Goal: Task Accomplishment & Management: Manage account settings

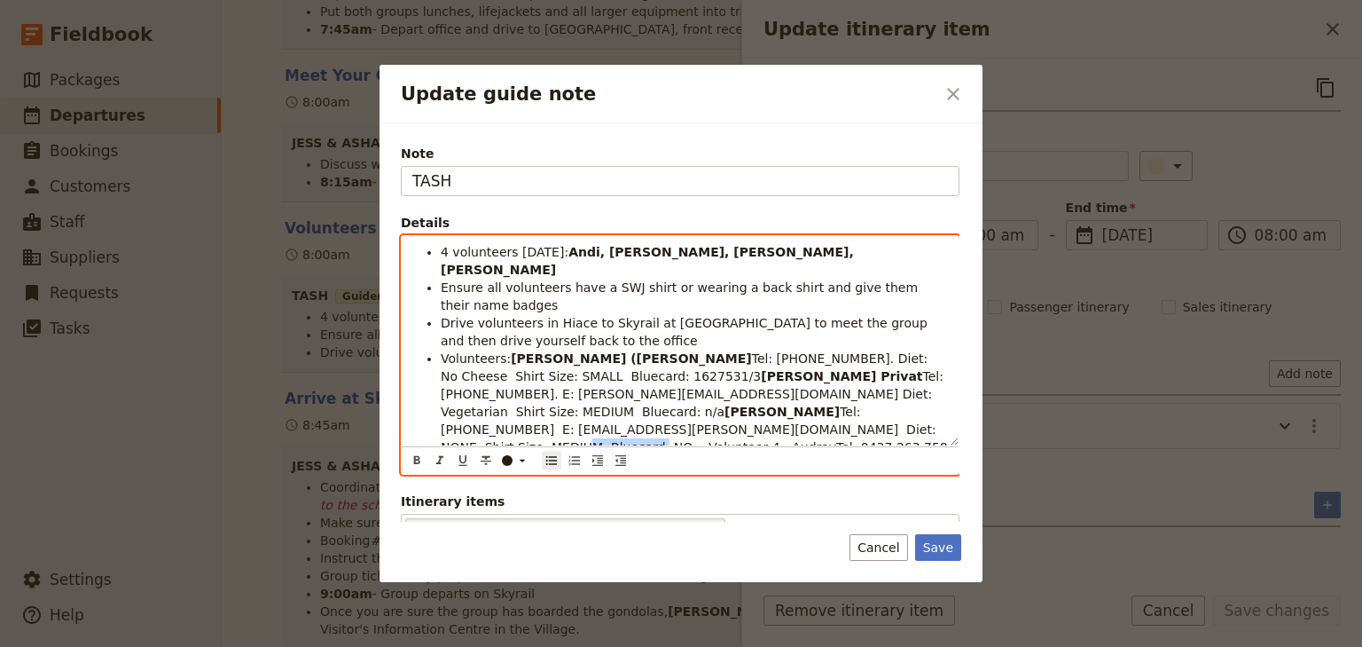
click at [856, 404] on span "Tel: [PHONE_NUMBER] E: [EMAIL_ADDRESS][PERSON_NAME][DOMAIN_NAME] Diet: NONE Shi…" at bounding box center [696, 446] width 511 height 85
click at [893, 404] on span "Tel: [PHONE_NUMBER] E: [EMAIL_ADDRESS][PERSON_NAME][DOMAIN_NAME] Diet: NONE Shi…" at bounding box center [695, 446] width 509 height 85
click at [855, 404] on span "Tel: [PHONE_NUMBER] E: [EMAIL_ADDRESS][PERSON_NAME][DOMAIN_NAME] Diet: NONE Shi…" at bounding box center [690, 455] width 499 height 103
drag, startPoint x: 887, startPoint y: 391, endPoint x: 849, endPoint y: 392, distance: 38.1
click at [849, 404] on span "Tel: [PHONE_NUMBER] E: [EMAIL_ADDRESS][PERSON_NAME][DOMAIN_NAME] Diet: NONE Shi…" at bounding box center [695, 446] width 509 height 85
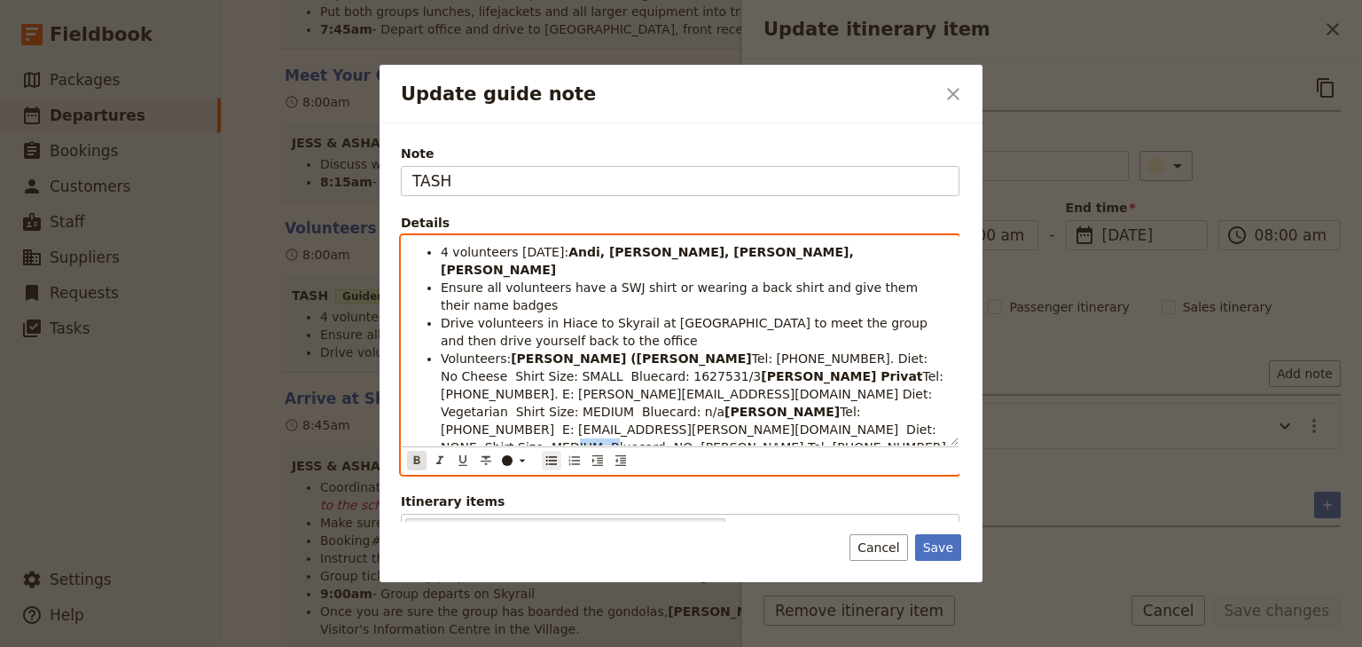
click at [413, 456] on icon "Format bold" at bounding box center [417, 460] width 14 height 14
drag, startPoint x: 567, startPoint y: 427, endPoint x: 427, endPoint y: 427, distance: 140.1
click at [427, 427] on ul "4 volunteers [DATE]: [PERSON_NAME], [PERSON_NAME], [PERSON_NAME], [PERSON_NAME]…" at bounding box center [680, 367] width 536 height 248
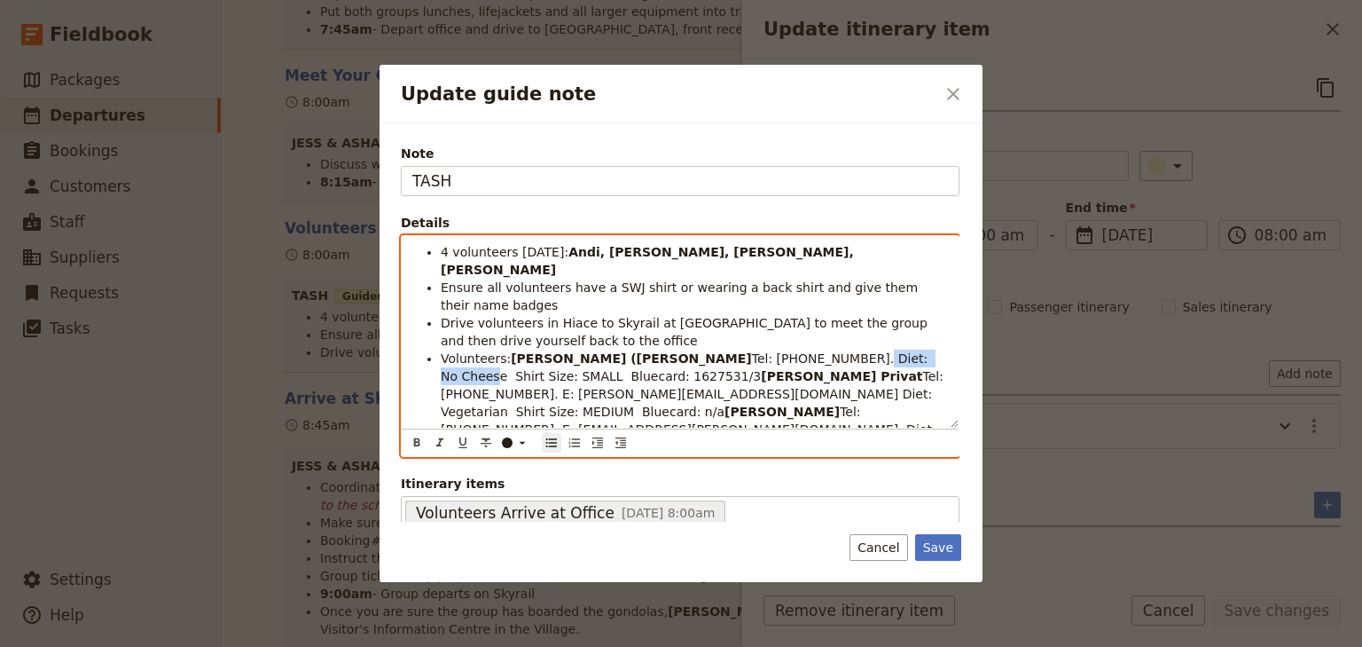
drag, startPoint x: 740, startPoint y: 338, endPoint x: 820, endPoint y: 339, distance: 79.8
click at [821, 351] on span "Tel: [PHONE_NUMBER]. Diet: No Cheese Shirt Size: SMALL Bluecard: 1627531/3" at bounding box center [686, 367] width 491 height 32
click at [520, 443] on icon "Update guide note" at bounding box center [522, 442] width 14 height 14
click at [502, 479] on button "button" at bounding box center [508, 484] width 14 height 14
drag, startPoint x: 828, startPoint y: 337, endPoint x: 816, endPoint y: 336, distance: 11.6
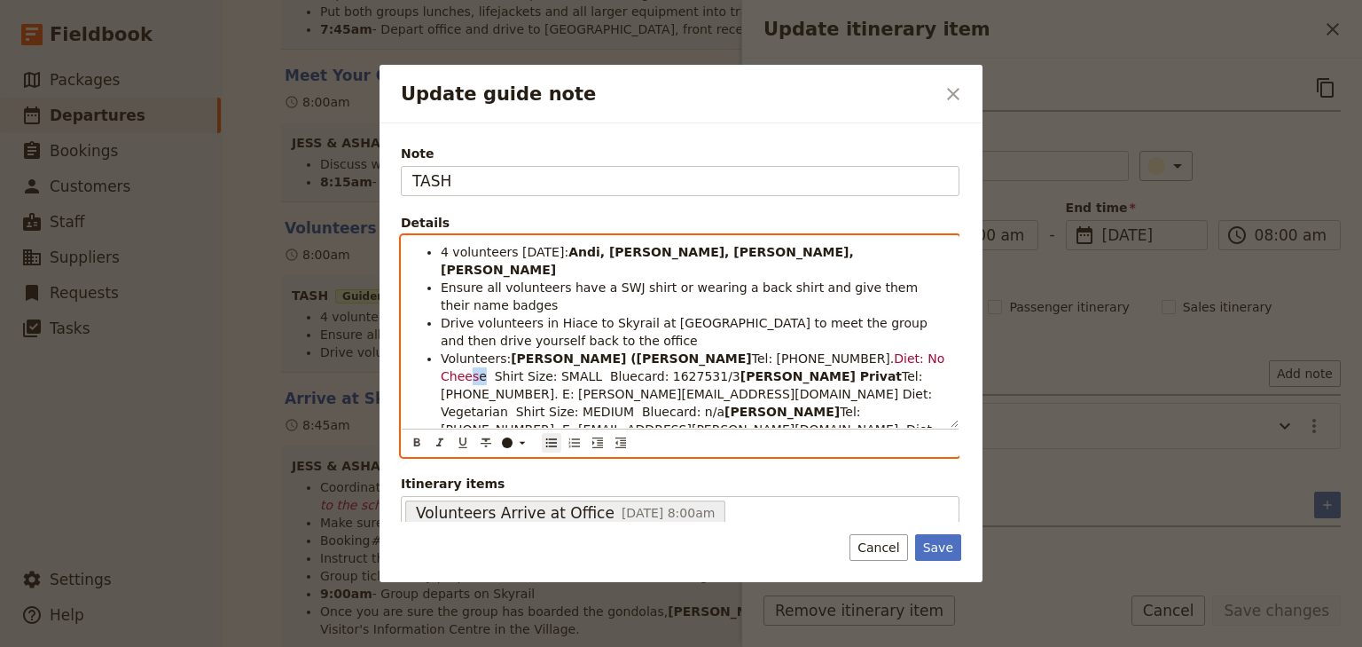
click at [816, 349] on li "Volunteers: [PERSON_NAME] ([PERSON_NAME] Tel: [PHONE_NUMBER]. Diet: No Chees e …" at bounding box center [694, 420] width 507 height 142
click at [522, 443] on icon "Update guide note" at bounding box center [523, 443] width 6 height 3
click at [507, 479] on div "button" at bounding box center [508, 484] width 11 height 11
drag, startPoint x: 526, startPoint y: 377, endPoint x: 441, endPoint y: 377, distance: 85.1
click at [441, 377] on span "Tel: [PHONE_NUMBER]. E: [PERSON_NAME][EMAIL_ADDRESS][DOMAIN_NAME] Diet: Vegetar…" at bounding box center [689, 394] width 496 height 50
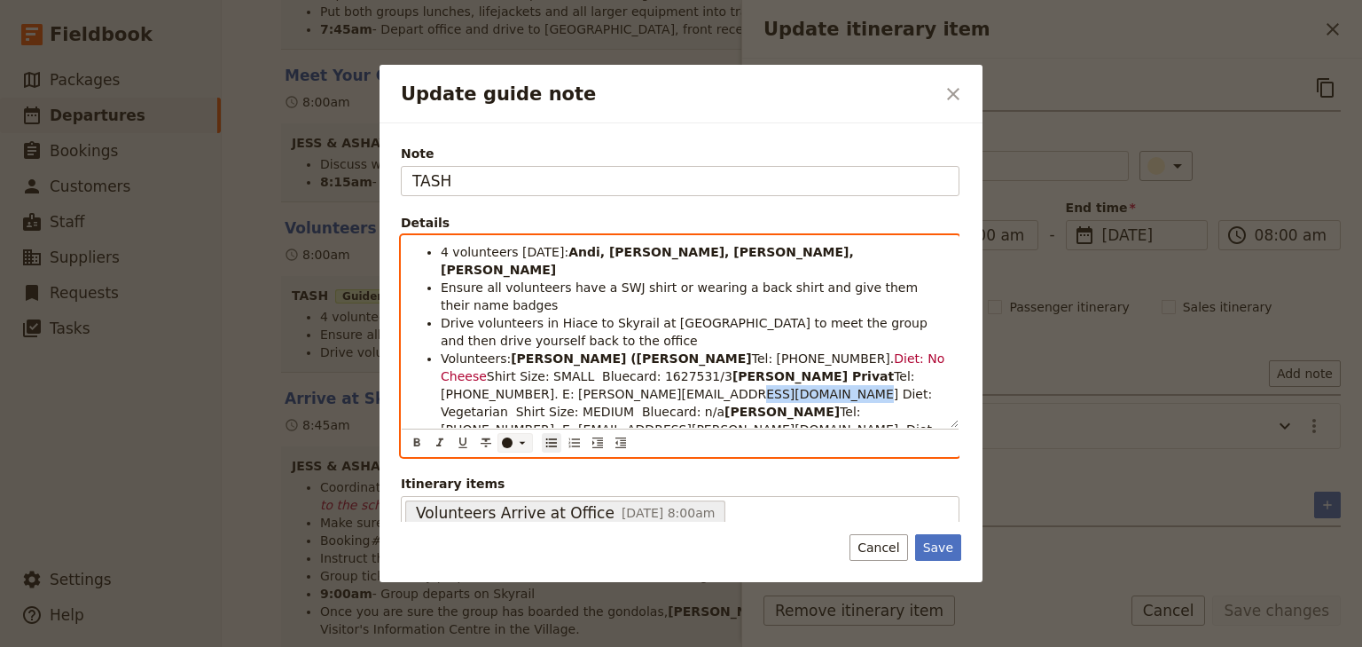
click at [518, 443] on icon "Update guide note" at bounding box center [522, 442] width 14 height 14
click at [508, 482] on div "button" at bounding box center [508, 484] width 11 height 11
click at [932, 367] on li "Volunteers: [PERSON_NAME] ([PERSON_NAME] Tel: [PHONE_NUMBER]. Diet: No Cheese S…" at bounding box center [694, 420] width 507 height 142
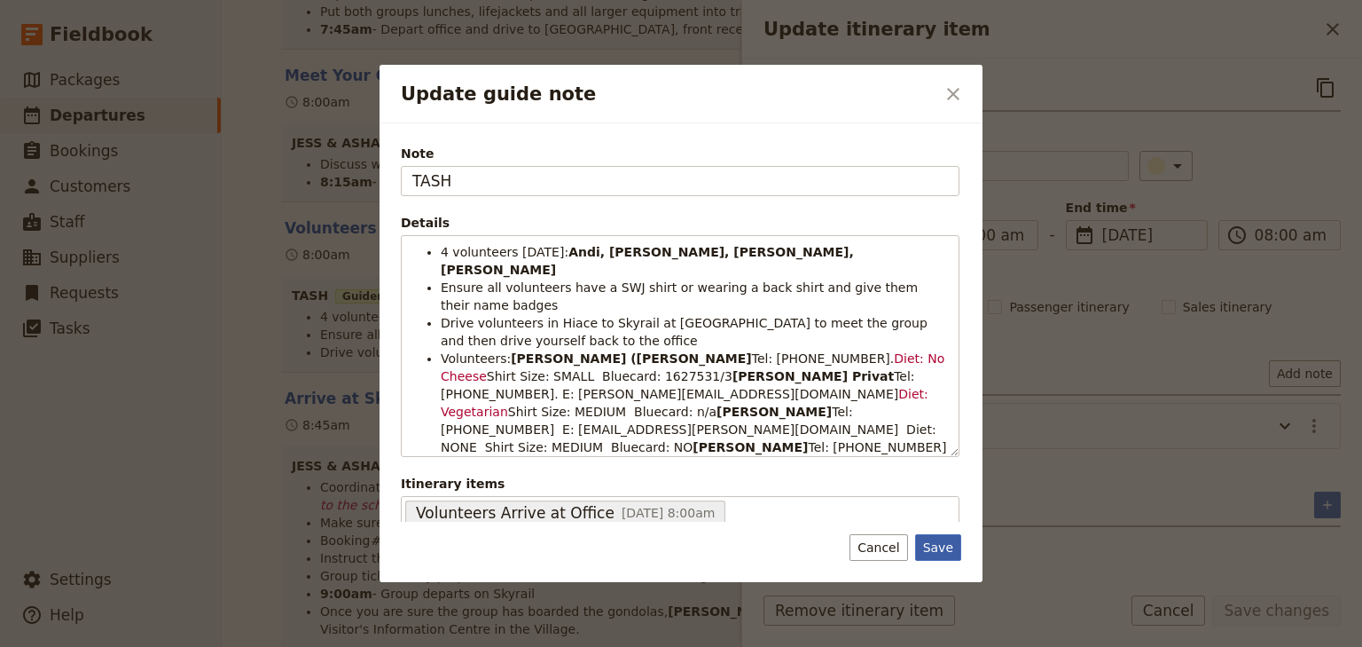
click at [939, 550] on button "Save" at bounding box center [938, 547] width 46 height 27
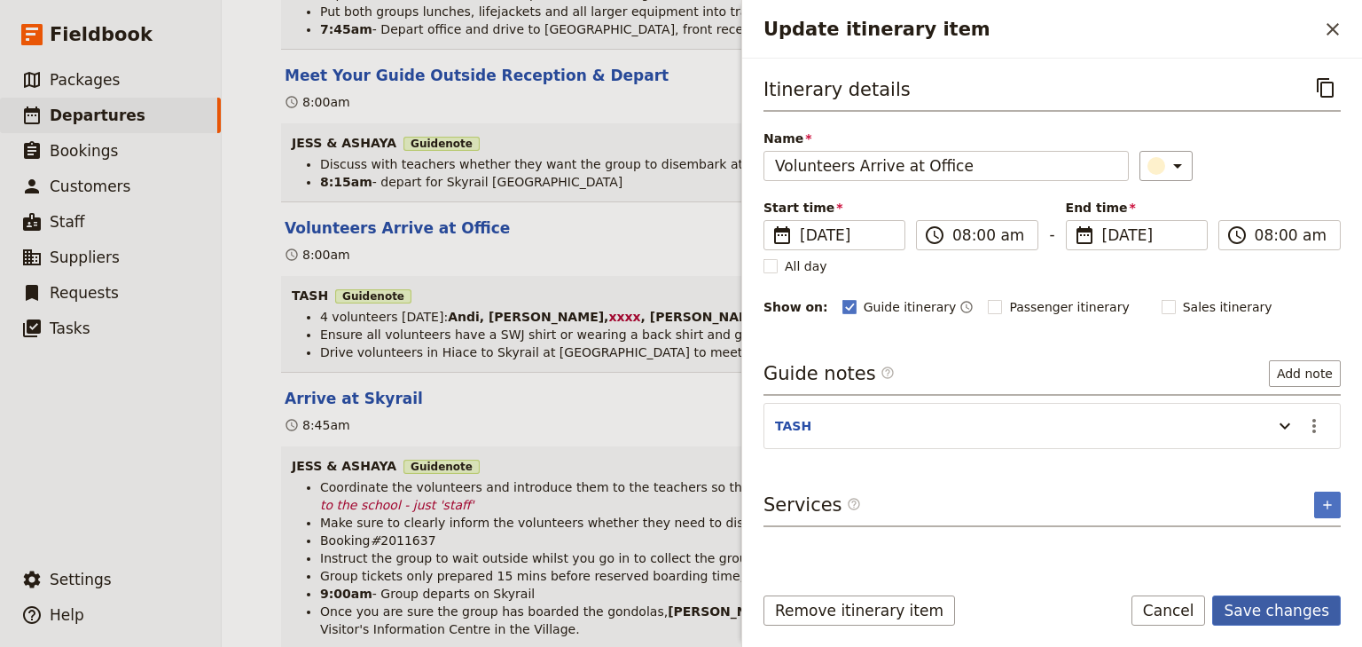
click at [1277, 609] on button "Save changes" at bounding box center [1276, 610] width 129 height 30
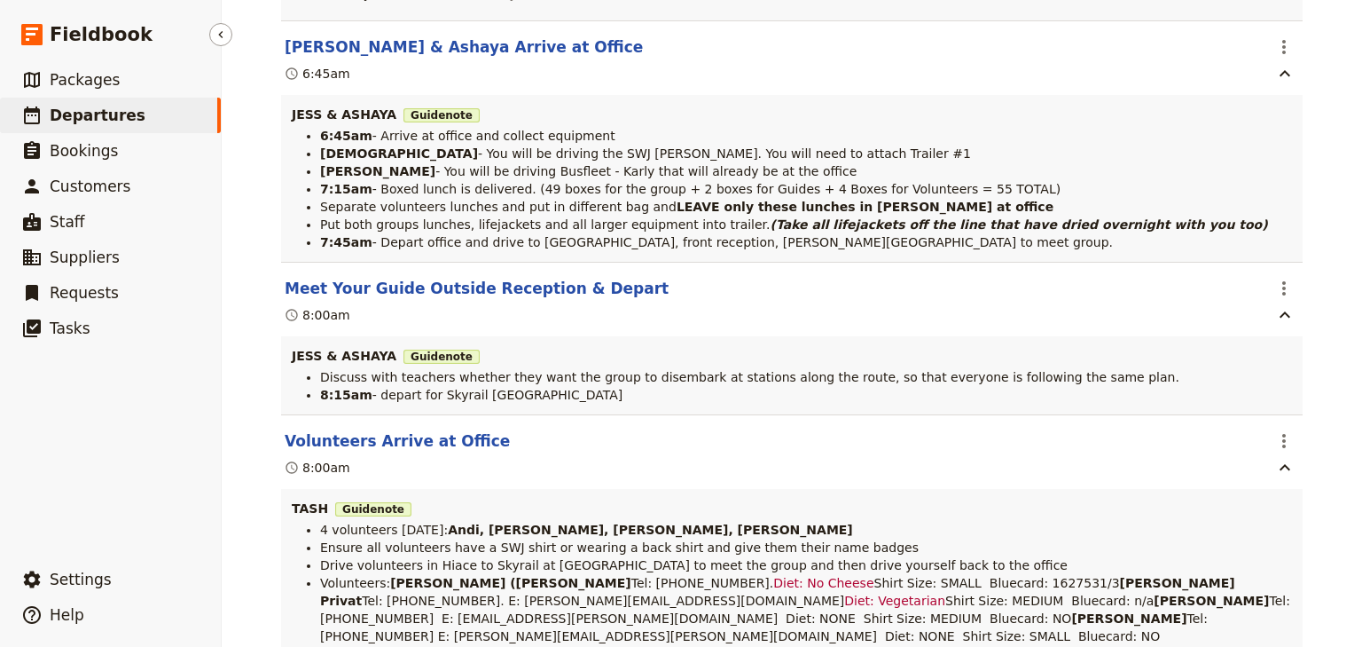
click at [114, 113] on span "Departures" at bounding box center [98, 115] width 96 height 18
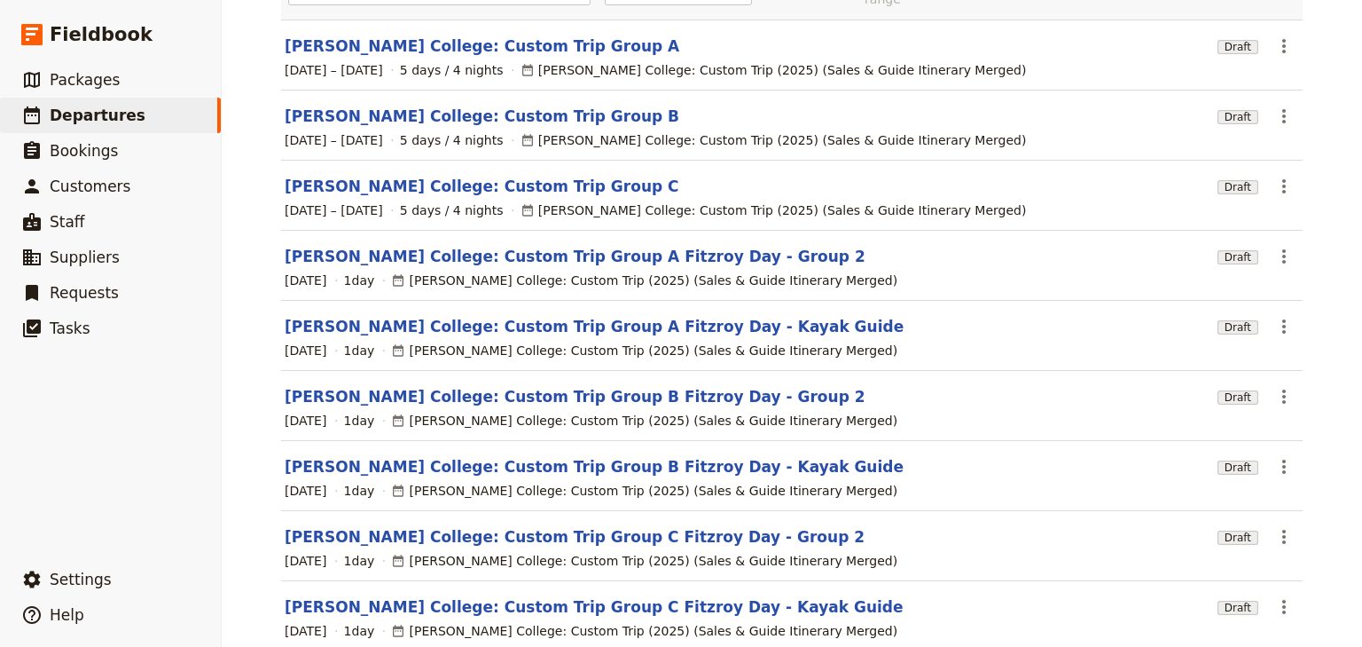
scroll to position [47, 0]
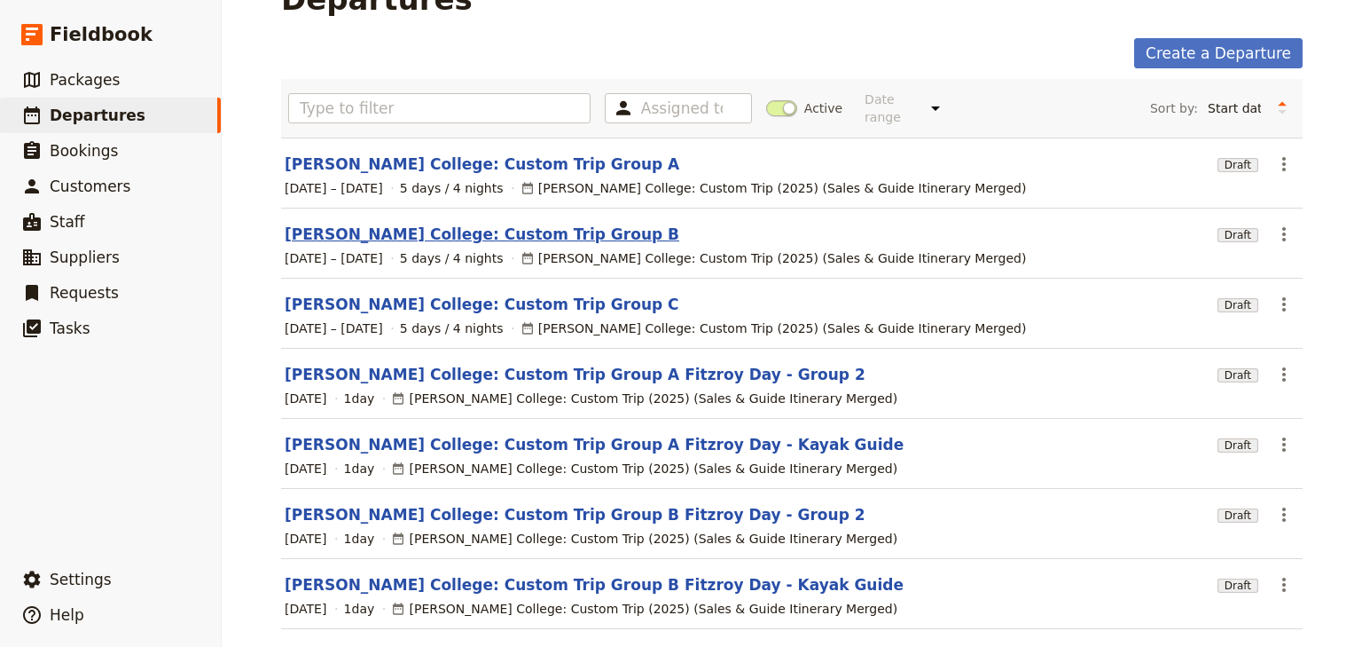
click at [476, 224] on link "[PERSON_NAME] College: Custom Trip Group B" at bounding box center [482, 234] width 395 height 21
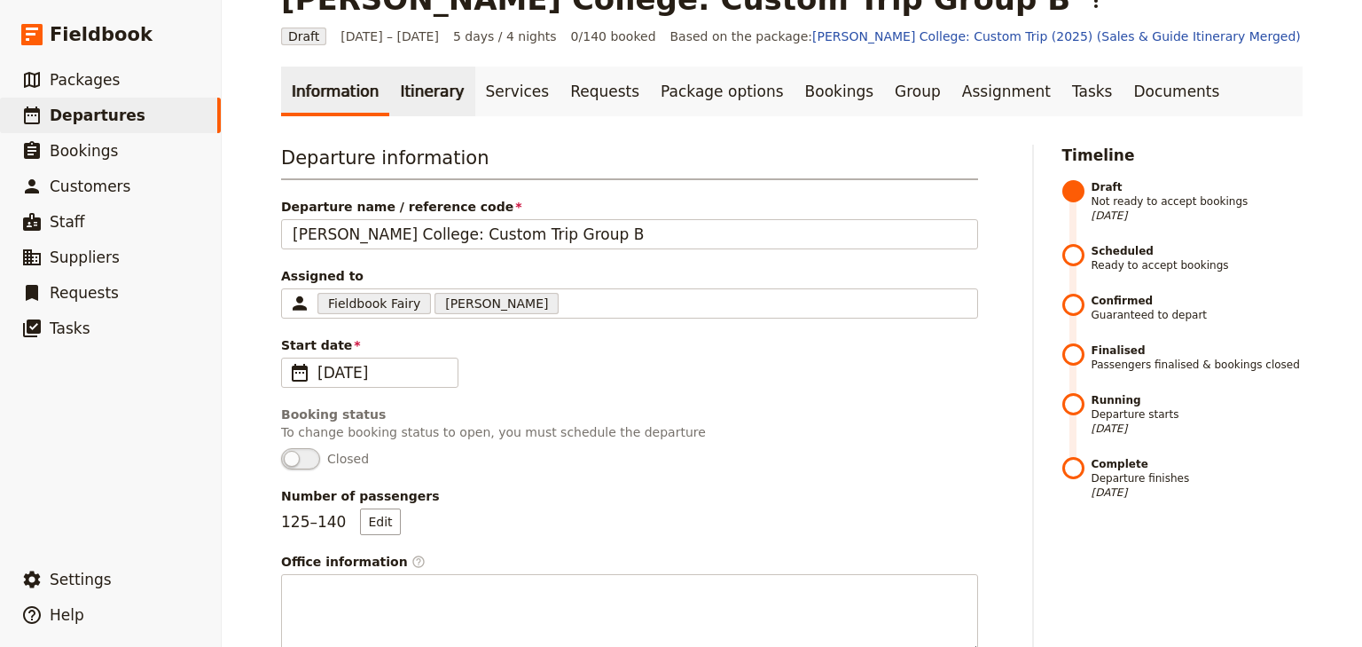
click at [428, 90] on link "Itinerary" at bounding box center [431, 92] width 85 height 50
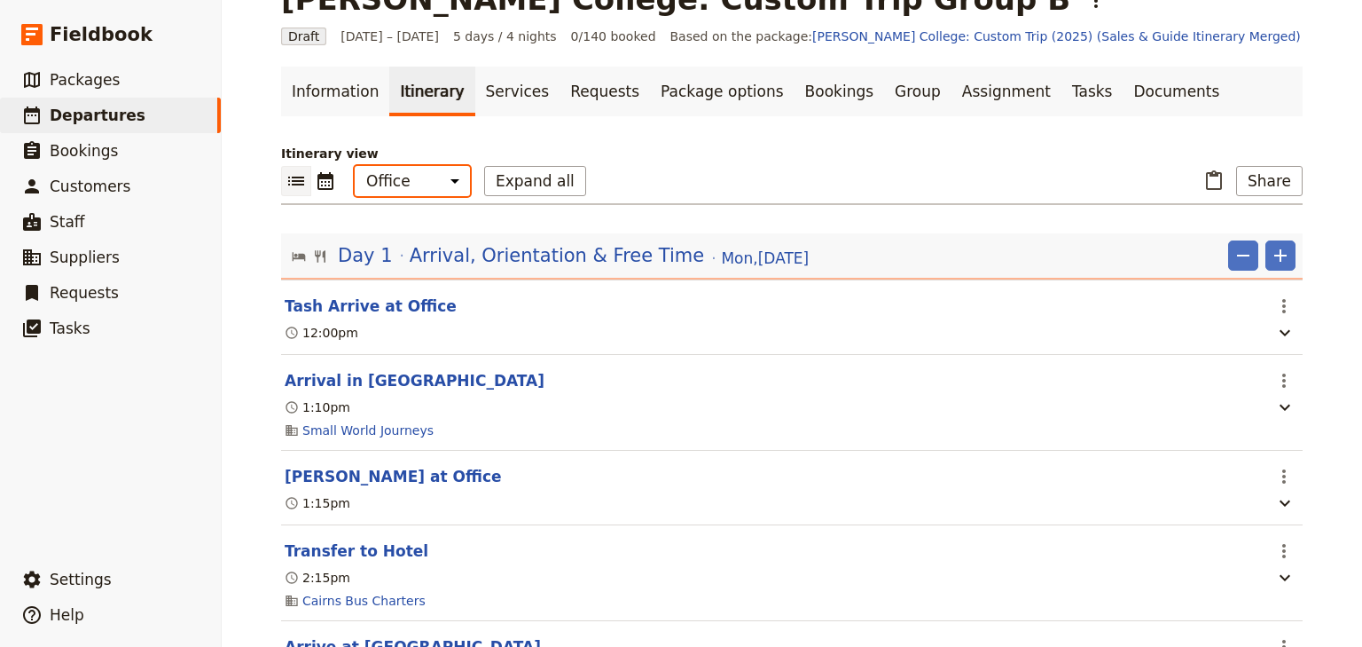
click at [417, 183] on select "Office Guide Passenger Sales" at bounding box center [412, 181] width 115 height 30
select select "STAFF"
click at [355, 166] on select "Office Guide Passenger Sales" at bounding box center [412, 181] width 115 height 30
click at [522, 187] on button "Expand all" at bounding box center [535, 181] width 102 height 30
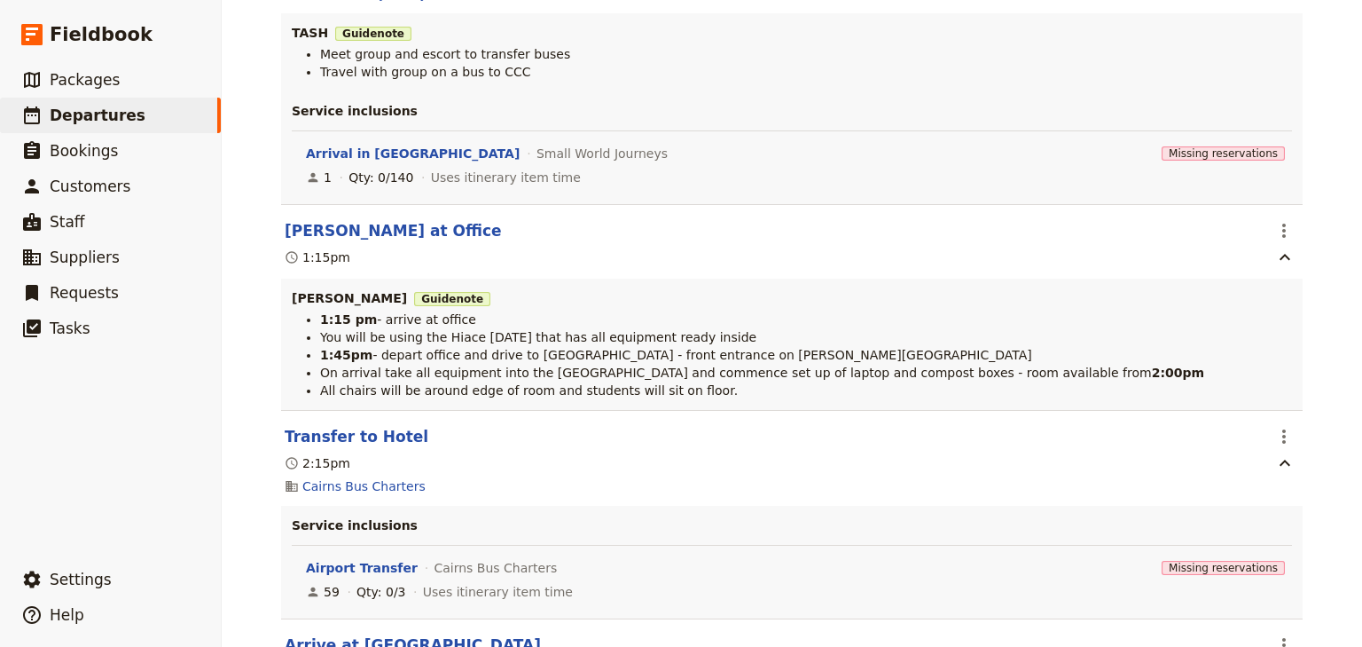
scroll to position [260, 0]
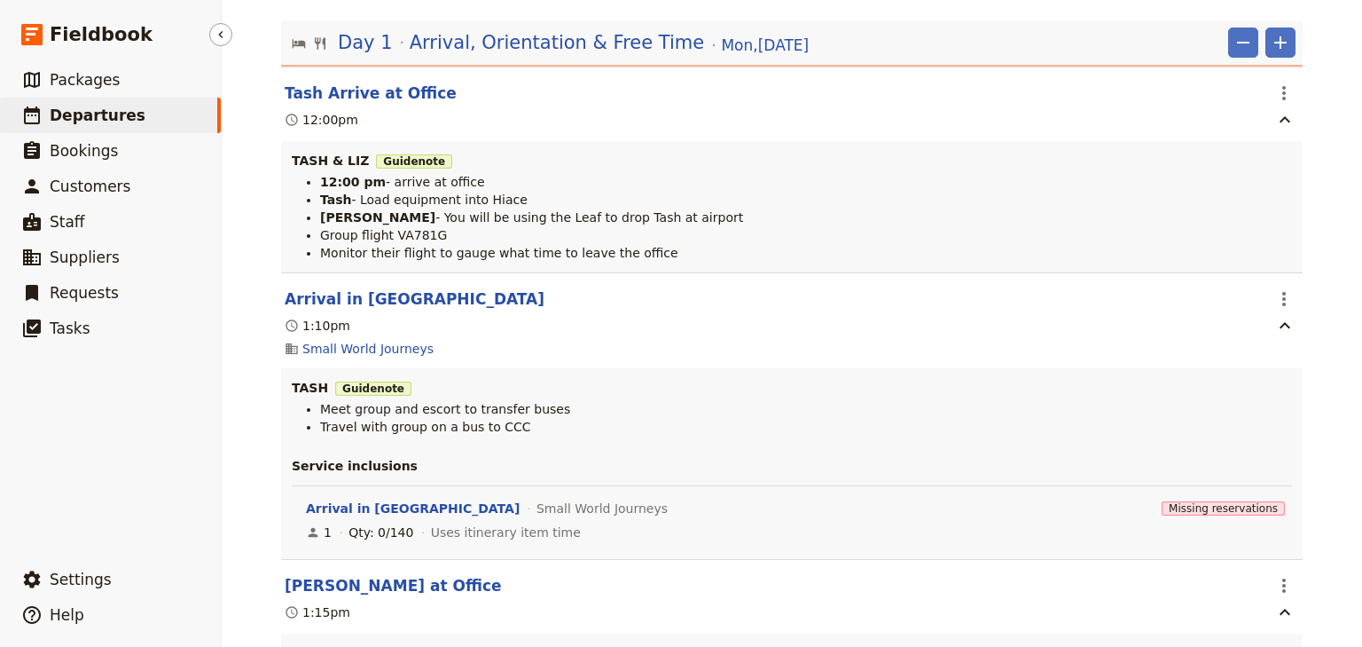
click at [142, 121] on link "​ Departures" at bounding box center [110, 115] width 221 height 35
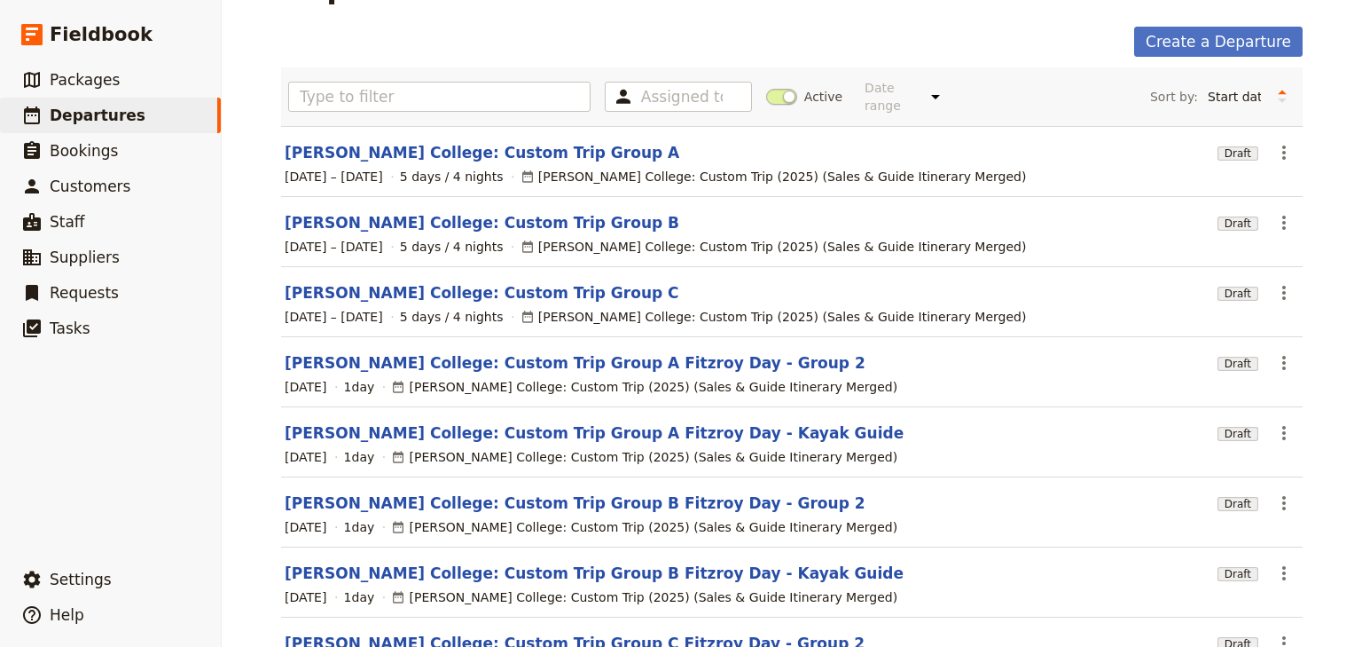
scroll to position [47, 0]
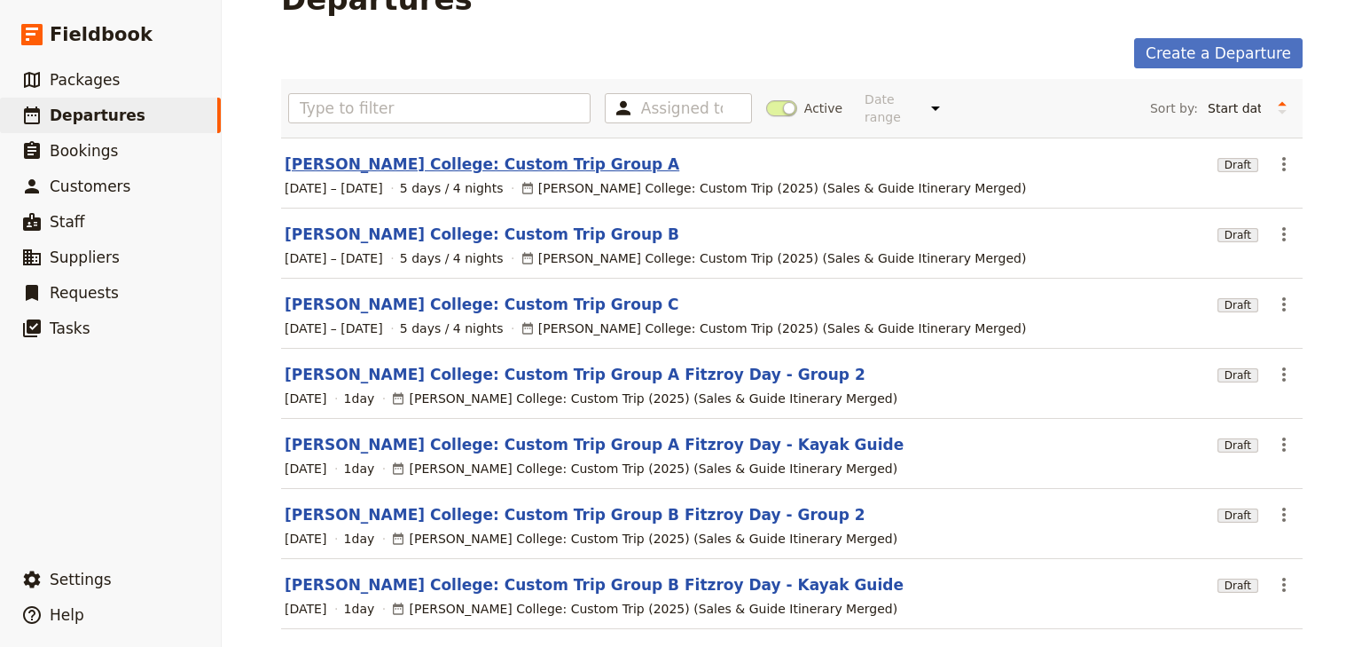
click at [469, 153] on link "[PERSON_NAME] College: Custom Trip Group A" at bounding box center [482, 163] width 395 height 21
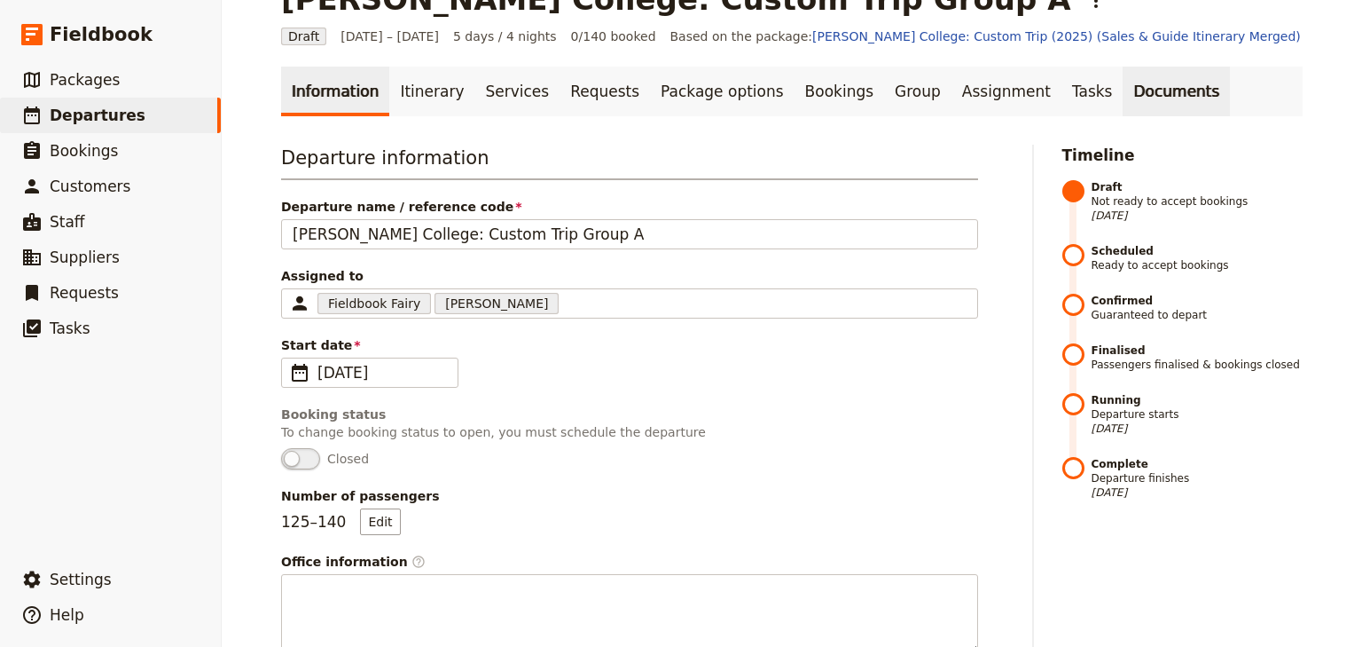
click at [1123, 98] on link "Documents" at bounding box center [1176, 92] width 107 height 50
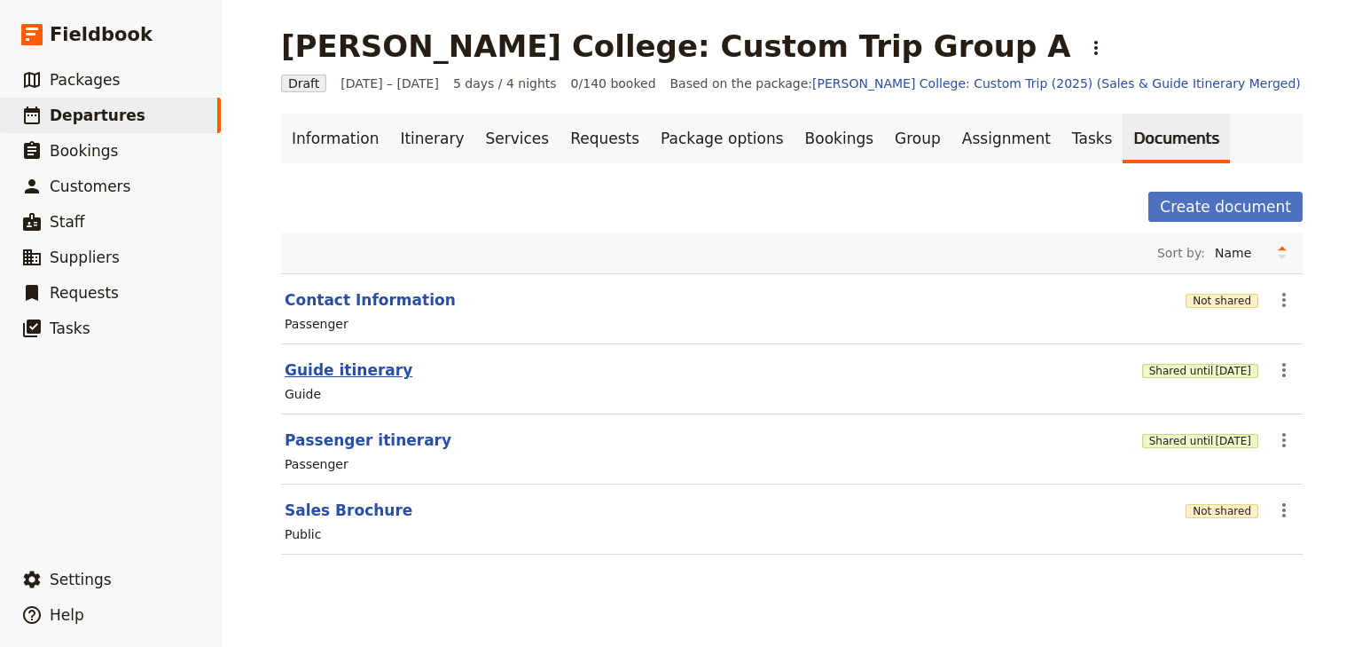
click at [335, 362] on button "Guide itinerary" at bounding box center [349, 369] width 128 height 21
select select "STAFF"
select select "RUN_SHEET"
select select "DEFAULT"
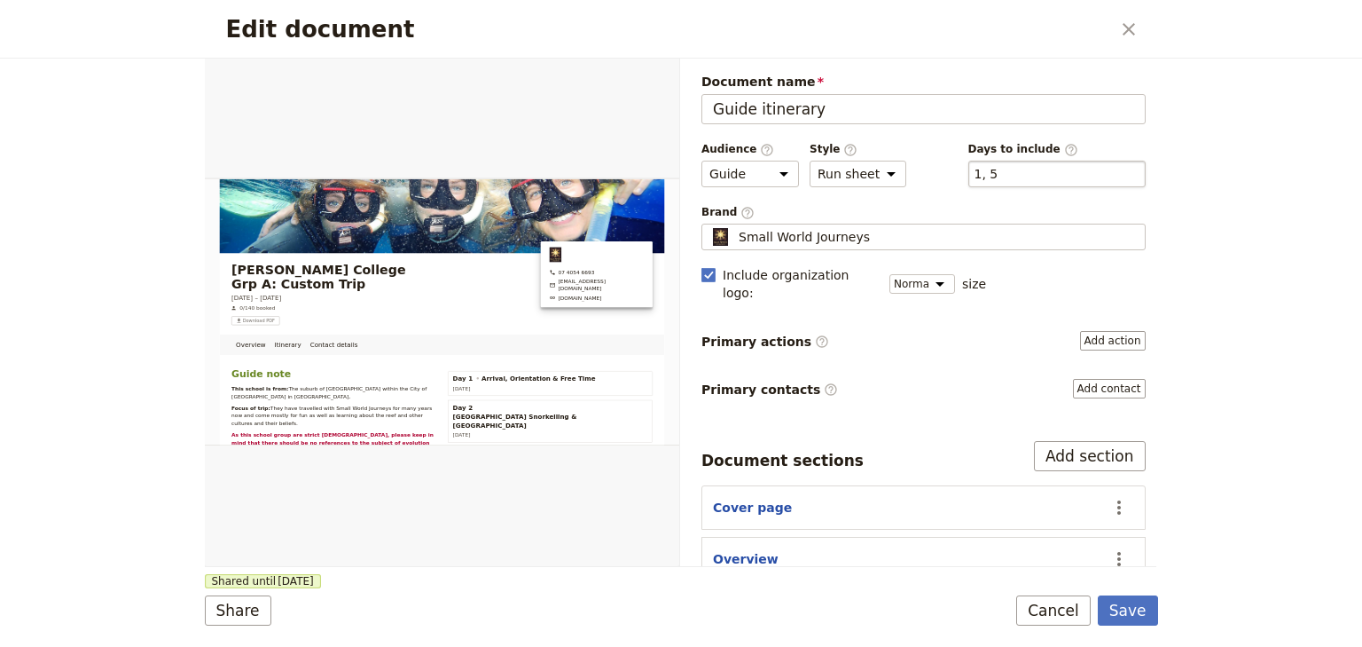
click at [1018, 172] on div "​ 1, 5 1, 5" at bounding box center [1057, 174] width 177 height 27
click at [999, 172] on button "​ 1, 5" at bounding box center [987, 174] width 24 height 18
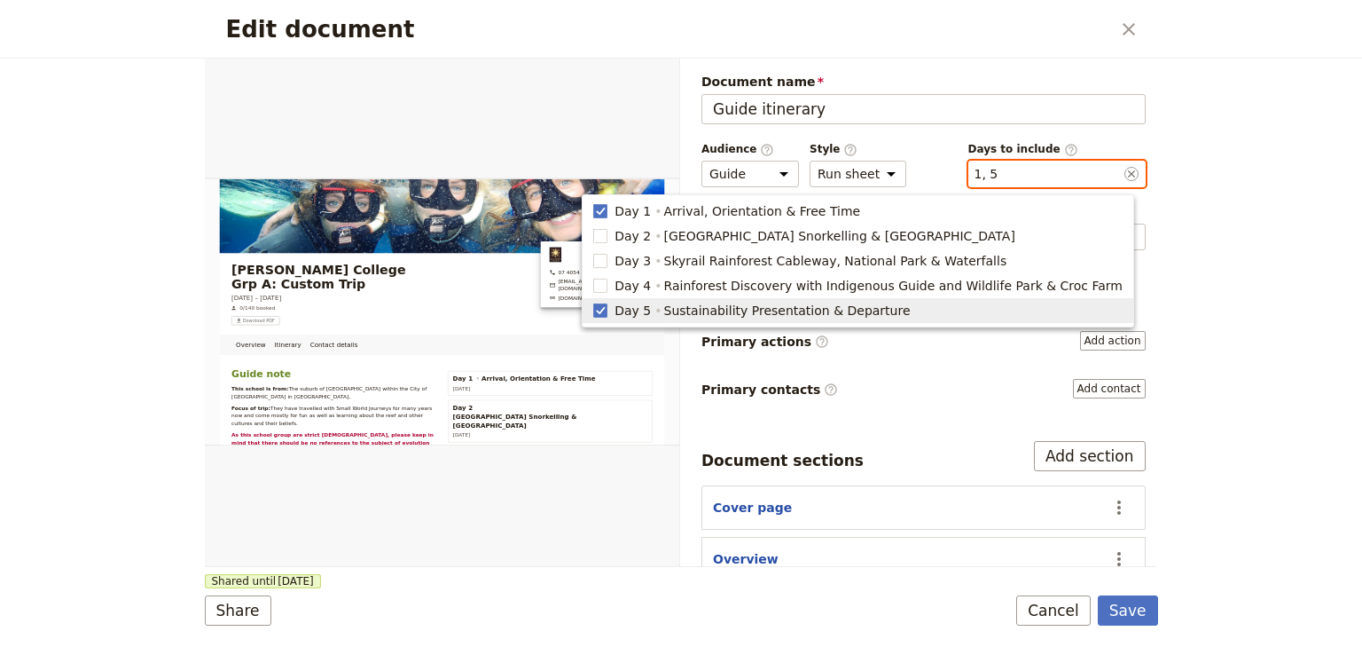
click at [651, 312] on span "Day 5" at bounding box center [633, 311] width 36 height 18
type input "1"
checkbox input "false"
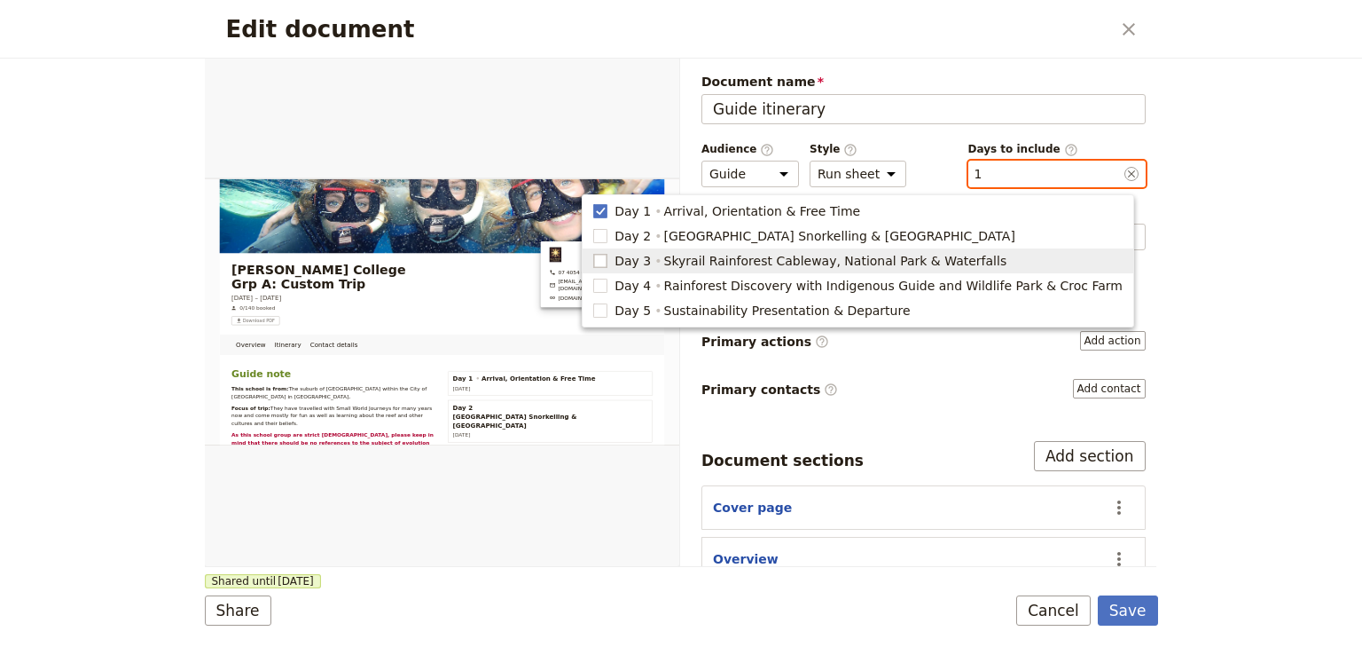
click at [608, 263] on rect "button" at bounding box center [600, 260] width 13 height 13
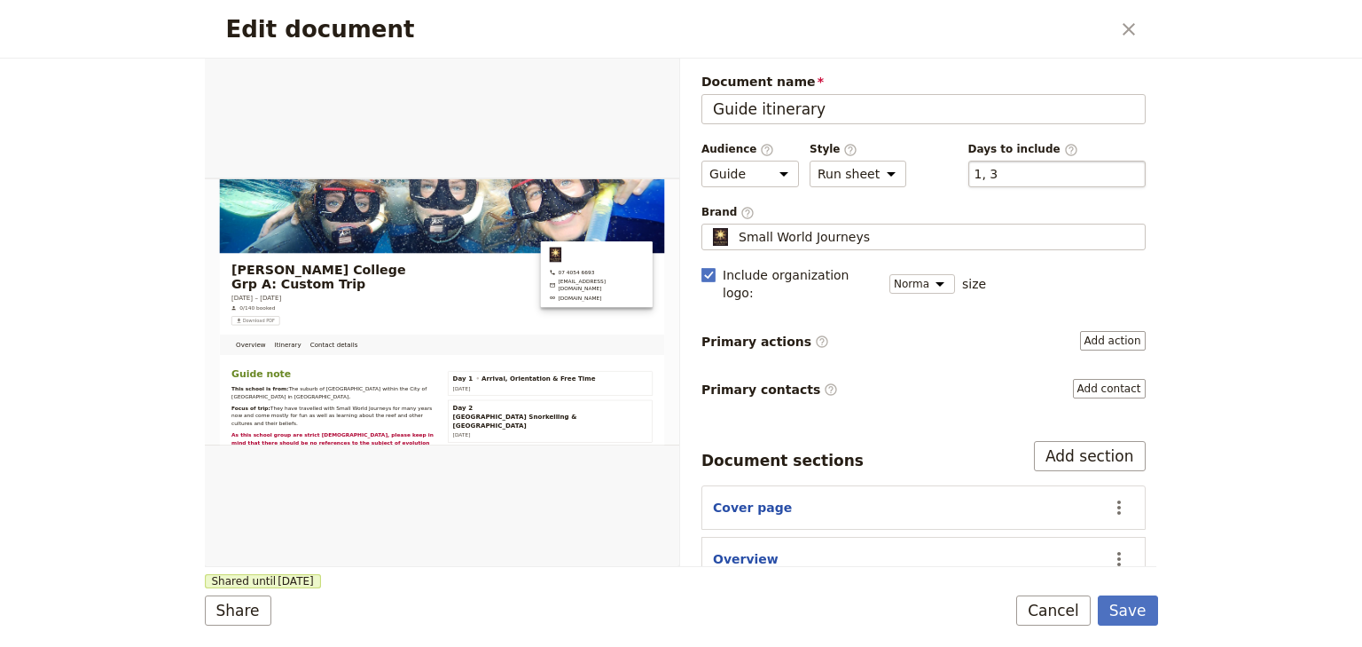
click at [989, 177] on div "​ 1, 3 1, 3" at bounding box center [1057, 174] width 177 height 27
click at [989, 177] on button "​ 1, 3" at bounding box center [987, 174] width 24 height 18
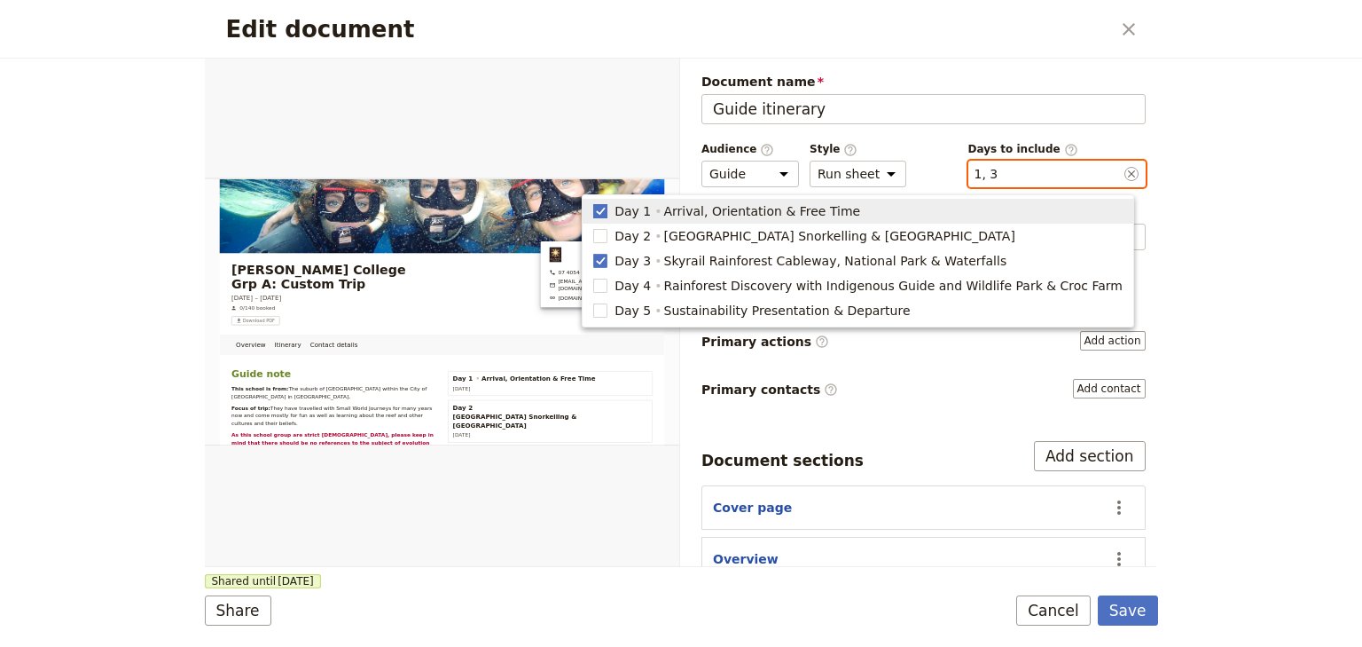
click at [608, 211] on rect "button" at bounding box center [600, 210] width 13 height 13
type input "3"
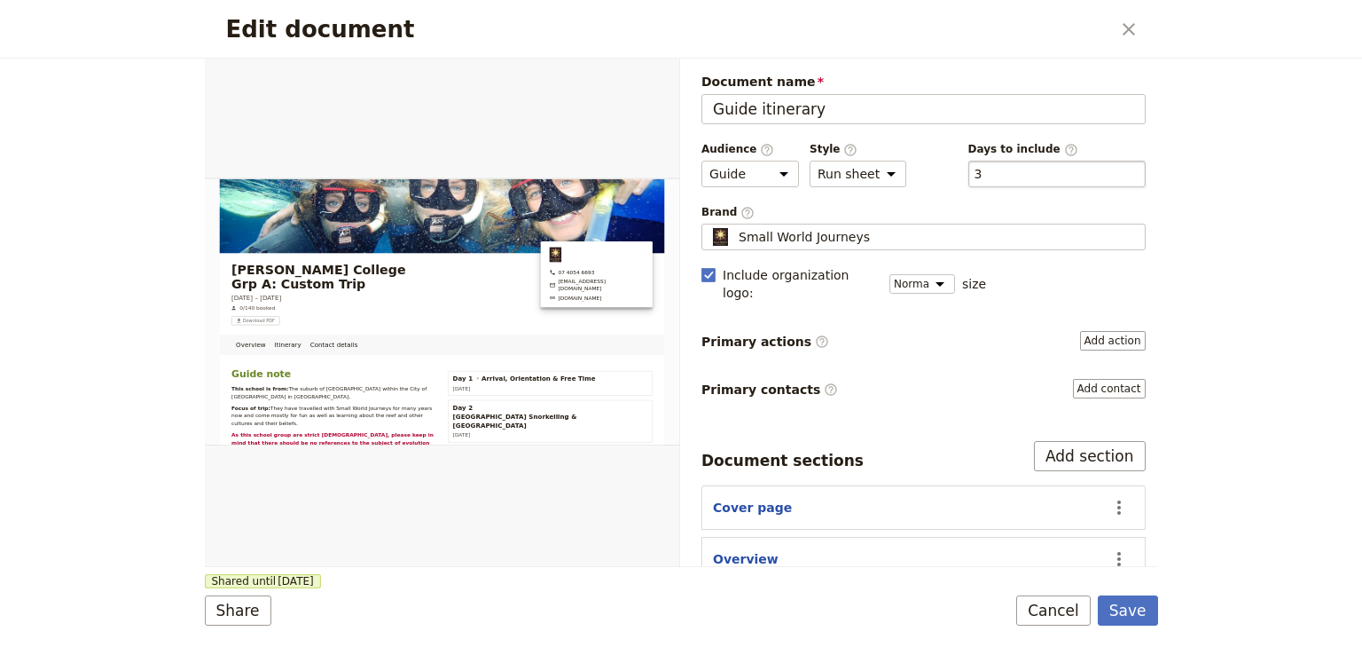
click at [1002, 170] on div "​ 3 3" at bounding box center [1057, 174] width 177 height 27
click at [983, 170] on button "​ 3" at bounding box center [979, 174] width 8 height 18
click at [1128, 614] on button "Save" at bounding box center [1128, 610] width 60 height 30
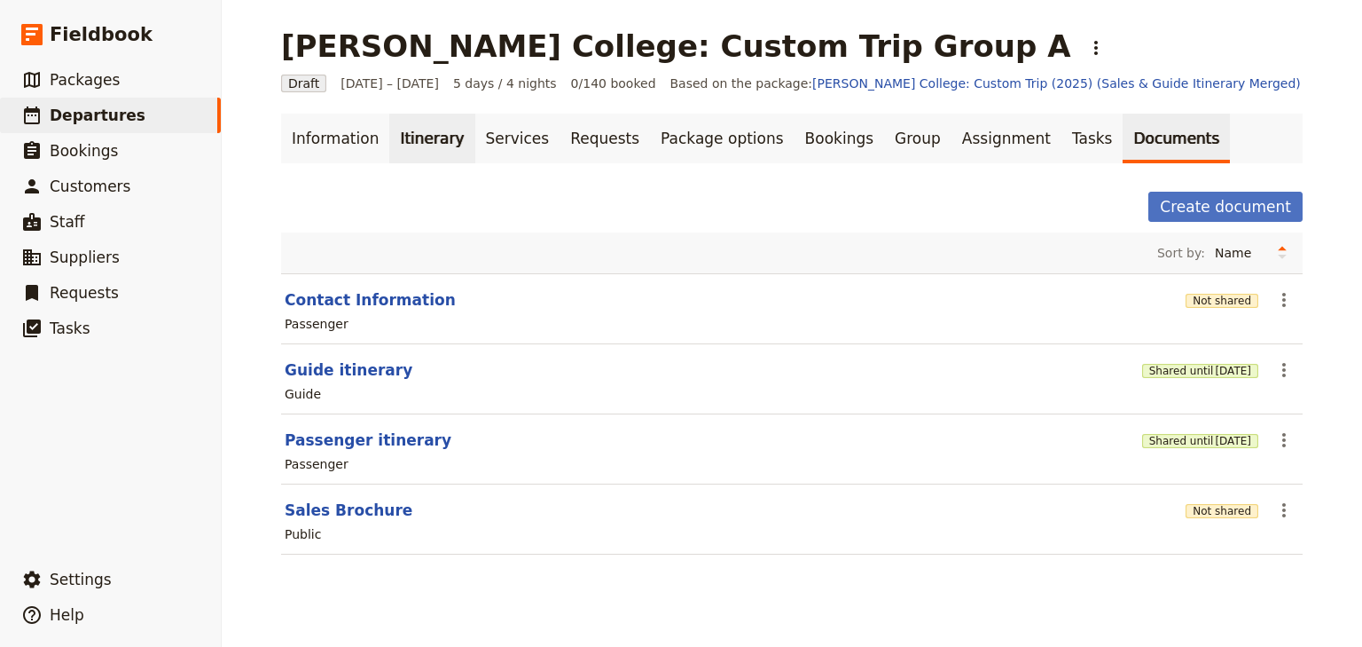
click at [401, 129] on link "Itinerary" at bounding box center [431, 139] width 85 height 50
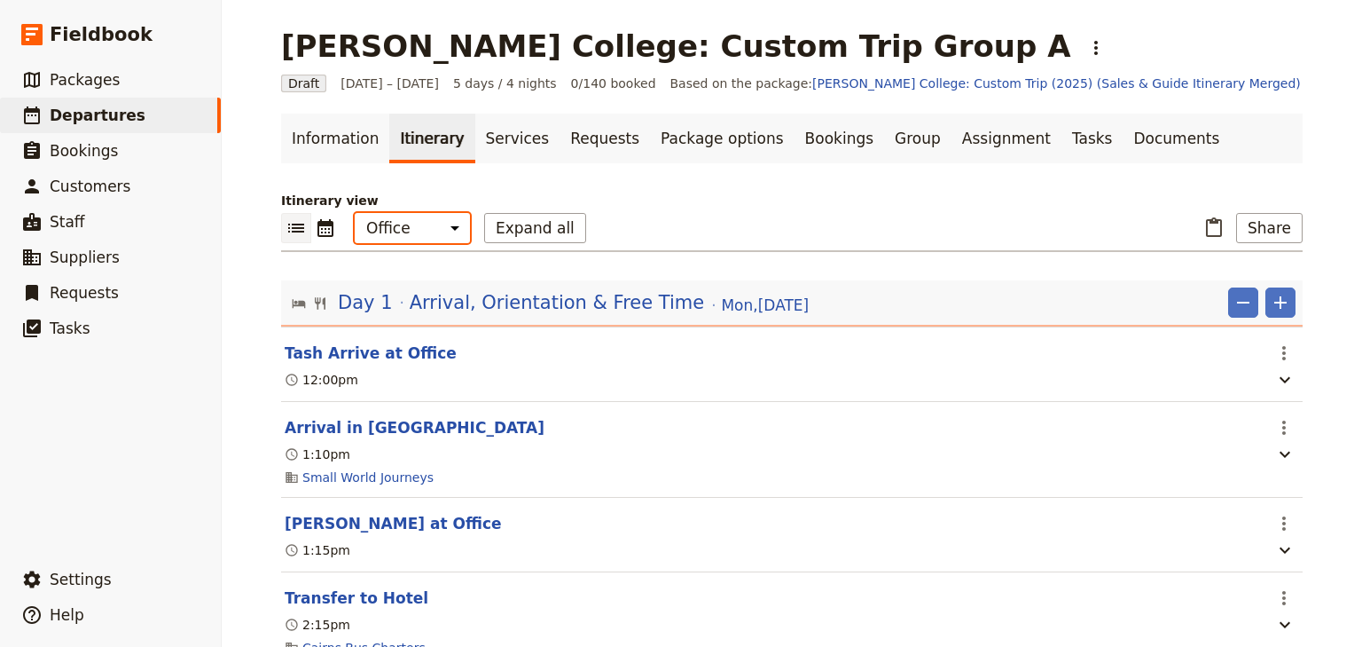
click at [397, 228] on select "Office Guide Passenger Sales" at bounding box center [412, 228] width 115 height 30
select select "STAFF"
click at [355, 213] on select "Office Guide Passenger Sales" at bounding box center [412, 228] width 115 height 30
click at [519, 234] on button "Expand all" at bounding box center [535, 228] width 102 height 30
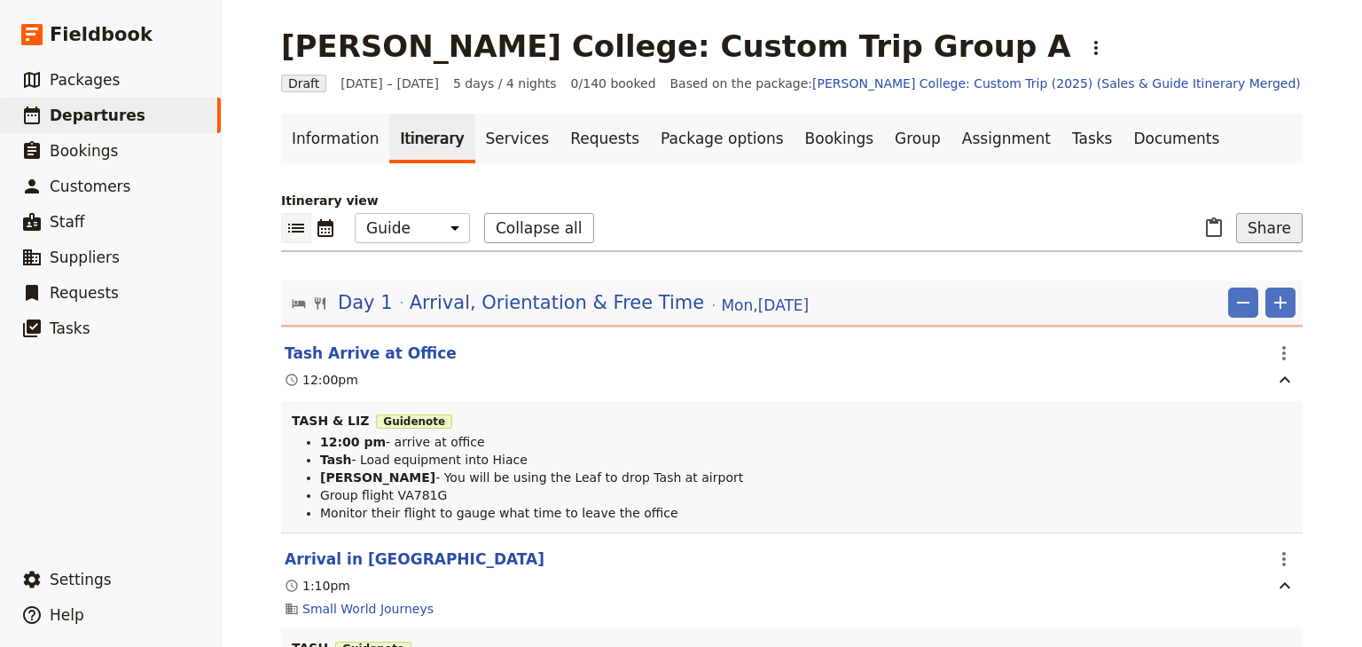
click at [1275, 234] on button "Share" at bounding box center [1269, 228] width 67 height 30
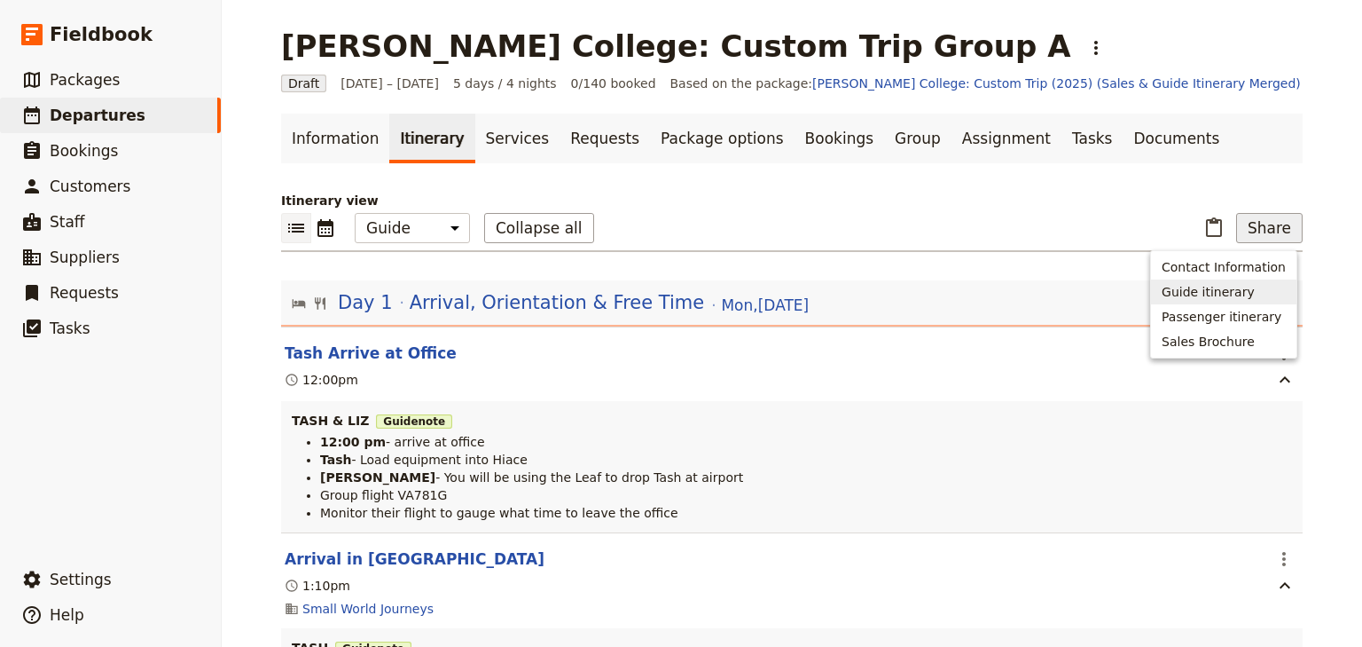
click at [1238, 292] on span "Guide itinerary" at bounding box center [1208, 292] width 93 height 18
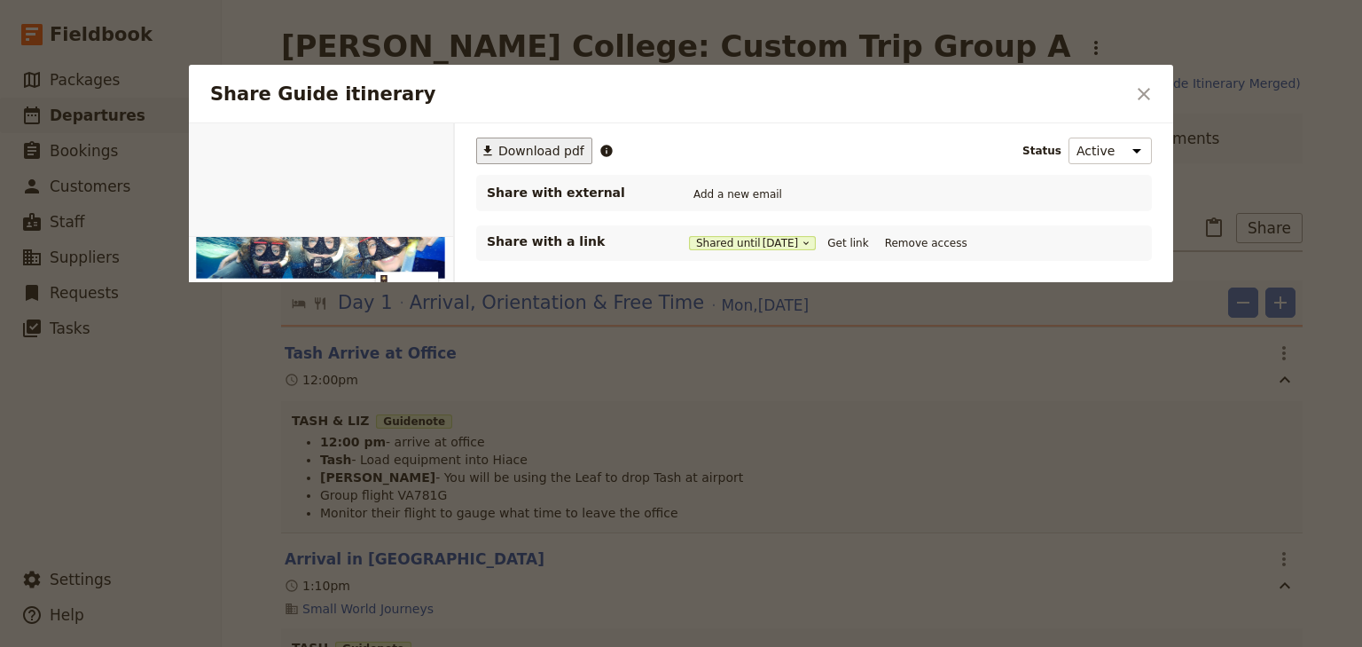
click at [526, 151] on span "Download pdf" at bounding box center [541, 151] width 86 height 18
click at [1142, 91] on icon "Close dialog" at bounding box center [1144, 94] width 12 height 12
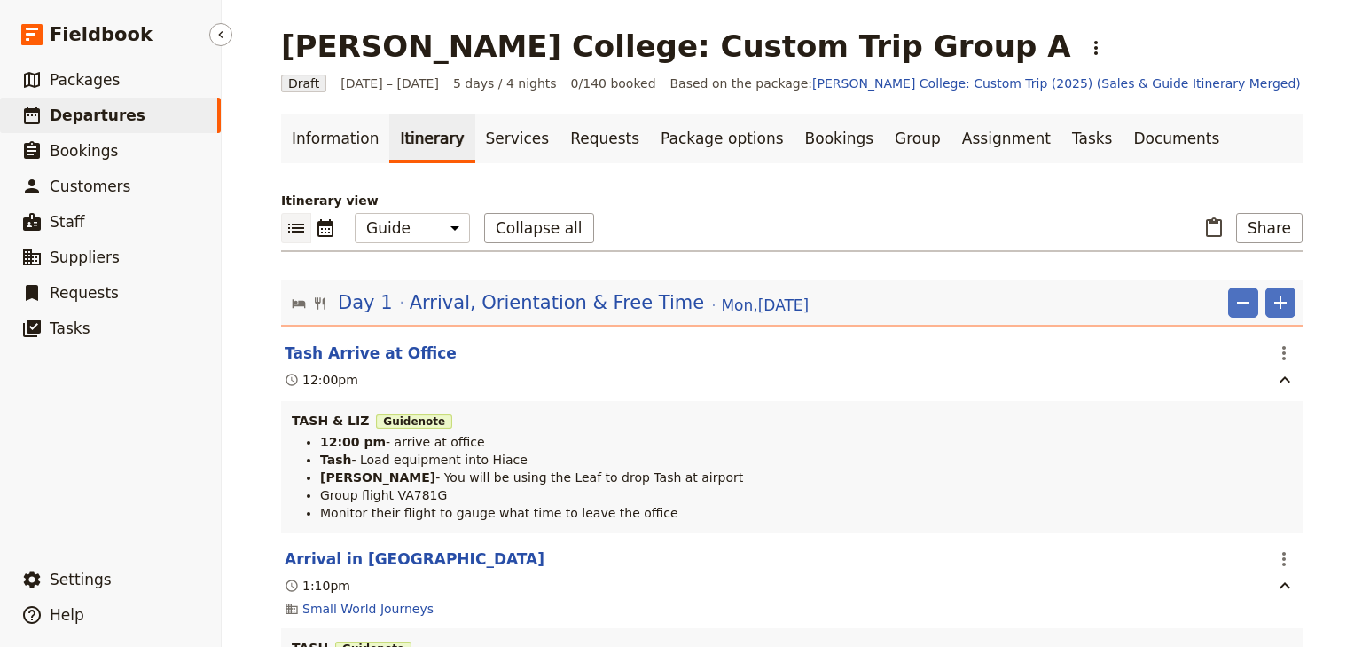
click at [108, 118] on span "Departures" at bounding box center [98, 115] width 96 height 18
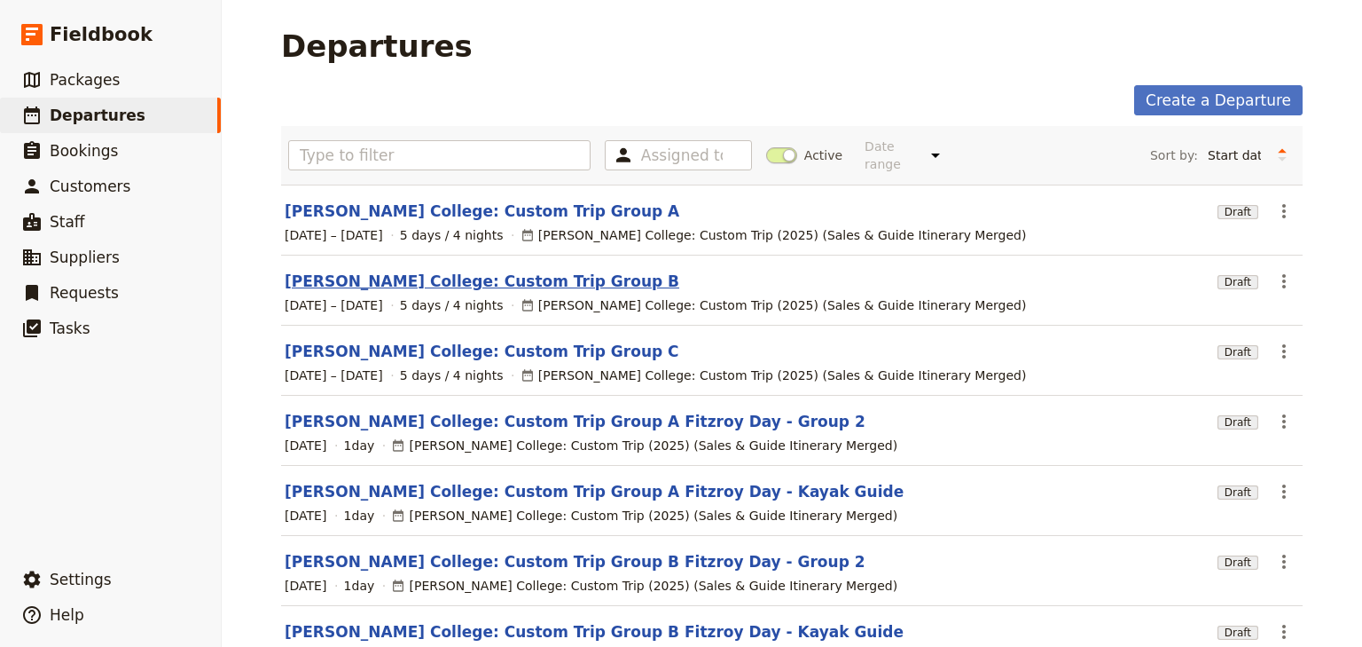
click at [475, 271] on link "[PERSON_NAME] College: Custom Trip Group B" at bounding box center [482, 281] width 395 height 21
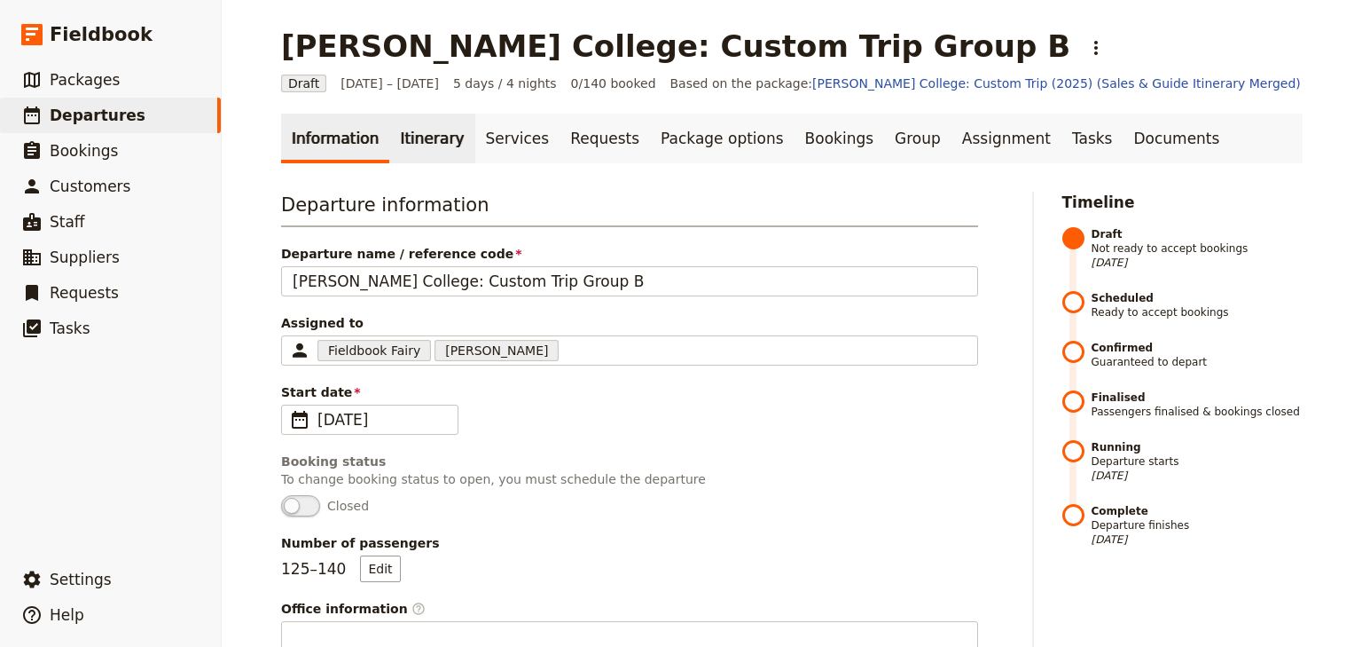
click at [415, 143] on link "Itinerary" at bounding box center [431, 139] width 85 height 50
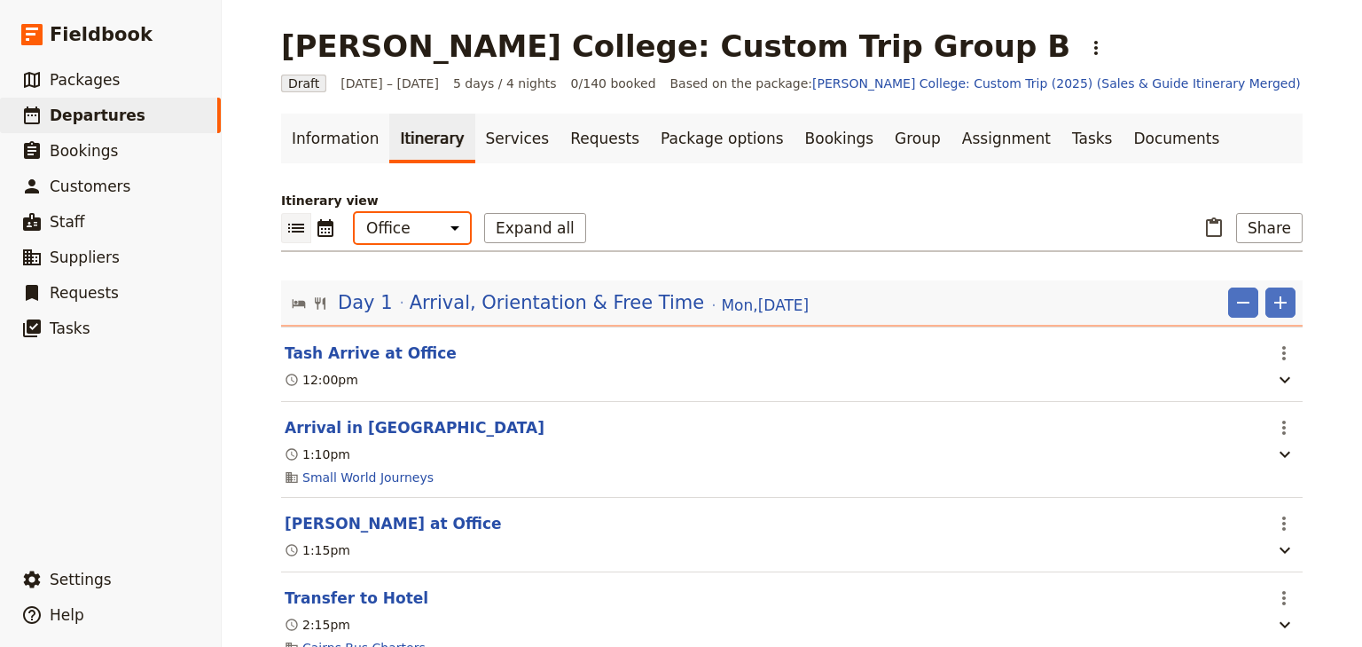
drag, startPoint x: 420, startPoint y: 221, endPoint x: 417, endPoint y: 232, distance: 12.1
click at [420, 221] on select "Office Guide Passenger Sales" at bounding box center [412, 228] width 115 height 30
select select "STAFF"
click at [355, 213] on select "Office Guide Passenger Sales" at bounding box center [412, 228] width 115 height 30
click at [497, 227] on button "Expand all" at bounding box center [535, 228] width 102 height 30
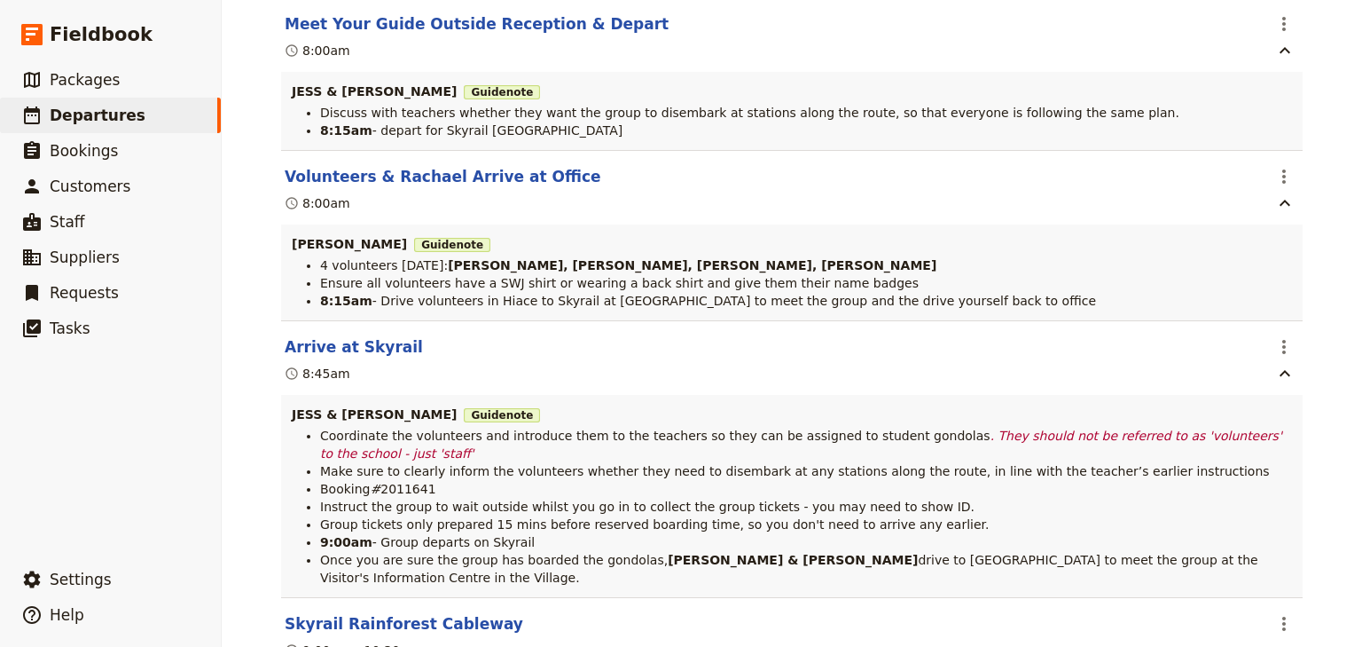
scroll to position [10360, 0]
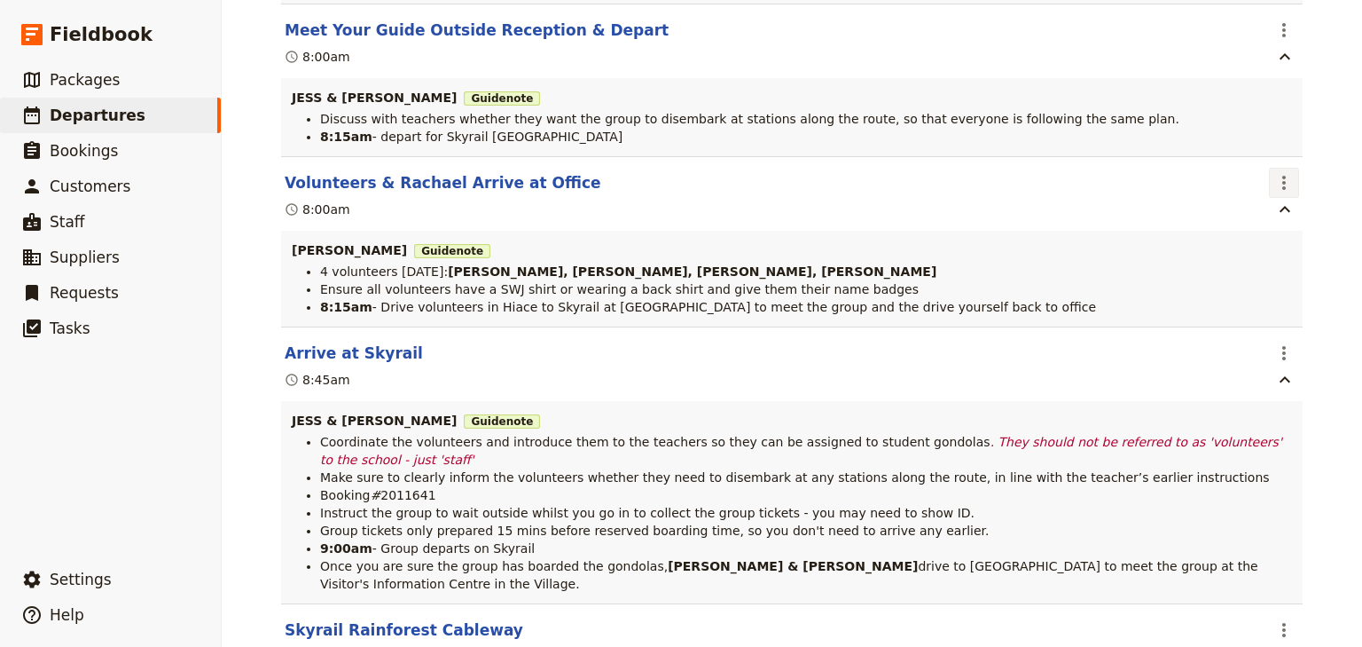
click at [1285, 193] on icon "Actions" at bounding box center [1284, 182] width 21 height 21
click at [1259, 257] on span "Edit this itinerary item" at bounding box center [1195, 257] width 139 height 18
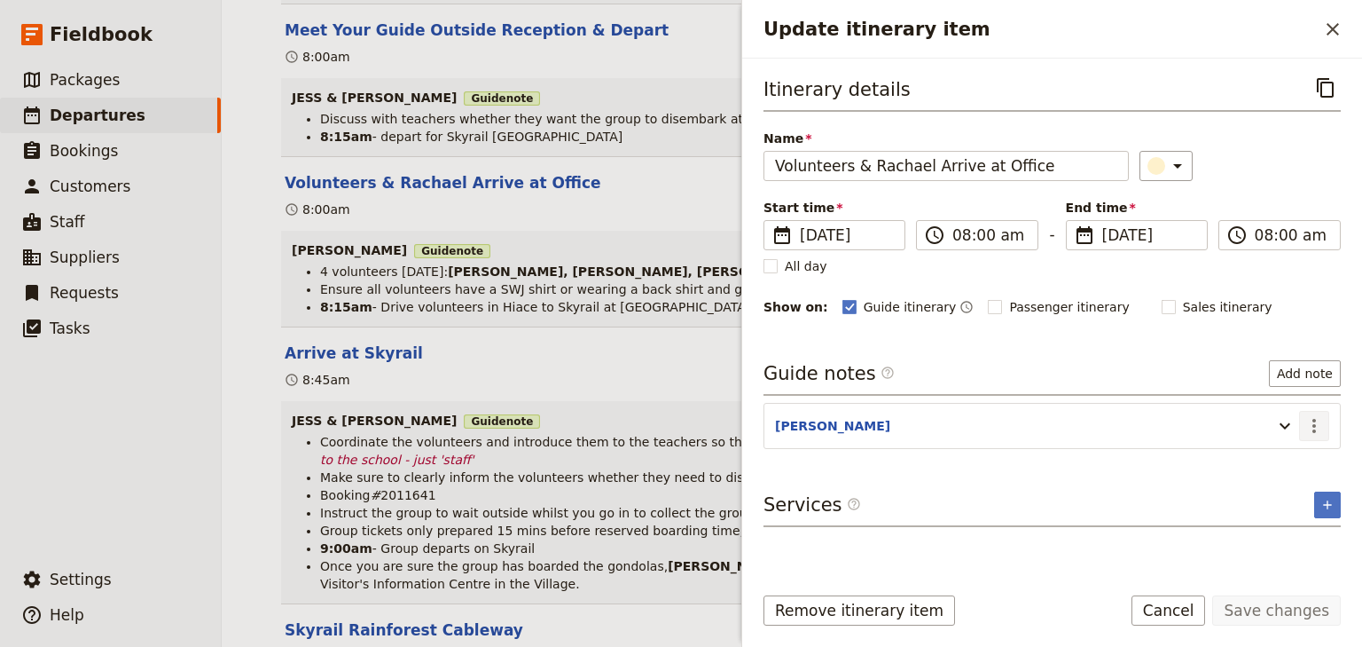
click at [1313, 423] on icon "Actions" at bounding box center [1314, 425] width 21 height 21
click at [1273, 462] on span "Edit note" at bounding box center [1264, 461] width 56 height 18
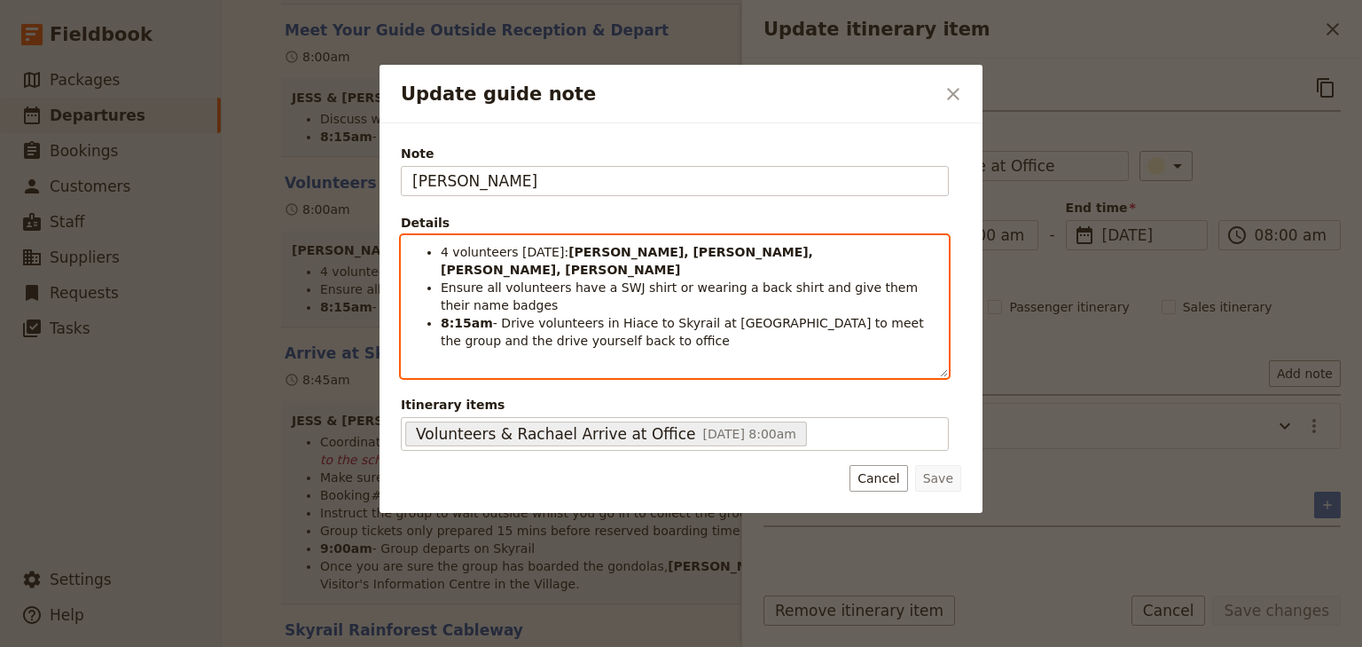
click at [575, 326] on li "8:15am - Drive volunteers in Hiace to Skyrail at [GEOGRAPHIC_DATA] to meet the …" at bounding box center [689, 331] width 497 height 35
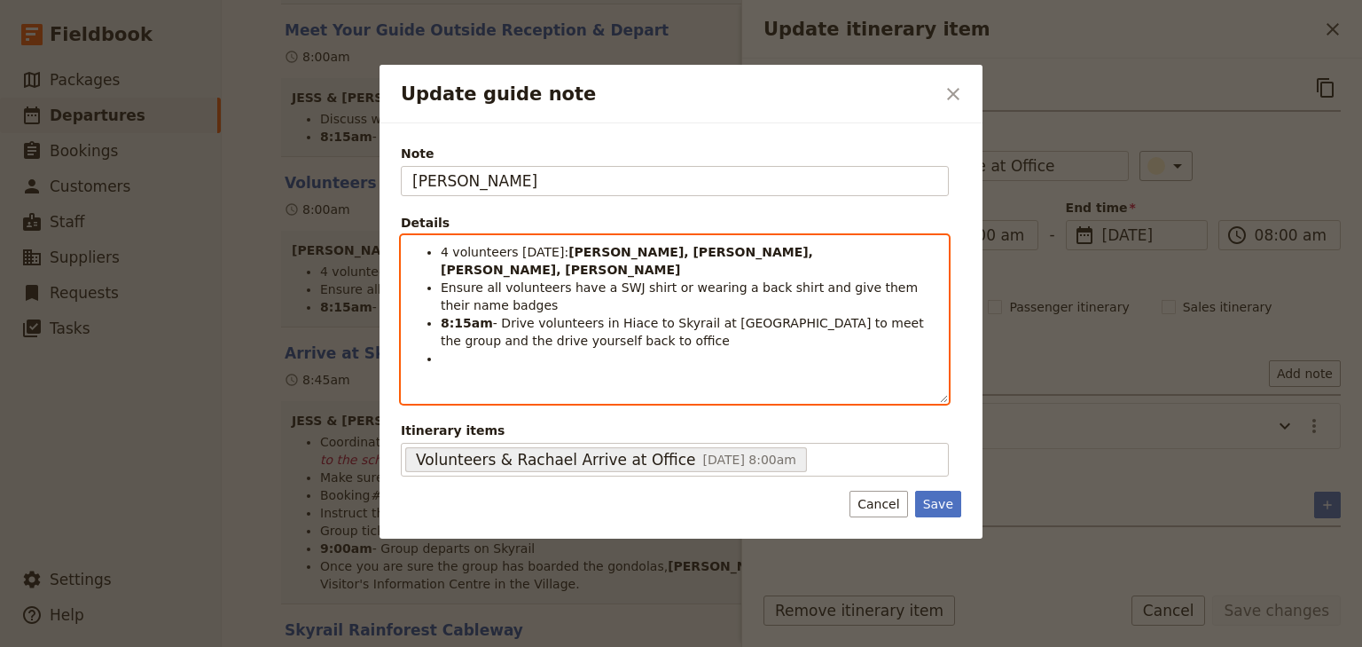
click at [456, 349] on li "Update guide note" at bounding box center [689, 358] width 497 height 18
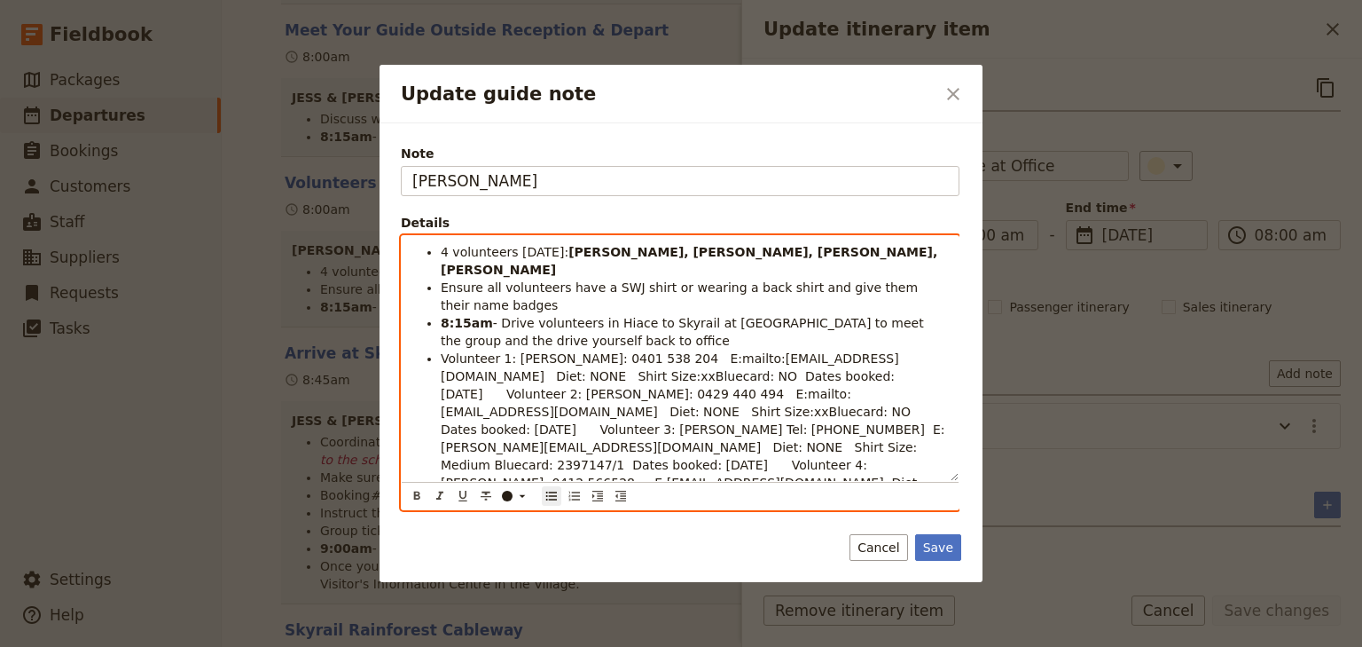
scroll to position [0, 0]
drag, startPoint x: 509, startPoint y: 338, endPoint x: 443, endPoint y: 338, distance: 66.5
click at [443, 351] on span "Volunteer 1: [PERSON_NAME]: 0401 538 204 E:mailto:[EMAIL_ADDRESS][DOMAIN_NAME] …" at bounding box center [695, 429] width 508 height 156
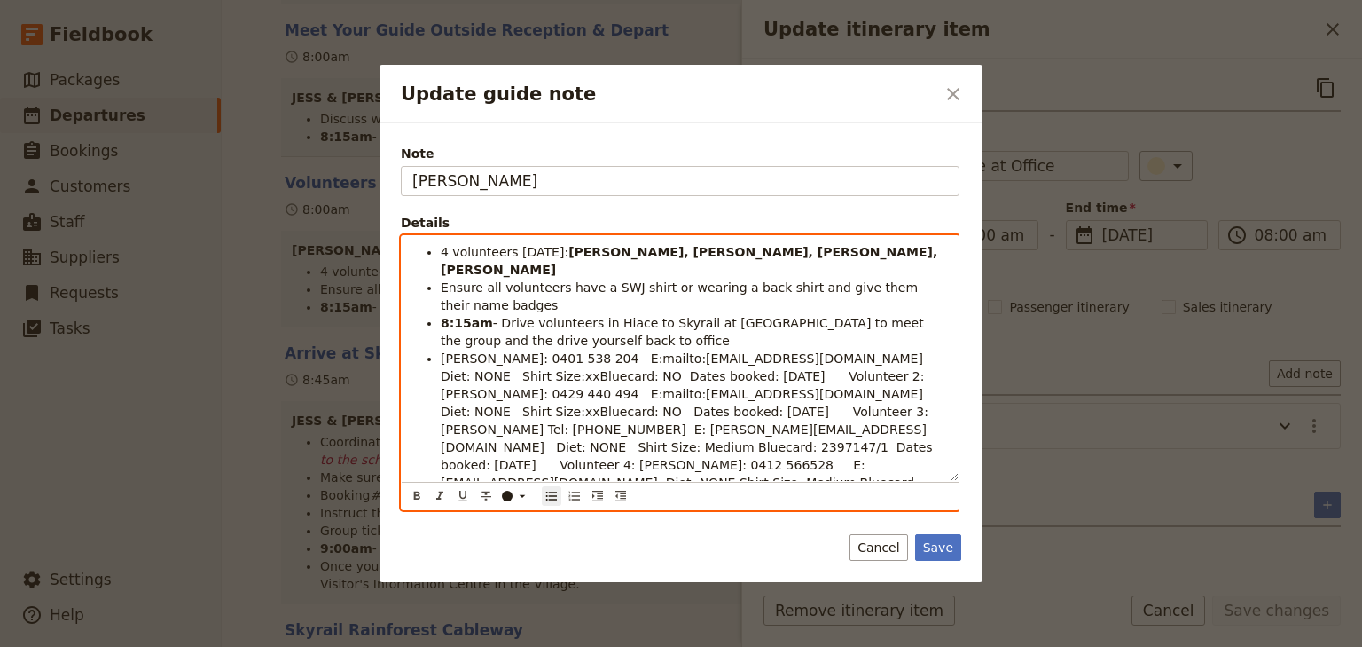
click at [532, 351] on span "[PERSON_NAME]: 0401 538 204 E:mailto:[EMAIL_ADDRESS][DOMAIN_NAME] Diet: NONE Sh…" at bounding box center [689, 429] width 496 height 156
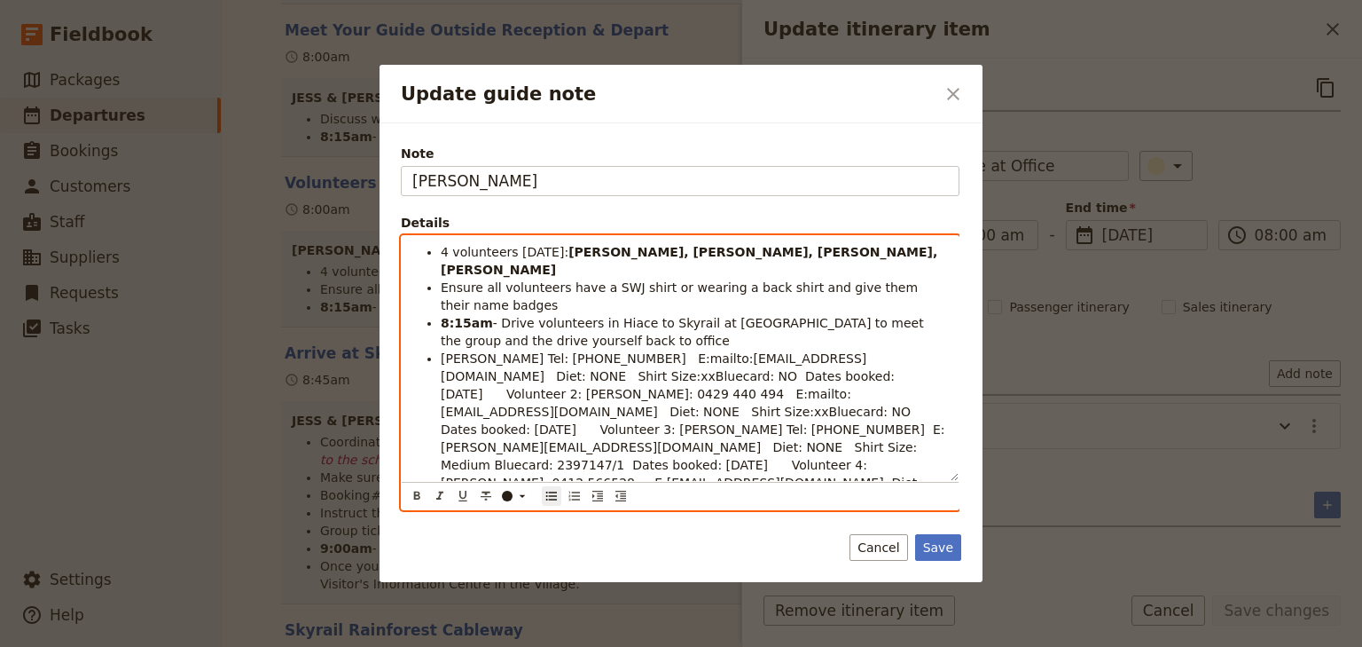
click at [837, 351] on span "[PERSON_NAME] Tel: [PHONE_NUMBER] E:mailto:[EMAIL_ADDRESS][DOMAIN_NAME] Diet: N…" at bounding box center [695, 429] width 508 height 156
click at [477, 358] on span "[PERSON_NAME] Tel: [PHONE_NUMBER] E:mailto:[EMAIL_ADDRESS][DOMAIN_NAME] Diet: N…" at bounding box center [695, 429] width 508 height 156
drag, startPoint x: 477, startPoint y: 358, endPoint x: 465, endPoint y: 358, distance: 12.4
click at [465, 358] on span "[PERSON_NAME] Tel: [PHONE_NUMBER] E:mailto:[EMAIL_ADDRESS][DOMAIN_NAME] Diet: N…" at bounding box center [695, 429] width 508 height 156
drag, startPoint x: 702, startPoint y: 357, endPoint x: 568, endPoint y: 358, distance: 133.9
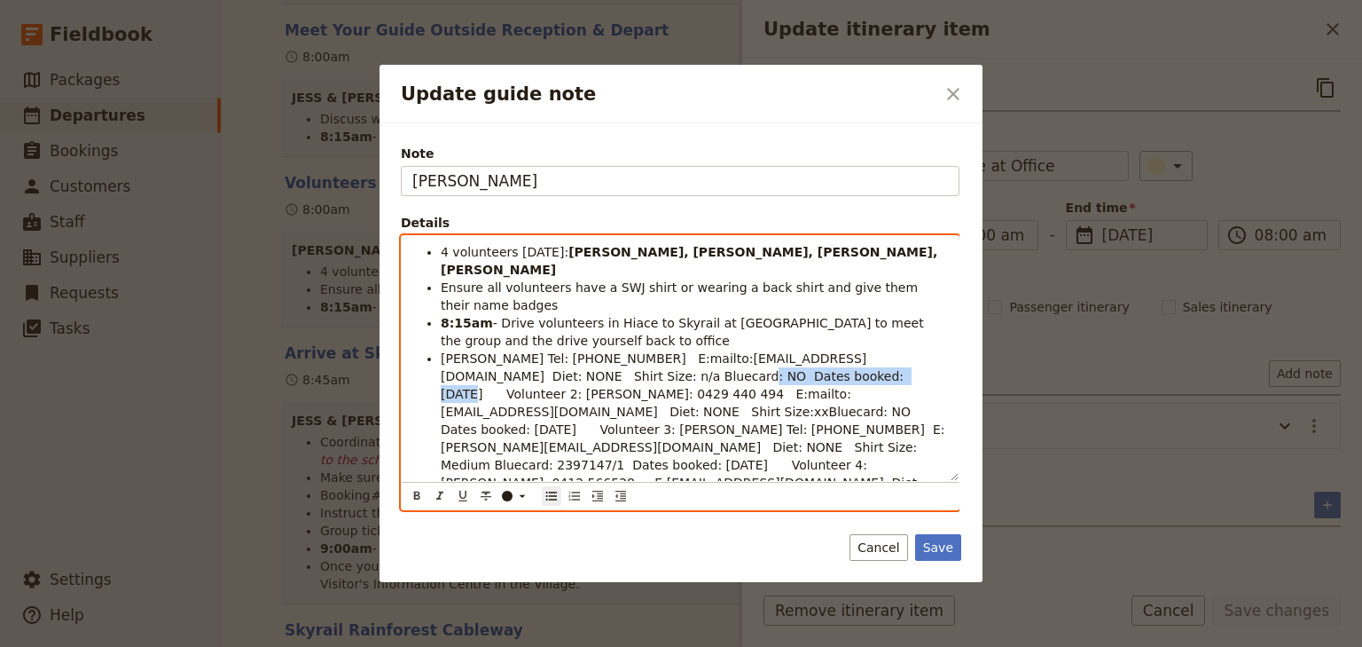
click at [568, 358] on span "[PERSON_NAME] Tel: [PHONE_NUMBER] E:mailto:[EMAIL_ADDRESS][DOMAIN_NAME] Diet: N…" at bounding box center [695, 429] width 508 height 156
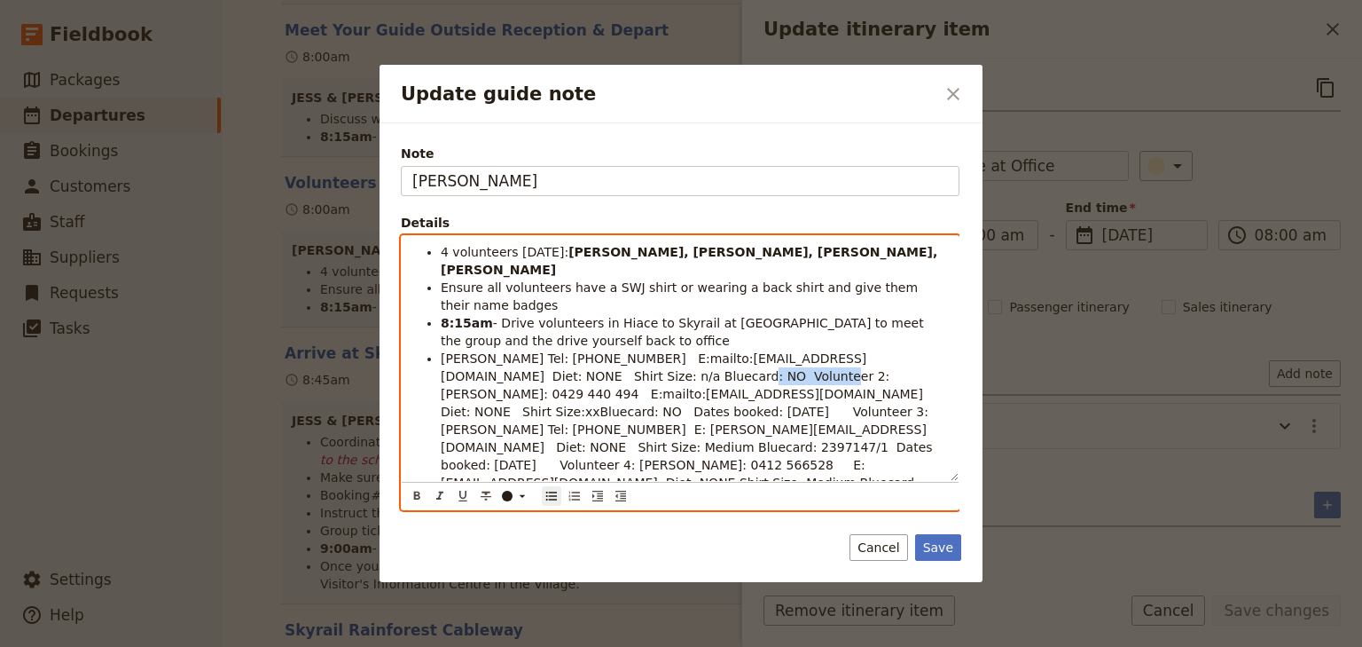
drag, startPoint x: 637, startPoint y: 358, endPoint x: 571, endPoint y: 358, distance: 65.6
click at [571, 358] on span "[PERSON_NAME] Tel: [PHONE_NUMBER] E:mailto:[EMAIL_ADDRESS][DOMAIN_NAME] Diet: N…" at bounding box center [689, 429] width 496 height 156
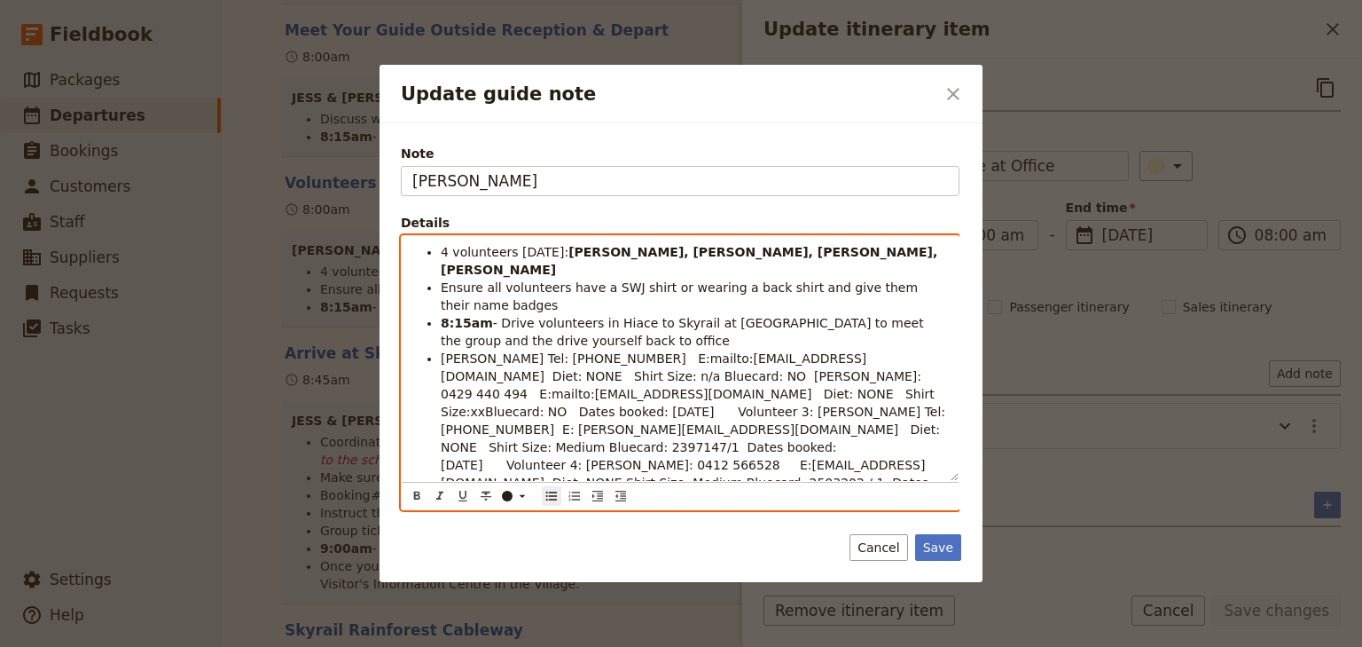
click at [656, 354] on span "[PERSON_NAME] Tel: [PHONE_NUMBER] E:mailto:[EMAIL_ADDRESS][DOMAIN_NAME] Diet: N…" at bounding box center [695, 429] width 509 height 156
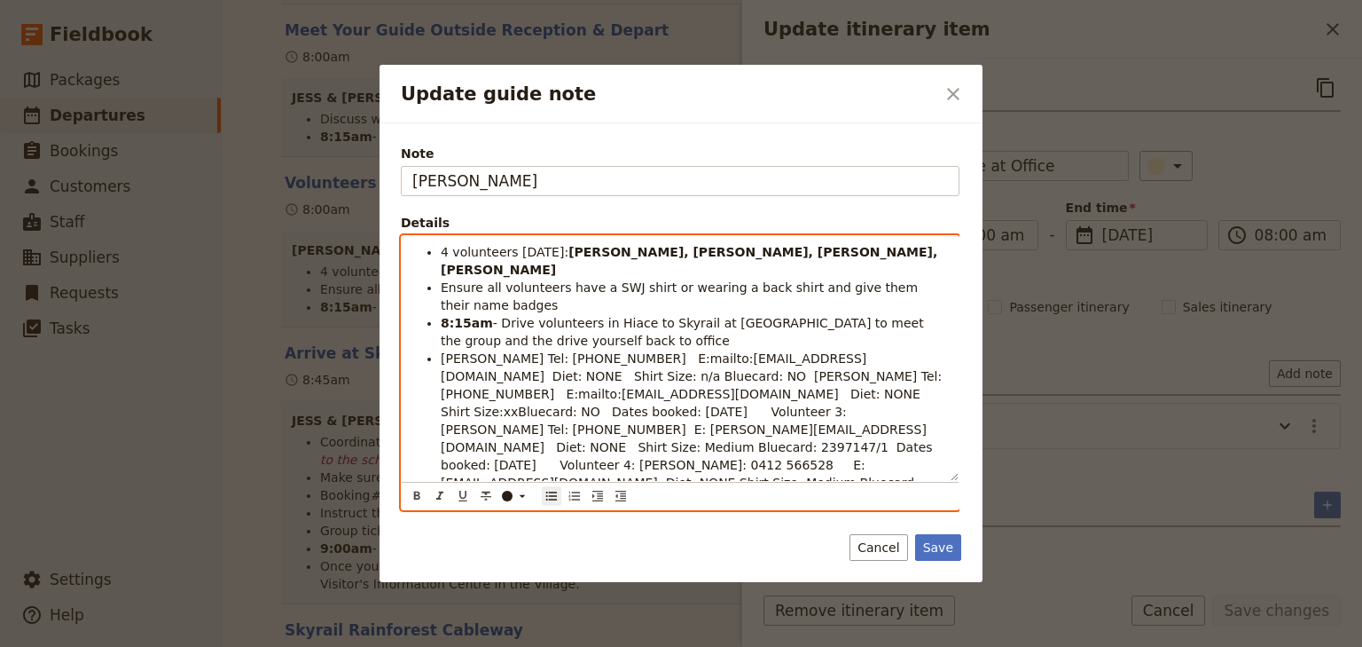
click at [638, 374] on span "[PERSON_NAME] Tel: [PHONE_NUMBER] E:mailto:[EMAIL_ADDRESS][DOMAIN_NAME] Diet: N…" at bounding box center [694, 429] width 506 height 156
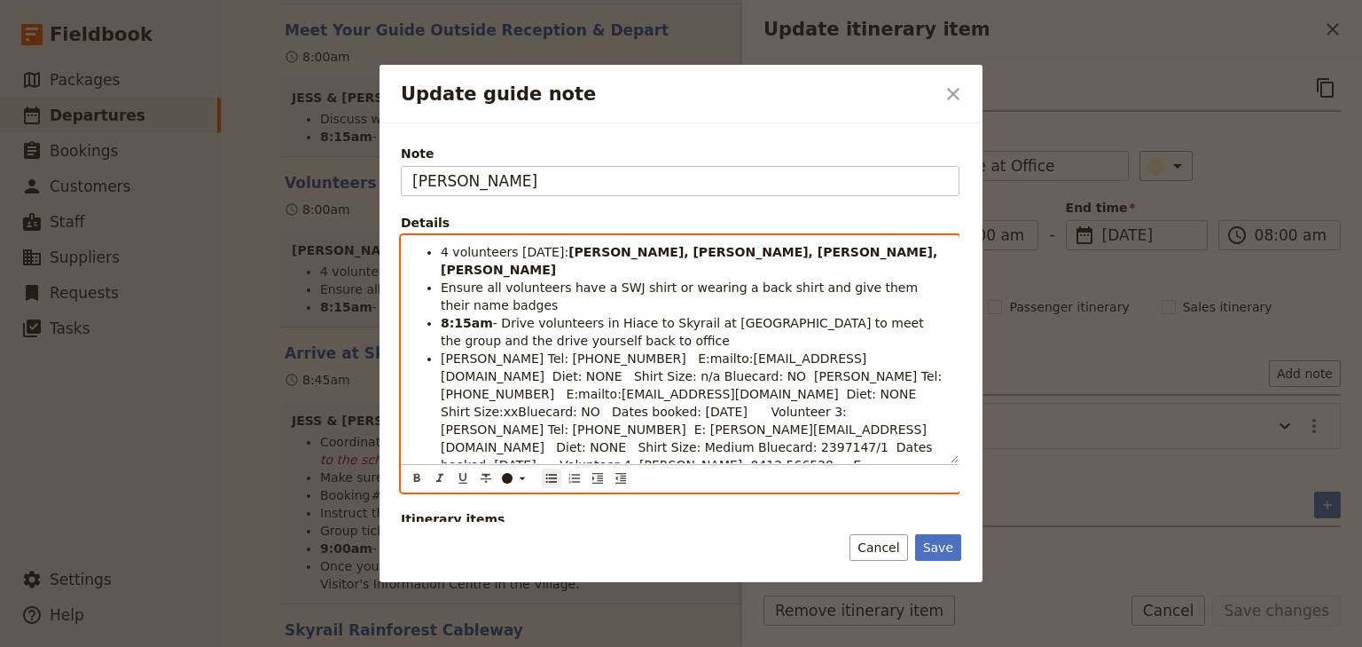
click at [773, 374] on span "[PERSON_NAME] Tel: [PHONE_NUMBER] E:mailto:[EMAIL_ADDRESS][DOMAIN_NAME] Diet: N…" at bounding box center [694, 429] width 506 height 156
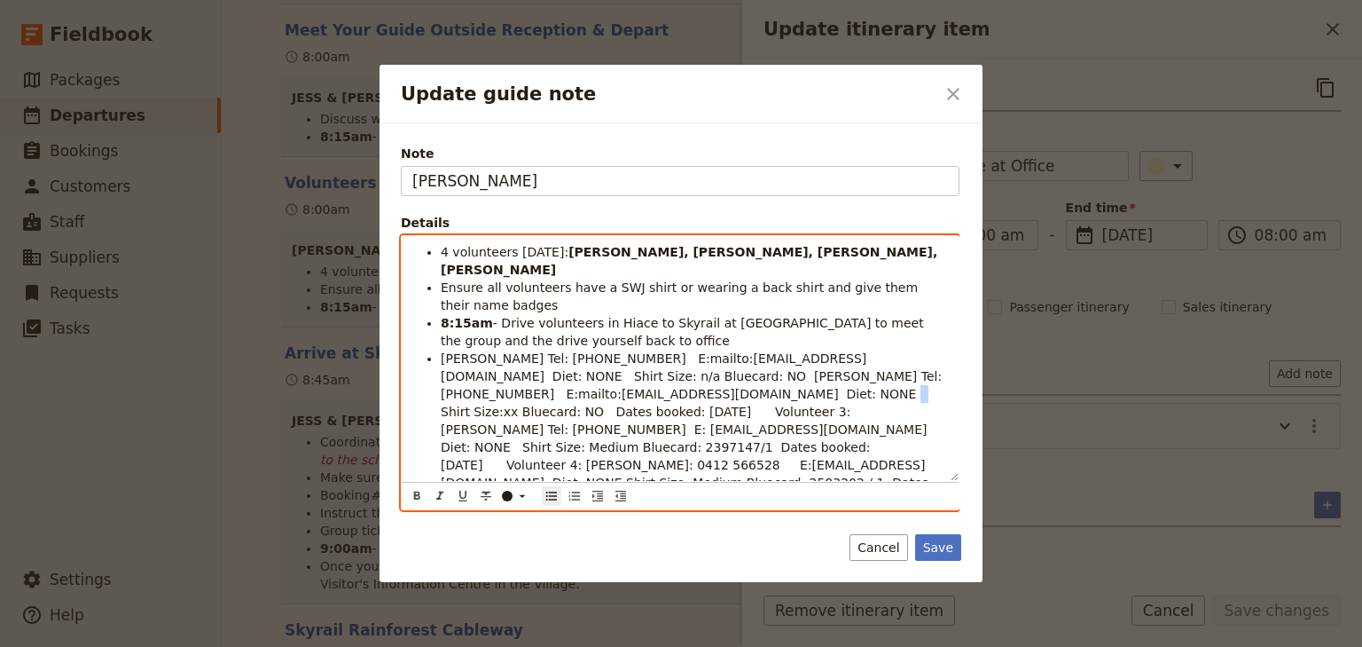
click at [764, 374] on span "[PERSON_NAME] Tel: [PHONE_NUMBER] E:mailto:[EMAIL_ADDRESS][DOMAIN_NAME] Diet: N…" at bounding box center [694, 429] width 506 height 156
click at [869, 374] on span "[PERSON_NAME] Tel: [PHONE_NUMBER] E:mailto:[EMAIL_ADDRESS][DOMAIN_NAME] Diet: N…" at bounding box center [694, 429] width 506 height 156
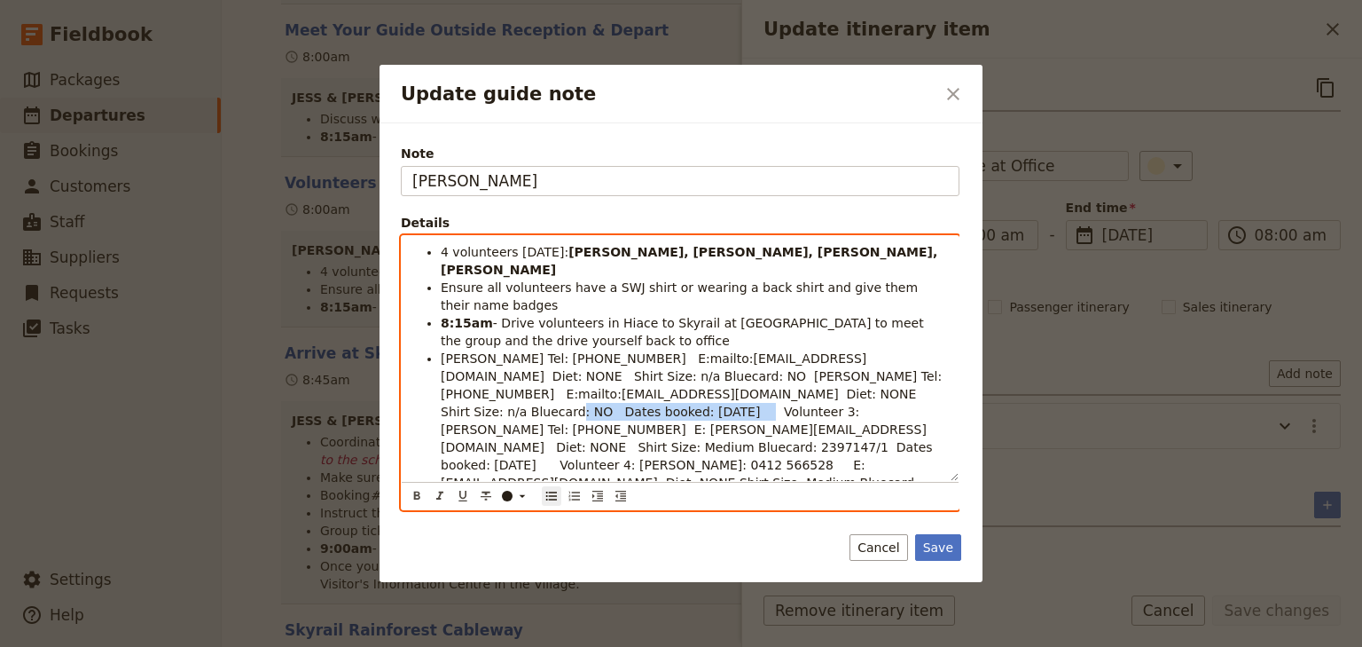
drag, startPoint x: 605, startPoint y: 391, endPoint x: 435, endPoint y: 391, distance: 170.3
click at [435, 391] on ul "4 volunteers [DATE]: [PERSON_NAME], [PERSON_NAME], [PERSON_NAME], [PERSON_NAME]…" at bounding box center [680, 376] width 536 height 266
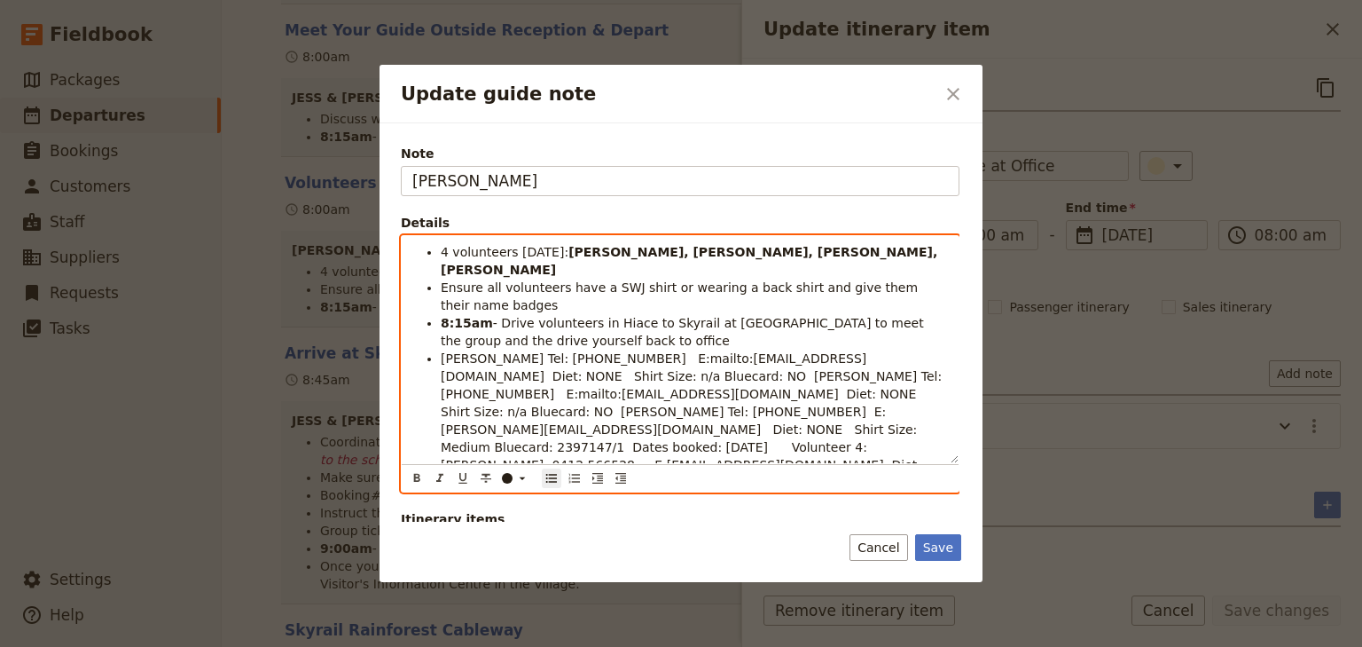
click at [741, 393] on span "[PERSON_NAME] Tel: [PHONE_NUMBER] E:mailto:[EMAIL_ADDRESS][DOMAIN_NAME] Diet: N…" at bounding box center [694, 420] width 506 height 138
click at [812, 392] on span "[PERSON_NAME] Tel: [PHONE_NUMBER] E:mailto:[EMAIL_ADDRESS][DOMAIN_NAME] Diet: N…" at bounding box center [694, 420] width 506 height 138
drag, startPoint x: 761, startPoint y: 410, endPoint x: 555, endPoint y: 410, distance: 205.8
click at [555, 410] on span "[PERSON_NAME] Tel: [PHONE_NUMBER] E:mailto:[EMAIL_ADDRESS][DOMAIN_NAME] Diet: N…" at bounding box center [694, 420] width 506 height 138
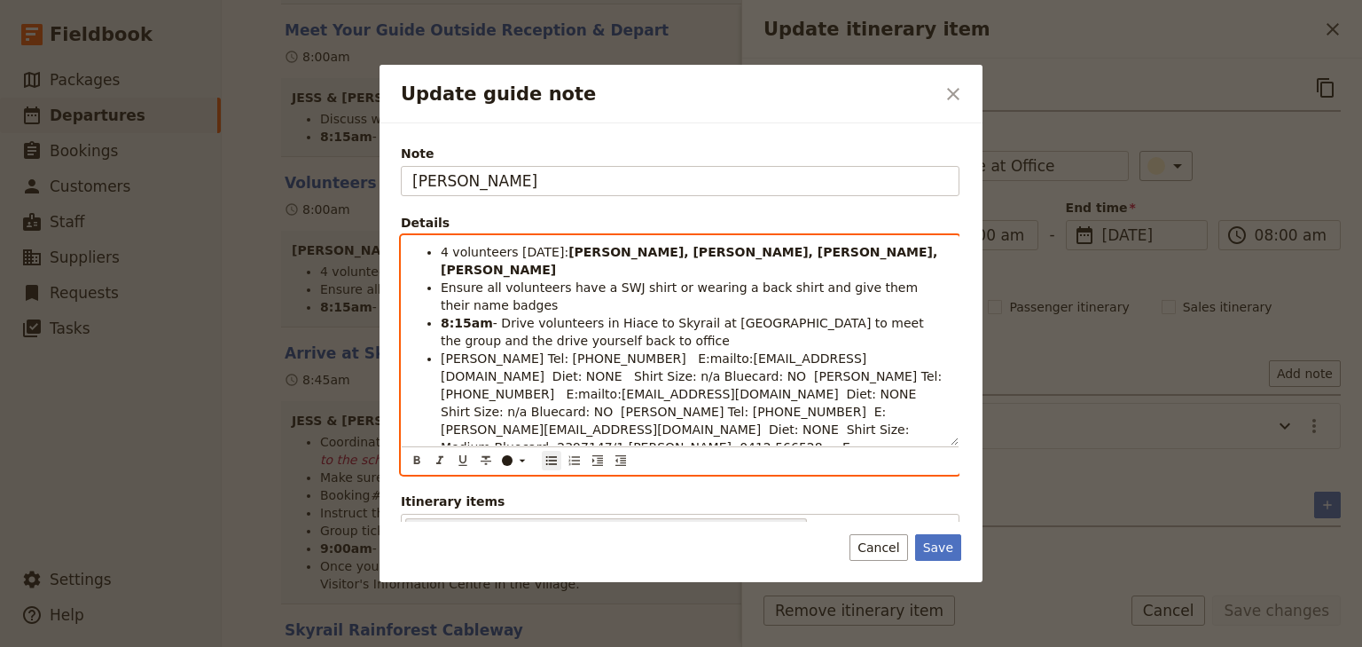
click at [649, 411] on span "[PERSON_NAME] Tel: [PHONE_NUMBER] E:mailto:[EMAIL_ADDRESS][DOMAIN_NAME] Diet: N…" at bounding box center [694, 420] width 506 height 138
click at [762, 408] on span "[PERSON_NAME] Tel: [PHONE_NUMBER] E:mailto:[EMAIL_ADDRESS][DOMAIN_NAME] Diet: N…" at bounding box center [694, 420] width 506 height 138
drag, startPoint x: 828, startPoint y: 428, endPoint x: 712, endPoint y: 428, distance: 115.3
click at [712, 428] on span "[PERSON_NAME] Tel: [PHONE_NUMBER] E:mailto:[EMAIL_ADDRESS][DOMAIN_NAME] Diet: N…" at bounding box center [694, 420] width 506 height 138
click at [596, 376] on span "[PERSON_NAME] Tel: [PHONE_NUMBER] E:mailto:[EMAIL_ADDRESS][DOMAIN_NAME] Diet: N…" at bounding box center [694, 420] width 506 height 138
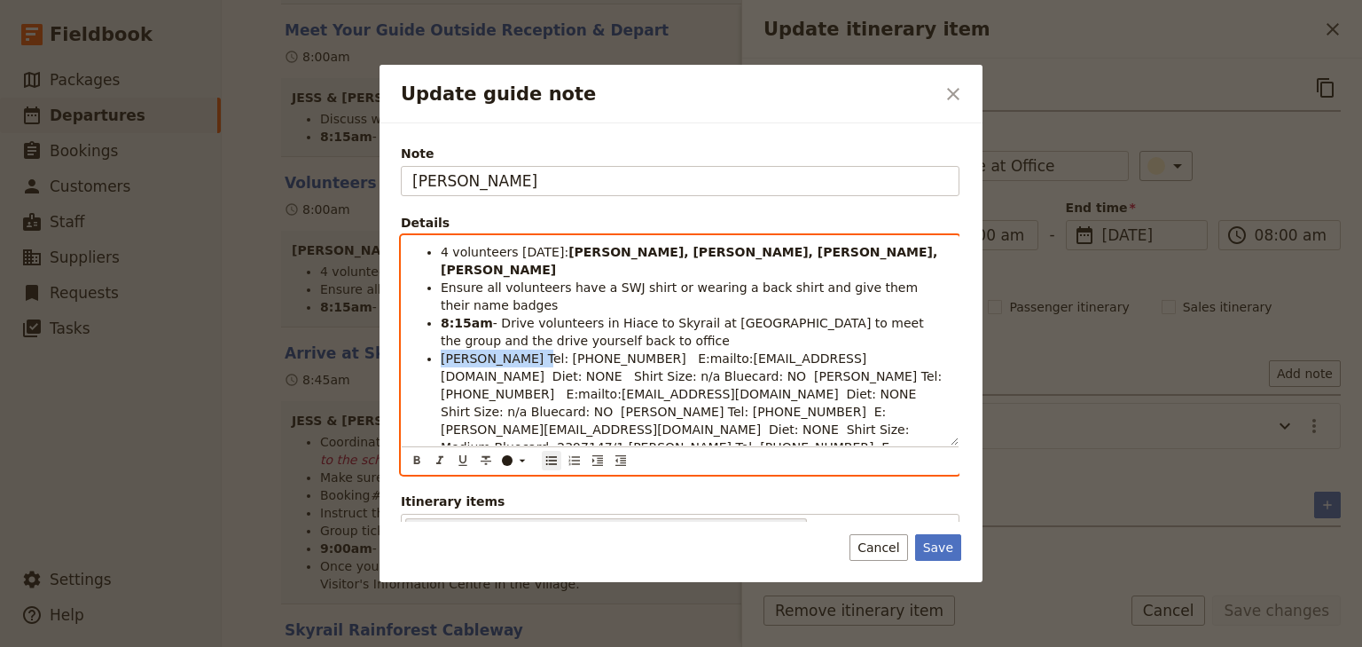
drag, startPoint x: 529, startPoint y: 341, endPoint x: 441, endPoint y: 344, distance: 87.9
click at [441, 351] on span "[PERSON_NAME] Tel: [PHONE_NUMBER] E:mailto:[EMAIL_ADDRESS][DOMAIN_NAME] Diet: N…" at bounding box center [694, 420] width 506 height 138
click at [415, 459] on icon "Format bold" at bounding box center [417, 460] width 6 height 8
drag, startPoint x: 685, startPoint y: 358, endPoint x: 600, endPoint y: 358, distance: 85.1
click at [600, 358] on span "Tel: [PHONE_NUMBER] E:mailto:[EMAIL_ADDRESS][DOMAIN_NAME] Diet: NONE Shirt Size…" at bounding box center [694, 420] width 506 height 138
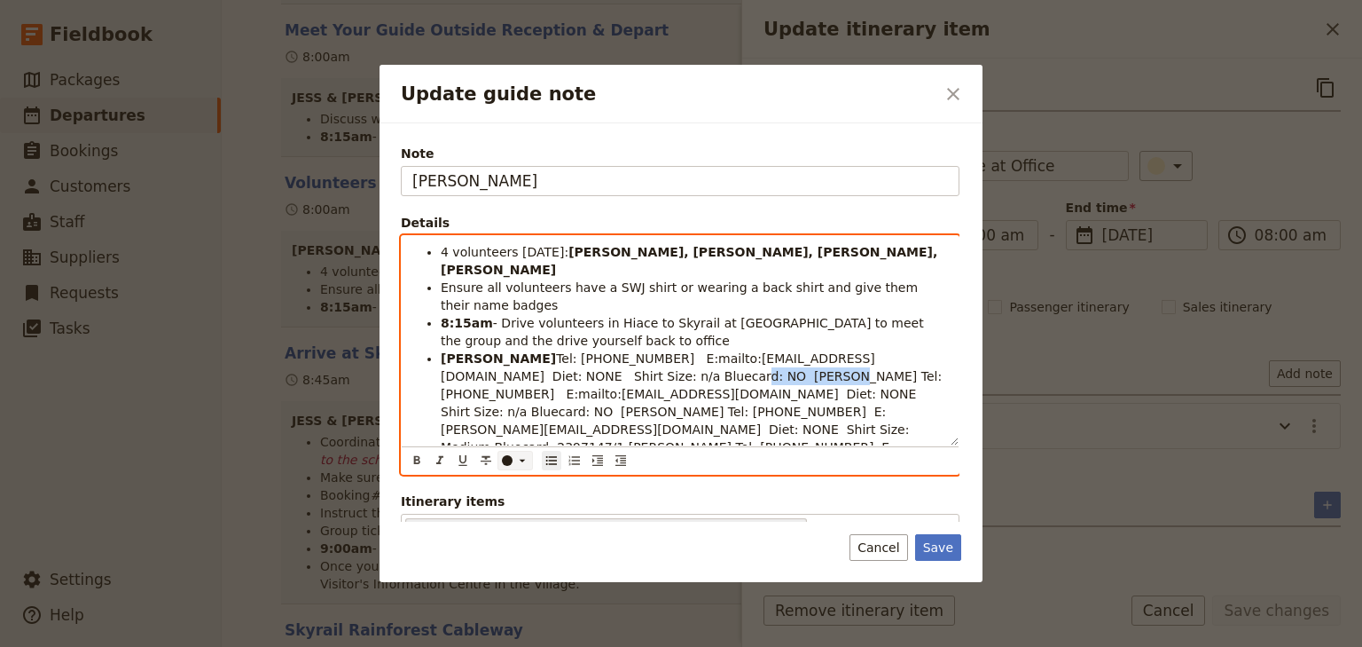
click at [508, 459] on div "Update guide note" at bounding box center [507, 460] width 11 height 11
click at [507, 482] on button "button" at bounding box center [508, 488] width 14 height 14
click at [414, 457] on icon "Format bold" at bounding box center [417, 460] width 6 height 8
drag, startPoint x: 866, startPoint y: 376, endPoint x: 465, endPoint y: 394, distance: 401.3
click at [465, 394] on span "Tel: [PHONE_NUMBER] E:mailto:[EMAIL_ADDRESS][DOMAIN_NAME] Diet: NONE Shirt Size…" at bounding box center [694, 429] width 506 height 121
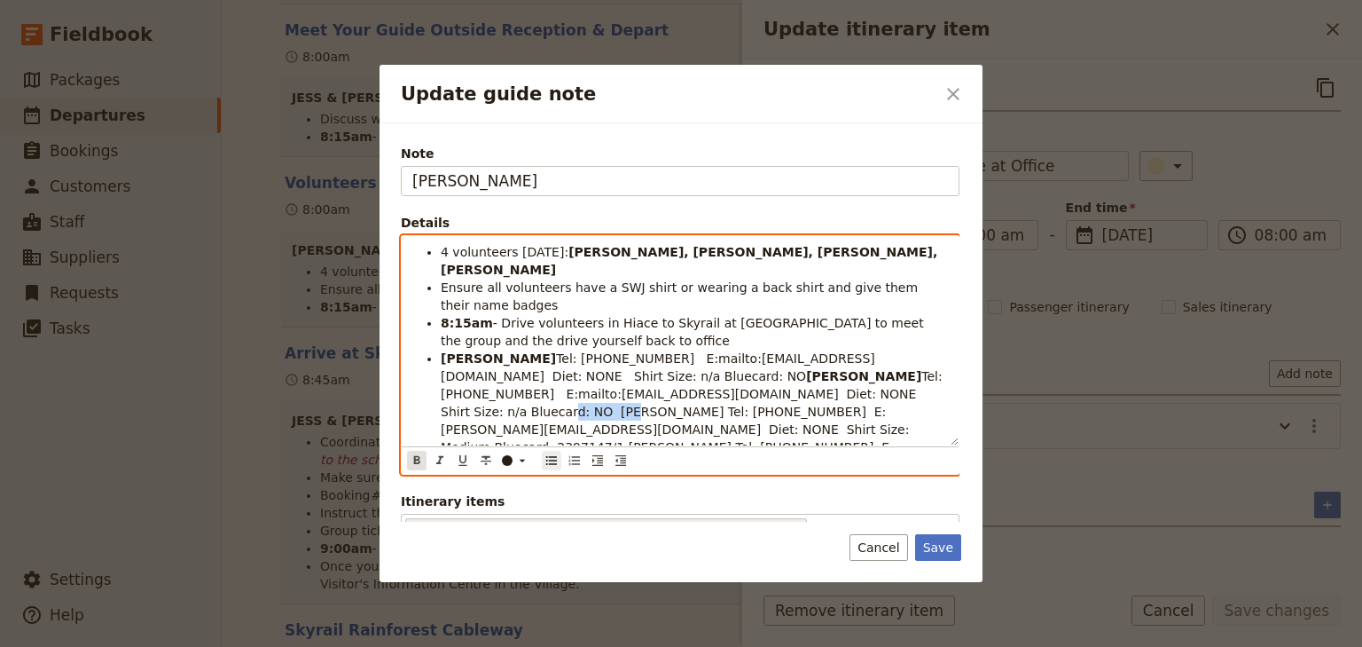
click at [420, 458] on icon "Format bold" at bounding box center [417, 460] width 14 height 14
drag, startPoint x: 554, startPoint y: 410, endPoint x: 530, endPoint y: 443, distance: 41.9
click at [645, 411] on span "Tel: [PHONE_NUMBER] E: [PERSON_NAME][EMAIL_ADDRESS][DOMAIN_NAME] Diet: NONE Shi…" at bounding box center [682, 446] width 482 height 85
click at [415, 458] on icon "Format bold" at bounding box center [417, 460] width 14 height 14
click at [724, 440] on span "i Tel: [PHONE_NUMBER] E:[EMAIL_ADDRESS][DOMAIN_NAME] Diet: NONE Shirt Size: Med…" at bounding box center [682, 465] width 482 height 50
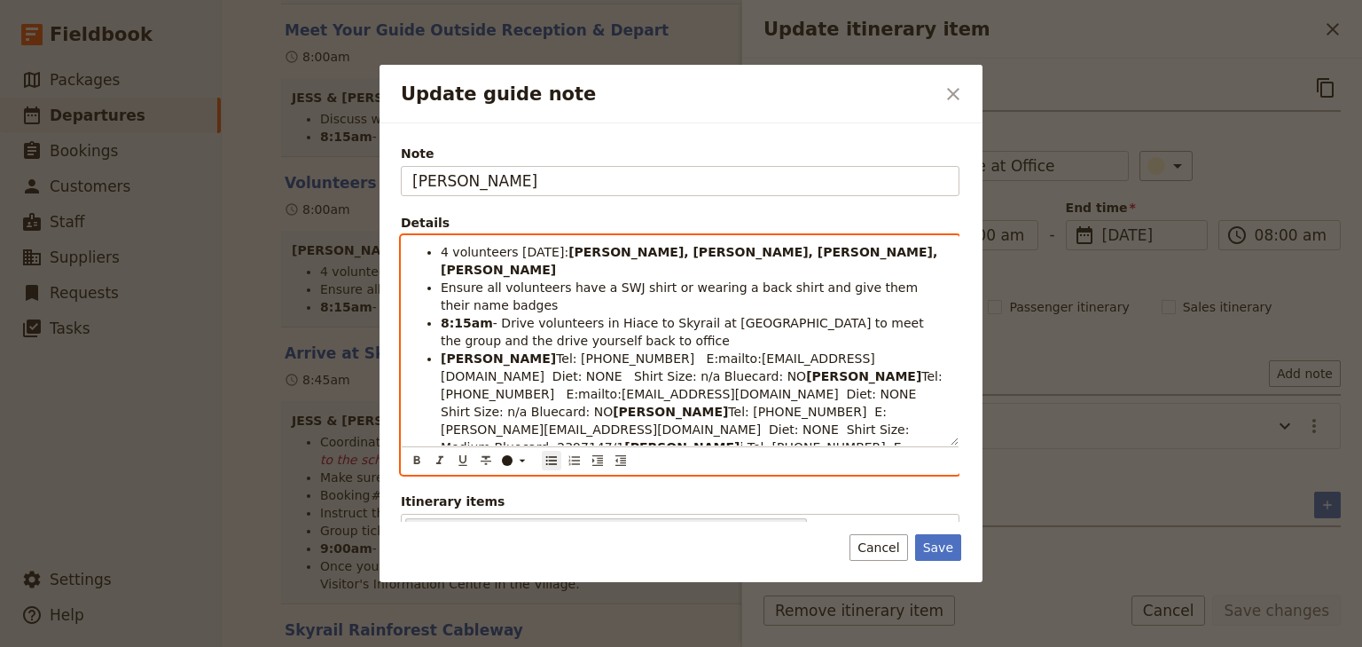
click at [771, 279] on li "Ensure all volunteers have a SWJ shirt or wearing a back shirt and give them th…" at bounding box center [694, 296] width 507 height 35
click at [727, 253] on li "4 volunteers [DATE]: [PERSON_NAME], [PERSON_NAME], [PERSON_NAME], [PERSON_NAME]" at bounding box center [694, 260] width 507 height 35
drag, startPoint x: 813, startPoint y: 248, endPoint x: 733, endPoint y: 248, distance: 80.7
click at [733, 248] on li "4 volunteers [DATE]: [PERSON_NAME], [PERSON_NAME], [PERSON_NAME], [PERSON_NAME]…" at bounding box center [694, 260] width 507 height 35
click at [412, 462] on icon "Format bold" at bounding box center [417, 460] width 14 height 14
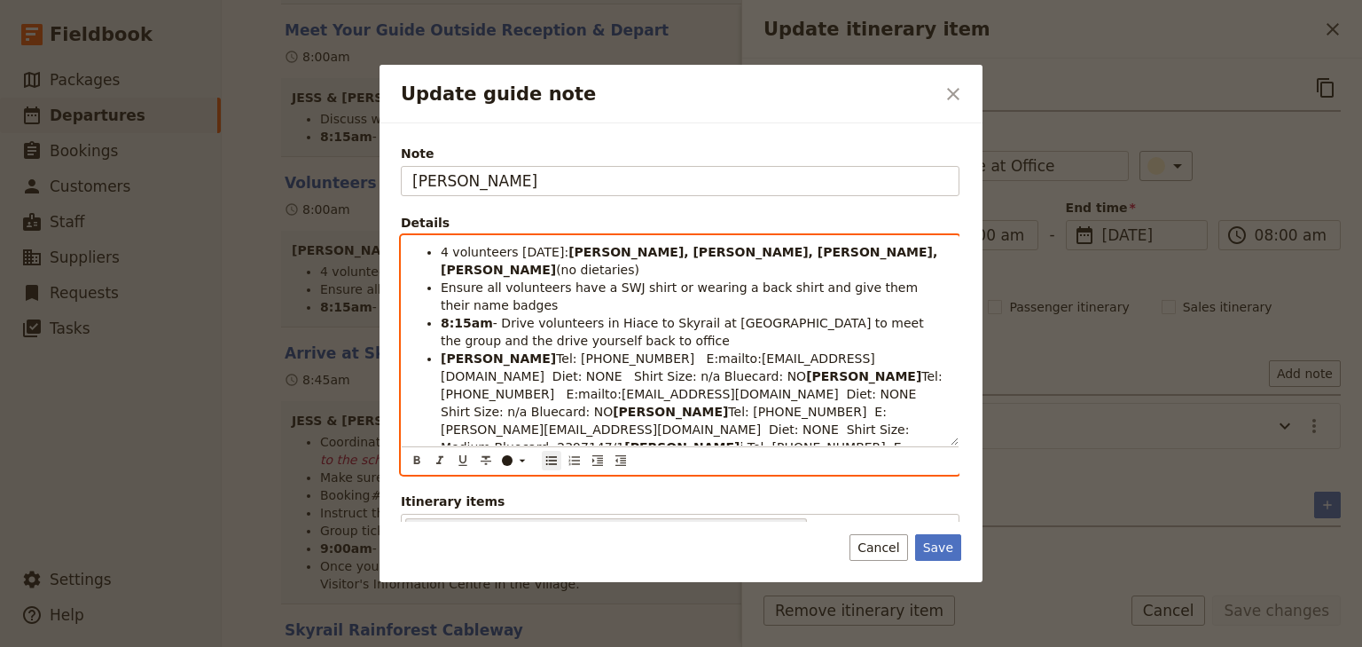
click at [671, 404] on span "Tel: [PHONE_NUMBER] E: [PERSON_NAME][EMAIL_ADDRESS][DOMAIN_NAME] Diet: NONE Shi…" at bounding box center [677, 429] width 473 height 50
click at [792, 426] on li "[PERSON_NAME] Tel: [PHONE_NUMBER] E:mailto:[EMAIL_ADDRESS][DOMAIN_NAME] Diet: N…" at bounding box center [694, 420] width 507 height 142
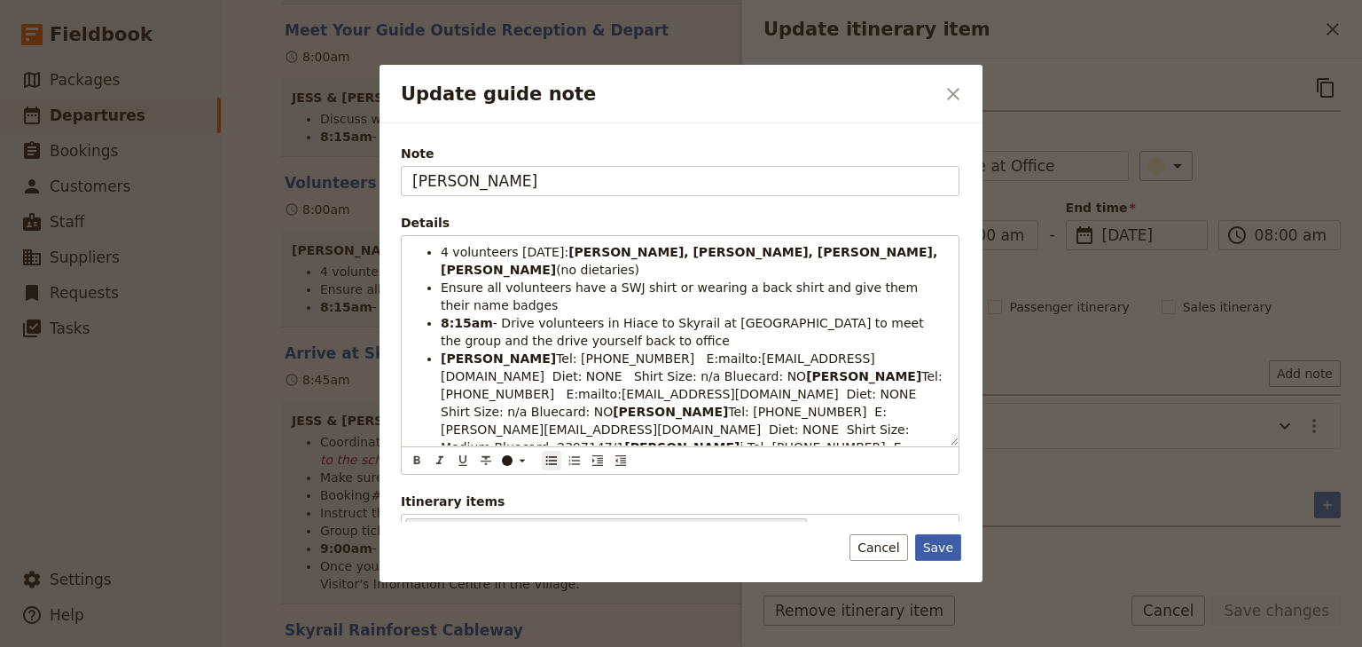
click at [938, 547] on button "Save" at bounding box center [938, 547] width 46 height 27
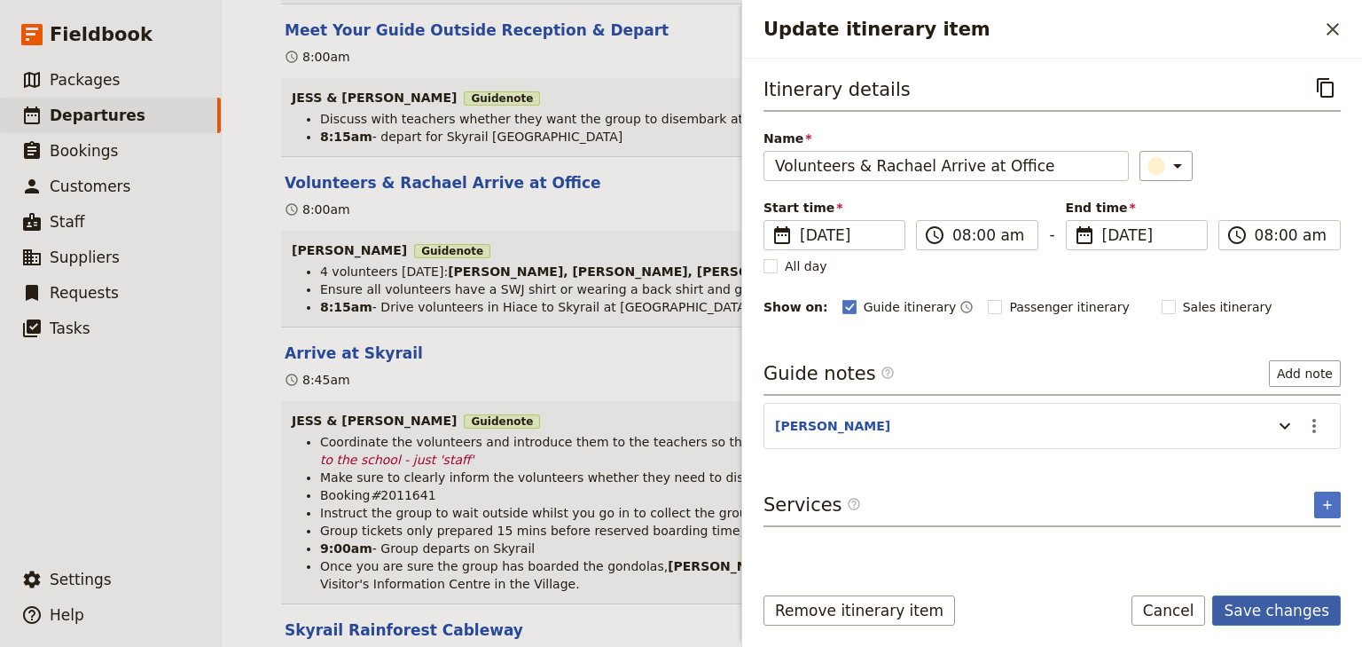
click at [1277, 612] on button "Save changes" at bounding box center [1276, 610] width 129 height 30
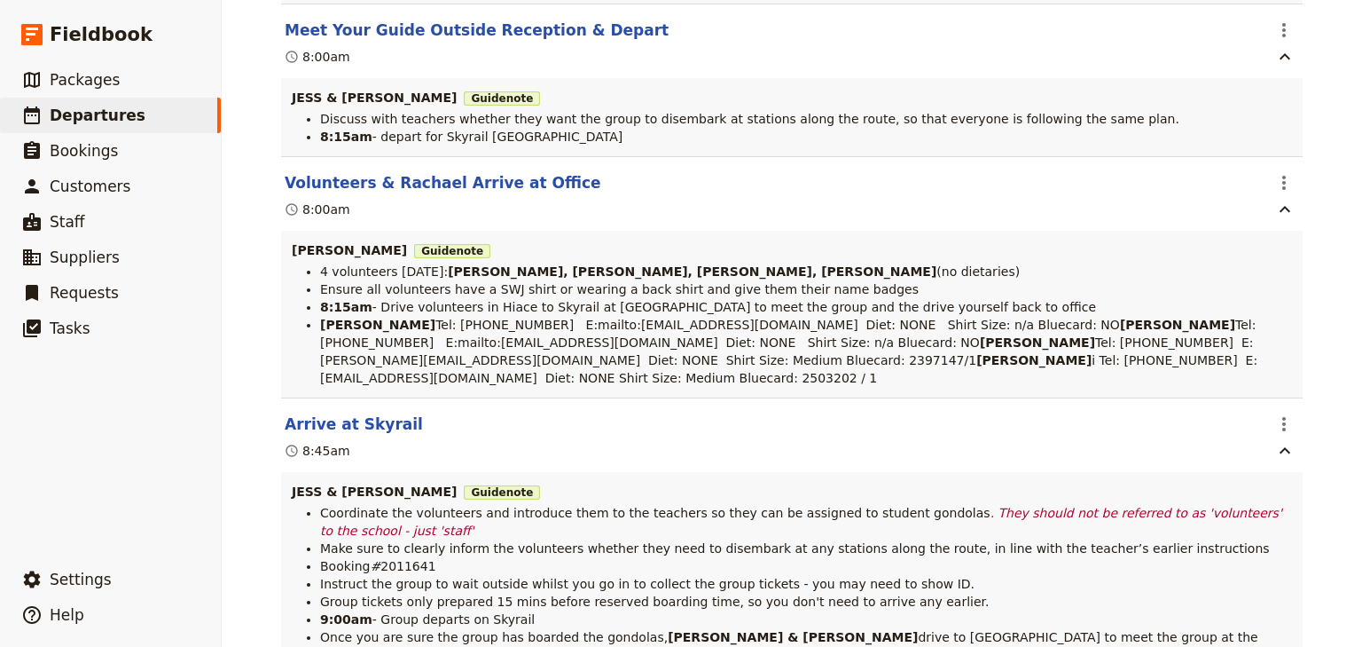
click at [1322, 514] on div "[PERSON_NAME][GEOGRAPHIC_DATA]: Custom Trip Group B ​ Draft [DATE] – [DATE] 5 d…" at bounding box center [792, 323] width 1141 height 647
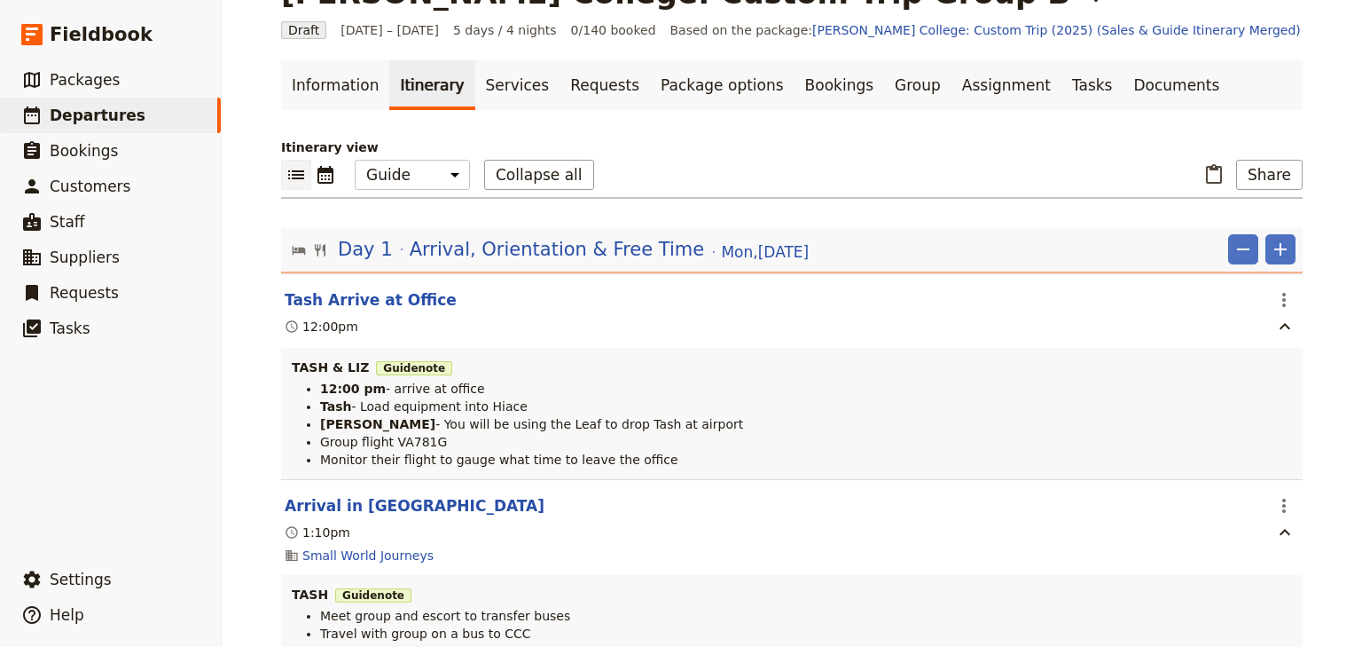
scroll to position [2, 0]
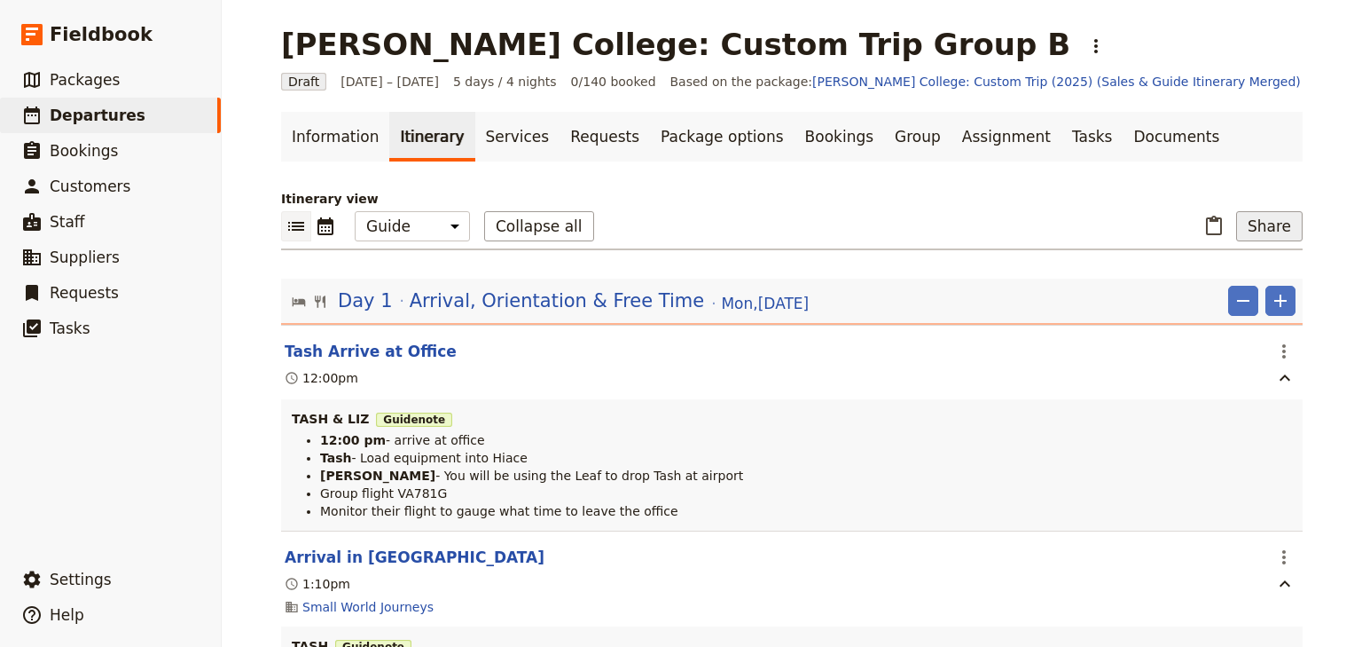
click at [1266, 227] on button "Share" at bounding box center [1269, 226] width 67 height 30
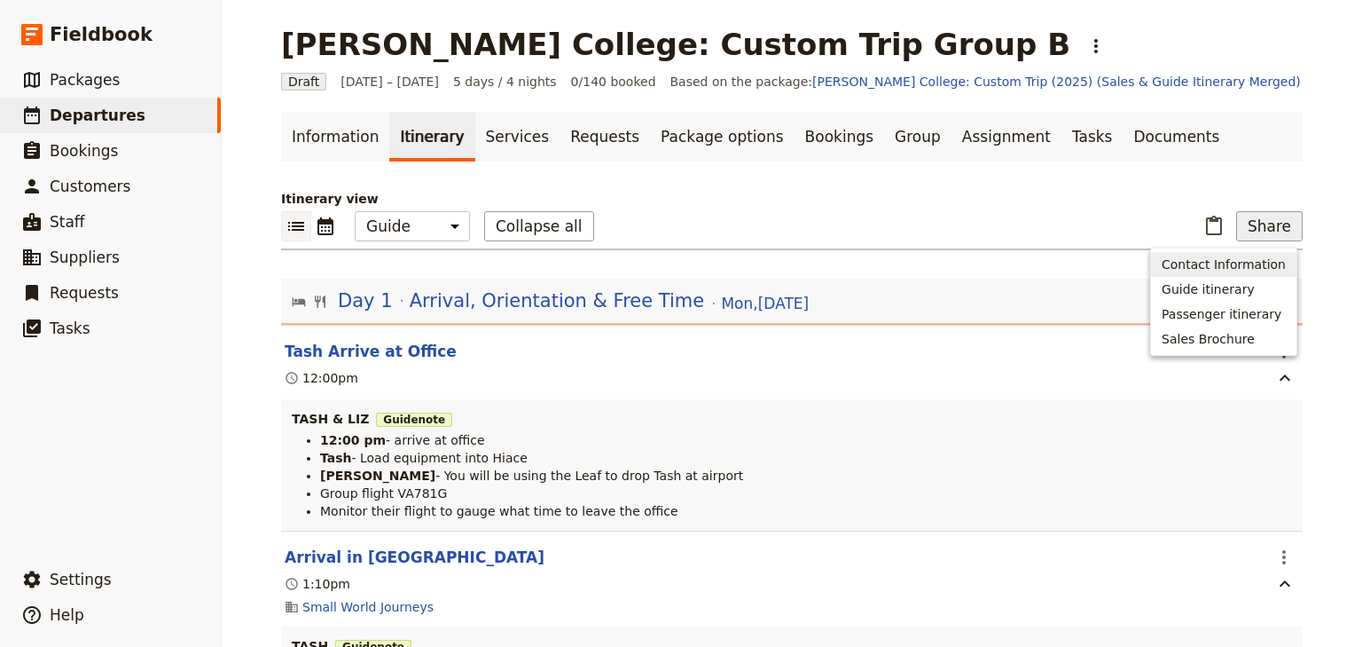
drag, startPoint x: 989, startPoint y: 198, endPoint x: 998, endPoint y: 184, distance: 16.7
click at [990, 195] on p "Itinerary view" at bounding box center [792, 199] width 1022 height 18
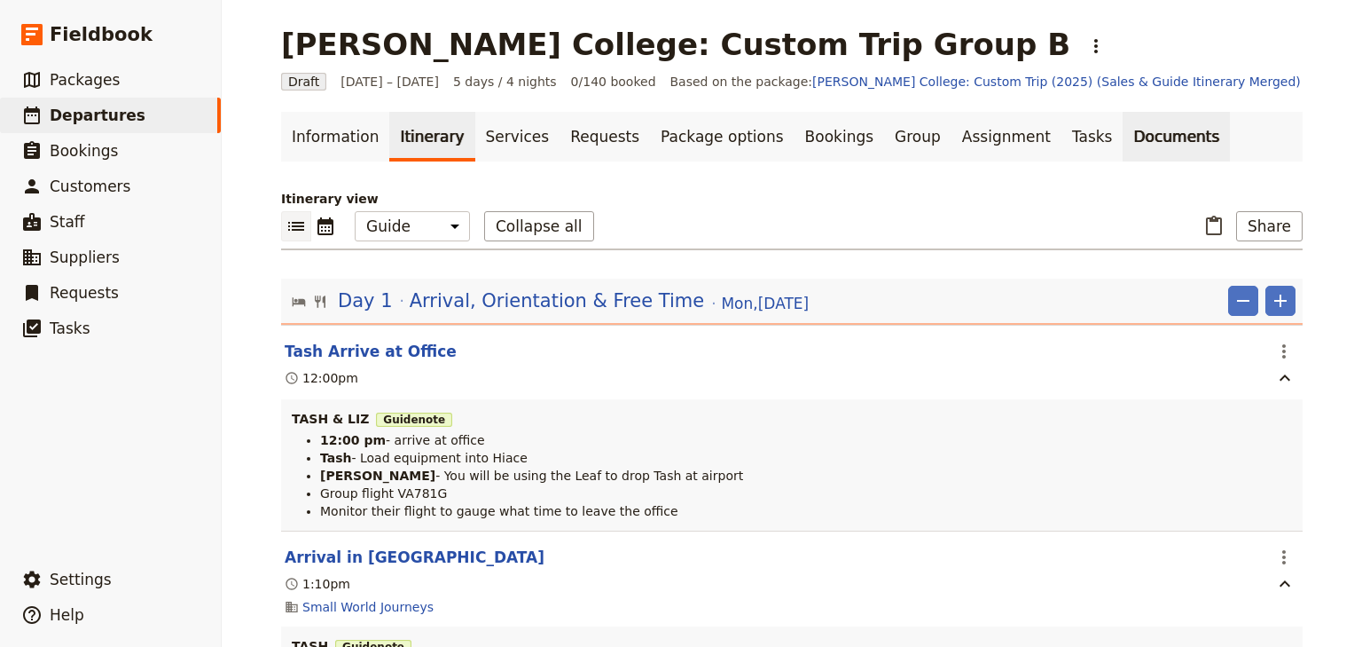
click at [1123, 132] on link "Documents" at bounding box center [1176, 137] width 107 height 50
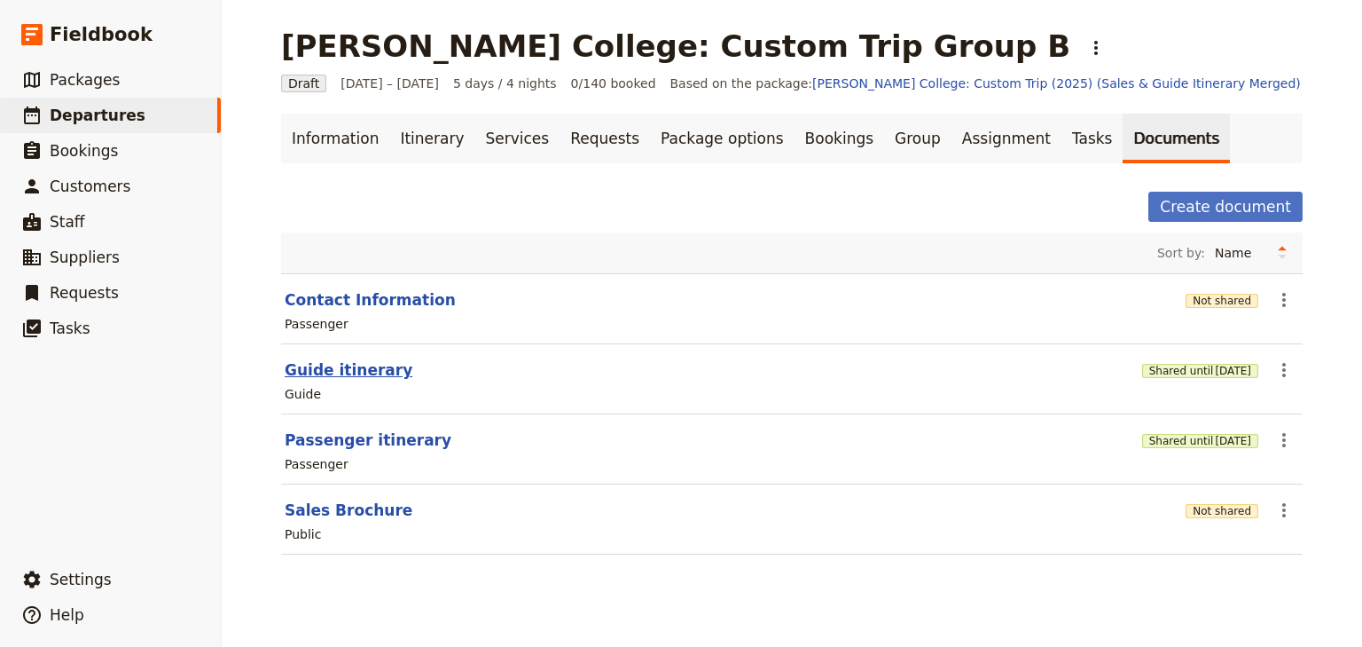
click at [335, 371] on button "Guide itinerary" at bounding box center [349, 369] width 128 height 21
select select "STAFF"
select select "RUN_SHEET"
select select "DEFAULT"
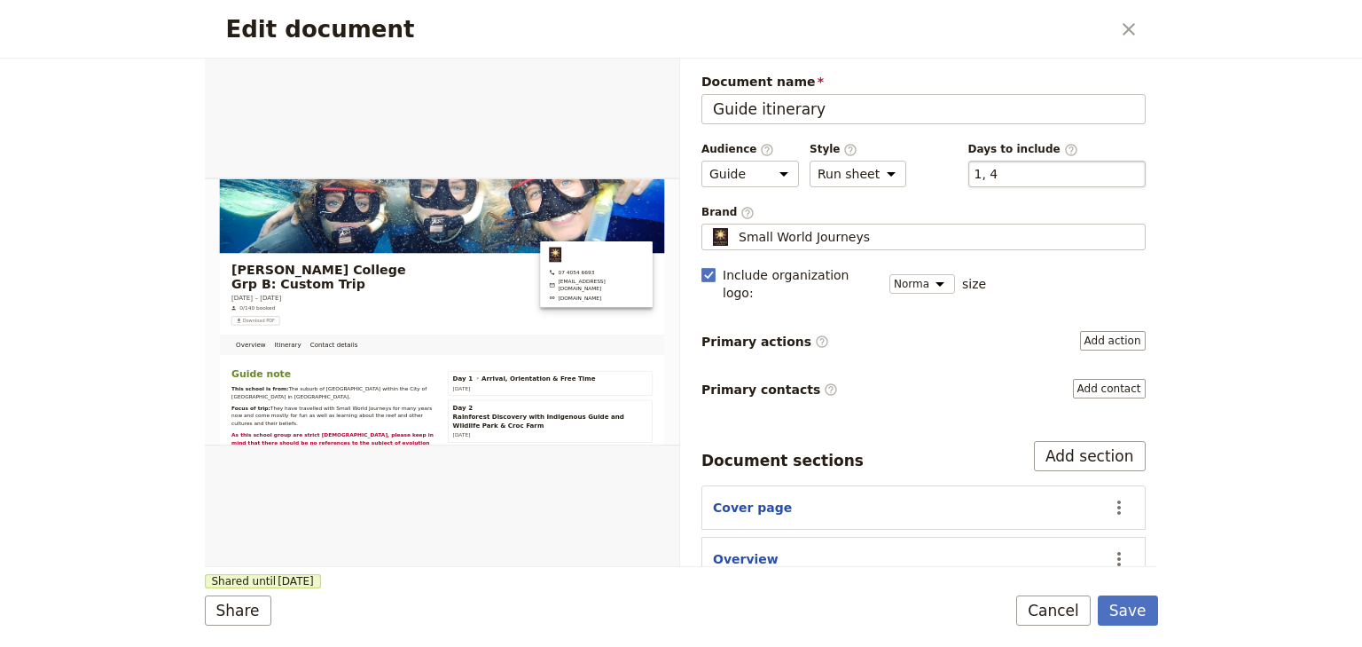
click at [999, 174] on div "​ 1, 4 1, 4" at bounding box center [1057, 174] width 177 height 27
click at [999, 174] on button "​ 1, 4" at bounding box center [987, 174] width 24 height 18
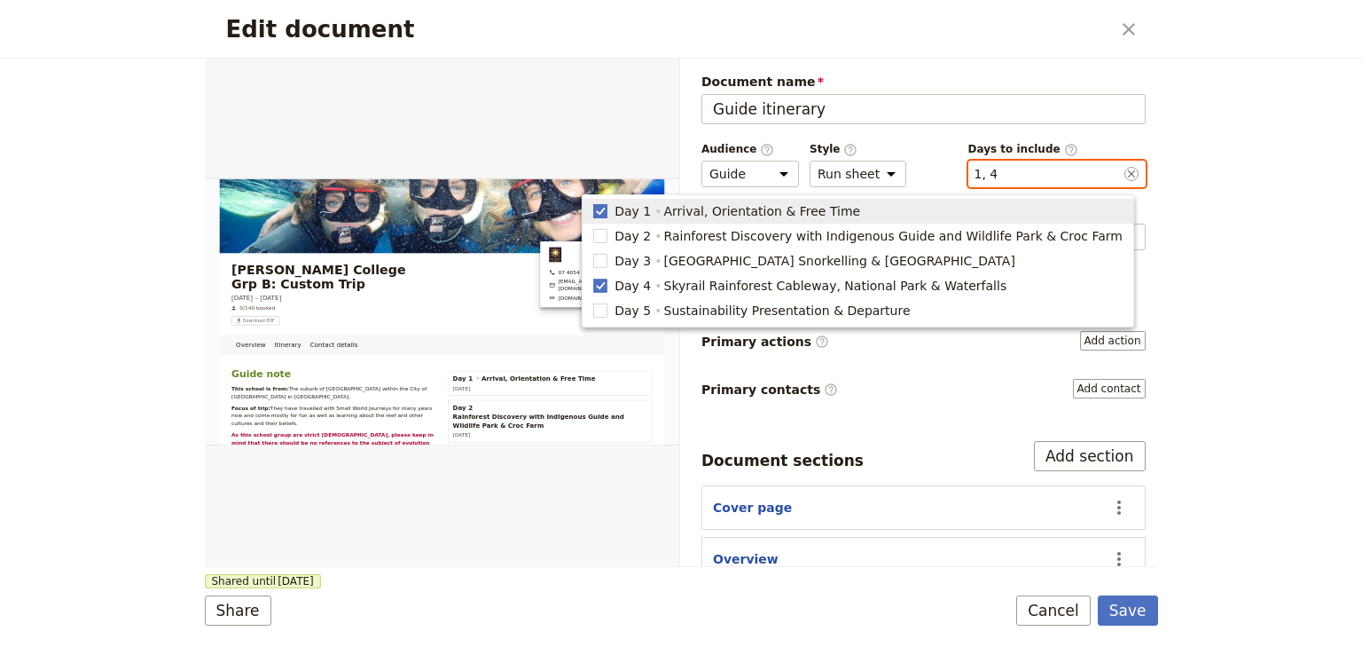
click at [608, 210] on rect "button" at bounding box center [600, 210] width 13 height 13
type input "4"
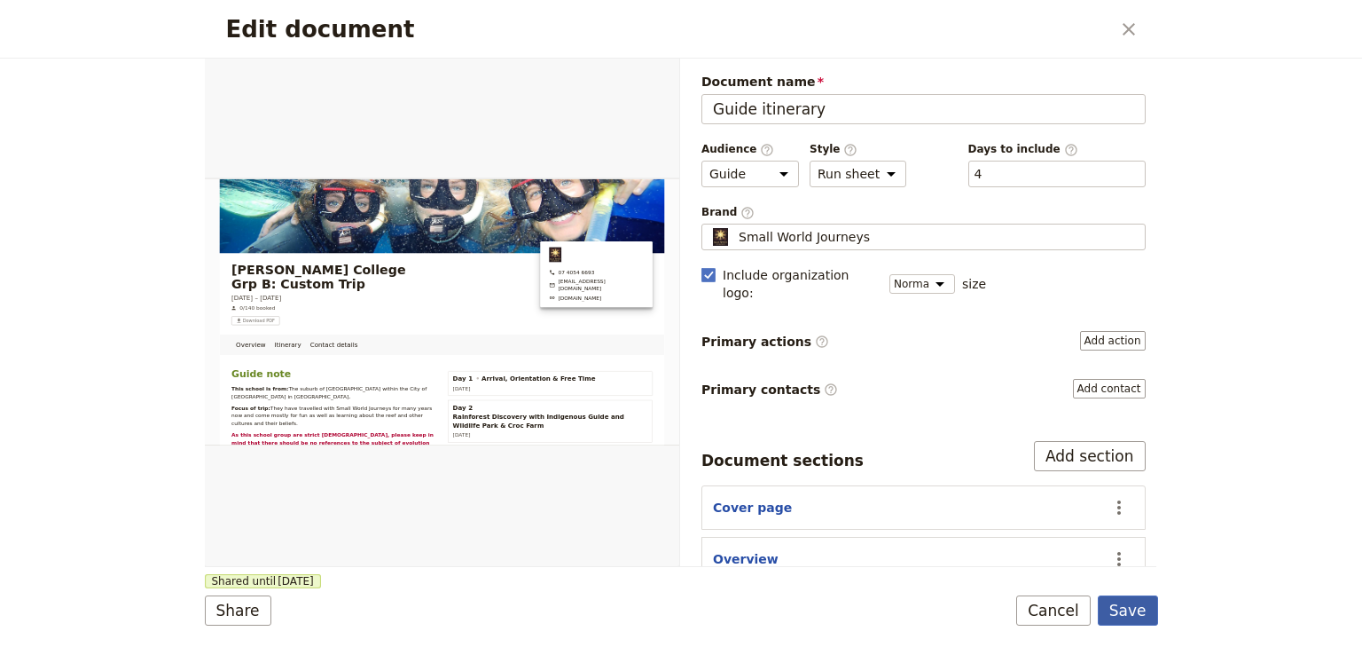
click at [1134, 610] on button "Save" at bounding box center [1128, 610] width 60 height 30
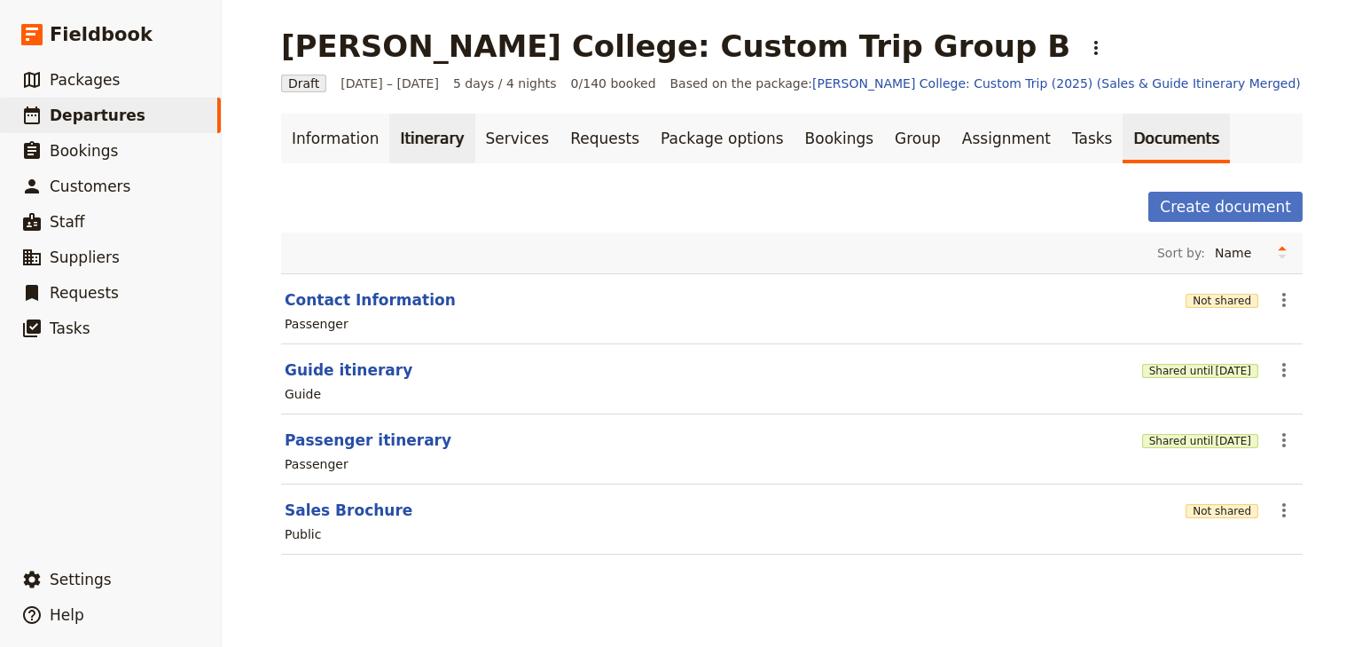
click at [433, 142] on link "Itinerary" at bounding box center [431, 139] width 85 height 50
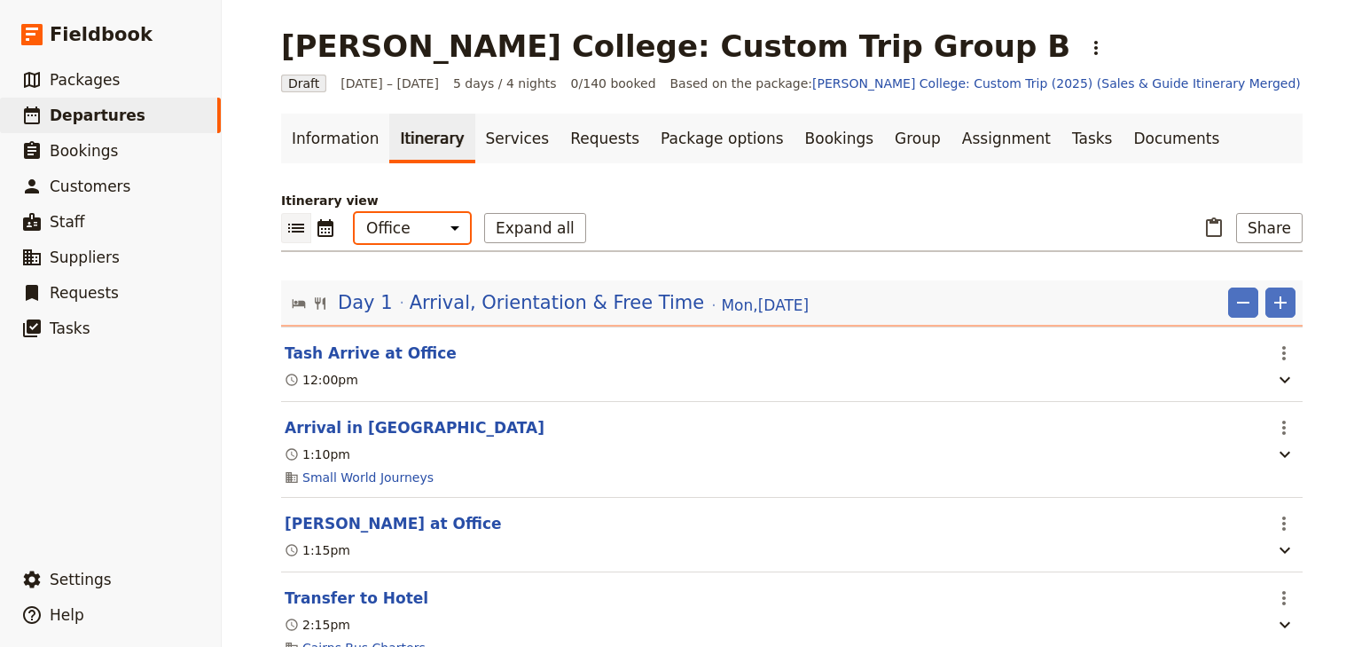
click at [398, 233] on select "Office Guide Passenger Sales" at bounding box center [412, 228] width 115 height 30
select select "STAFF"
click at [355, 213] on select "Office Guide Passenger Sales" at bounding box center [412, 228] width 115 height 30
click at [1274, 223] on button "Share" at bounding box center [1269, 228] width 67 height 30
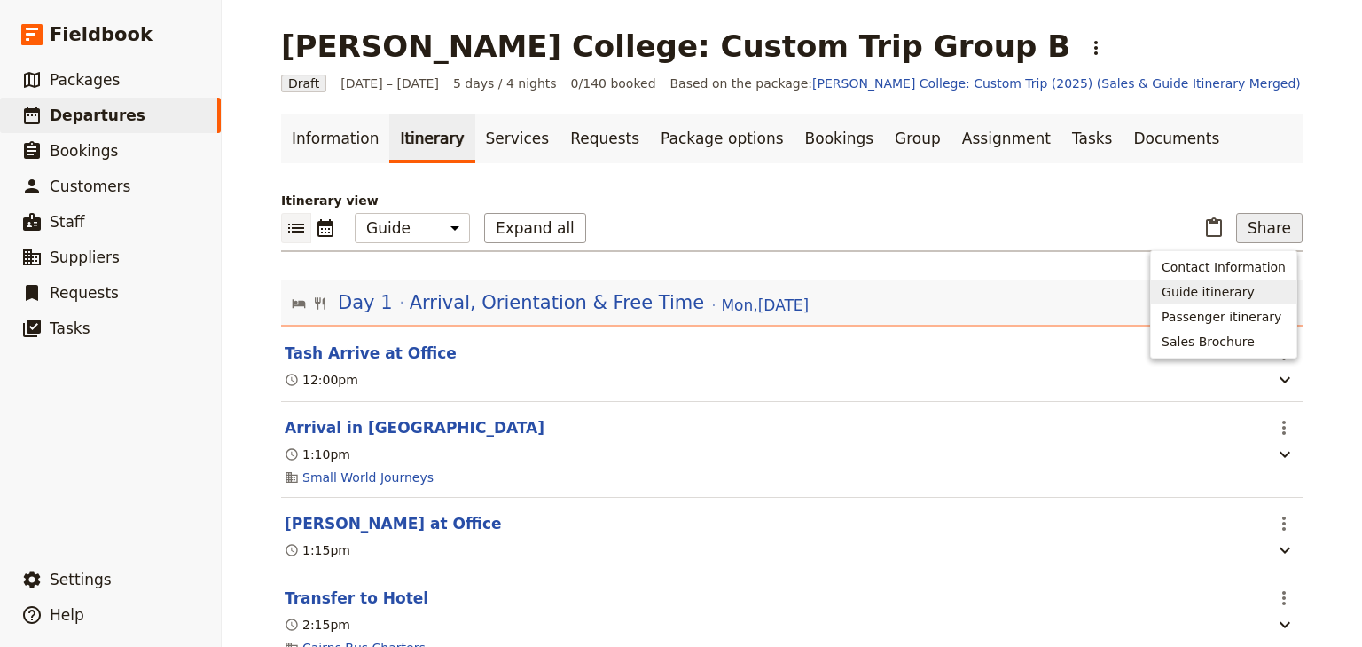
click at [1196, 301] on button "Guide itinerary" at bounding box center [1223, 291] width 145 height 25
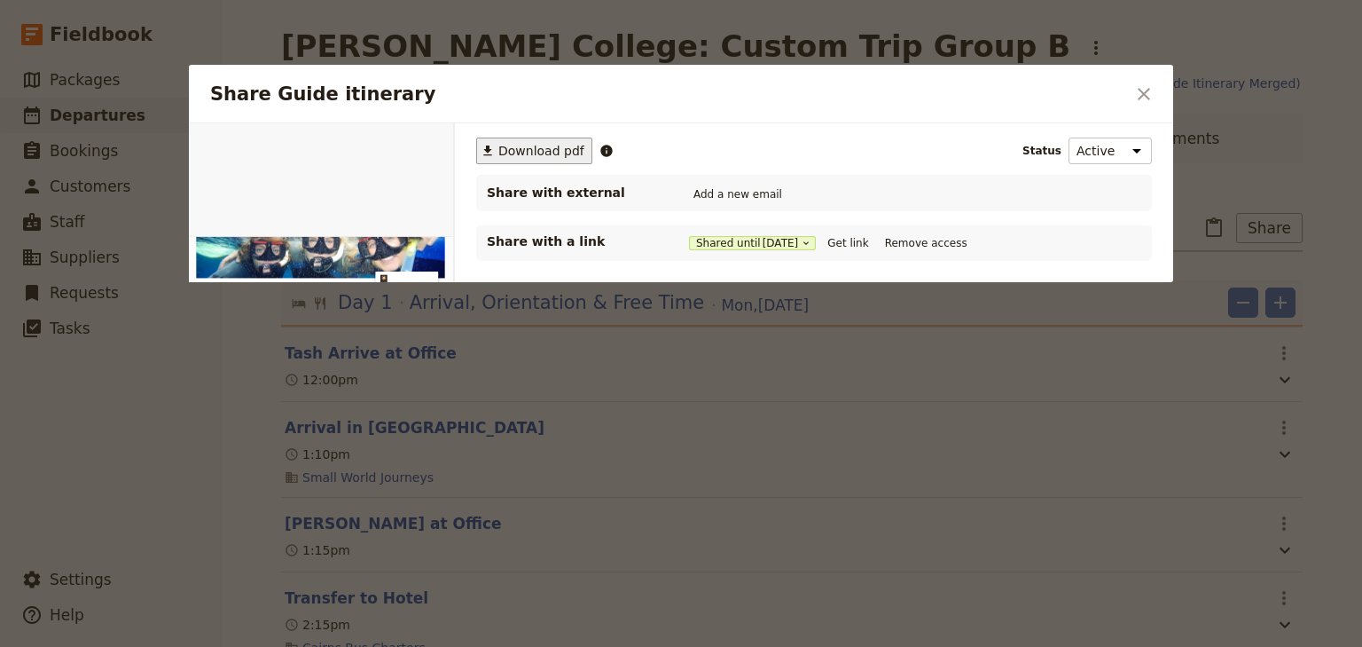
click at [550, 149] on span "Download pdf" at bounding box center [541, 151] width 86 height 18
click at [1146, 92] on icon "Close dialog" at bounding box center [1144, 94] width 12 height 12
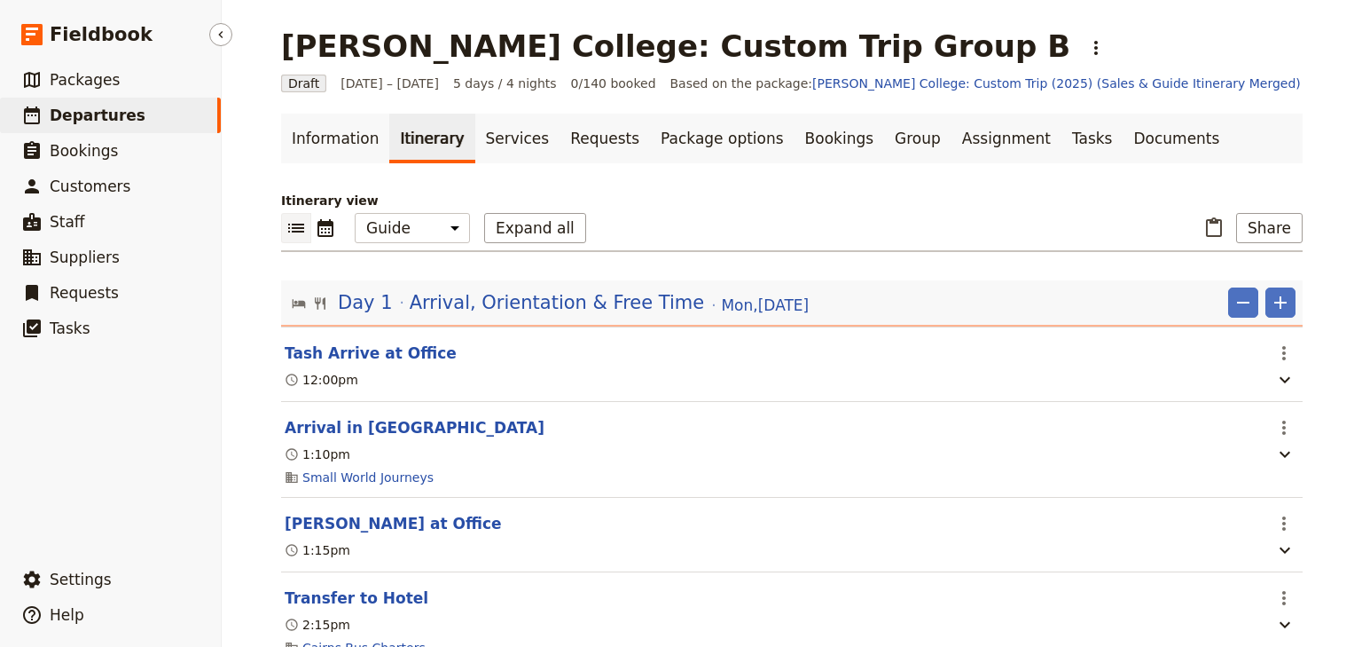
click at [69, 112] on span "Departures" at bounding box center [98, 115] width 96 height 18
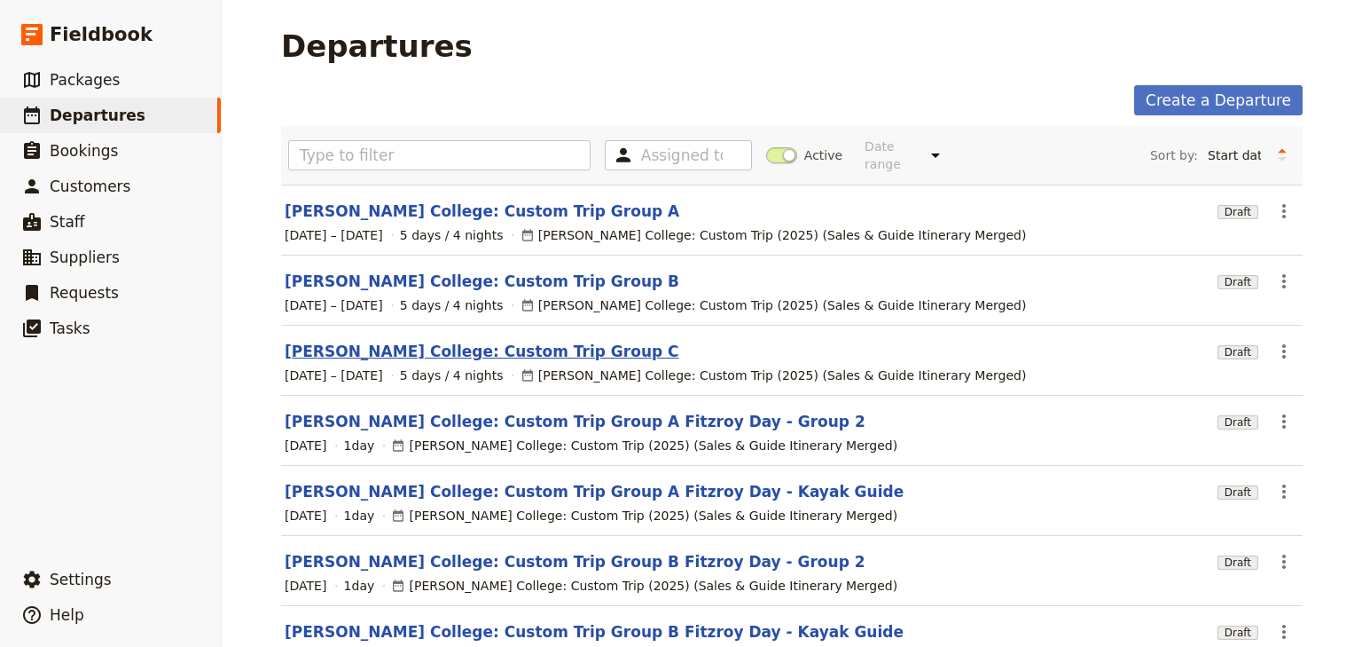
click at [521, 341] on link "[PERSON_NAME] College: Custom Trip Group C" at bounding box center [482, 351] width 395 height 21
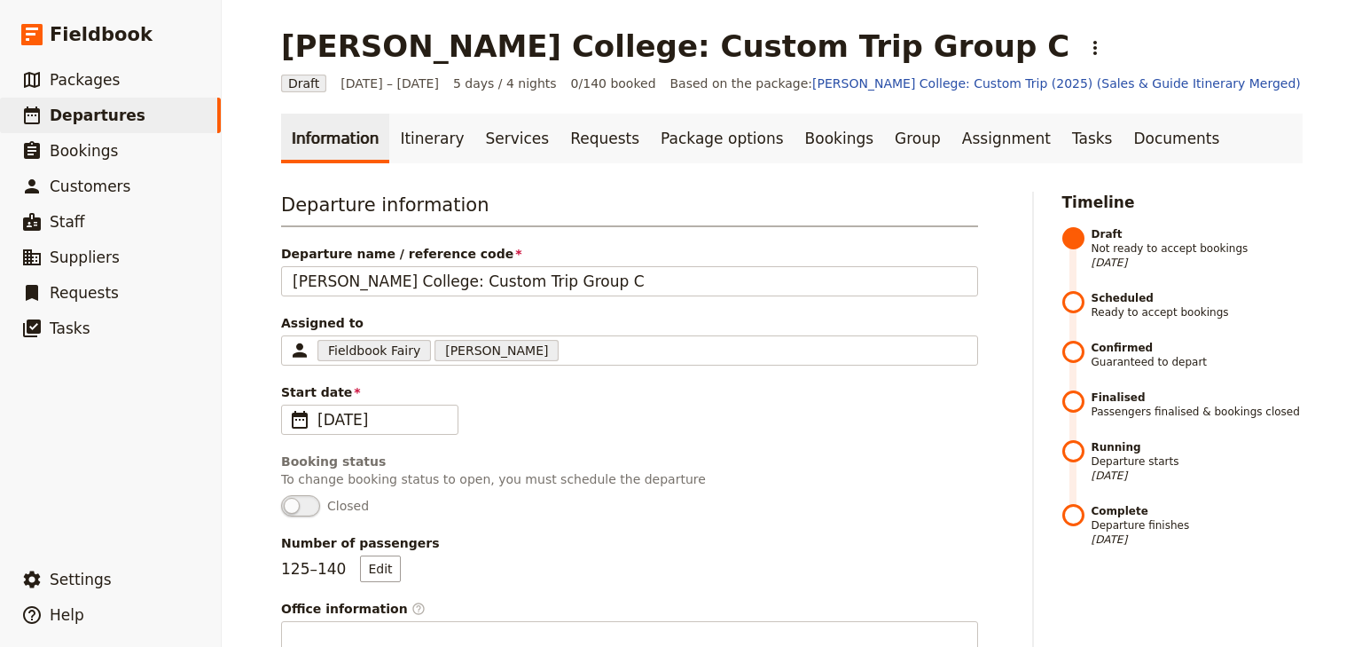
drag, startPoint x: 424, startPoint y: 140, endPoint x: 412, endPoint y: 181, distance: 42.4
click at [424, 140] on link "Itinerary" at bounding box center [431, 139] width 85 height 50
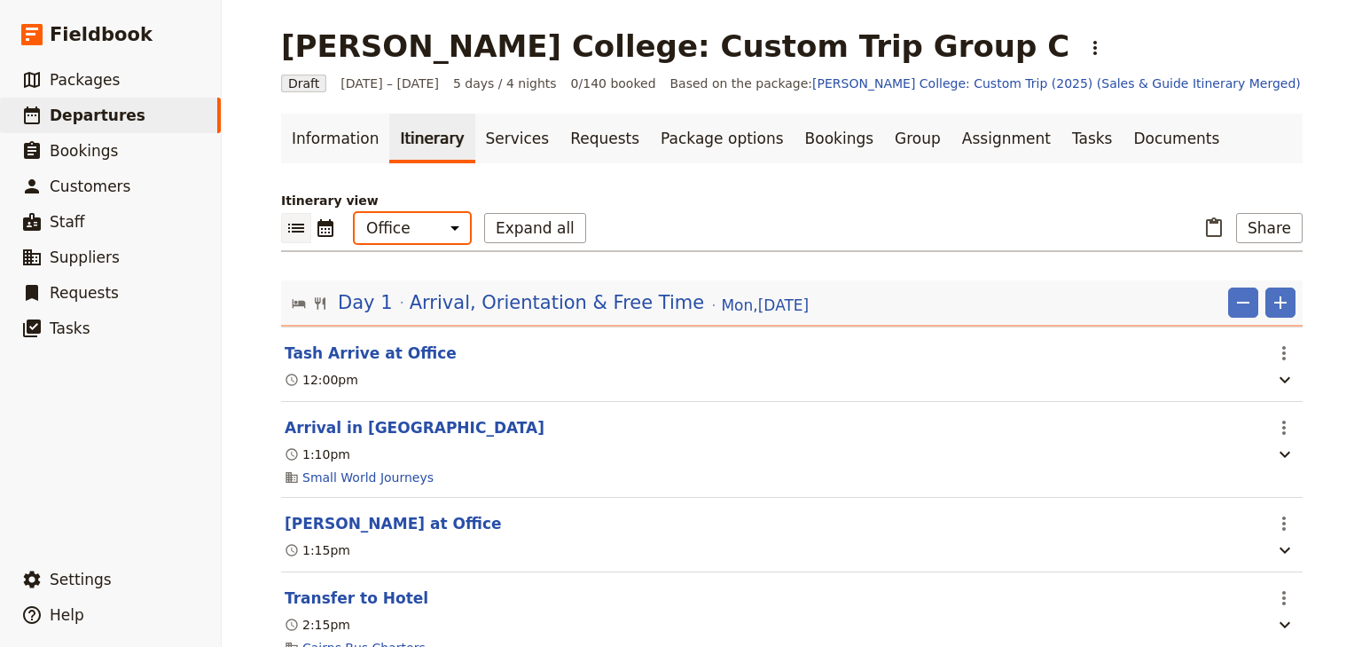
drag, startPoint x: 419, startPoint y: 227, endPoint x: 419, endPoint y: 241, distance: 14.2
click at [419, 227] on select "Office Guide Passenger Sales" at bounding box center [412, 228] width 115 height 30
select select "STAFF"
click at [355, 213] on select "Office Guide Passenger Sales" at bounding box center [412, 228] width 115 height 30
click at [493, 231] on button "Expand all" at bounding box center [535, 228] width 102 height 30
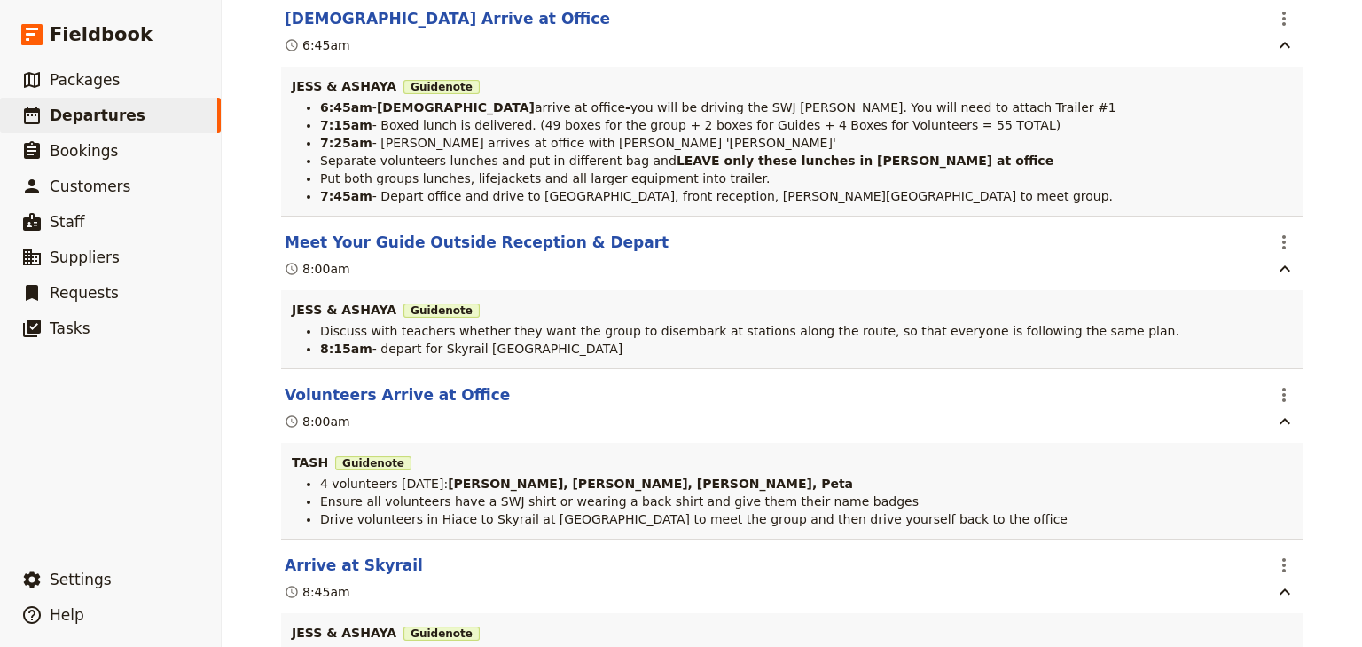
scroll to position [3122, 0]
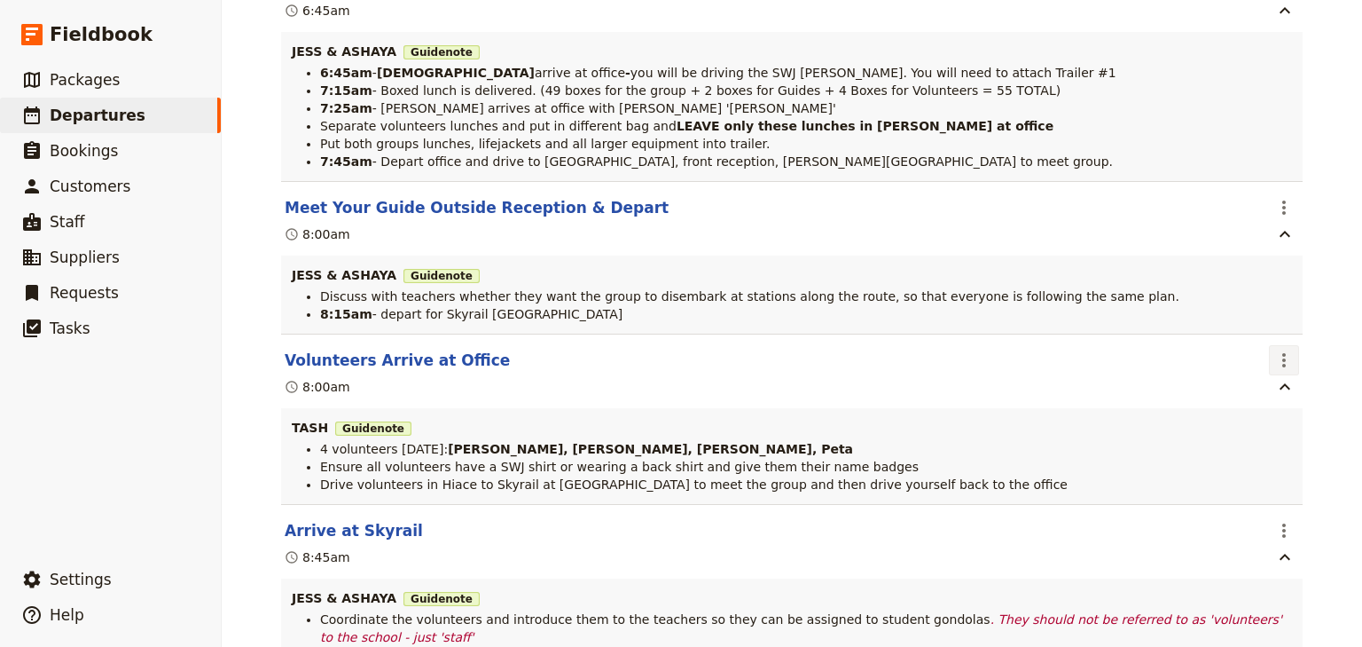
click at [1275, 371] on icon "Actions" at bounding box center [1284, 359] width 21 height 21
click at [1275, 427] on span "Edit this itinerary item" at bounding box center [1204, 429] width 156 height 18
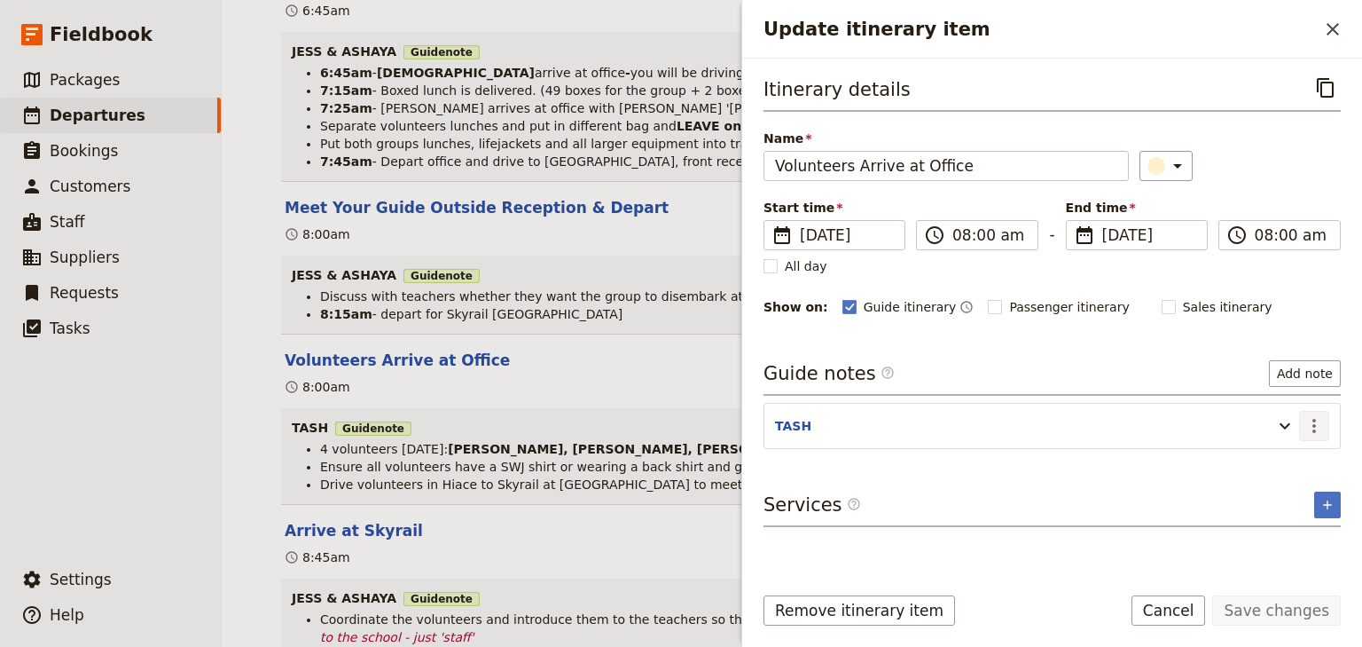
click at [1309, 420] on icon "Actions" at bounding box center [1314, 425] width 21 height 21
click at [1275, 462] on span "Edit note" at bounding box center [1264, 461] width 56 height 18
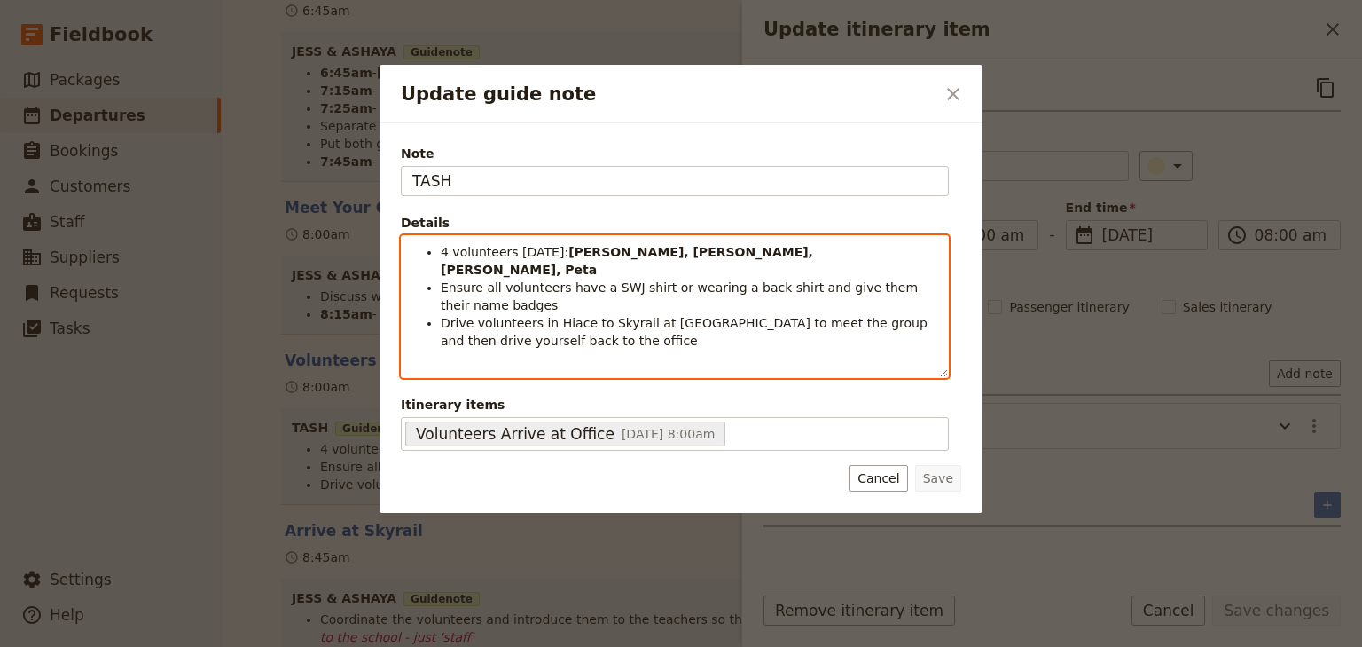
click at [624, 280] on span "Ensure all volunteers have a SWJ shirt or wearing a back shirt and give them th…" at bounding box center [682, 296] width 482 height 32
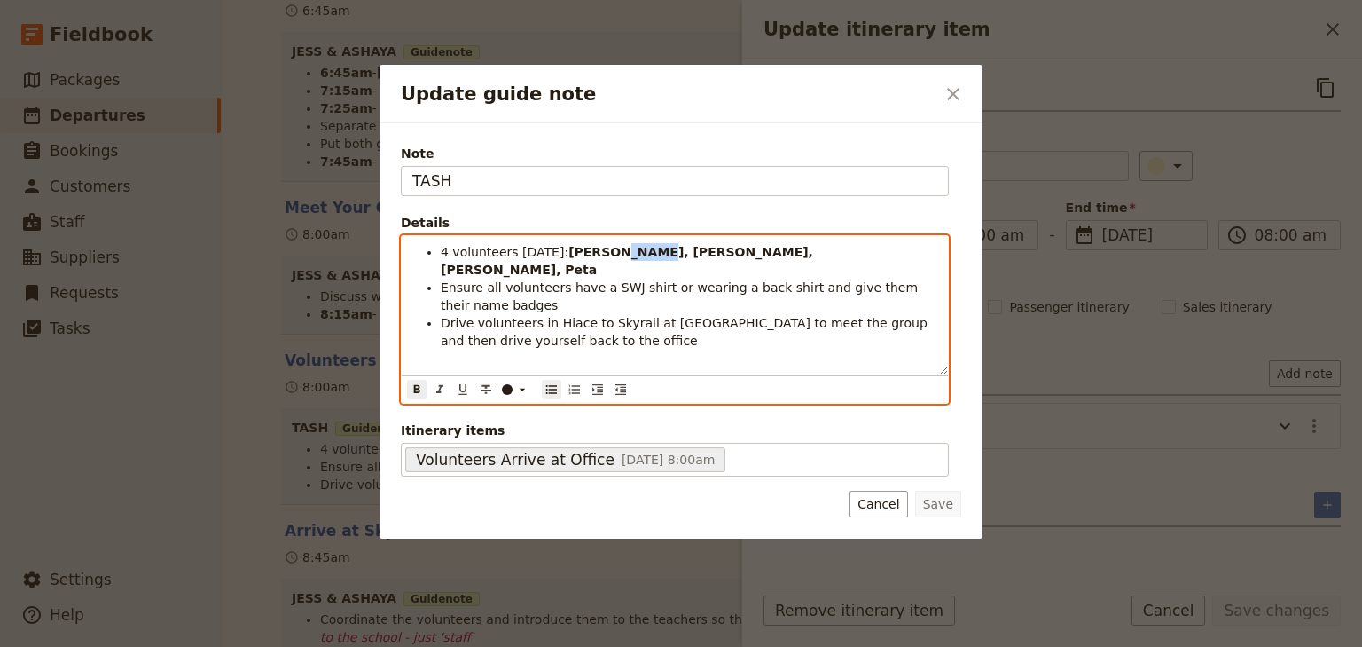
drag, startPoint x: 624, startPoint y: 250, endPoint x: 592, endPoint y: 250, distance: 31.9
click at [592, 250] on strong "[PERSON_NAME], [PERSON_NAME], [PERSON_NAME], Peta" at bounding box center [629, 261] width 377 height 32
click at [518, 356] on div "4 volunteers [DATE]: [PERSON_NAME], [PERSON_NAME], [PERSON_NAME], [PERSON_NAME]…" at bounding box center [675, 305] width 546 height 138
click at [553, 326] on li "Drive volunteers in Hiace to Skyrail at [GEOGRAPHIC_DATA] to meet the group and…" at bounding box center [689, 331] width 497 height 35
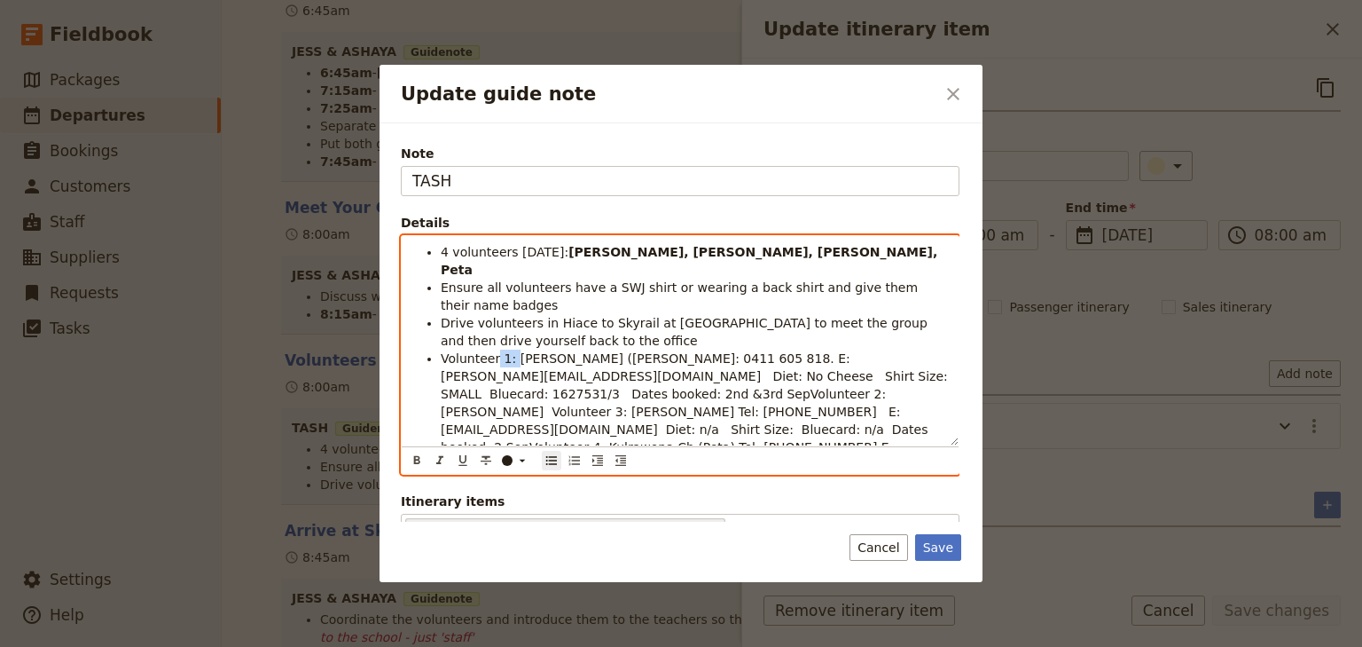
drag, startPoint x: 509, startPoint y: 340, endPoint x: 492, endPoint y: 337, distance: 17.1
click at [492, 351] on span "Volunteer 1: [PERSON_NAME] ([PERSON_NAME]: 0411 605 818. E: [PERSON_NAME][EMAIL…" at bounding box center [696, 420] width 511 height 138
click at [624, 351] on span "Volunteers: [PERSON_NAME] ([PERSON_NAME]: 0411 605 818. E: [PERSON_NAME][EMAIL_…" at bounding box center [696, 420] width 511 height 138
drag, startPoint x: 602, startPoint y: 340, endPoint x: 507, endPoint y: 340, distance: 94.9
click at [507, 351] on span "Volunteers: [PERSON_NAME] ([PERSON_NAME] Tel: [PHONE_NUMBER]. E: [PERSON_NAME][…" at bounding box center [696, 420] width 511 height 138
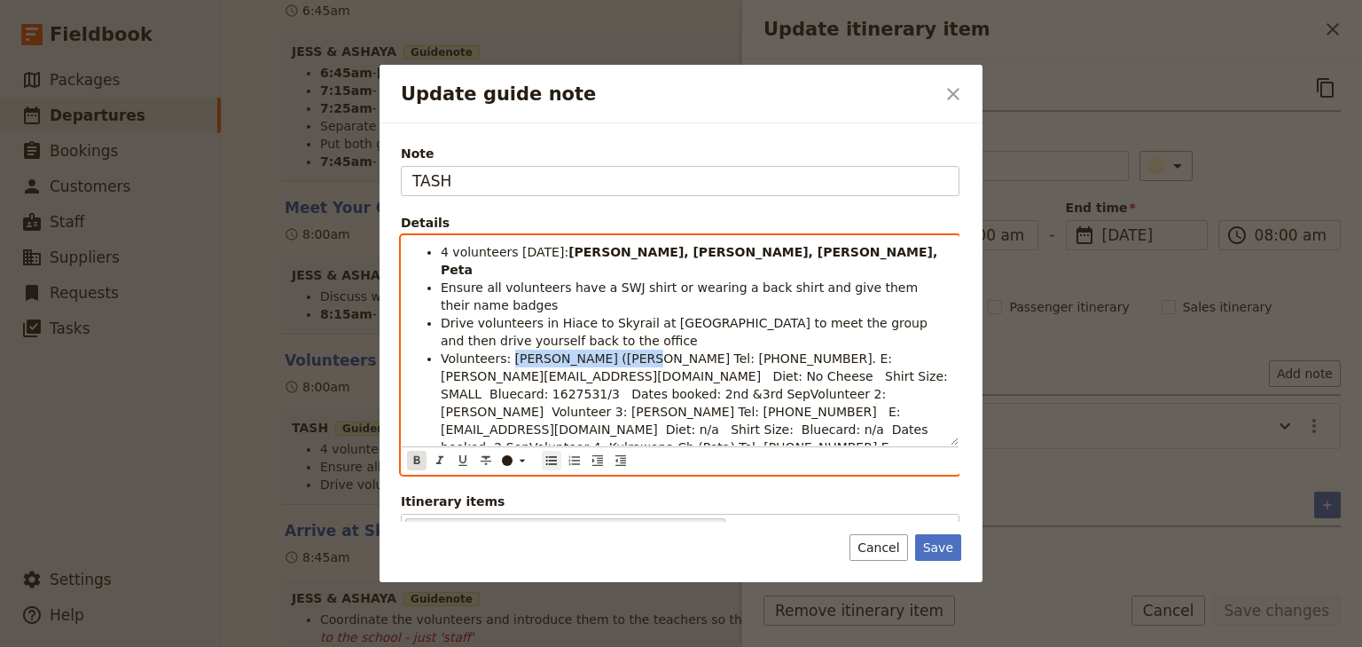
click at [415, 458] on icon "Format bold" at bounding box center [417, 460] width 6 height 8
drag, startPoint x: 499, startPoint y: 358, endPoint x: 441, endPoint y: 356, distance: 58.6
click at [441, 356] on span "Tel: [PHONE_NUMBER]. E: [PERSON_NAME][EMAIL_ADDRESS][DOMAIN_NAME] Diet: No Chee…" at bounding box center [696, 420] width 511 height 138
click at [521, 464] on icon "Update guide note" at bounding box center [522, 460] width 14 height 14
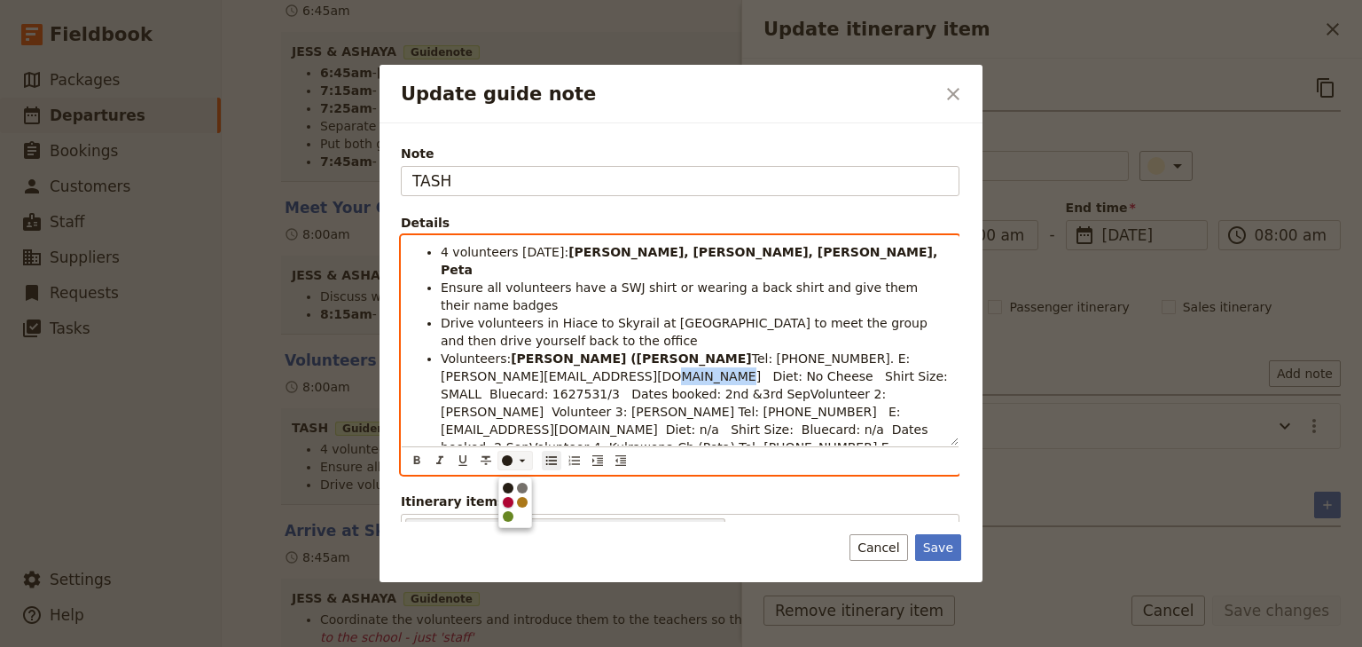
click at [506, 501] on div "button" at bounding box center [508, 502] width 11 height 11
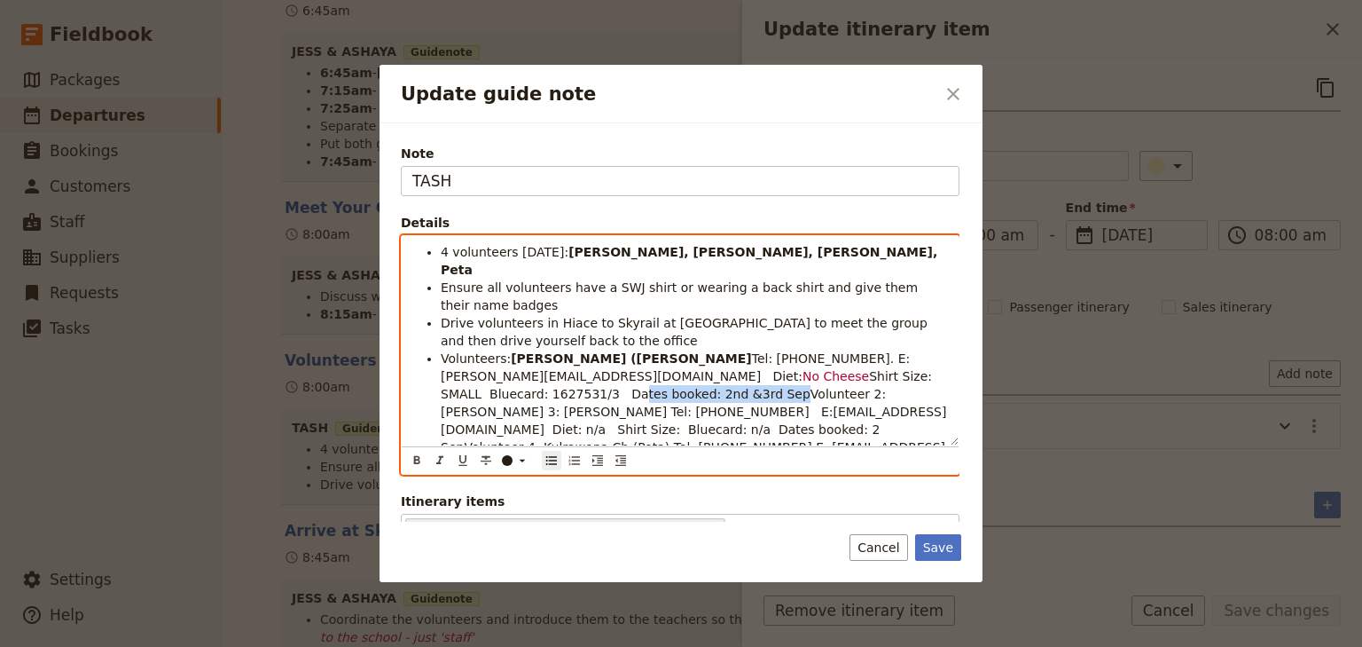
drag, startPoint x: 870, startPoint y: 358, endPoint x: 730, endPoint y: 357, distance: 140.1
click at [730, 357] on li "Volunteers: [PERSON_NAME] ([PERSON_NAME] Tel: [PHONE_NUMBER]. E: [PERSON_NAME][…" at bounding box center [694, 420] width 507 height 142
drag, startPoint x: 816, startPoint y: 358, endPoint x: 727, endPoint y: 358, distance: 88.7
click at [727, 369] on span "Shirt Size: SMALL Bluecard: 1627531/3 SepVolunteer 2:[PERSON_NAME] Volunteer 3:…" at bounding box center [694, 420] width 506 height 103
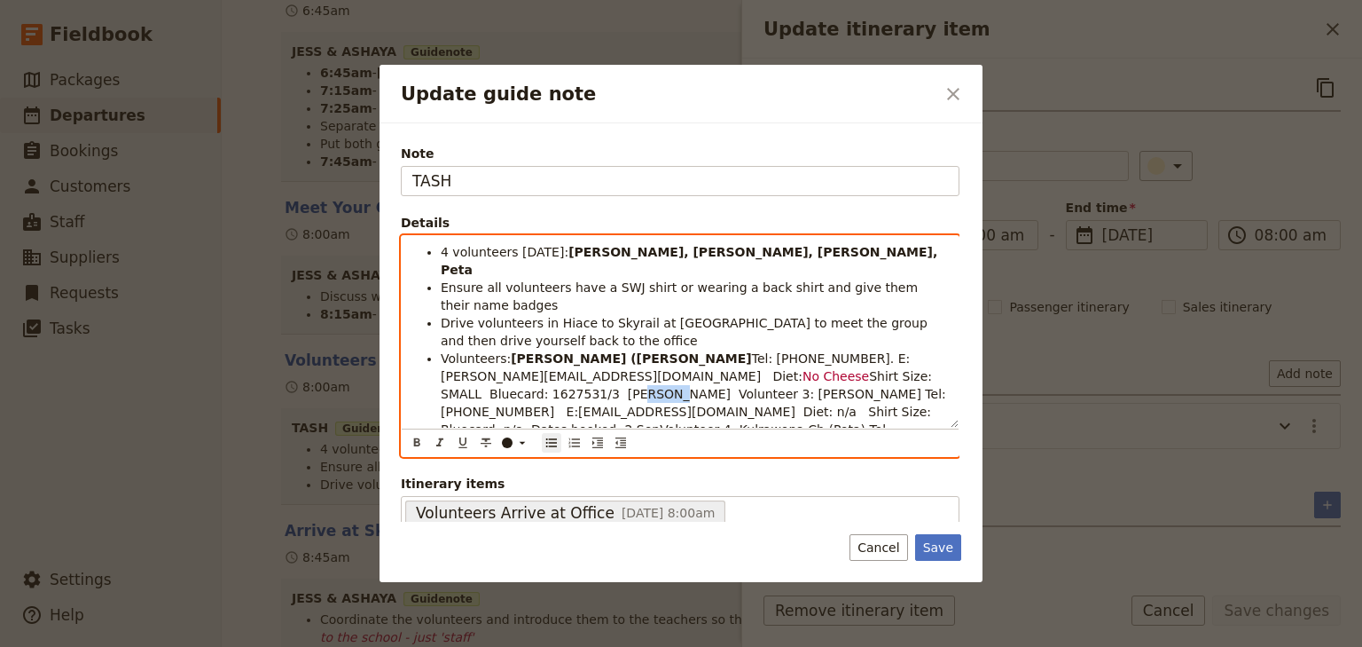
drag, startPoint x: 754, startPoint y: 357, endPoint x: 731, endPoint y: 357, distance: 23.1
click at [731, 369] on span "Shirt Size: SMALL Bluecard: 1627531/3 [PERSON_NAME] Volunteer 3: [PERSON_NAME] …" at bounding box center [695, 420] width 509 height 103
click at [519, 442] on icon "Update guide note" at bounding box center [522, 442] width 14 height 14
click at [507, 481] on div "button" at bounding box center [508, 484] width 11 height 11
click at [417, 438] on icon "Format bold" at bounding box center [417, 442] width 14 height 14
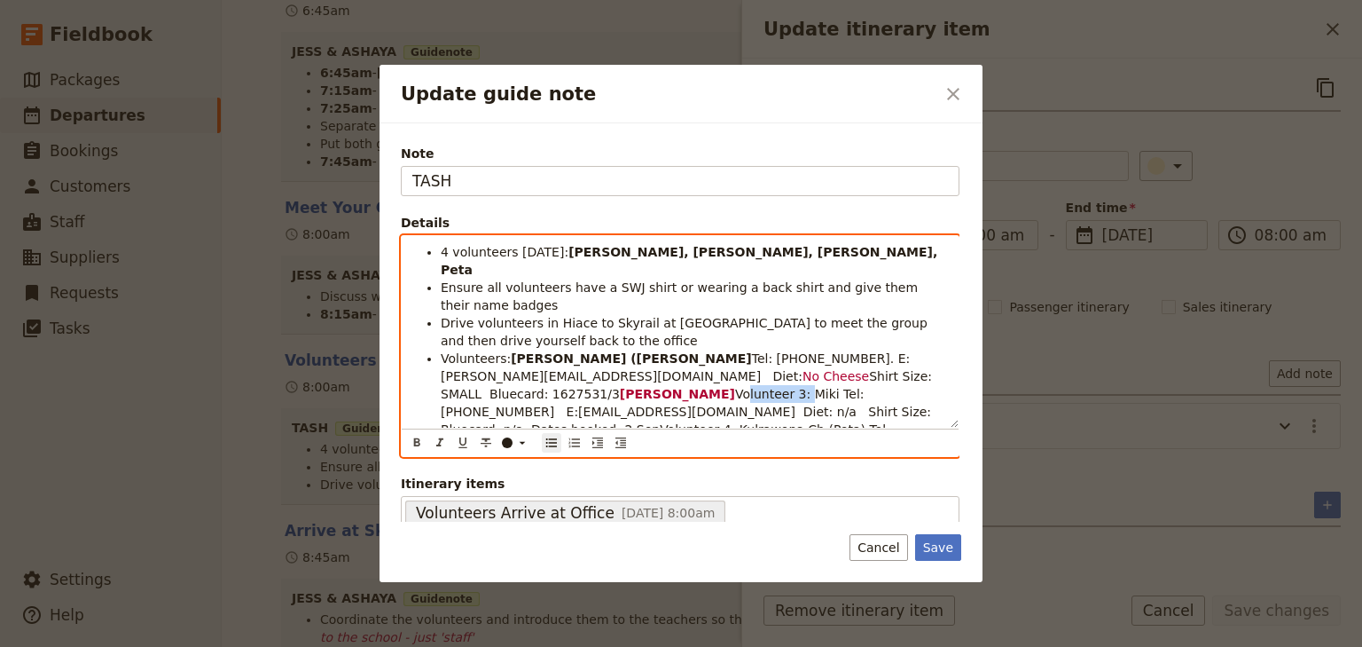
drag, startPoint x: 828, startPoint y: 357, endPoint x: 766, endPoint y: 355, distance: 62.1
click at [766, 387] on span "Volunteer 3: Miki Tel: [PHONE_NUMBER] E:[EMAIL_ADDRESS][DOMAIN_NAME] Diet: n/a …" at bounding box center [694, 429] width 507 height 85
drag, startPoint x: 795, startPoint y: 357, endPoint x: 763, endPoint y: 357, distance: 31.9
click at [763, 387] on span "[MEDICAL_DATA] : [PERSON_NAME] Tel: [PHONE_NUMBER] E:[EMAIL_ADDRESS][DOMAIN_NAM…" at bounding box center [693, 429] width 504 height 85
click at [522, 442] on icon "Update guide note" at bounding box center [523, 443] width 6 height 3
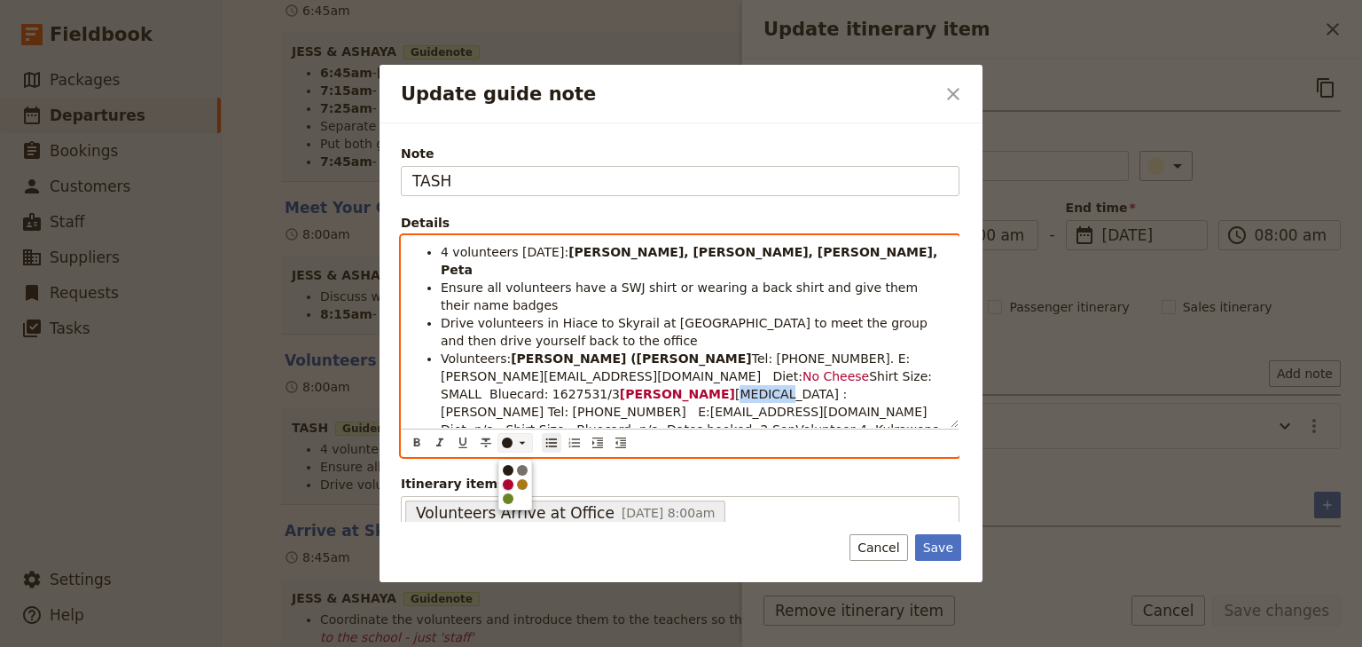
click at [508, 480] on div "button" at bounding box center [508, 484] width 11 height 11
click at [416, 436] on icon "Format bold" at bounding box center [417, 442] width 14 height 14
drag, startPoint x: 832, startPoint y: 358, endPoint x: 809, endPoint y: 358, distance: 23.1
click at [809, 387] on span ": [PERSON_NAME] Tel: [PHONE_NUMBER] E:[EMAIL_ADDRESS][DOMAIN_NAME] Diet: n/a Sh…" at bounding box center [694, 429] width 507 height 85
click at [424, 435] on button "​" at bounding box center [417, 443] width 20 height 20
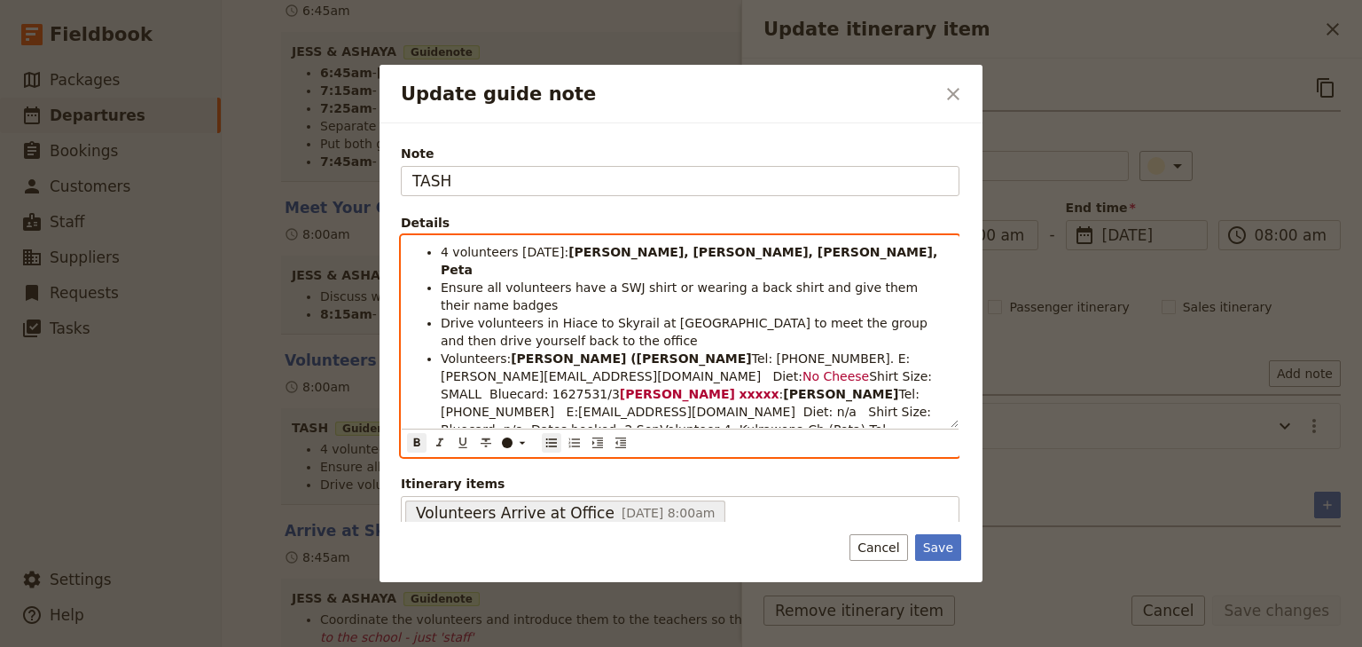
click at [849, 383] on li "Volunteers: [PERSON_NAME] ([PERSON_NAME] Tel: [PHONE_NUMBER]. E: [PERSON_NAME][…" at bounding box center [694, 411] width 507 height 124
drag, startPoint x: 804, startPoint y: 373, endPoint x: 913, endPoint y: 373, distance: 108.2
click at [913, 373] on li "Volunteers: [PERSON_NAME] ([PERSON_NAME] Tel: [PHONE_NUMBER]. E: [PERSON_NAME][…" at bounding box center [694, 411] width 507 height 124
drag, startPoint x: 894, startPoint y: 375, endPoint x: 802, endPoint y: 374, distance: 92.2
click at [802, 374] on li "Volunteers: [PERSON_NAME] ([PERSON_NAME] Tel: [PHONE_NUMBER]. E: [PERSON_NAME][…" at bounding box center [694, 411] width 507 height 124
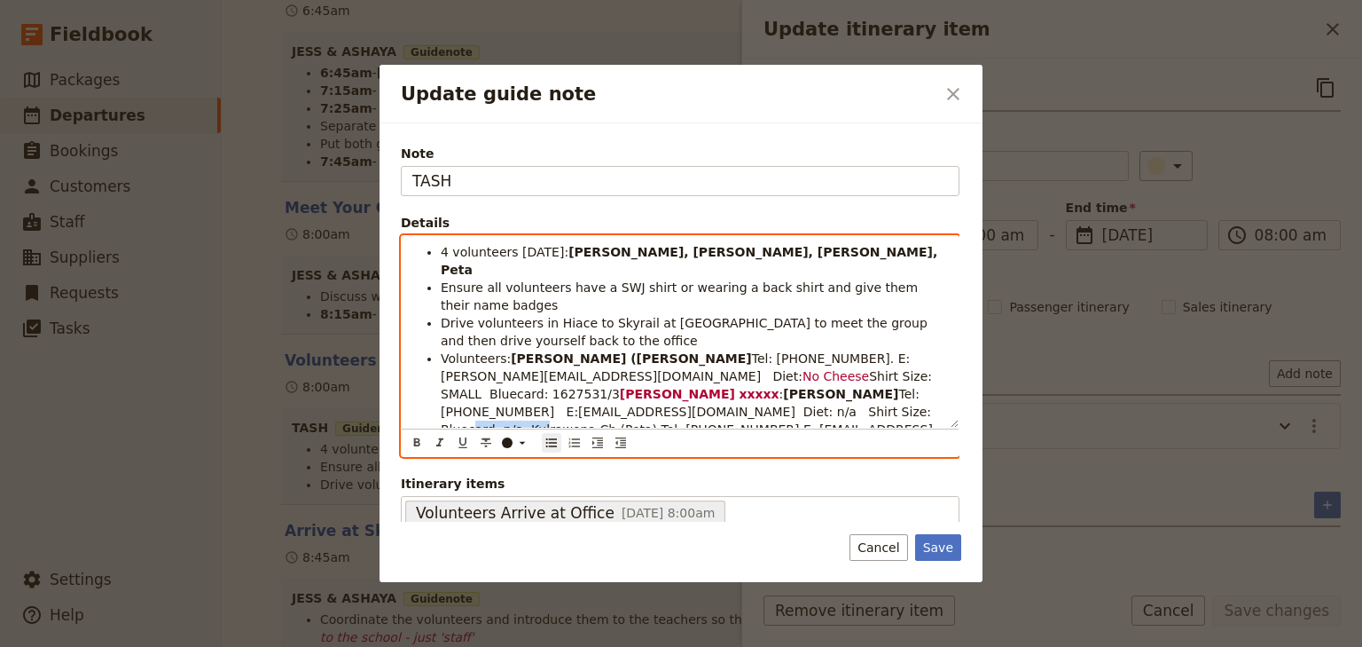
drag, startPoint x: 880, startPoint y: 376, endPoint x: 805, endPoint y: 376, distance: 74.5
click at [805, 387] on span "Tel: [PHONE_NUMBER] E:[EMAIL_ADDRESS][DOMAIN_NAME] Diet: n/a Shirt Size: Blueca…" at bounding box center [690, 429] width 498 height 85
click at [811, 387] on span "Tel: [PHONE_NUMBER] E:[EMAIL_ADDRESS][DOMAIN_NAME] Diet: n/a Shirt Size: Blueca…" at bounding box center [690, 429] width 498 height 85
click at [807, 387] on span "Tel: [PHONE_NUMBER] E:[EMAIL_ADDRESS][DOMAIN_NAME] Diet: n/a Shirt Size: Blueca…" at bounding box center [690, 429] width 498 height 85
click at [830, 387] on span "Tel: [PHONE_NUMBER] E:[EMAIL_ADDRESS][DOMAIN_NAME] Diet: n/a Shirt Size: Blueca…" at bounding box center [690, 429] width 498 height 85
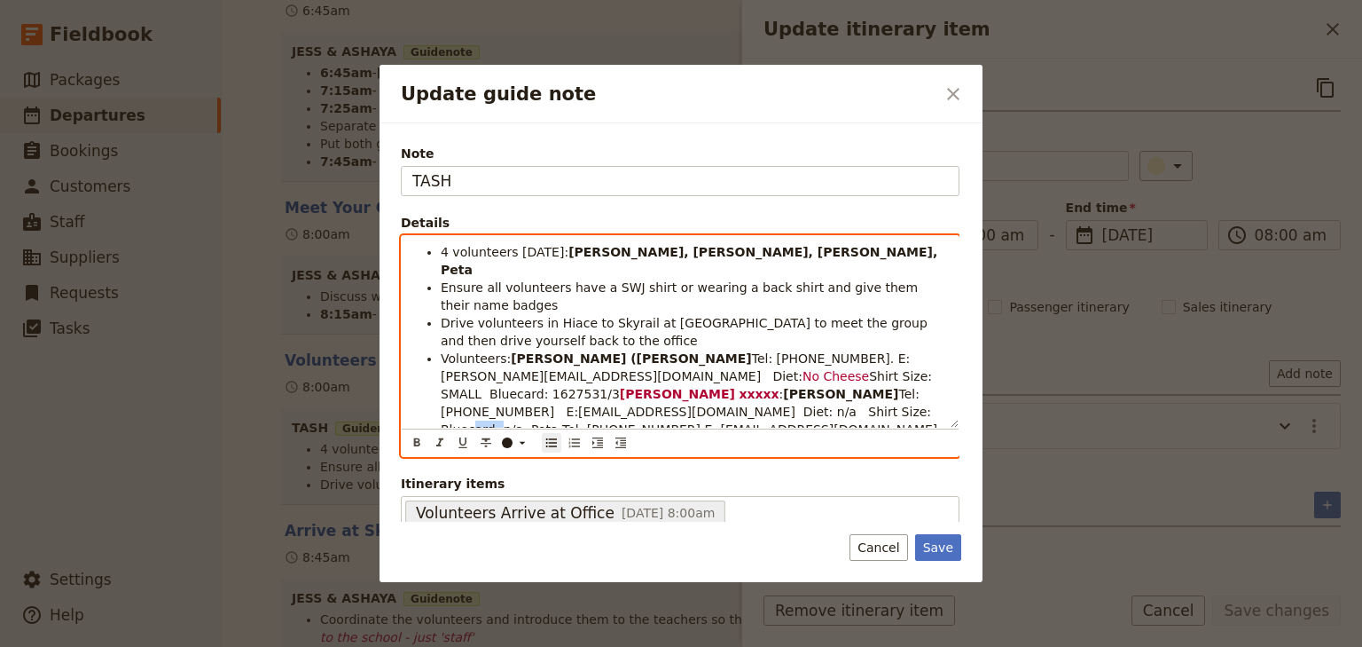
drag, startPoint x: 830, startPoint y: 376, endPoint x: 805, endPoint y: 376, distance: 24.8
click at [805, 387] on span "Tel: [PHONE_NUMBER] E:[EMAIL_ADDRESS][DOMAIN_NAME] Diet: n/a Shirt Size: Blueca…" at bounding box center [695, 420] width 509 height 67
click at [418, 443] on icon "Format bold" at bounding box center [417, 442] width 14 height 14
click at [584, 422] on span "Tel: [PHONE_NUMBER] E: [EMAIL_ADDRESS][DOMAIN_NAME] Diet: None Shirt Size: MEDI…" at bounding box center [692, 438] width 502 height 32
click at [649, 422] on span "Tel: [PHONE_NUMBER] E: [EMAIL_ADDRESS][DOMAIN_NAME] Diet: None Shirt Size: MEDI…" at bounding box center [679, 447] width 477 height 50
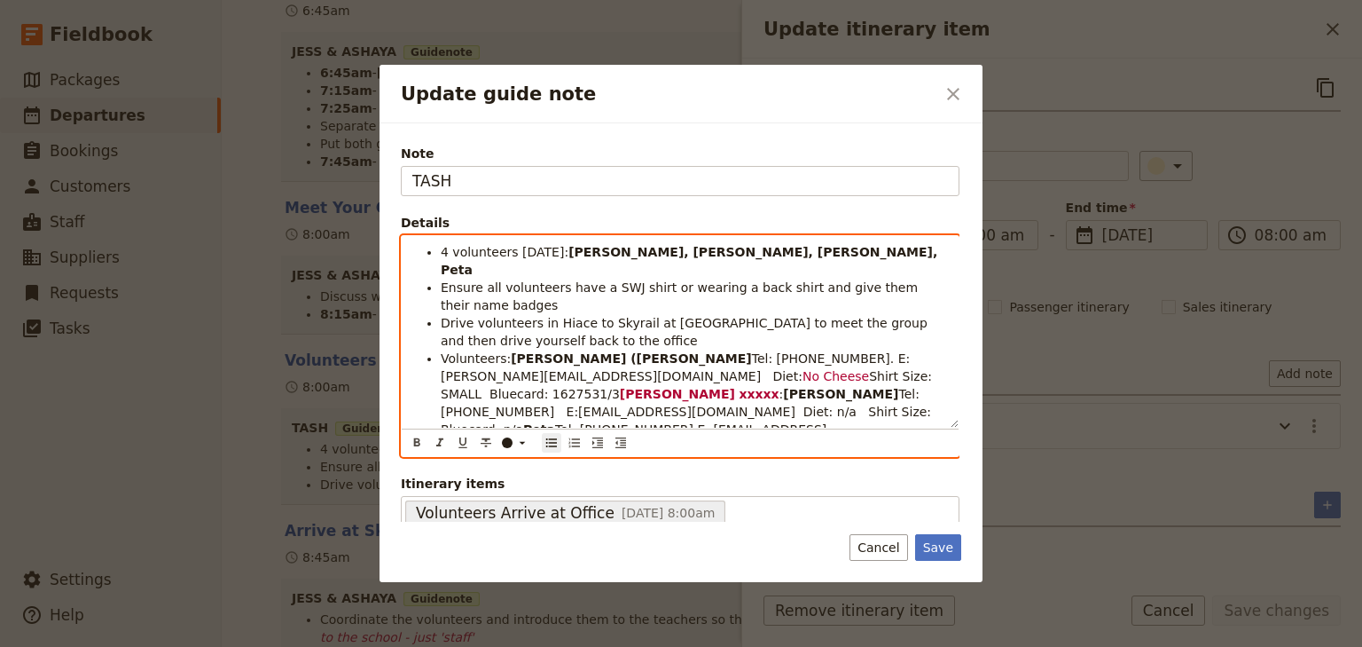
drag, startPoint x: 861, startPoint y: 393, endPoint x: 867, endPoint y: 414, distance: 22.2
click at [867, 414] on li "Volunteers: [PERSON_NAME] ([PERSON_NAME] Tel: [PHONE_NUMBER]. E: [PERSON_NAME][…" at bounding box center [694, 411] width 507 height 124
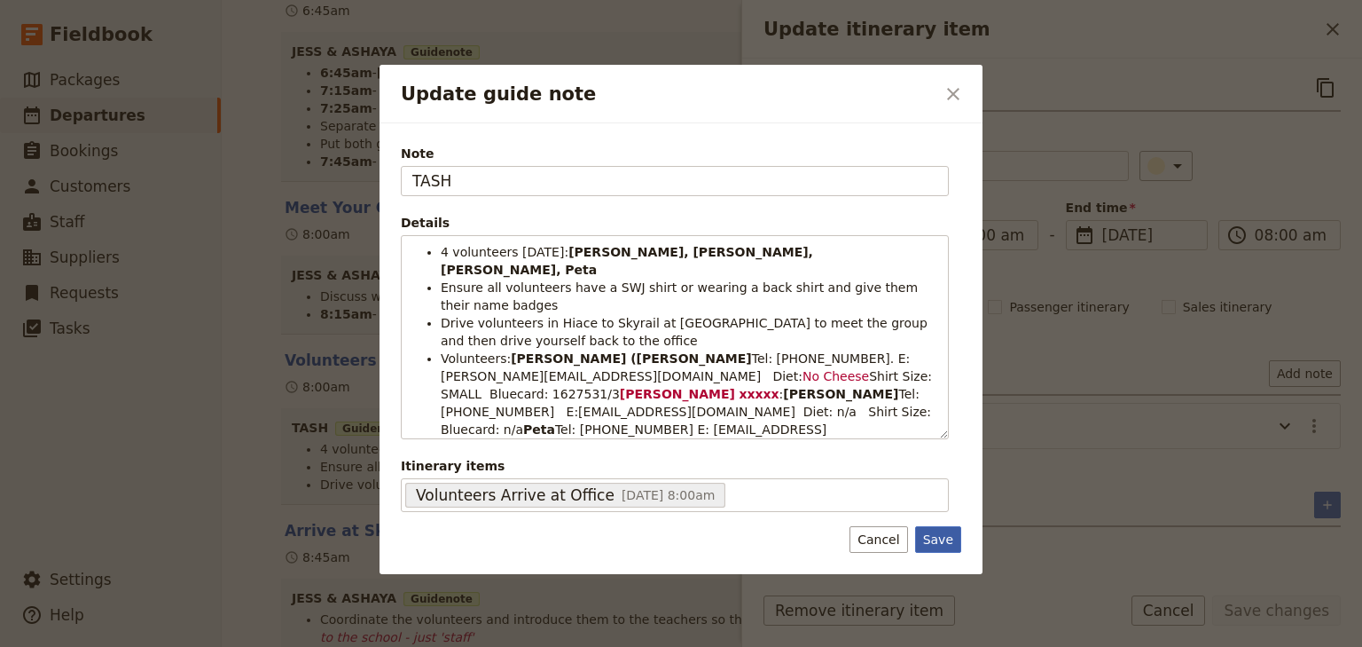
click at [938, 539] on button "Save" at bounding box center [938, 539] width 46 height 27
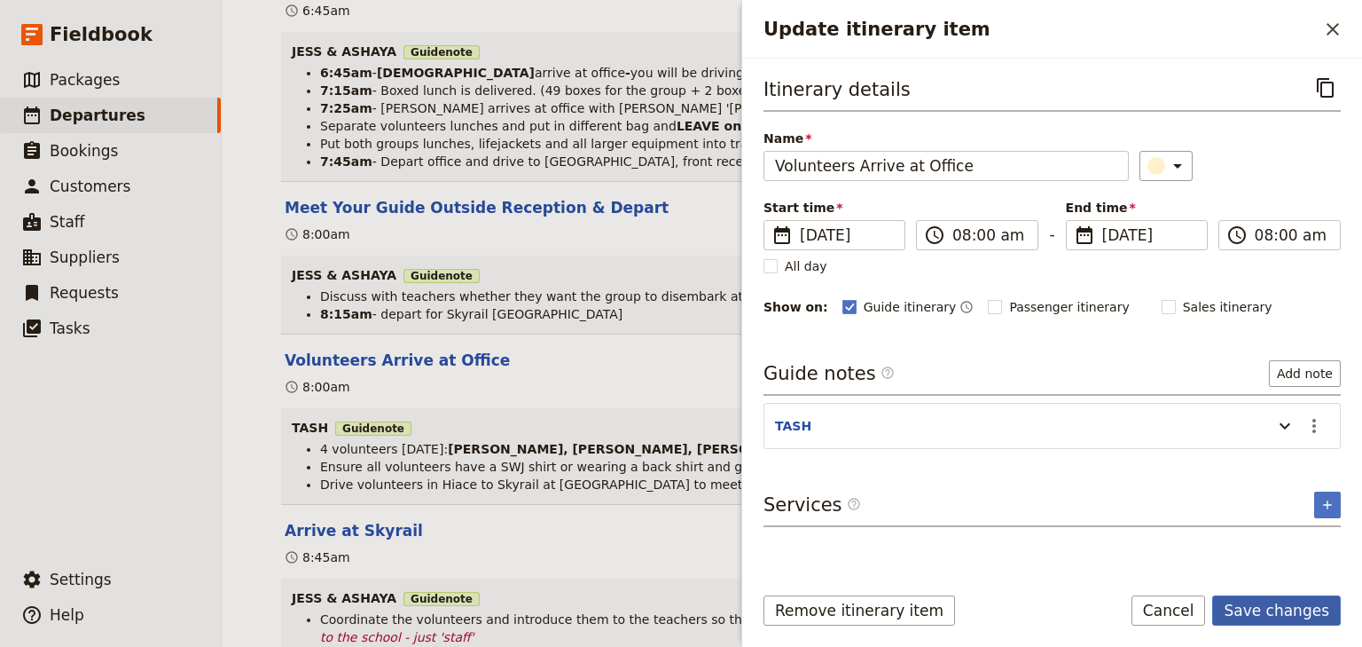
click at [1283, 610] on button "Save changes" at bounding box center [1276, 610] width 129 height 30
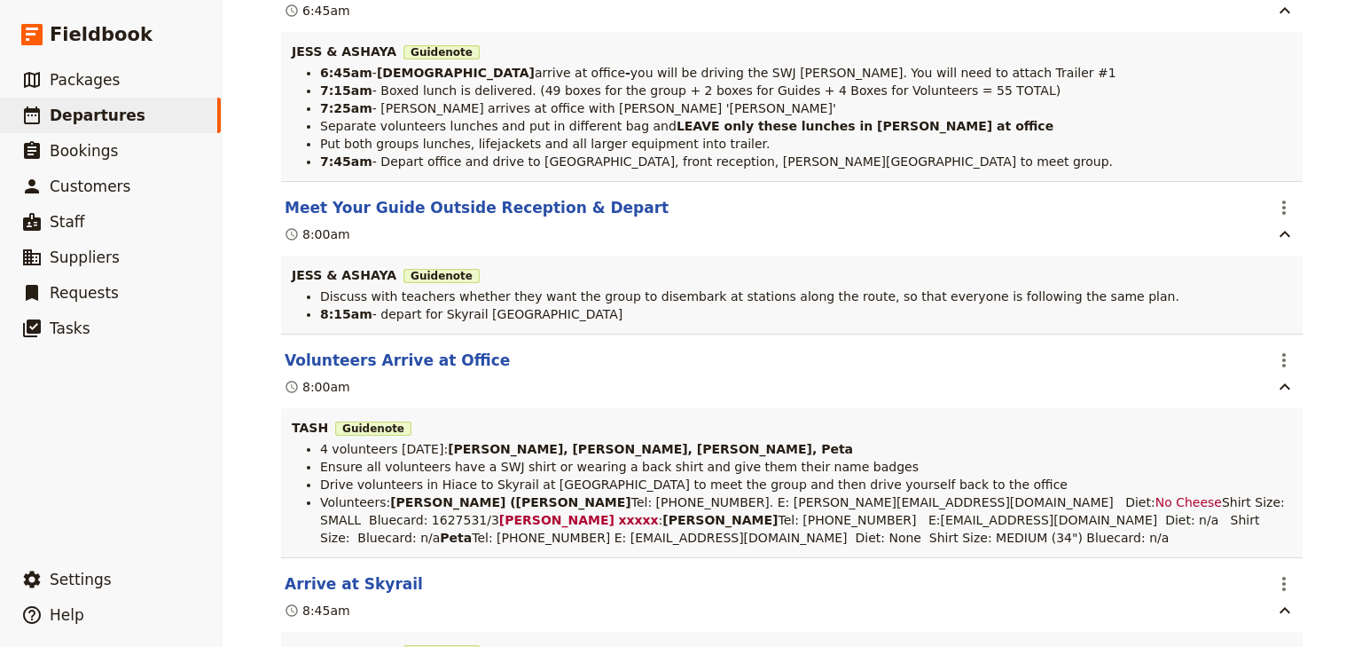
click at [1338, 507] on div "[PERSON_NAME][GEOGRAPHIC_DATA]: Custom Trip Group C ​ Draft [DATE] – [DATE] 5 d…" at bounding box center [792, 323] width 1141 height 647
click at [97, 114] on span "Departures" at bounding box center [98, 115] width 96 height 18
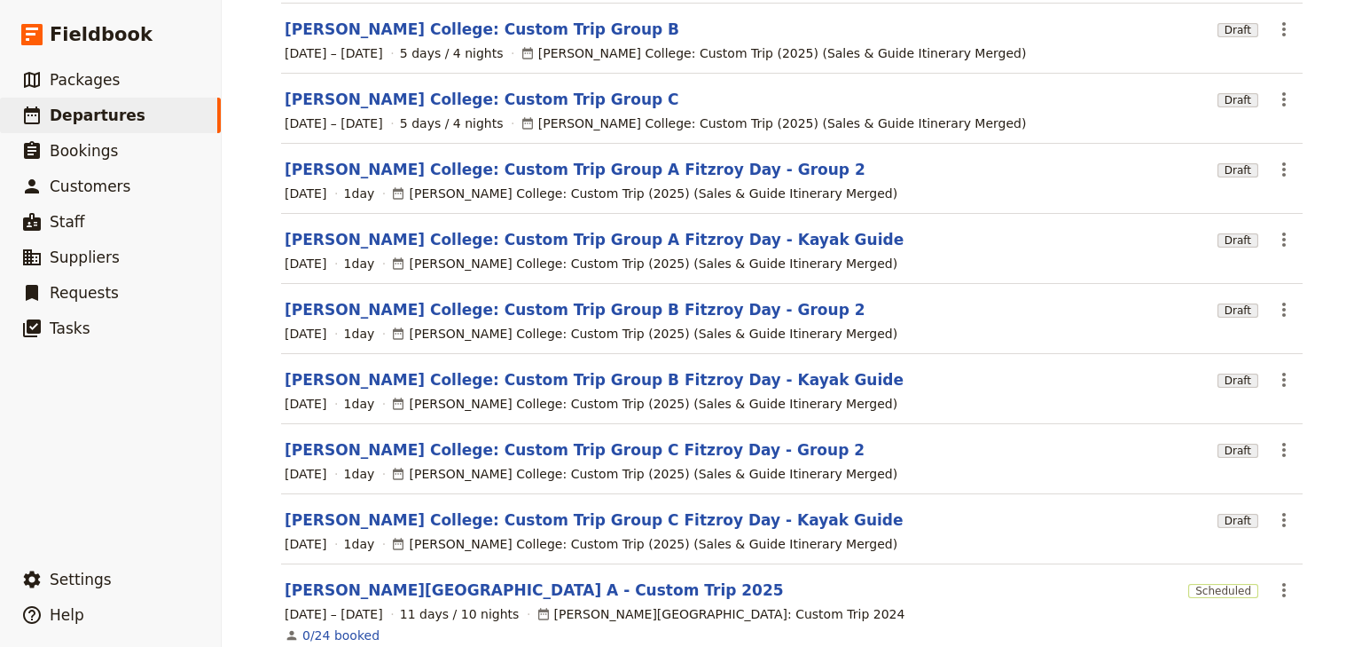
scroll to position [118, 0]
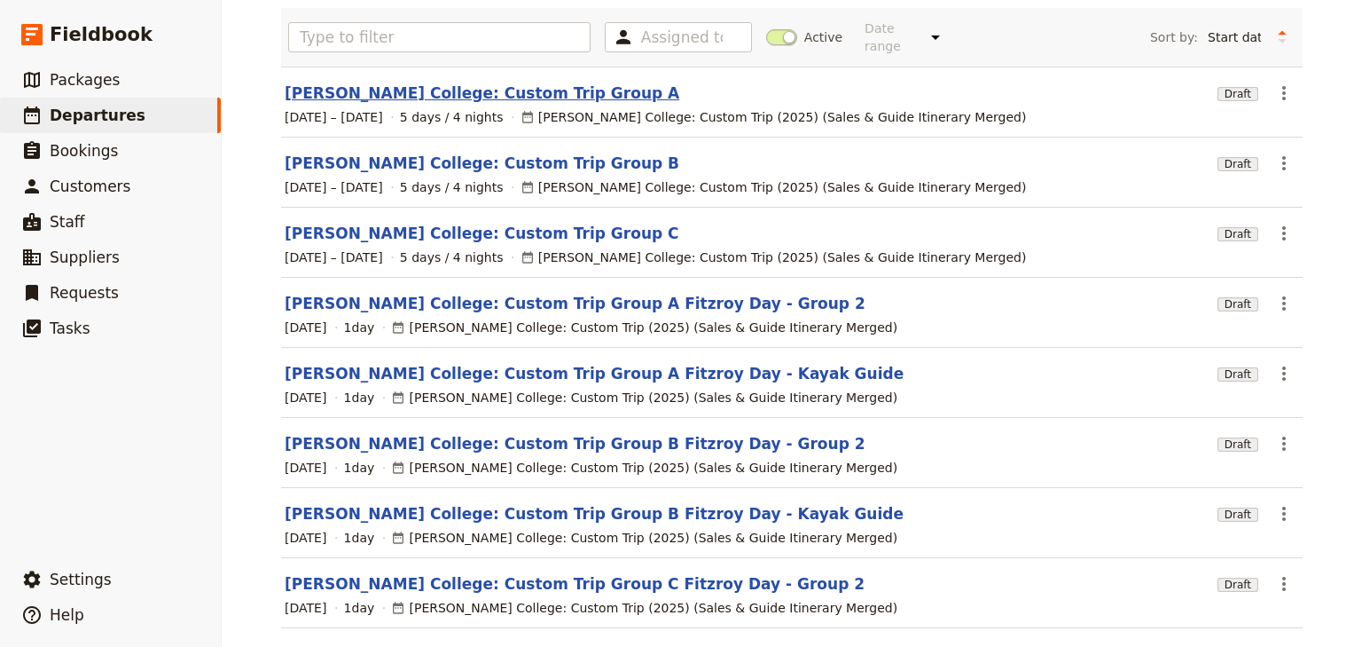
click at [497, 82] on link "[PERSON_NAME] College: Custom Trip Group A" at bounding box center [482, 92] width 395 height 21
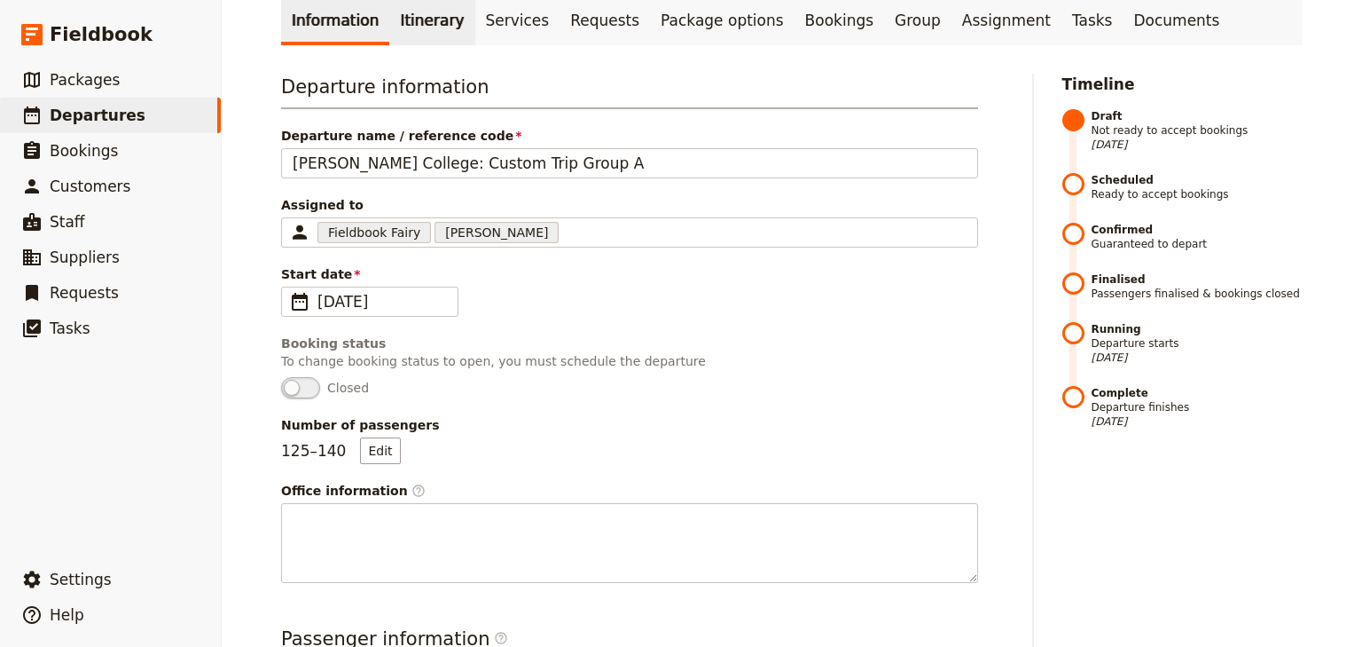
click at [399, 20] on link "Itinerary" at bounding box center [431, 21] width 85 height 50
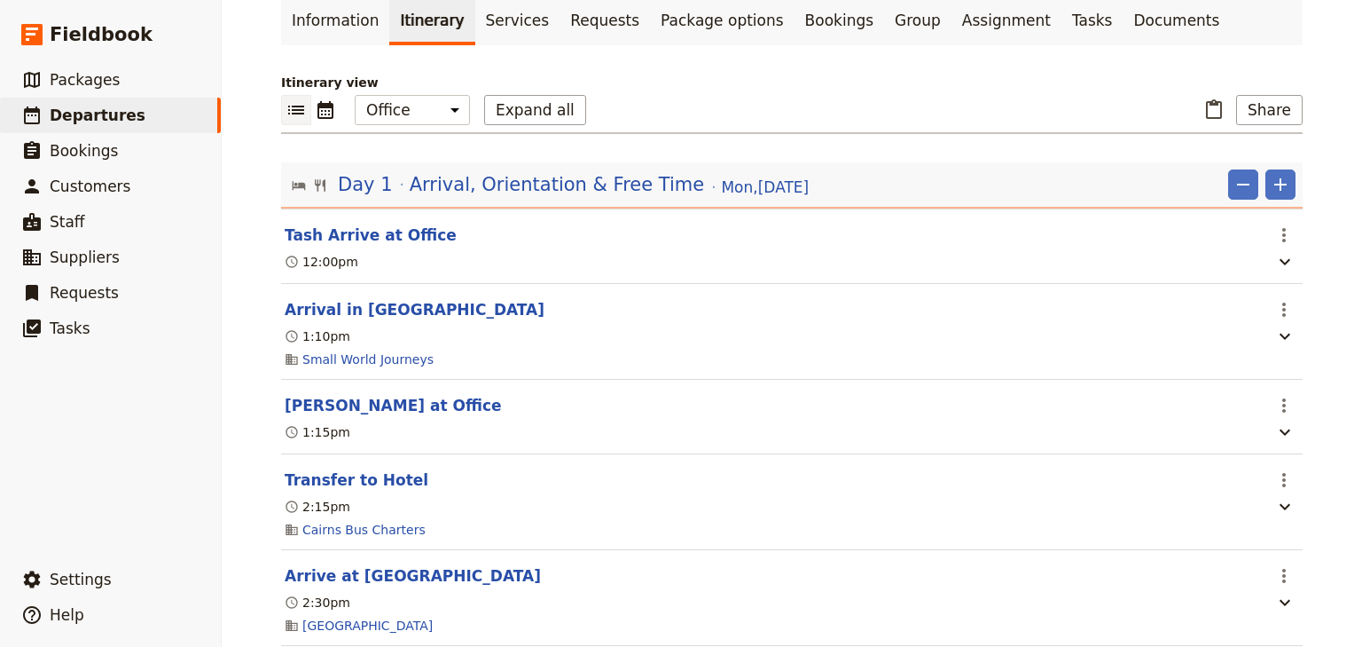
click at [404, 126] on div "​ ​ Office Guide Passenger Sales Expand all ​ Share" at bounding box center [792, 114] width 1022 height 39
click at [403, 117] on select "Office Guide Passenger Sales" at bounding box center [412, 110] width 115 height 30
select select "STAFF"
click at [355, 95] on select "Office Guide Passenger Sales" at bounding box center [412, 110] width 115 height 30
click at [509, 109] on button "Expand all" at bounding box center [535, 110] width 102 height 30
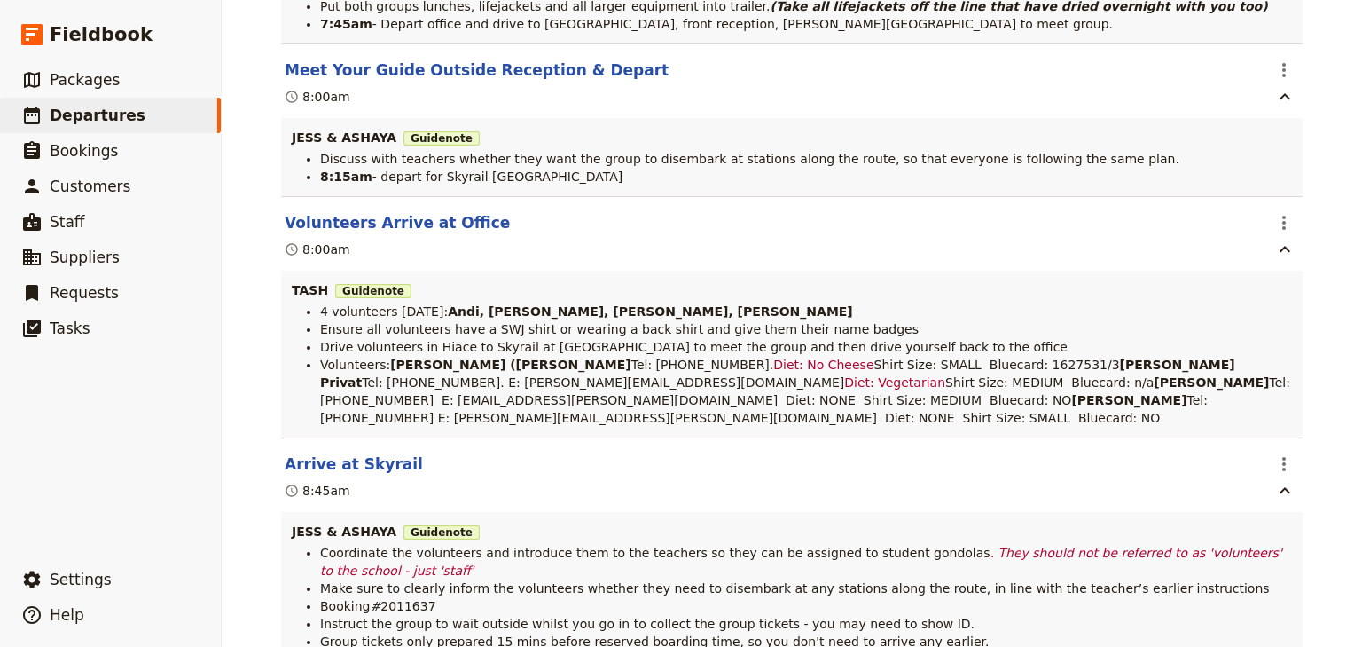
scroll to position [6954, 0]
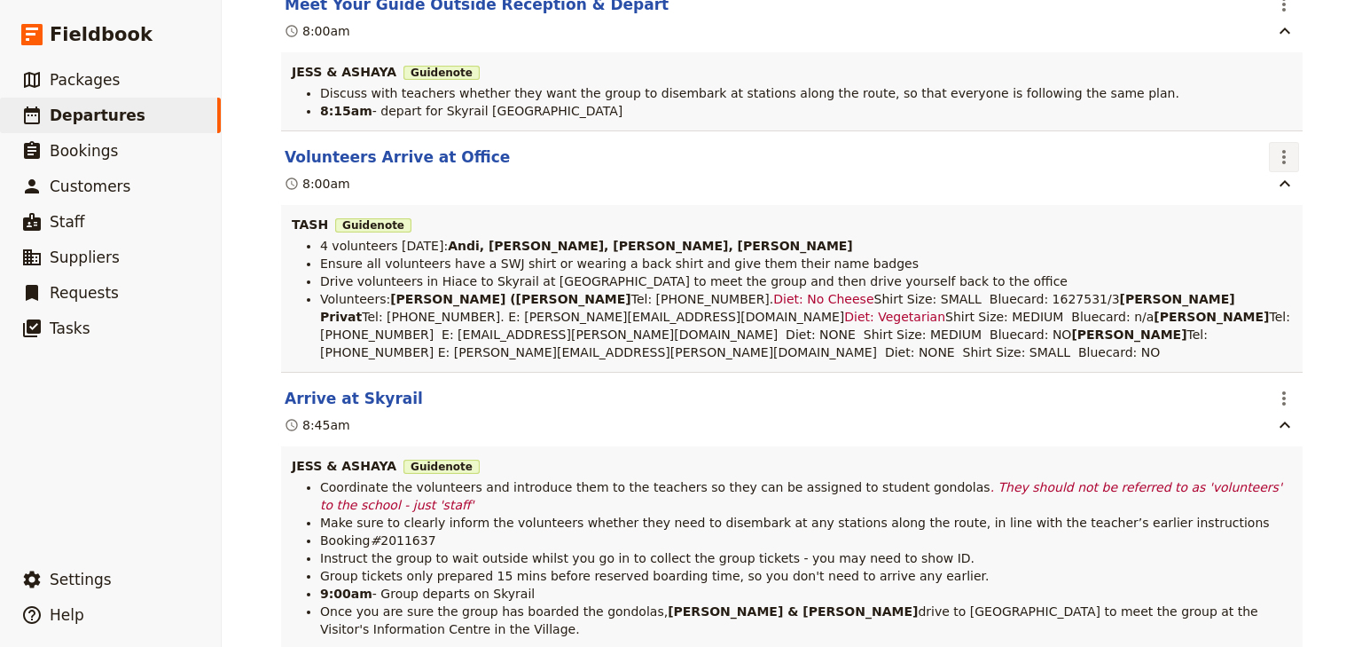
click at [1283, 168] on icon "Actions" at bounding box center [1284, 156] width 21 height 21
click at [1266, 231] on span "Edit this itinerary item" at bounding box center [1195, 238] width 139 height 18
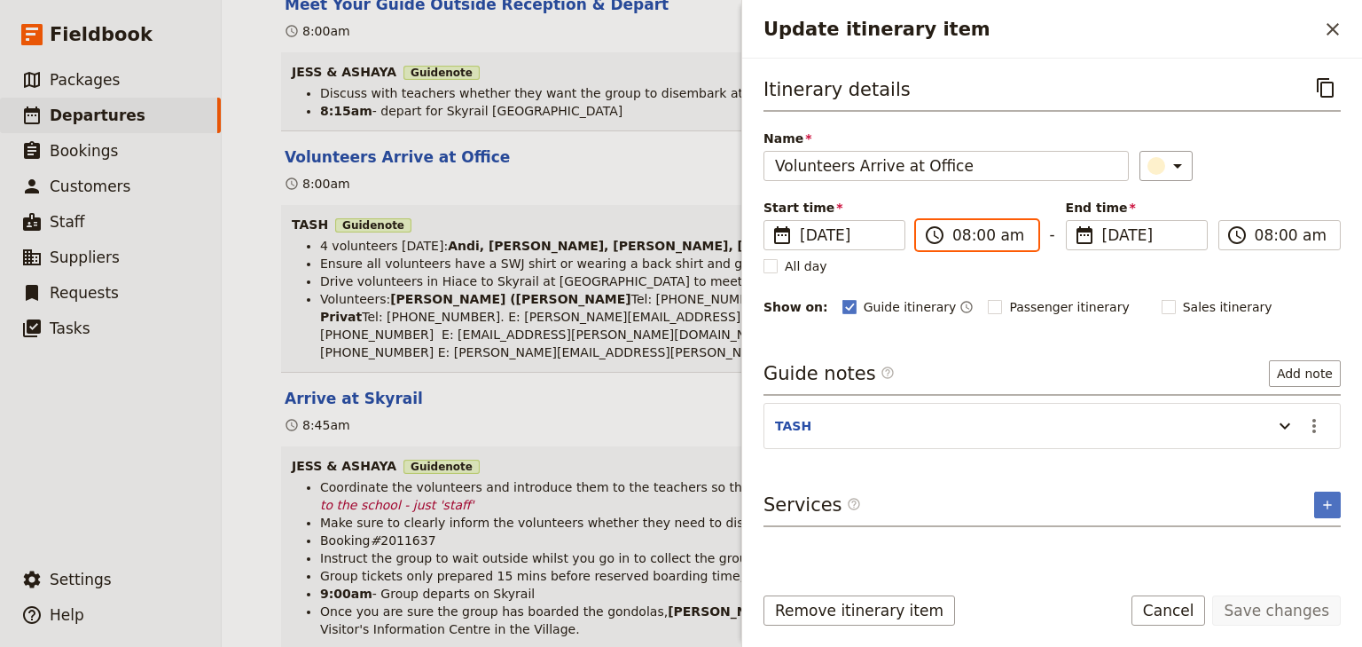
click at [955, 236] on input "08:00 am" at bounding box center [990, 234] width 75 height 21
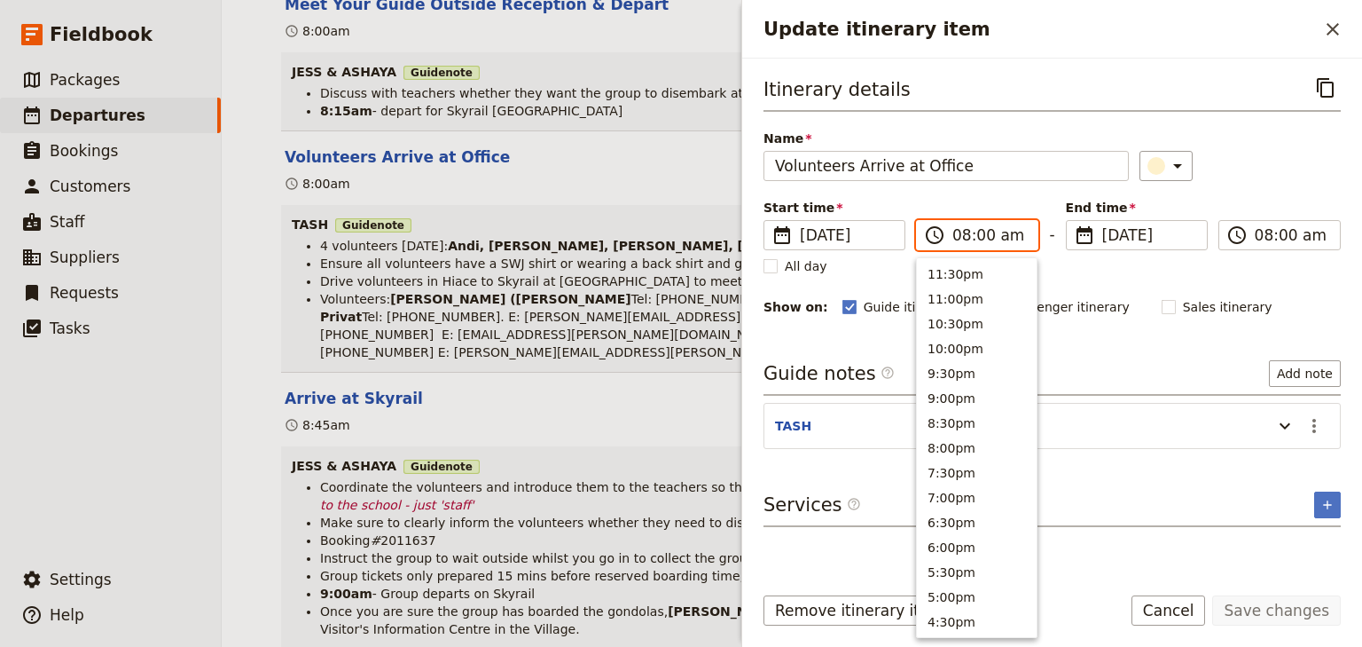
scroll to position [773, 0]
click at [974, 236] on input "08:00 am" at bounding box center [990, 234] width 75 height 21
type input "08:15 am"
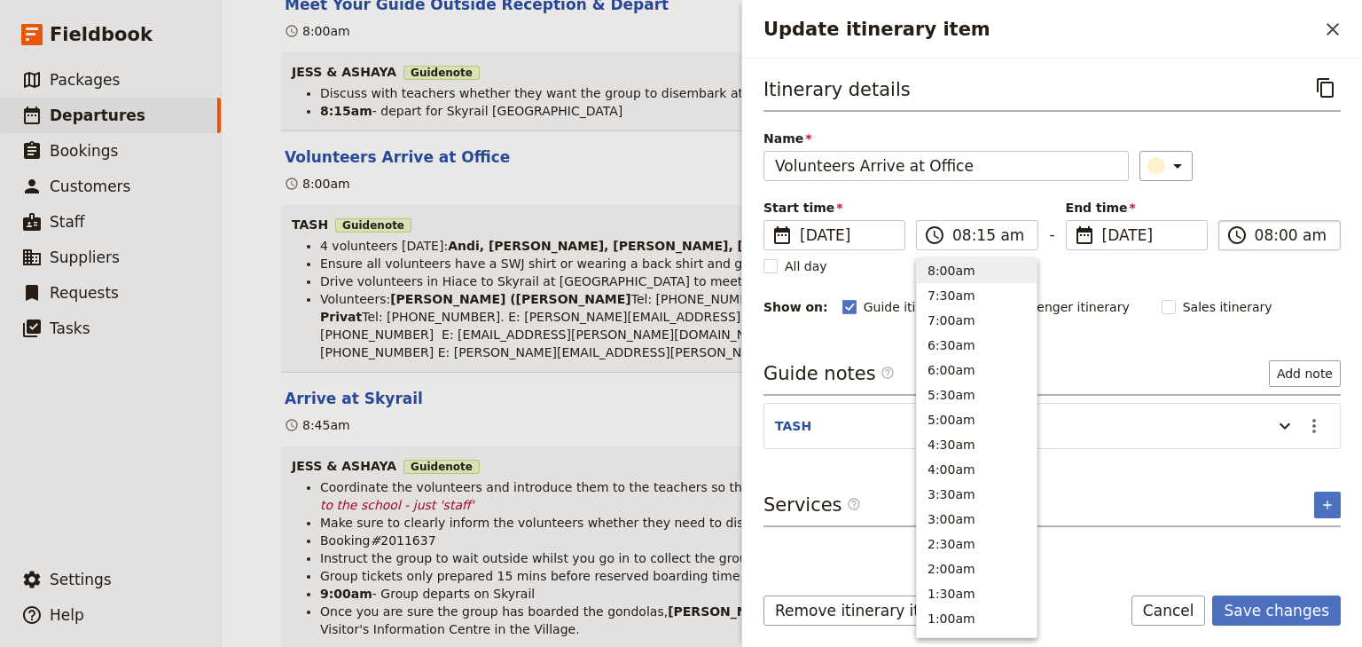
type input "08:15 am"
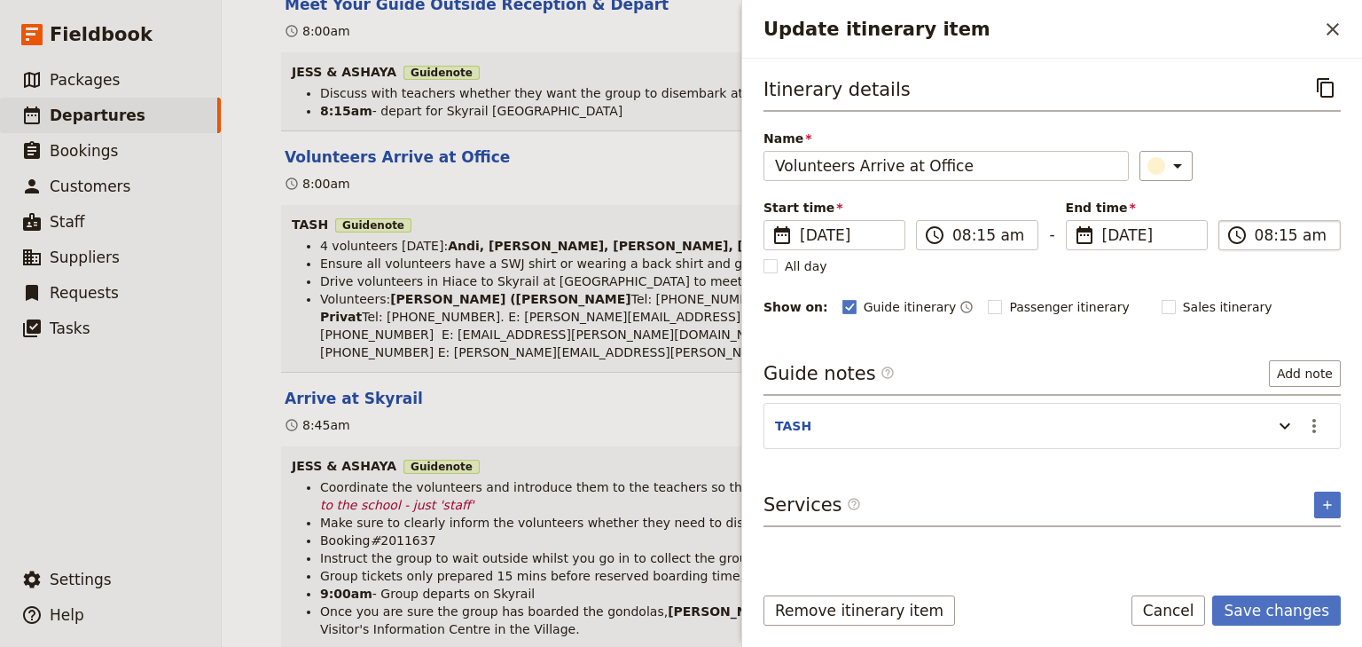
click at [1288, 236] on input "08:15 am" at bounding box center [1292, 234] width 75 height 21
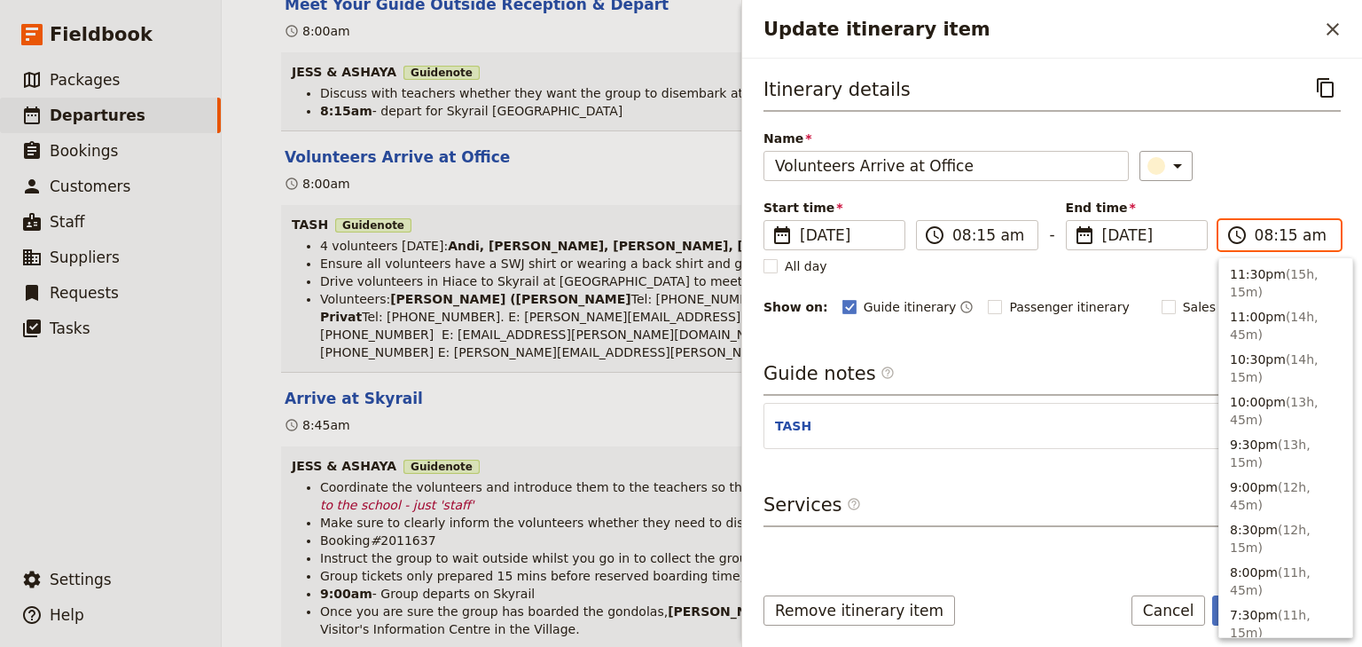
scroll to position [844, 0]
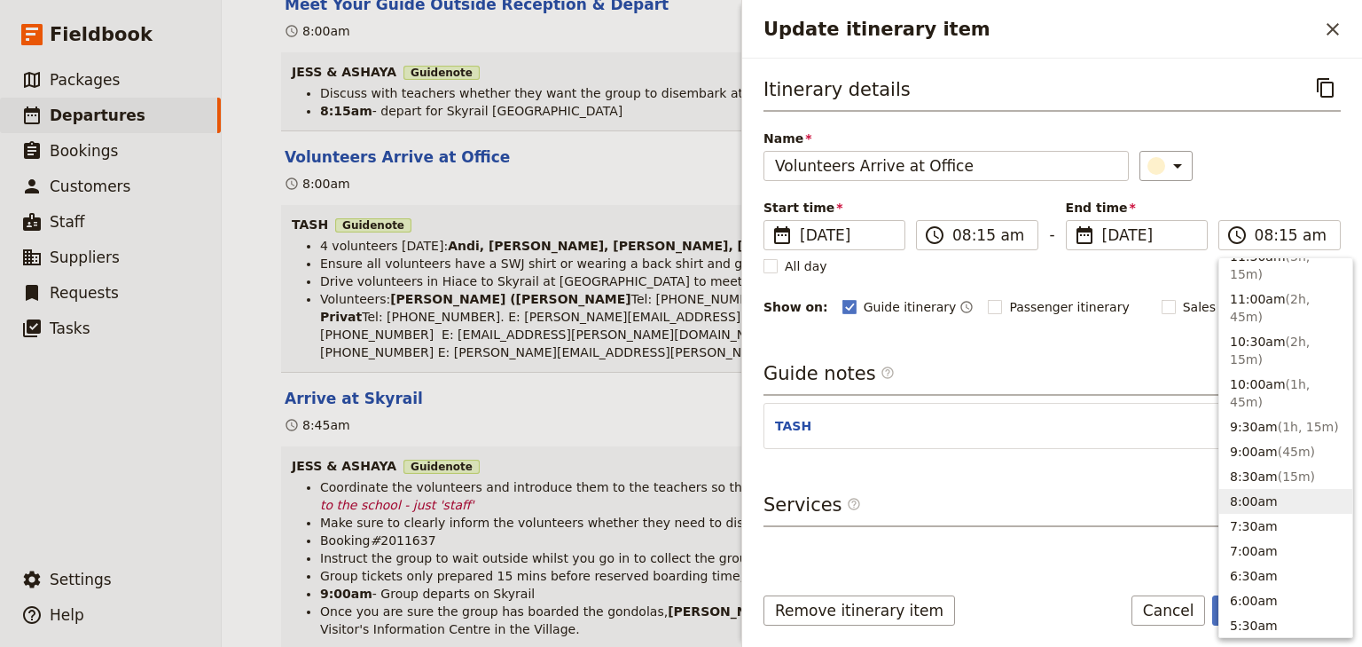
click at [1271, 202] on div "Start time ​ [DATE] [DATE] [DATE] 08:15 ​ 08:15 am - End time ​ [DATE] [DATE] […" at bounding box center [1052, 224] width 577 height 51
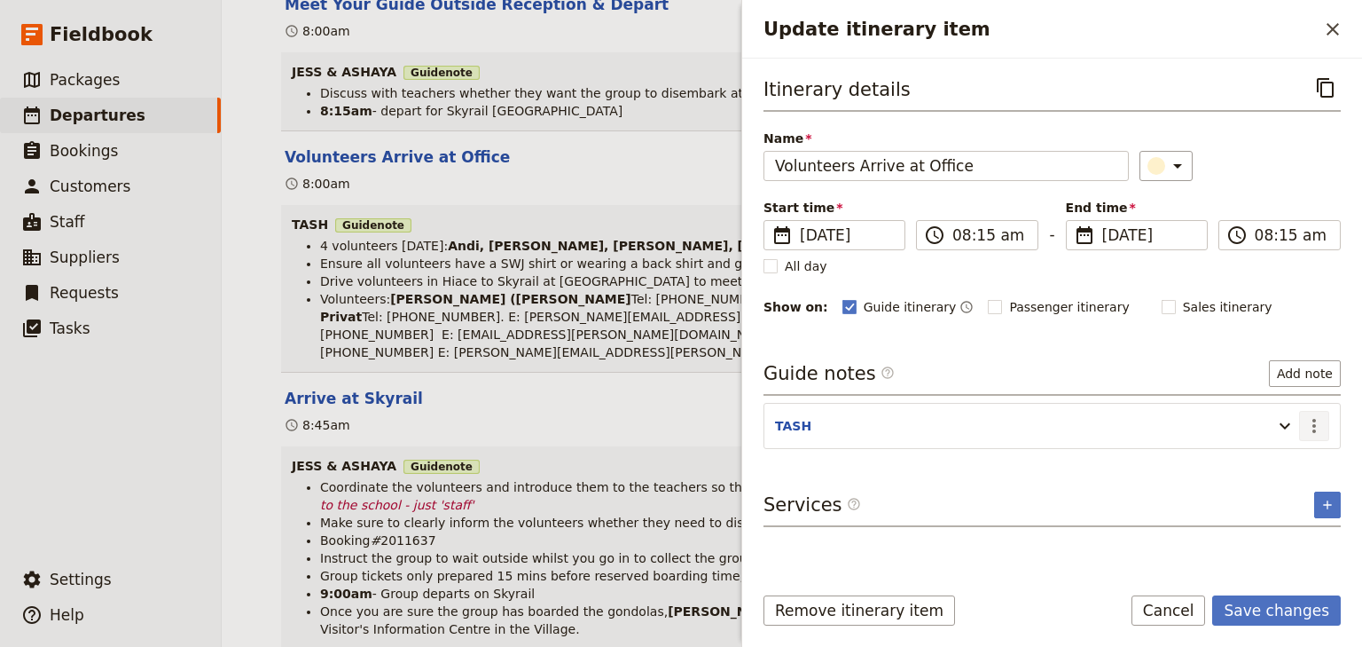
click at [1306, 427] on icon "Actions" at bounding box center [1314, 425] width 21 height 21
click at [1274, 460] on span "Edit note" at bounding box center [1264, 461] width 56 height 18
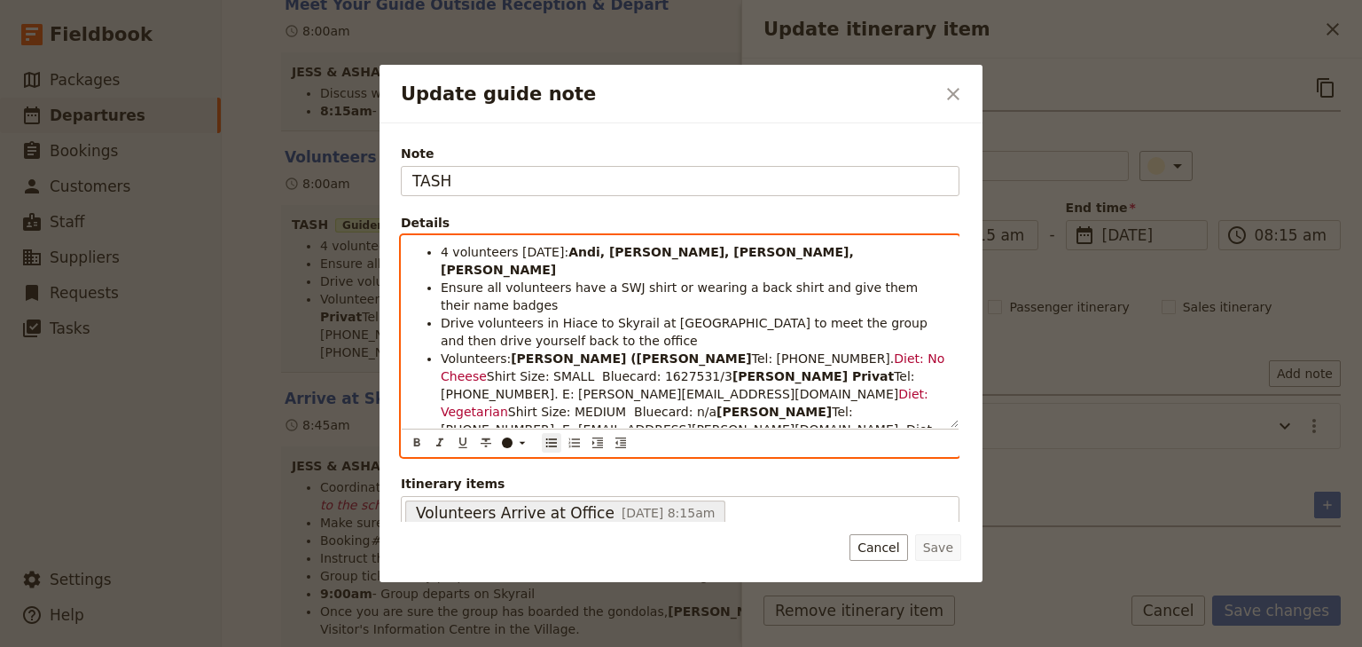
click at [438, 302] on ul "4 volunteers [DATE]: [PERSON_NAME], [PERSON_NAME], [PERSON_NAME], [PERSON_NAME]…" at bounding box center [680, 367] width 536 height 248
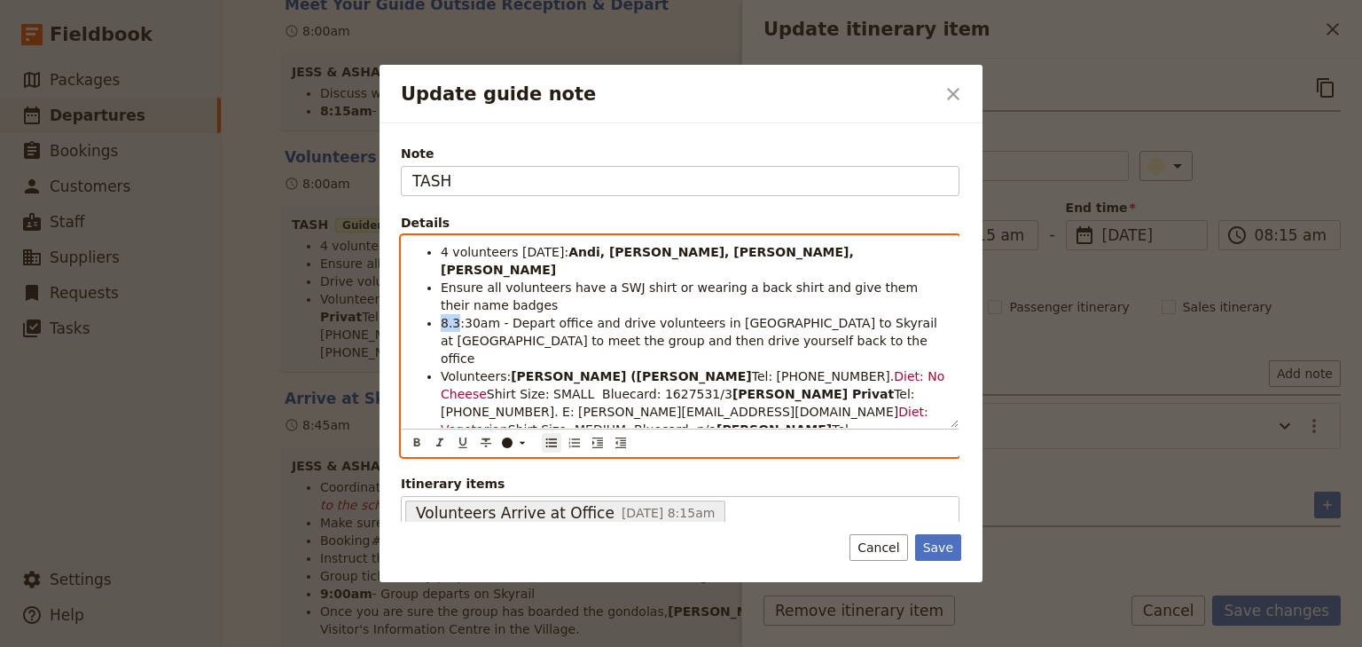
drag, startPoint x: 454, startPoint y: 303, endPoint x: 440, endPoint y: 303, distance: 14.2
click at [440, 303] on ul "4 volunteers [DATE]: [PERSON_NAME], [PERSON_NAME], [PERSON_NAME], [PERSON_NAME]…" at bounding box center [680, 376] width 536 height 266
drag, startPoint x: 476, startPoint y: 305, endPoint x: 441, endPoint y: 303, distance: 35.5
click at [441, 316] on span "8:30am - Depart office and drive volunteers in [GEOGRAPHIC_DATA] to Skyrail at …" at bounding box center [694, 341] width 506 height 50
click at [412, 440] on icon "Format bold" at bounding box center [417, 442] width 14 height 14
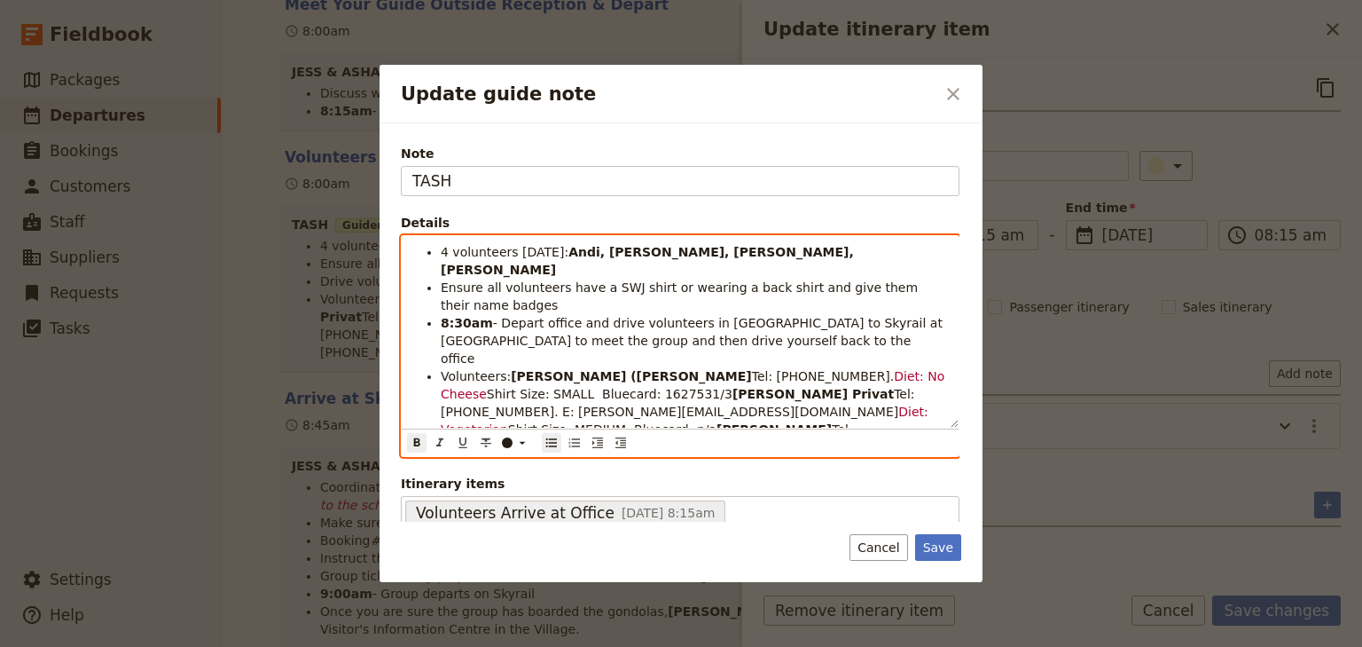
click at [526, 288] on li "Ensure all volunteers have a SWJ shirt or wearing a back shirt and give them th…" at bounding box center [694, 296] width 507 height 35
drag, startPoint x: 658, startPoint y: 267, endPoint x: 558, endPoint y: 271, distance: 100.3
click at [558, 280] on span "Ensure all volunteers have a SWJ shirt or wearing a back shirt and give them th…" at bounding box center [682, 296] width 482 height 32
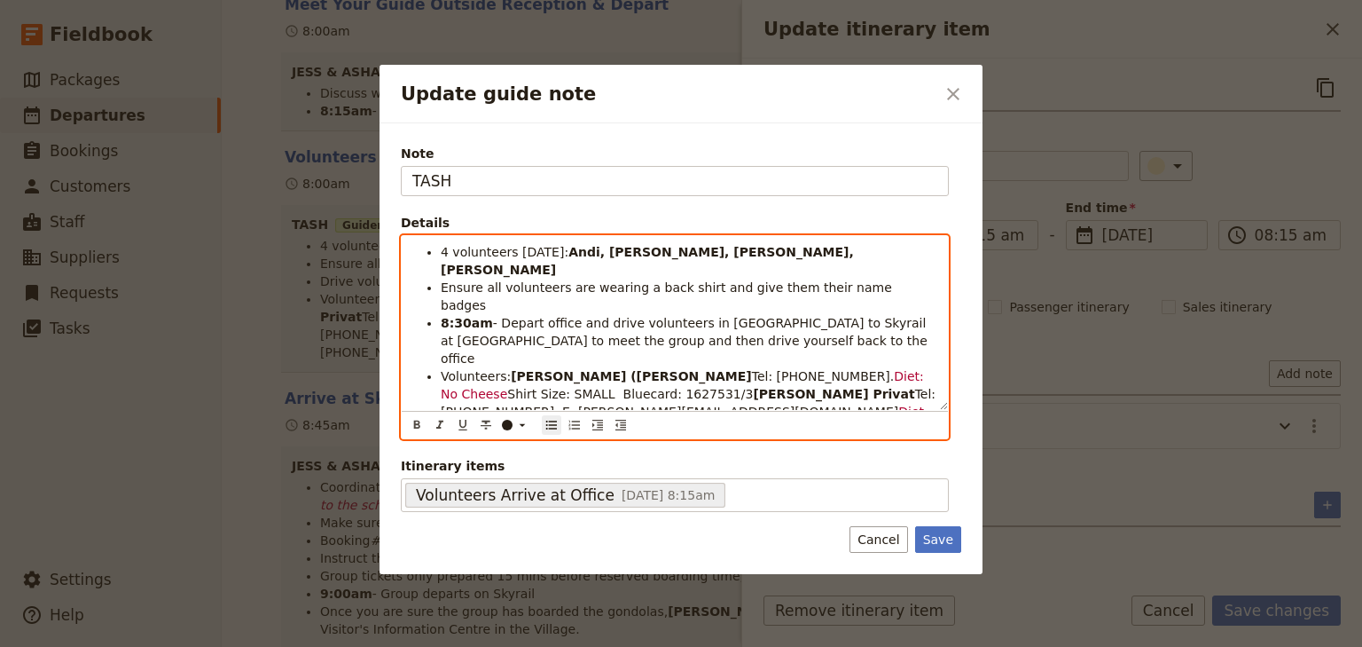
drag, startPoint x: 683, startPoint y: 267, endPoint x: 722, endPoint y: 281, distance: 41.5
click at [684, 280] on span "Ensure all volunteers are wearing a back shirt and give them their name badges" at bounding box center [668, 296] width 455 height 32
click at [687, 280] on span "Ensure all volunteers are wearing a back shirt and give them their name badges" at bounding box center [668, 296] width 455 height 32
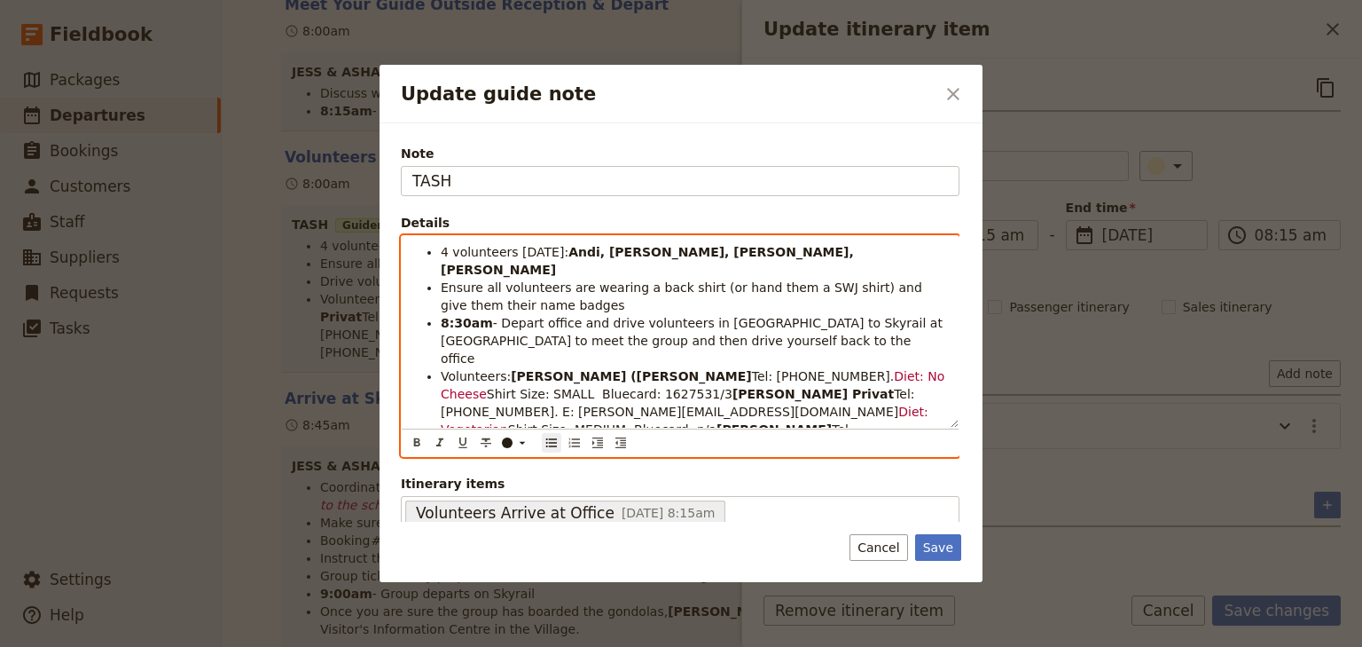
click at [575, 287] on li "Ensure all volunteers are wearing a back shirt (or hand them a SWJ shirt) and g…" at bounding box center [694, 296] width 507 height 35
click at [706, 325] on li "8:30am - Depart office and drive volunteers in [GEOGRAPHIC_DATA] to Skyrail at …" at bounding box center [694, 340] width 507 height 53
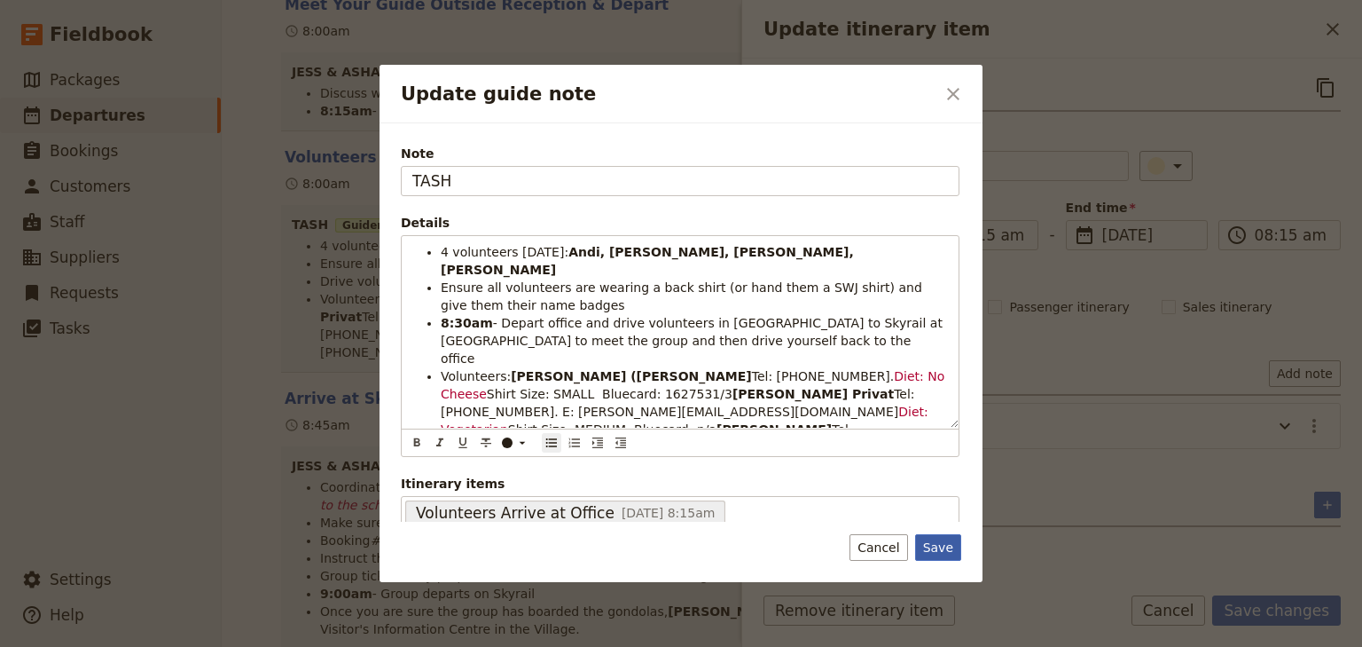
click at [940, 545] on button "Save" at bounding box center [938, 547] width 46 height 27
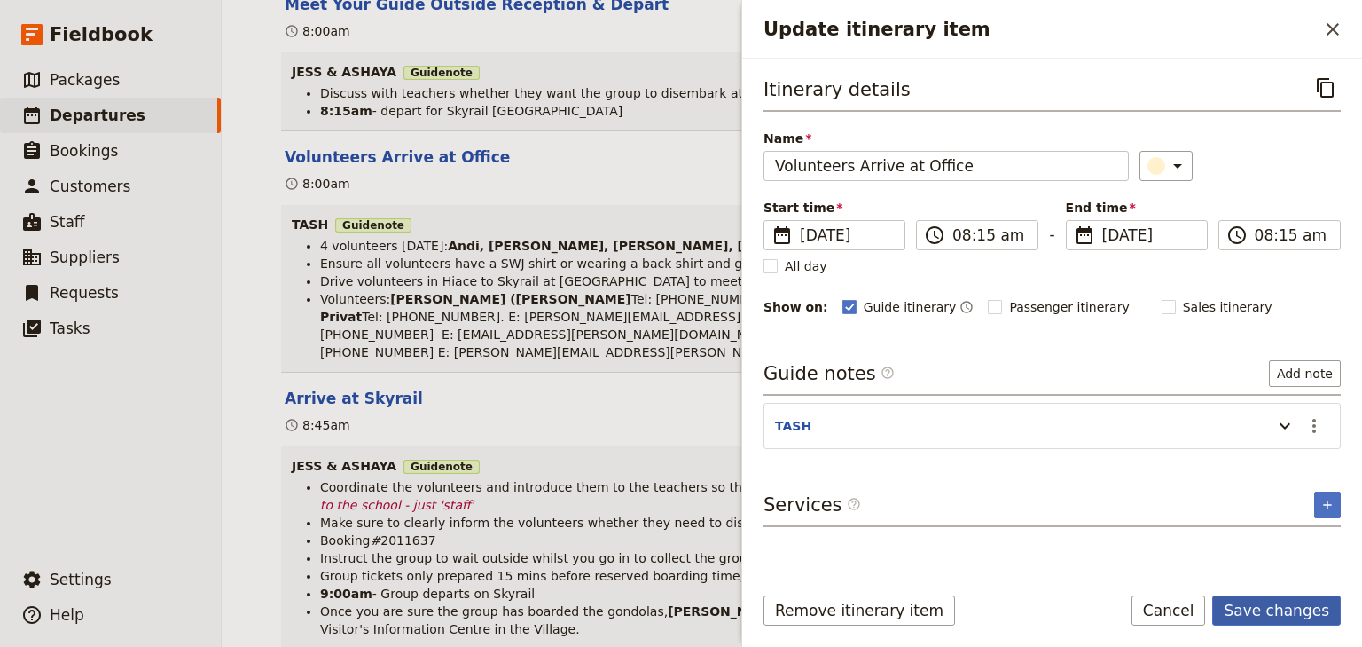
click at [1254, 610] on button "Save changes" at bounding box center [1276, 610] width 129 height 30
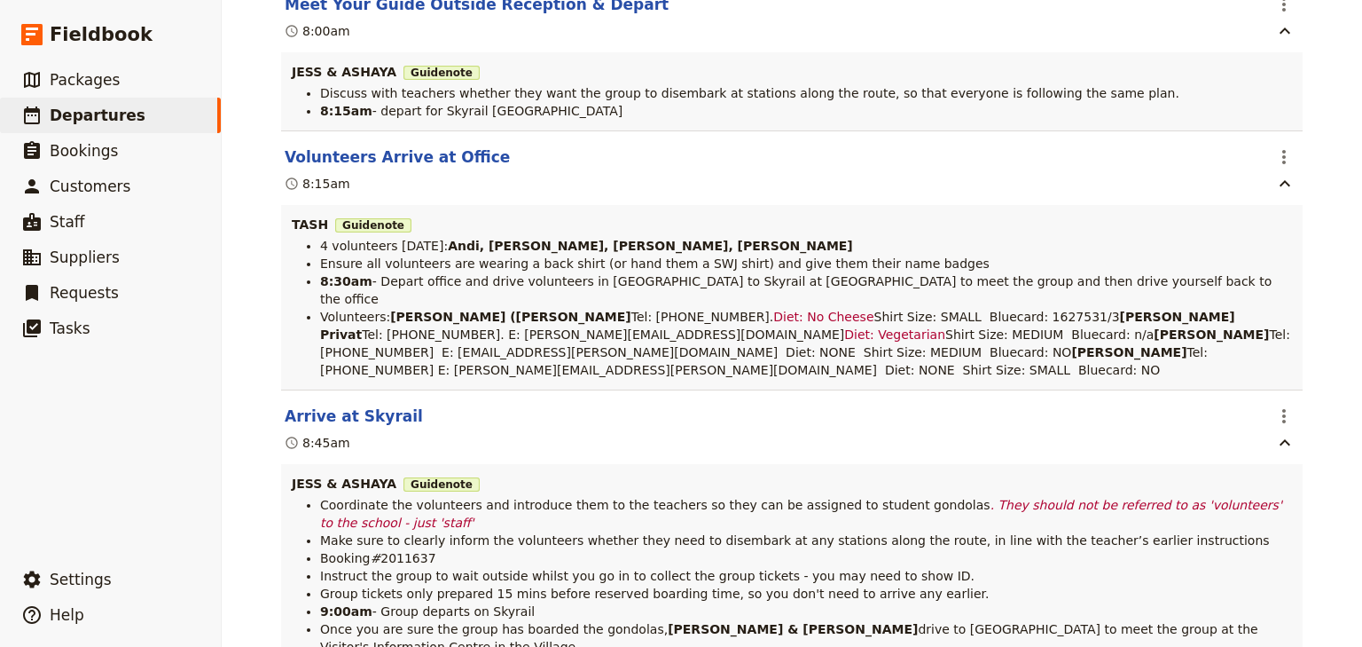
scroll to position [0, 0]
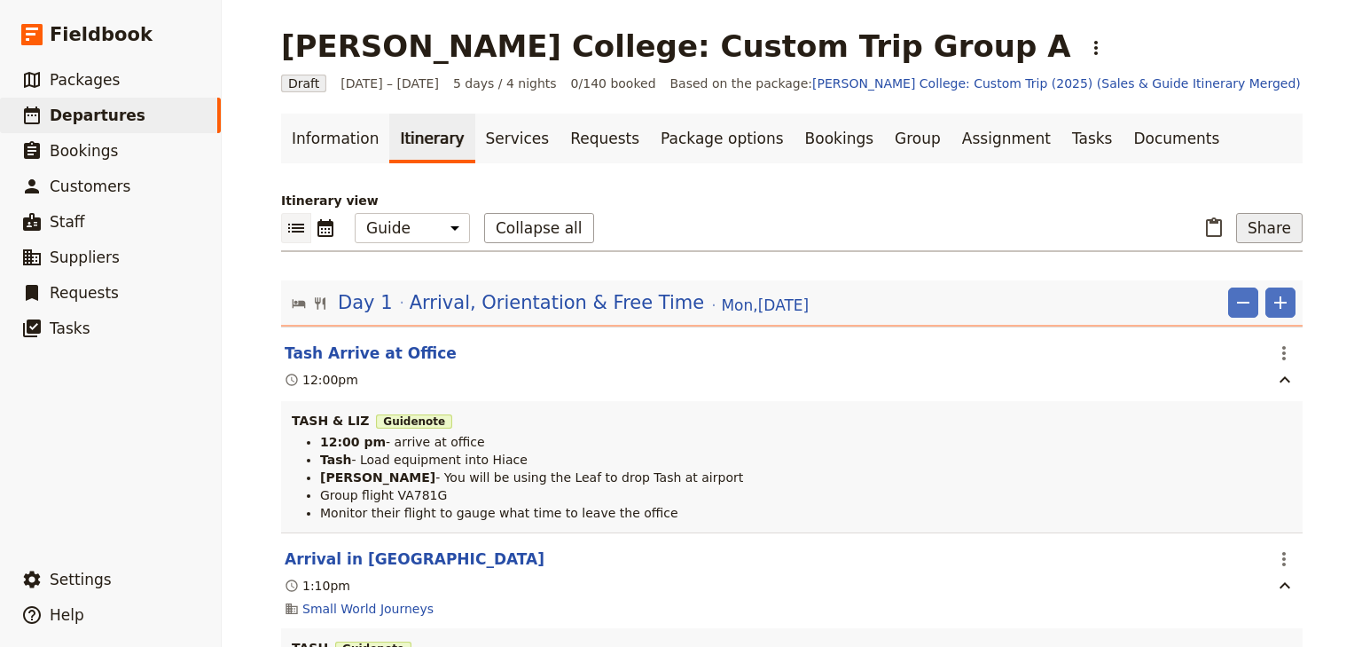
click at [1271, 234] on button "Share" at bounding box center [1269, 228] width 67 height 30
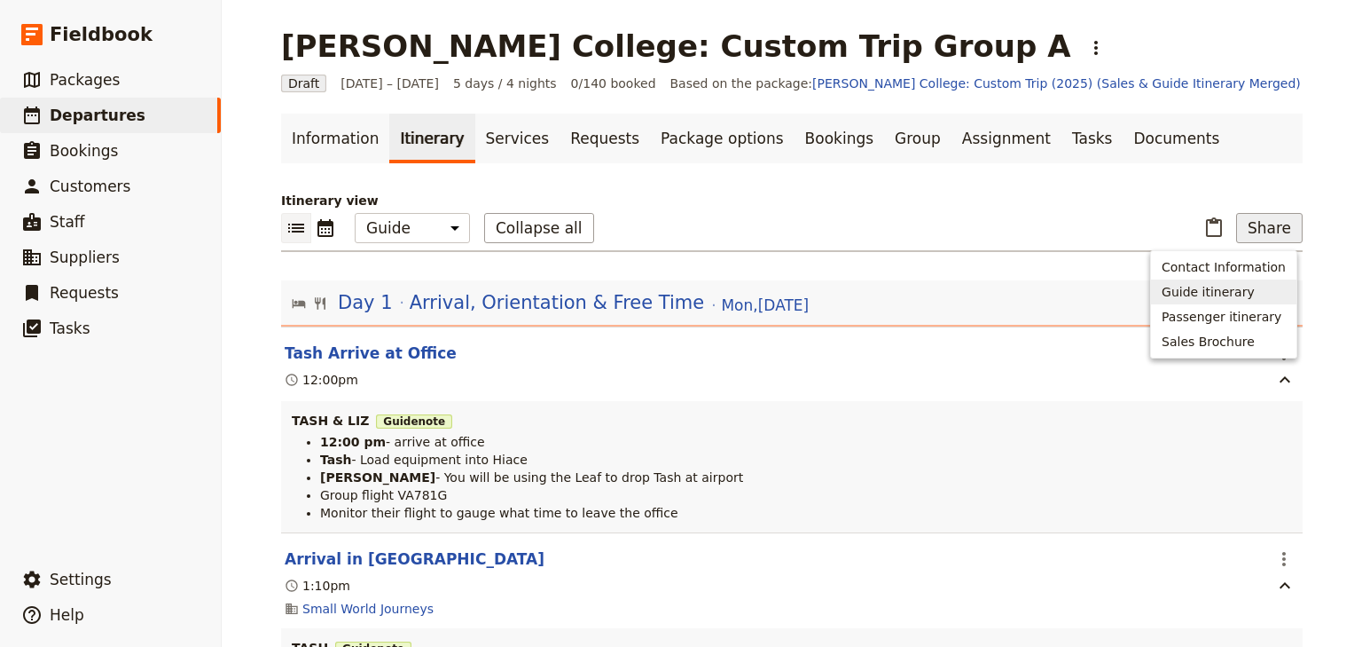
click at [1241, 290] on span "Guide itinerary" at bounding box center [1208, 292] width 93 height 18
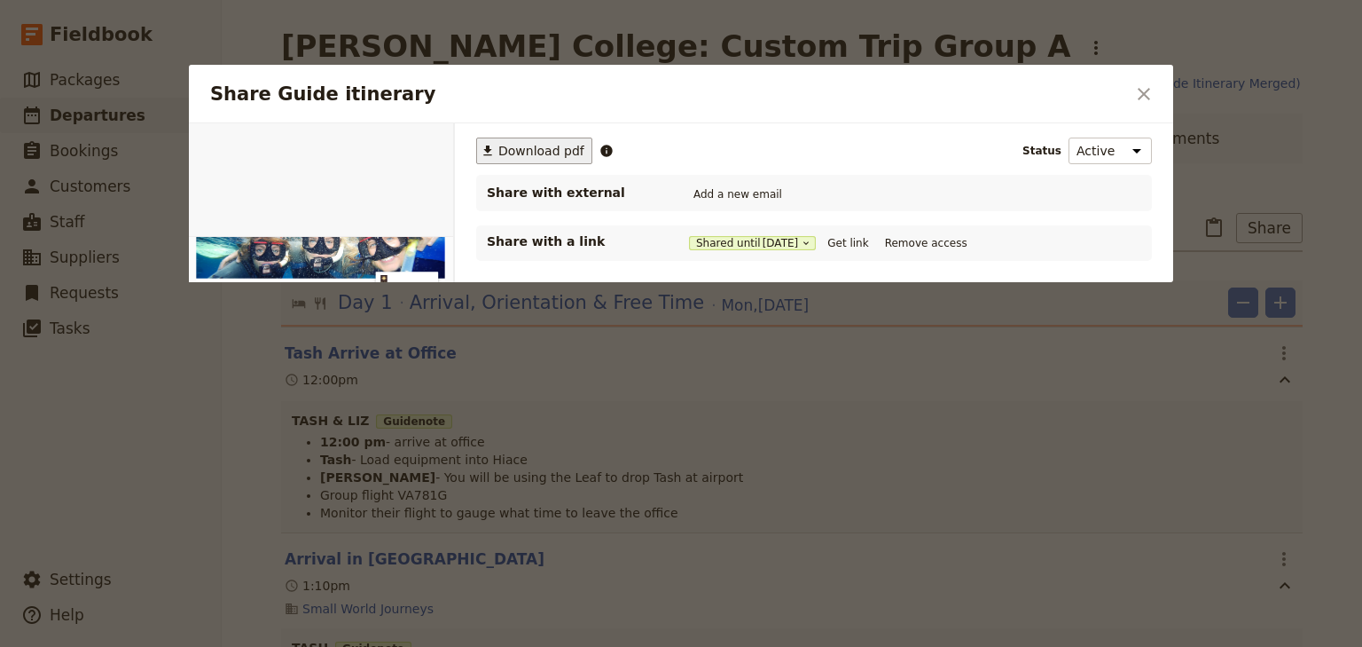
click at [535, 153] on span "Download pdf" at bounding box center [541, 151] width 86 height 18
click at [1132, 94] on button "​" at bounding box center [1144, 94] width 30 height 30
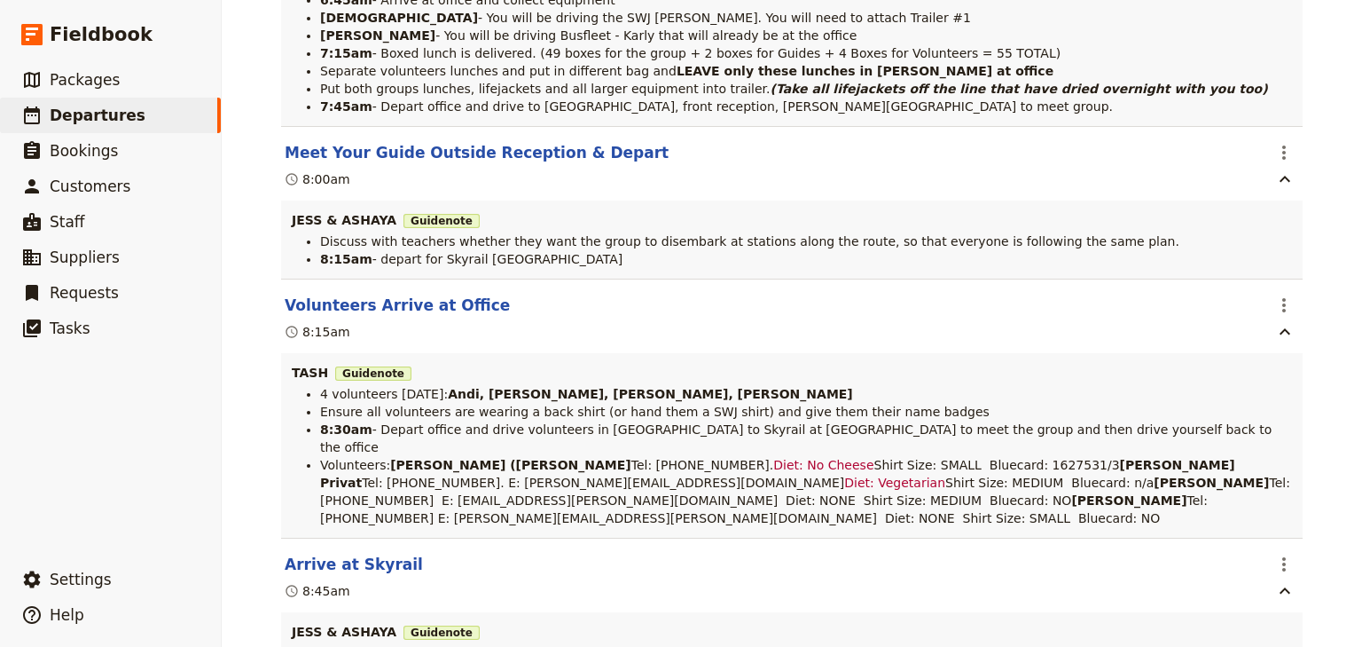
scroll to position [6812, 0]
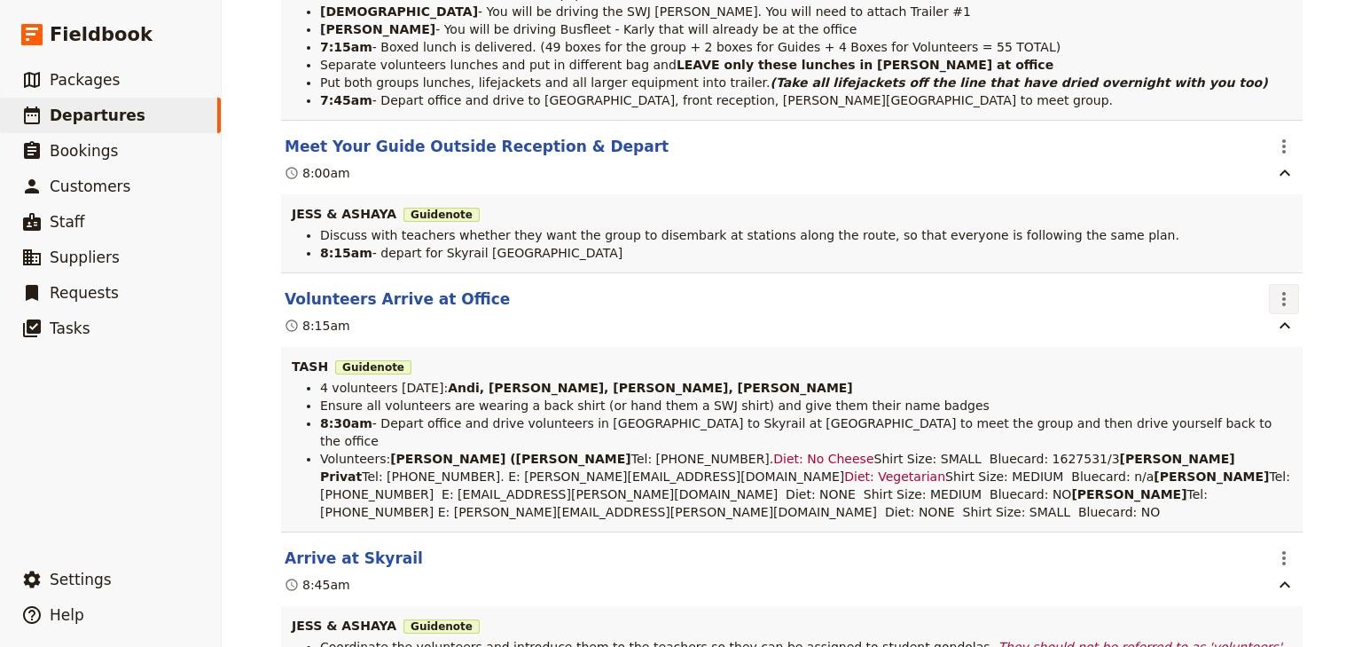
click at [1277, 310] on icon "Actions" at bounding box center [1284, 298] width 21 height 21
click at [1259, 373] on span "Edit this itinerary item" at bounding box center [1195, 380] width 139 height 18
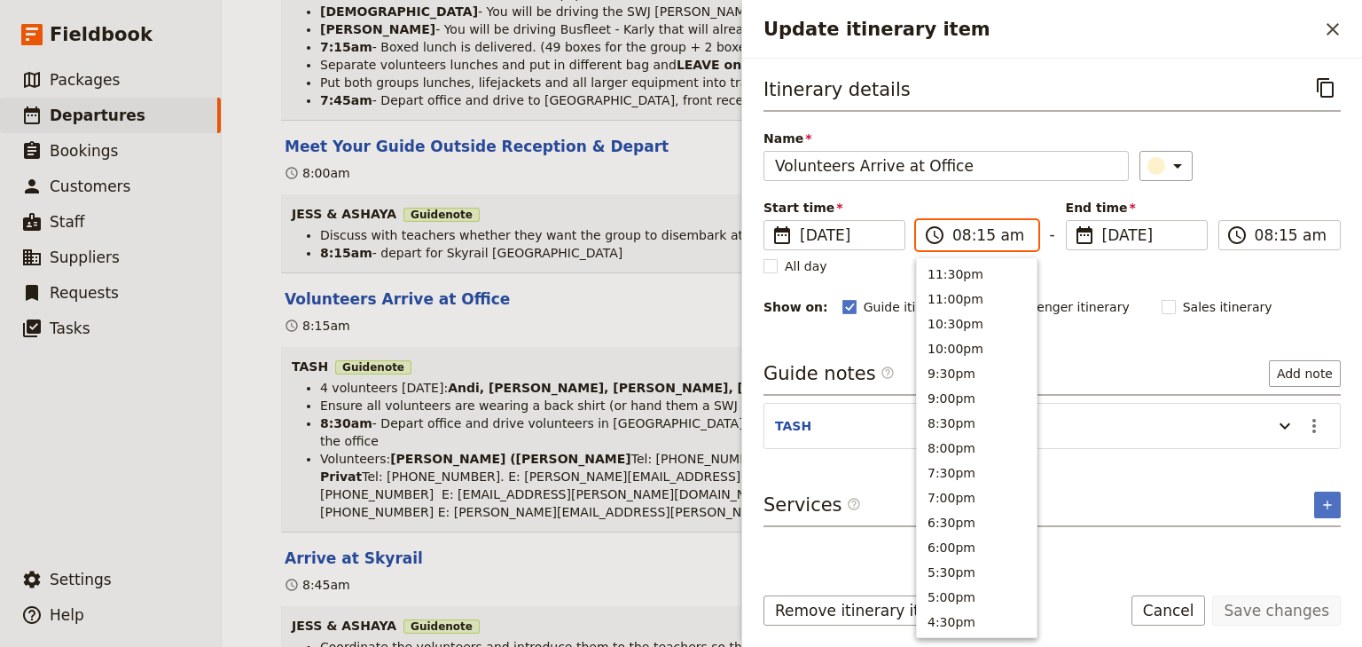
click at [975, 233] on input "08:15 am" at bounding box center [990, 234] width 75 height 21
click at [983, 234] on input "08:15 am" at bounding box center [990, 234] width 75 height 21
type input "08:00 am"
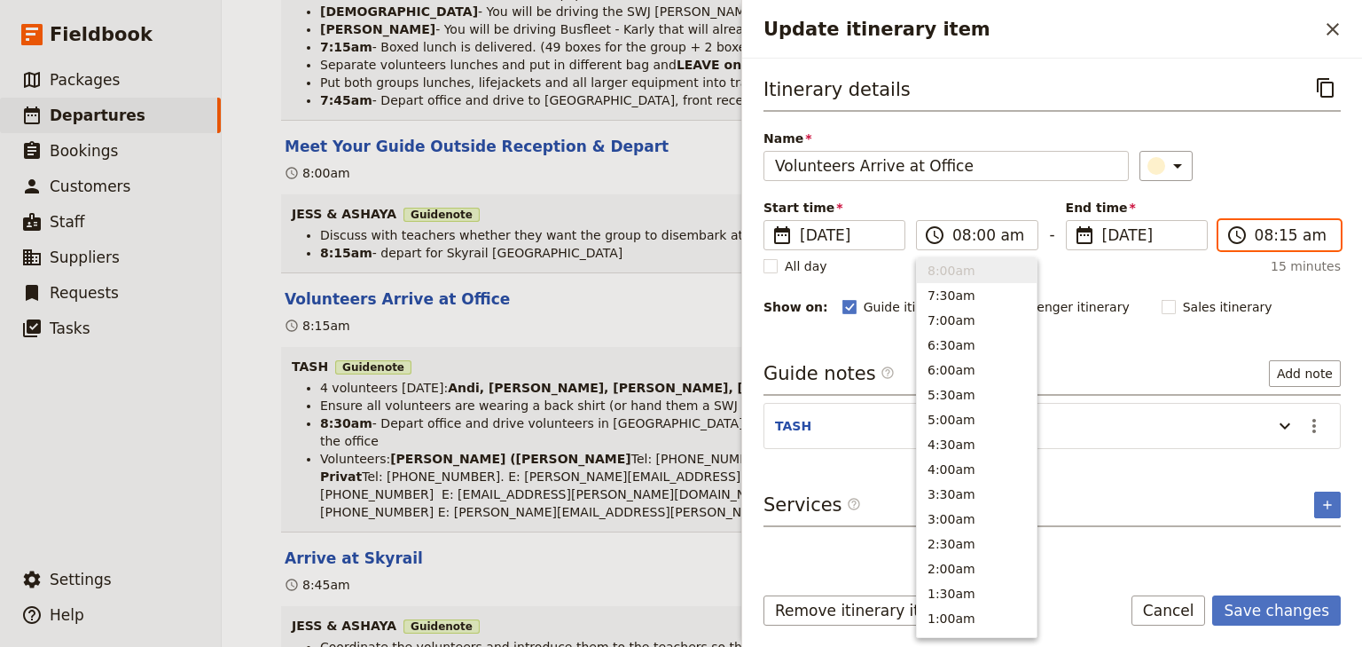
click at [1283, 234] on input "08:15 am" at bounding box center [1292, 234] width 75 height 21
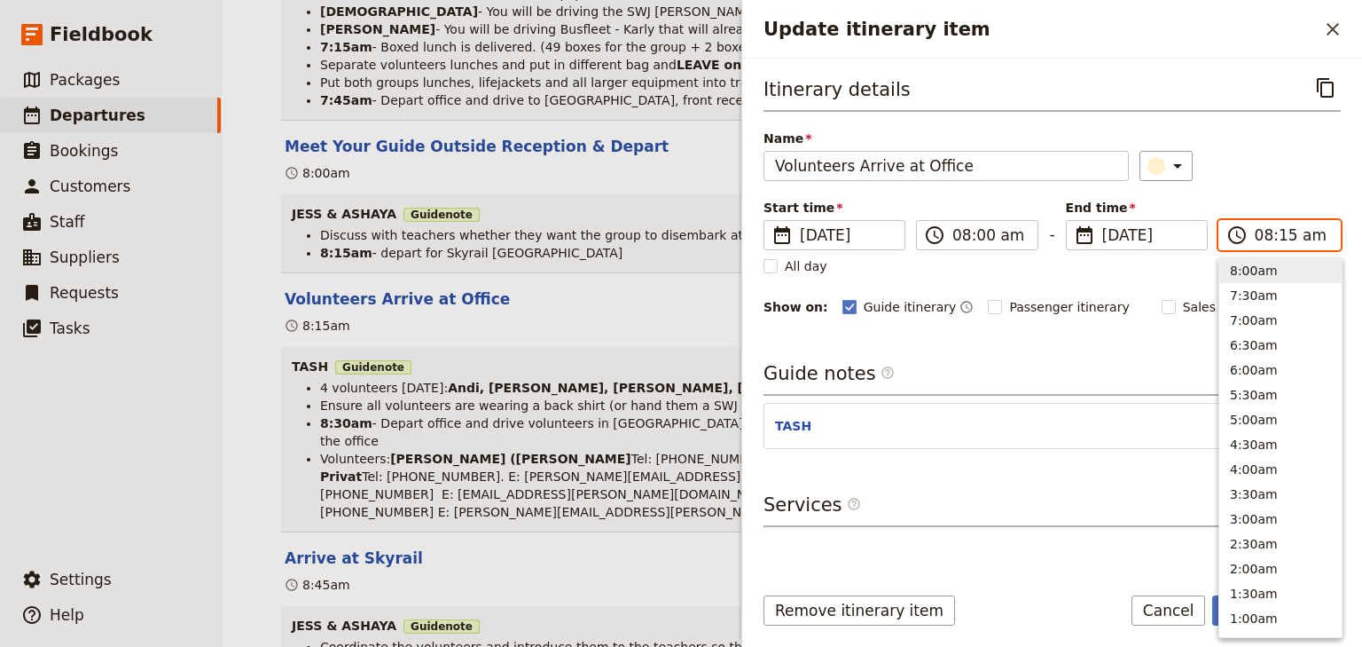
click at [1284, 236] on input "08:15 am" at bounding box center [1292, 234] width 75 height 21
type input "08:00 am"
click at [1267, 184] on div "Itinerary details ​ Name Volunteers Arrive at Office ​ Start time ​ [DATE] [DAT…" at bounding box center [1052, 195] width 577 height 245
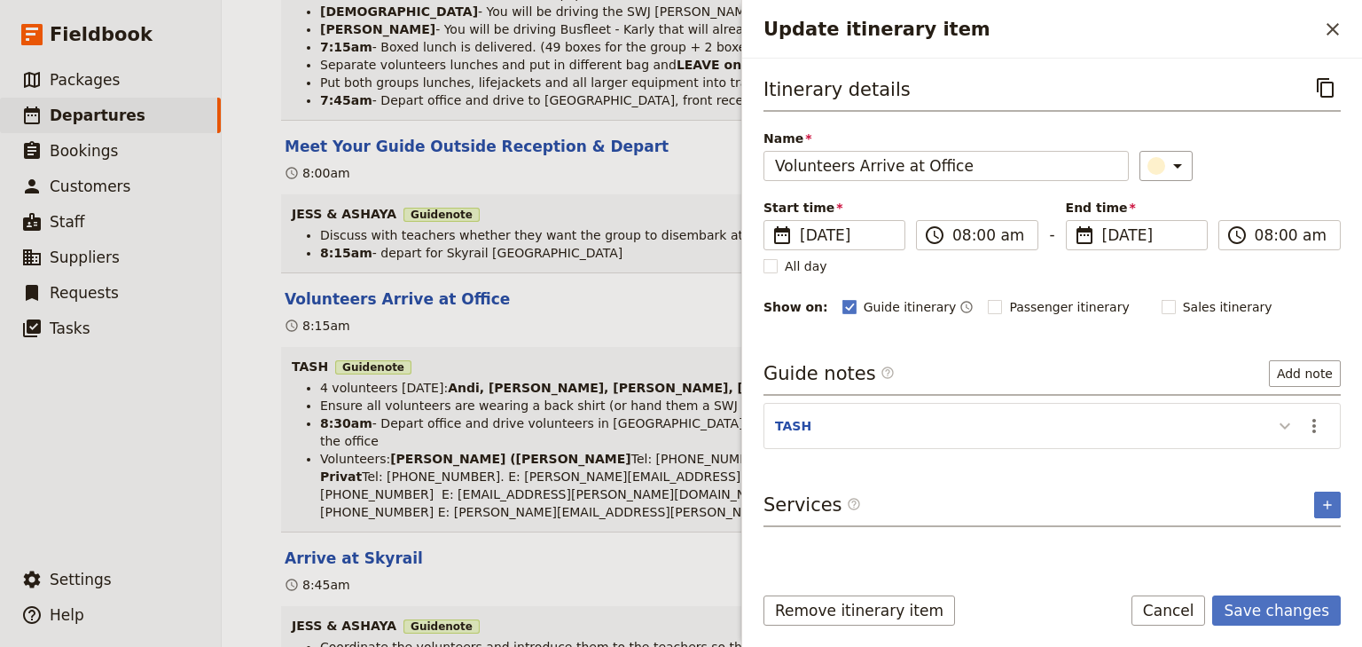
click at [1285, 422] on icon "Update itinerary item" at bounding box center [1285, 425] width 21 height 21
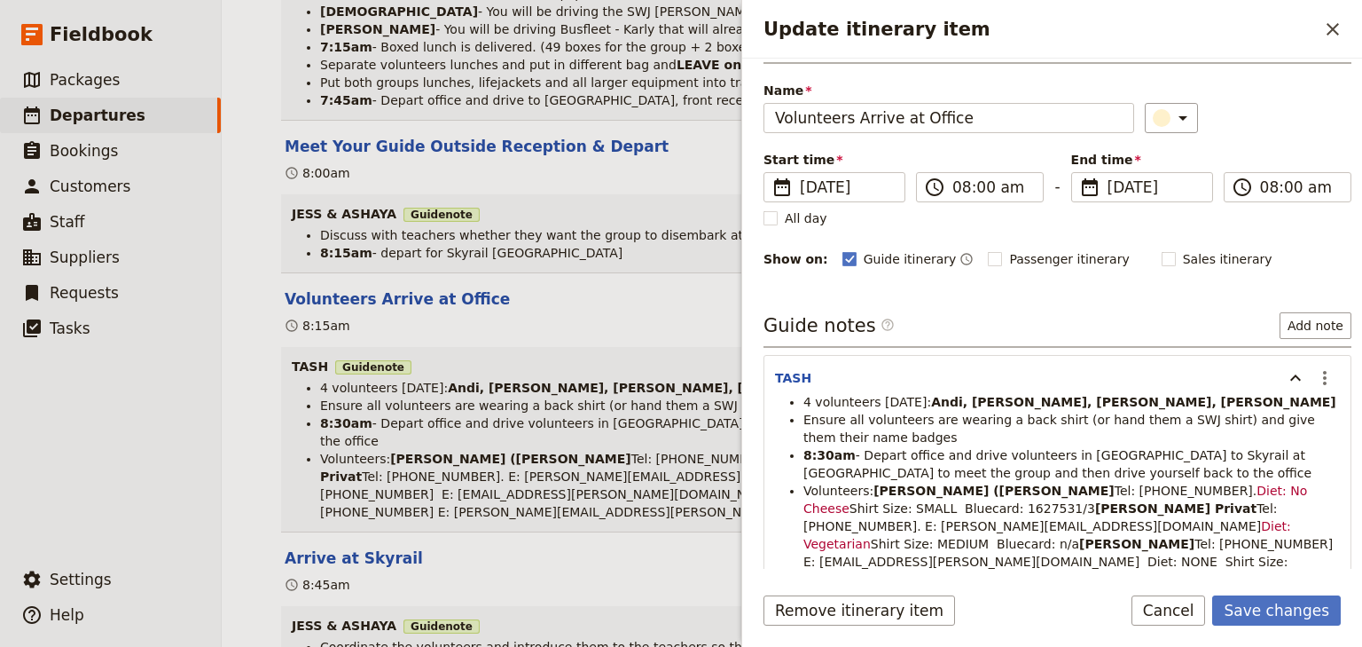
scroll to position [71, 0]
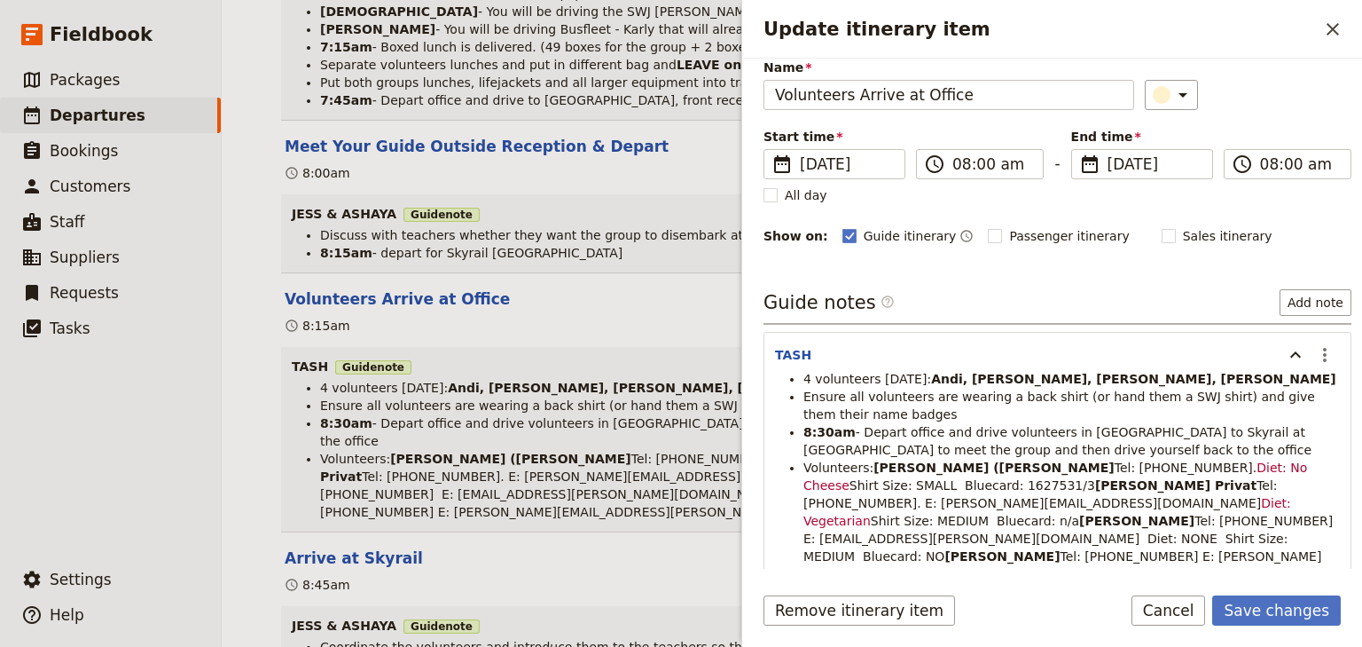
click at [1115, 461] on span "Tel: [PHONE_NUMBER]." at bounding box center [1186, 467] width 143 height 14
click at [1032, 448] on li "8:30am - Depart office and drive volunteers in [GEOGRAPHIC_DATA] to Skyrail at …" at bounding box center [1072, 440] width 537 height 35
click at [1316, 355] on icon "Actions" at bounding box center [1324, 354] width 21 height 21
click at [1283, 389] on span "Edit note" at bounding box center [1264, 390] width 56 height 18
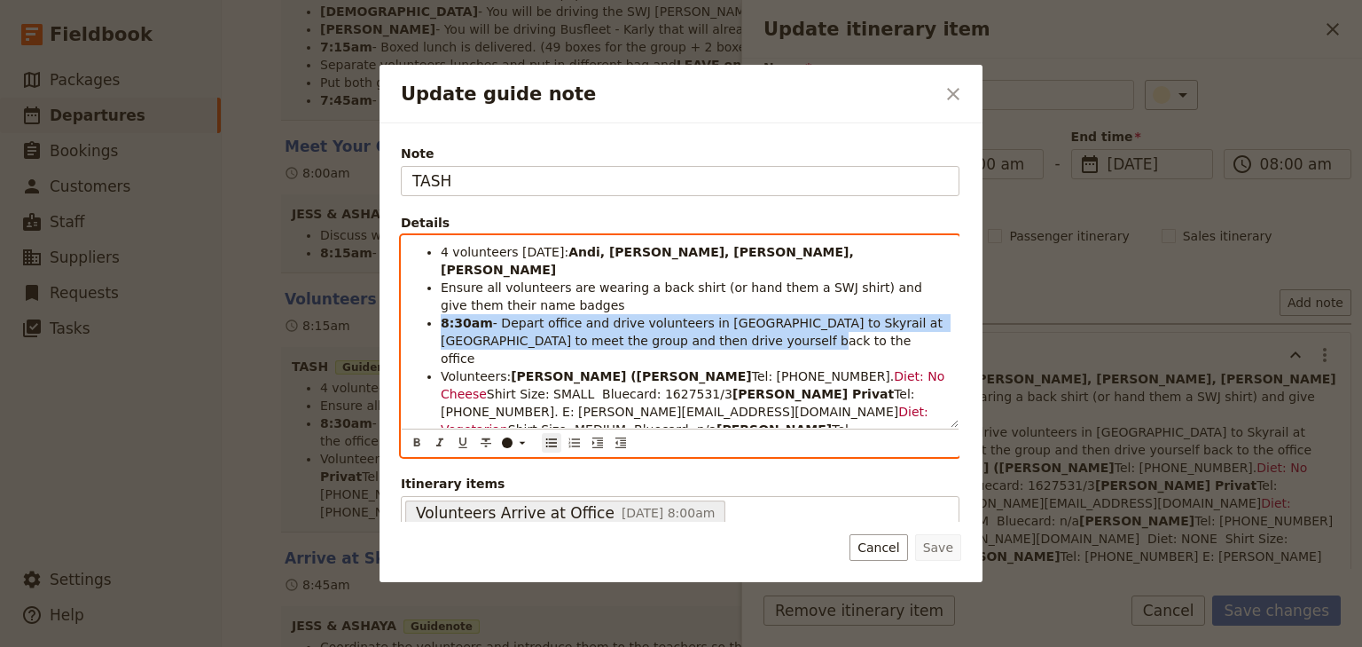
drag, startPoint x: 713, startPoint y: 326, endPoint x: 439, endPoint y: 309, distance: 274.6
click at [439, 309] on ul "4 volunteers [DATE]: [PERSON_NAME], [PERSON_NAME], [PERSON_NAME], [PERSON_NAME]…" at bounding box center [680, 376] width 536 height 266
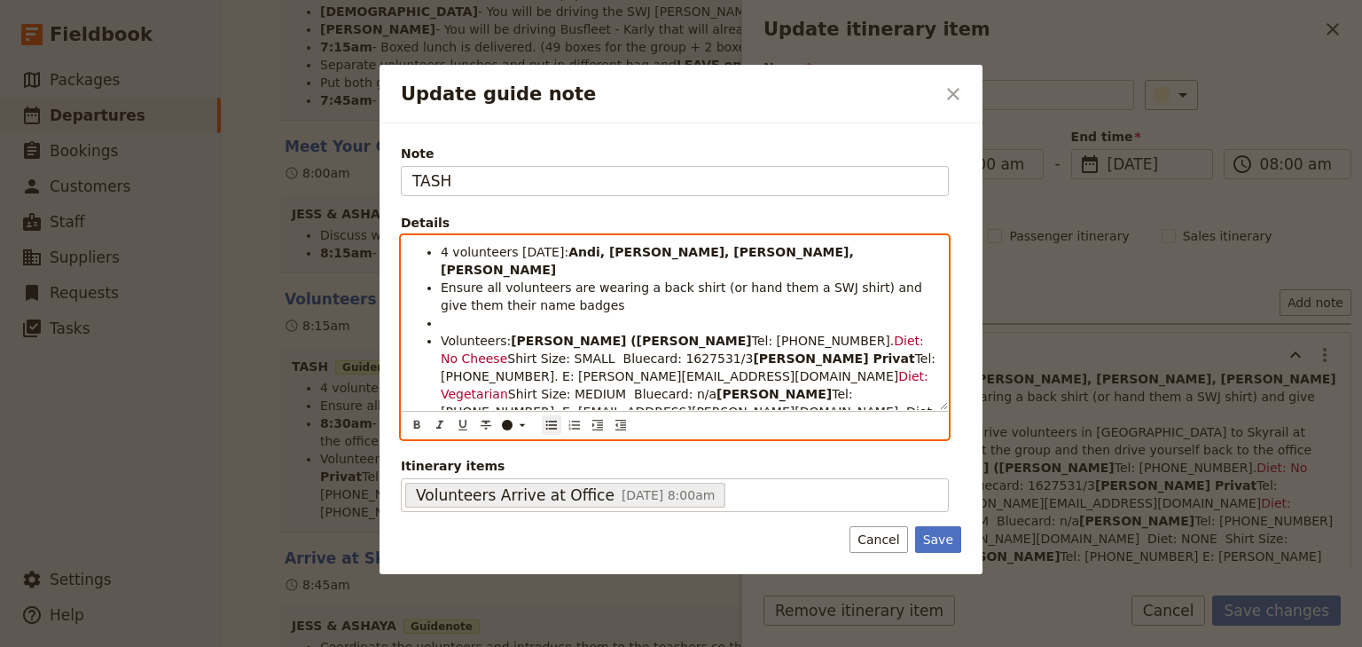
click at [443, 333] on span "Volunteers:" at bounding box center [476, 340] width 70 height 14
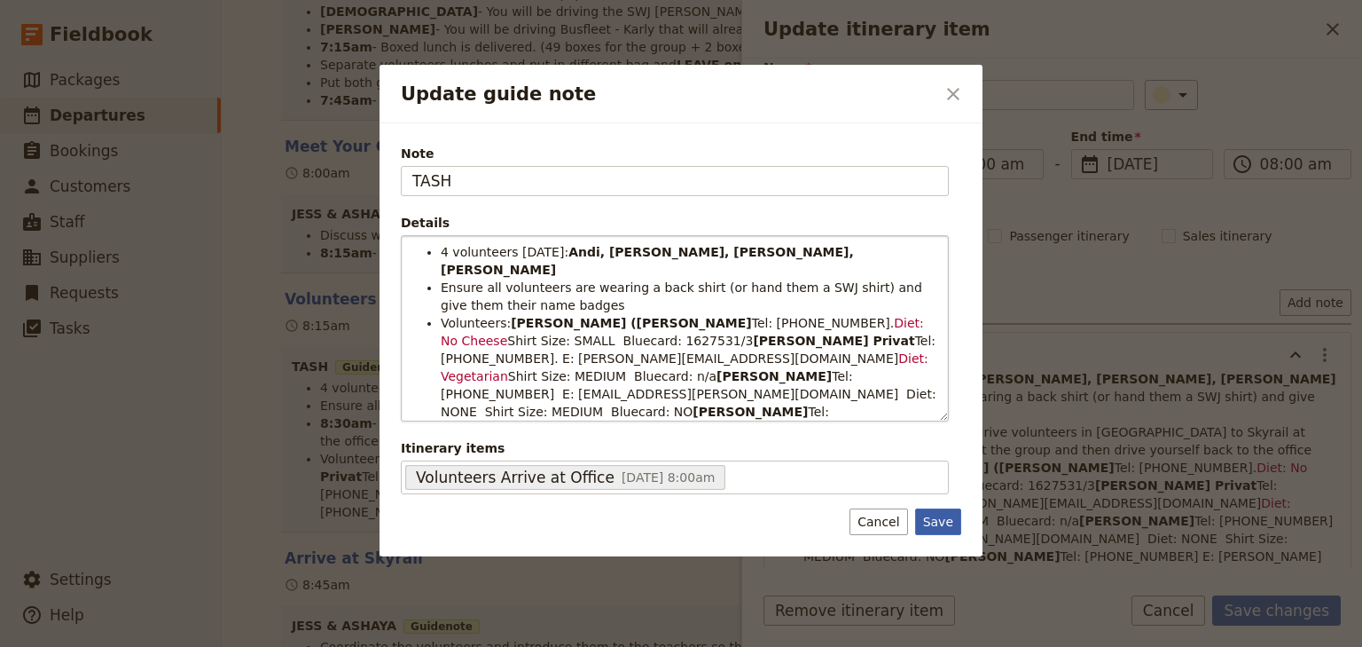
click at [934, 522] on button "Save" at bounding box center [938, 521] width 46 height 27
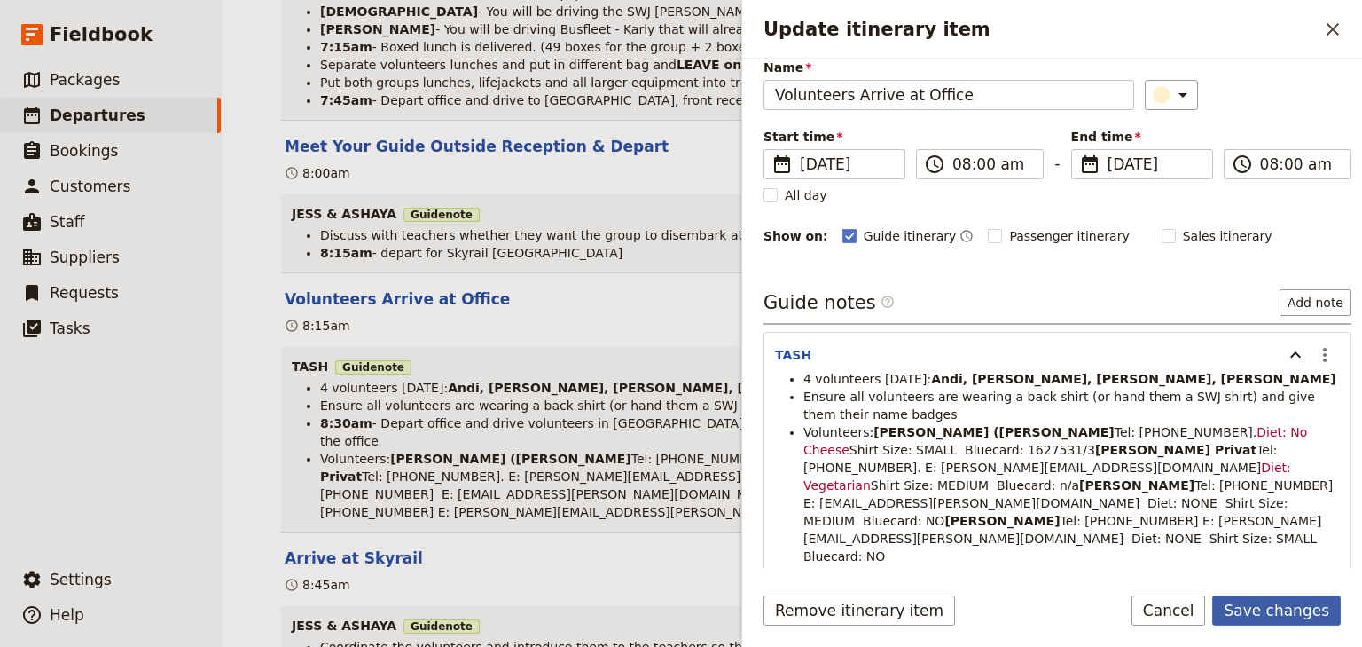
click at [1266, 607] on button "Save changes" at bounding box center [1276, 610] width 129 height 30
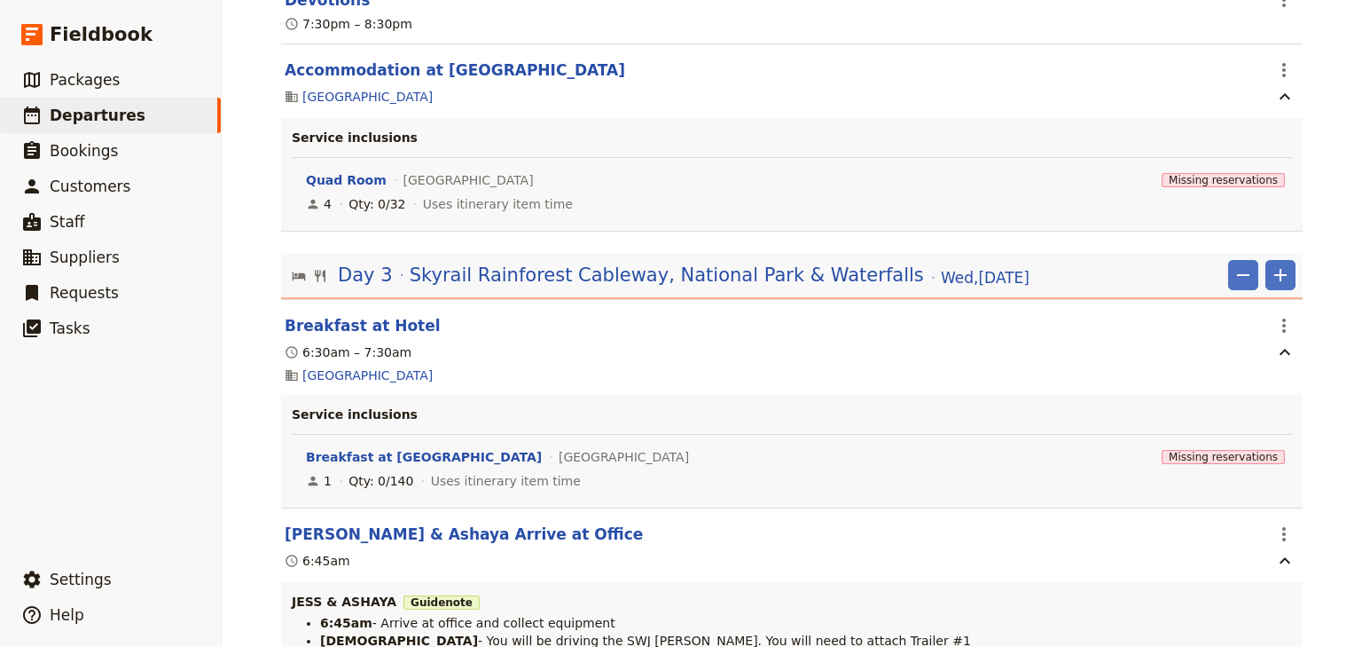
scroll to position [6173, 0]
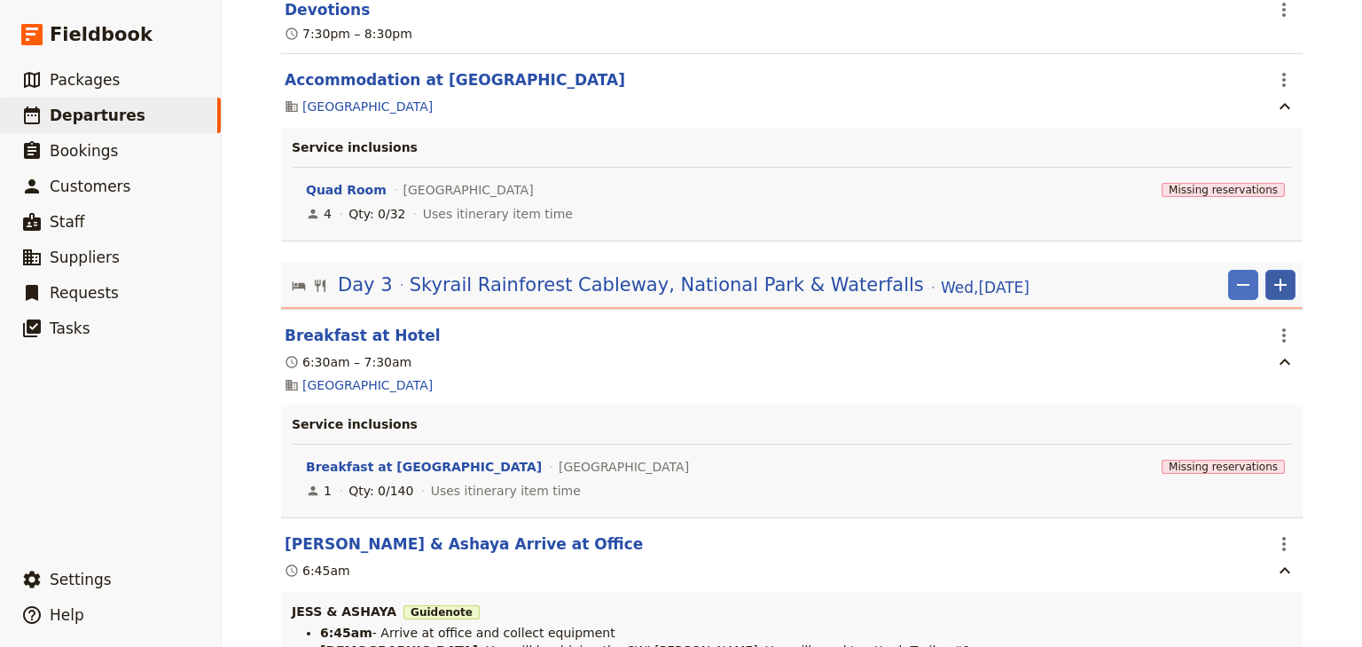
click at [1271, 295] on icon "Add" at bounding box center [1280, 284] width 21 height 21
click at [1241, 351] on span "Add itinerary item" at bounding box center [1222, 345] width 113 height 18
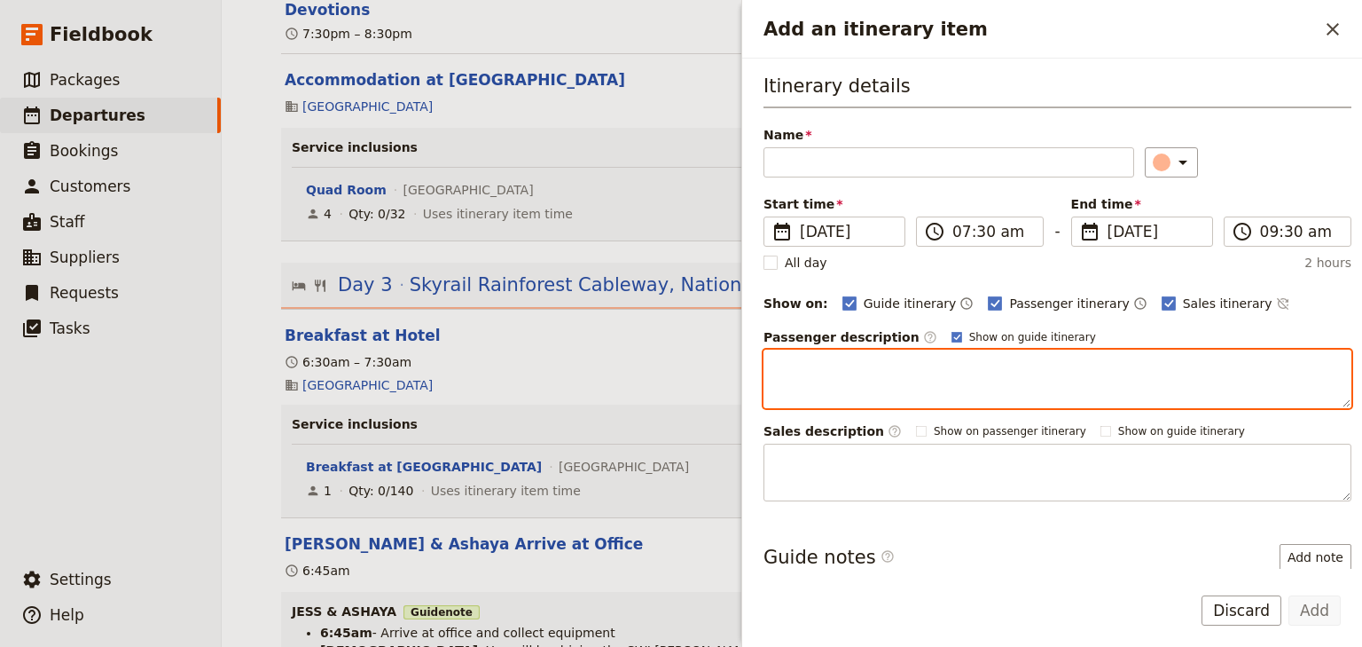
click at [798, 358] on textarea "Add an itinerary item" at bounding box center [1058, 378] width 588 height 59
paste textarea "8:30am - Depart office and drive volunteers in [GEOGRAPHIC_DATA] to Skyrail at …"
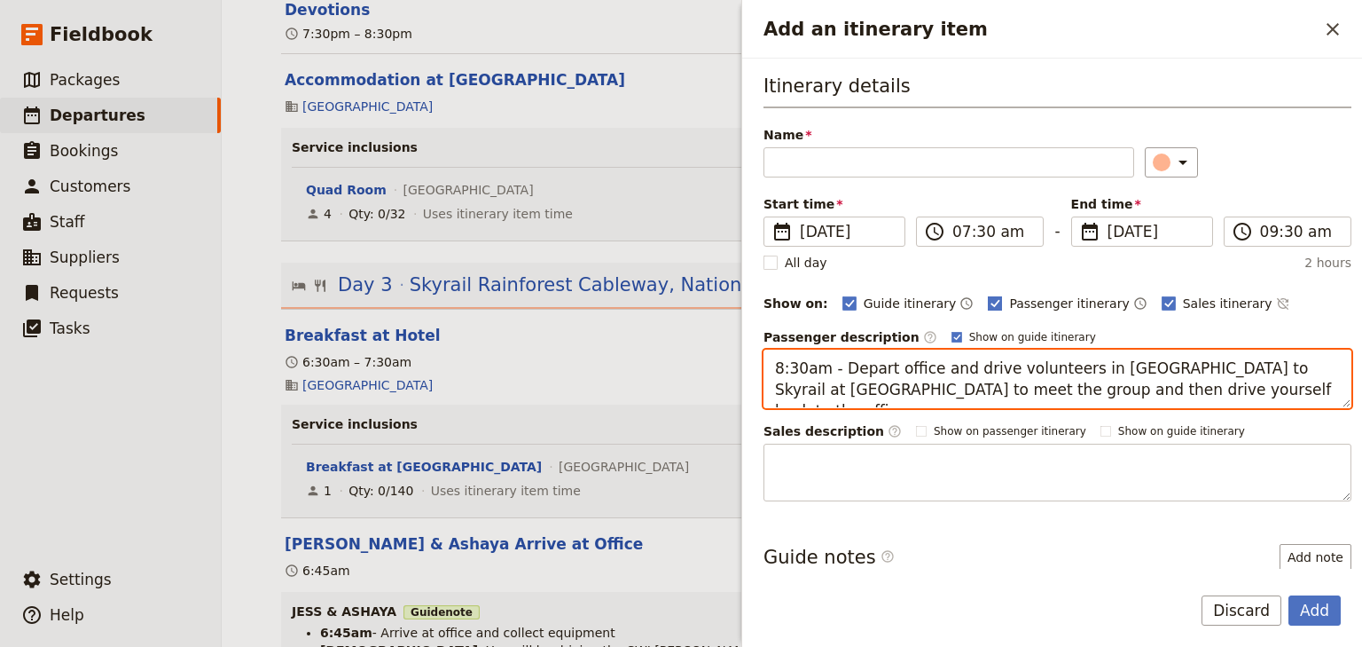
type textarea "8:30am - Depart office and drive volunteers in [GEOGRAPHIC_DATA] to Skyrail at …"
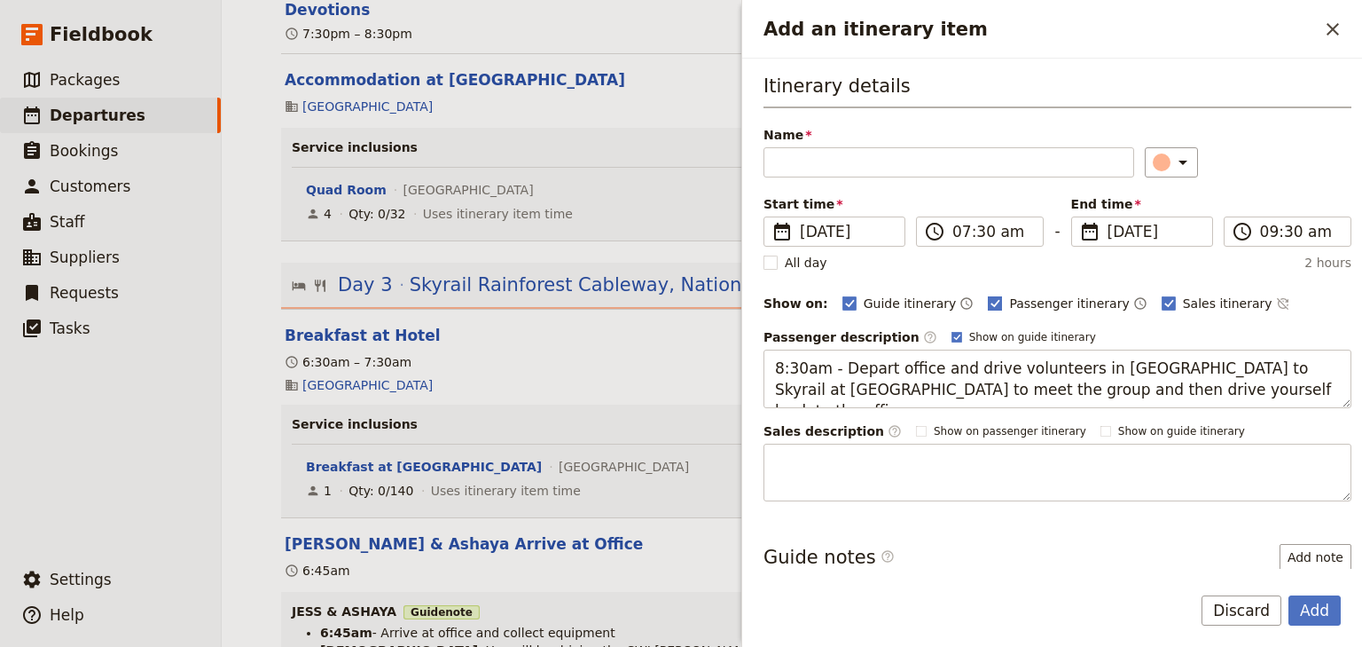
click at [989, 300] on rect "Add an itinerary item" at bounding box center [995, 302] width 13 height 13
click at [987, 294] on input "Passenger itinerary" at bounding box center [987, 294] width 1 height 1
checkbox input "false"
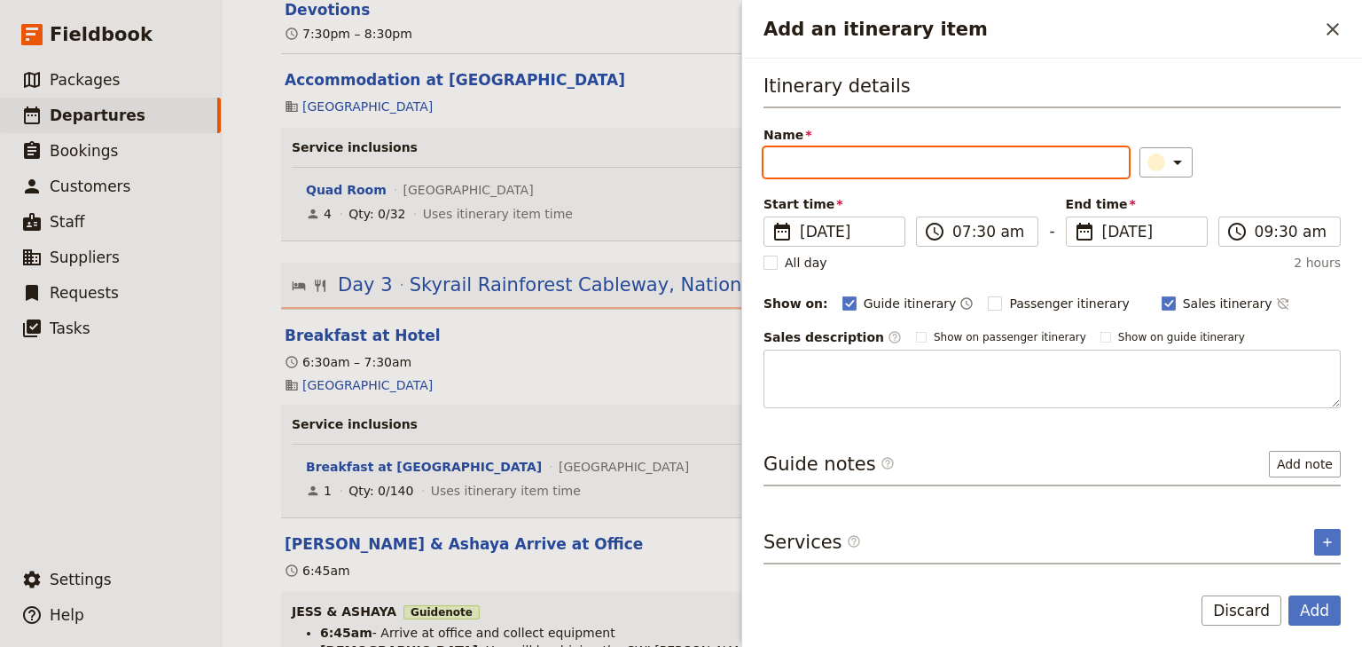
click at [804, 167] on input "Name" at bounding box center [946, 162] width 365 height 30
paste input "8:30am - Depart office and drive volunteers in [GEOGRAPHIC_DATA] to Skyrail at …"
type input "8:30am - Depart office and drive volunteers in [GEOGRAPHIC_DATA] to Skyrail at …"
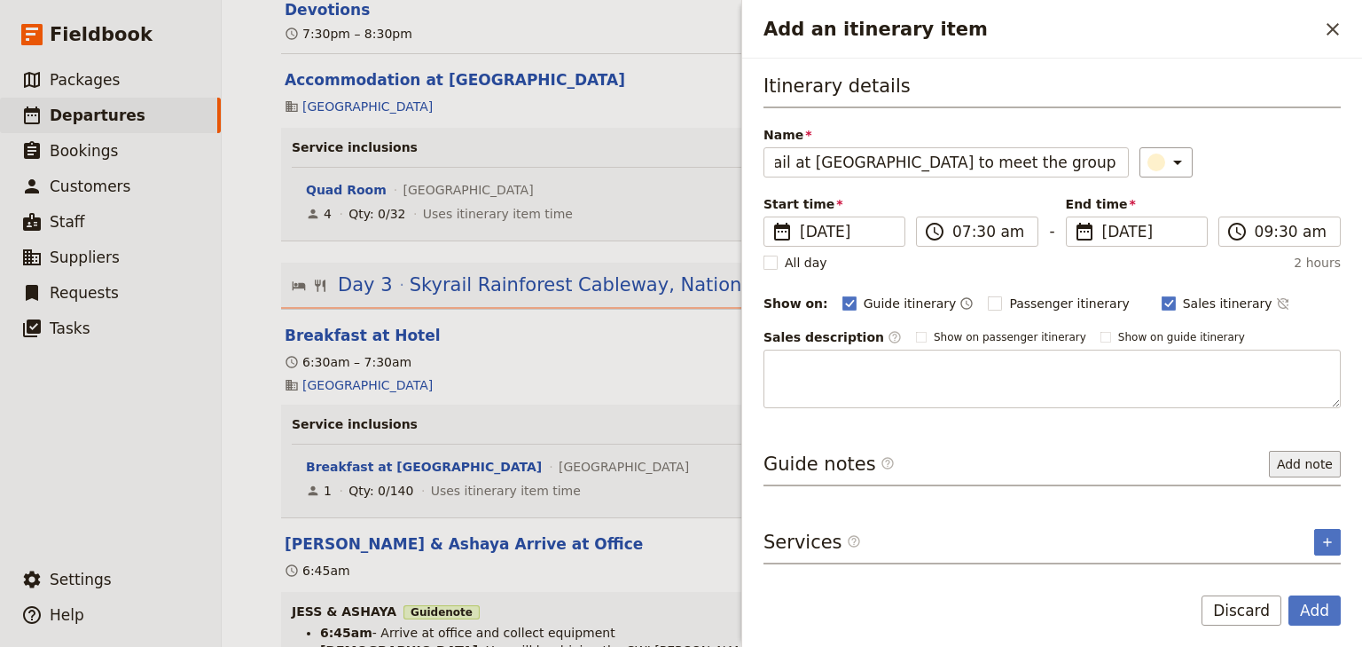
click at [1312, 461] on button "Add note" at bounding box center [1305, 464] width 72 height 27
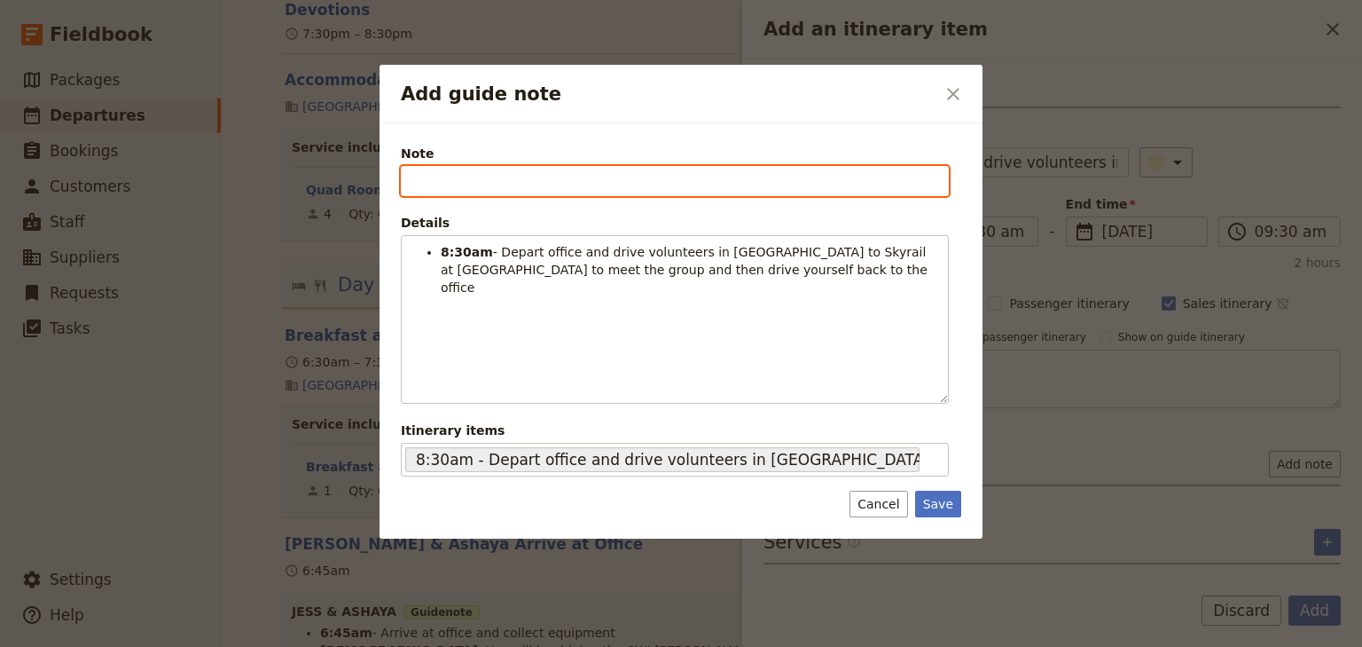
click at [416, 181] on input "Note" at bounding box center [675, 181] width 548 height 30
type input "TASH"
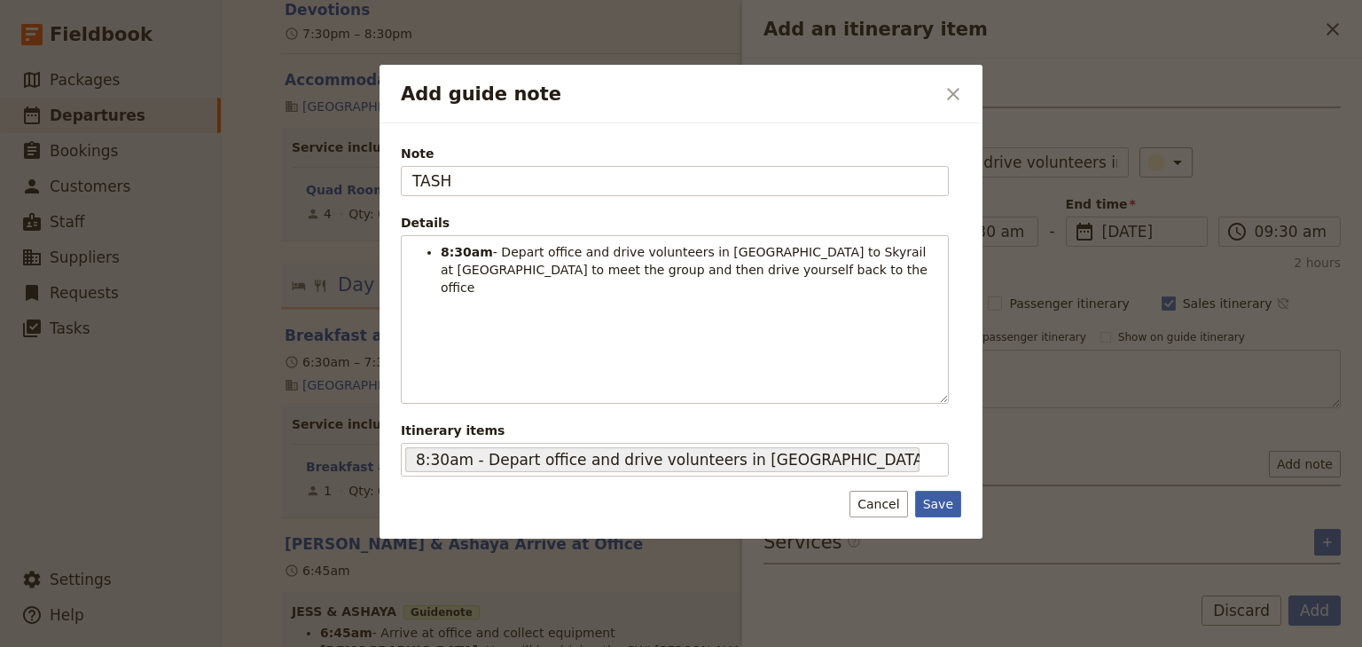
click at [938, 501] on button "Save" at bounding box center [938, 503] width 46 height 27
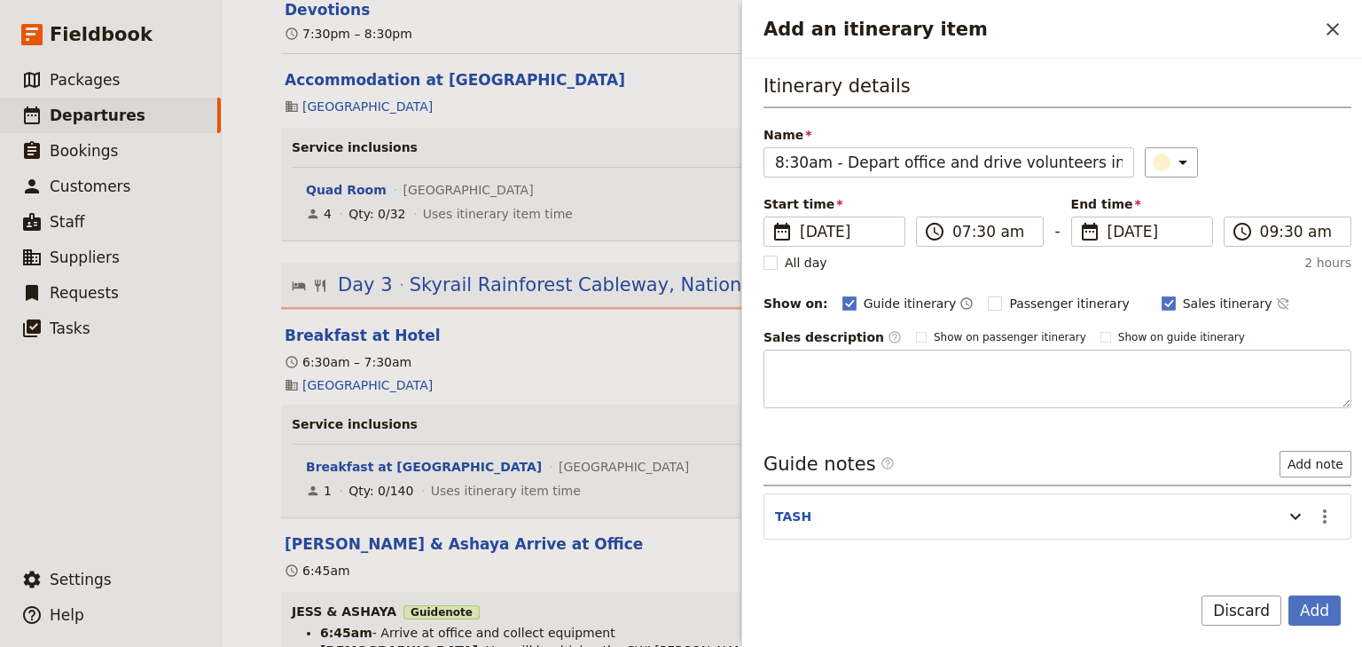
click at [823, 177] on div "Itinerary details Name 8:30am - Depart office and drive volunteers in Hiace to …" at bounding box center [1058, 240] width 588 height 335
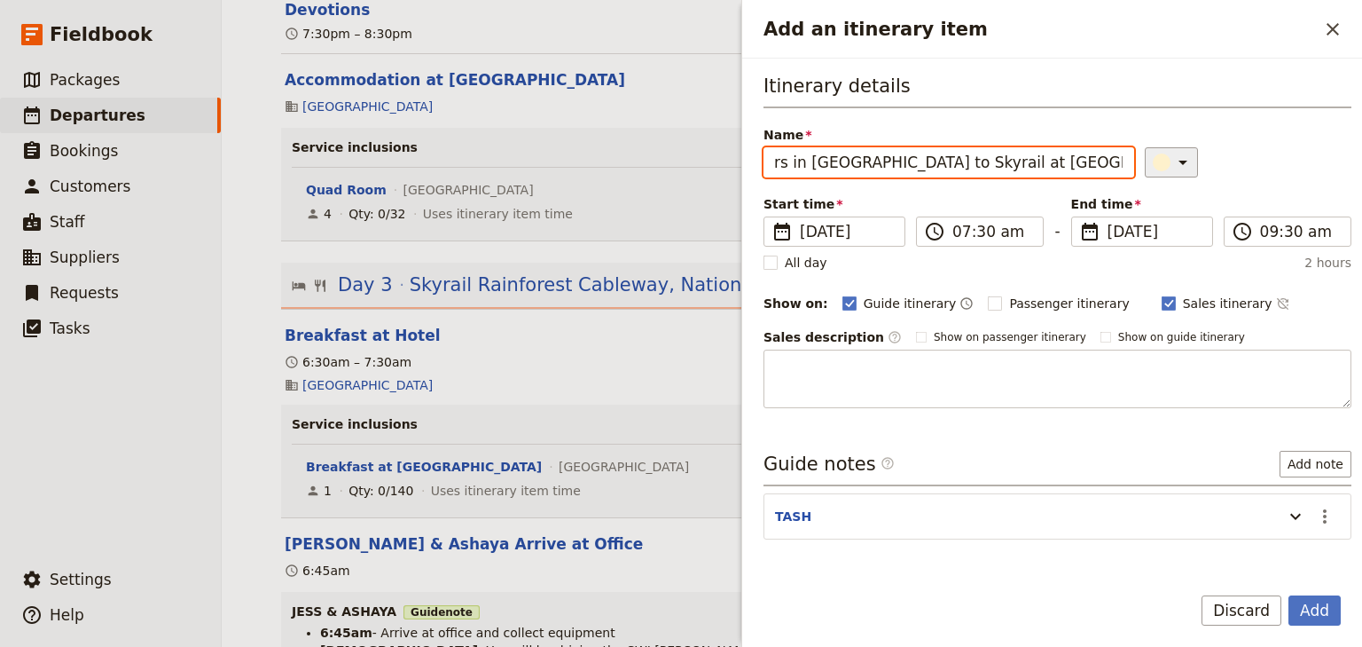
scroll to position [0, 573]
drag, startPoint x: 774, startPoint y: 161, endPoint x: 1150, endPoint y: 152, distance: 376.2
click at [1154, 157] on div "Name 8:30am - Depart office and drive volunteers in [GEOGRAPHIC_DATA] to Skyrai…" at bounding box center [1058, 151] width 588 height 51
type input "Tash Depart Office with Volunteers"
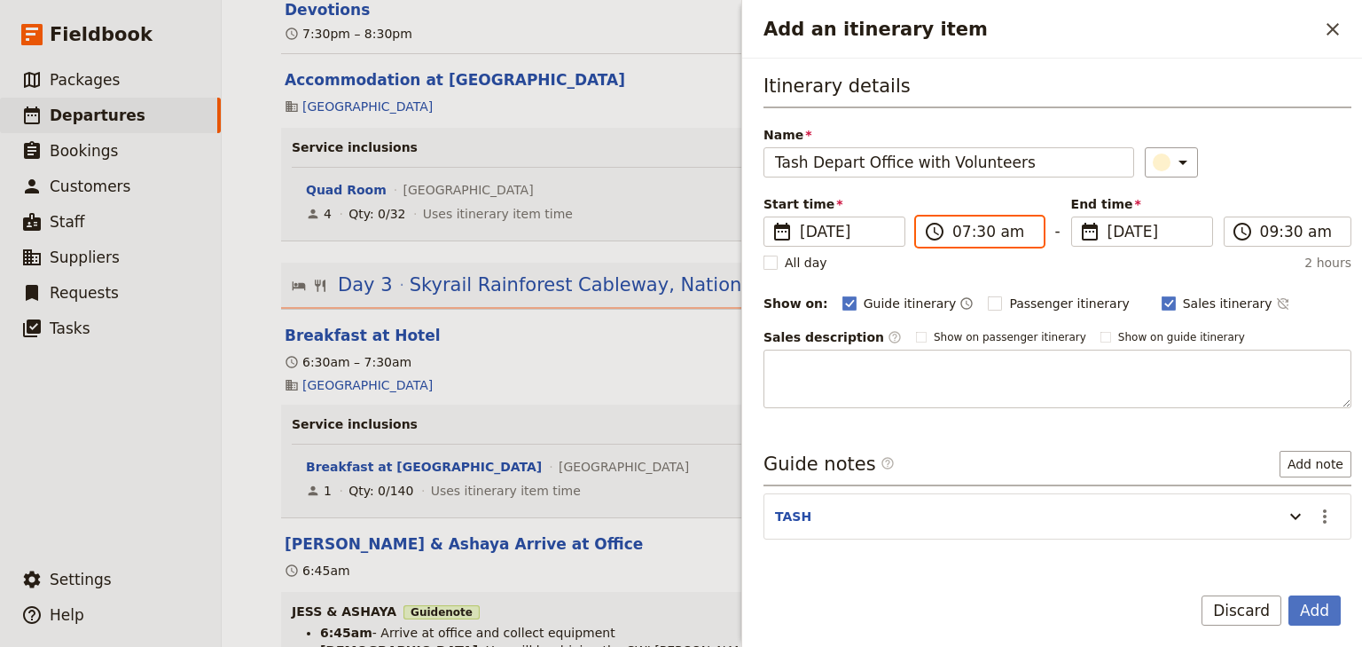
click at [963, 230] on input "07:30 am" at bounding box center [993, 231] width 80 height 21
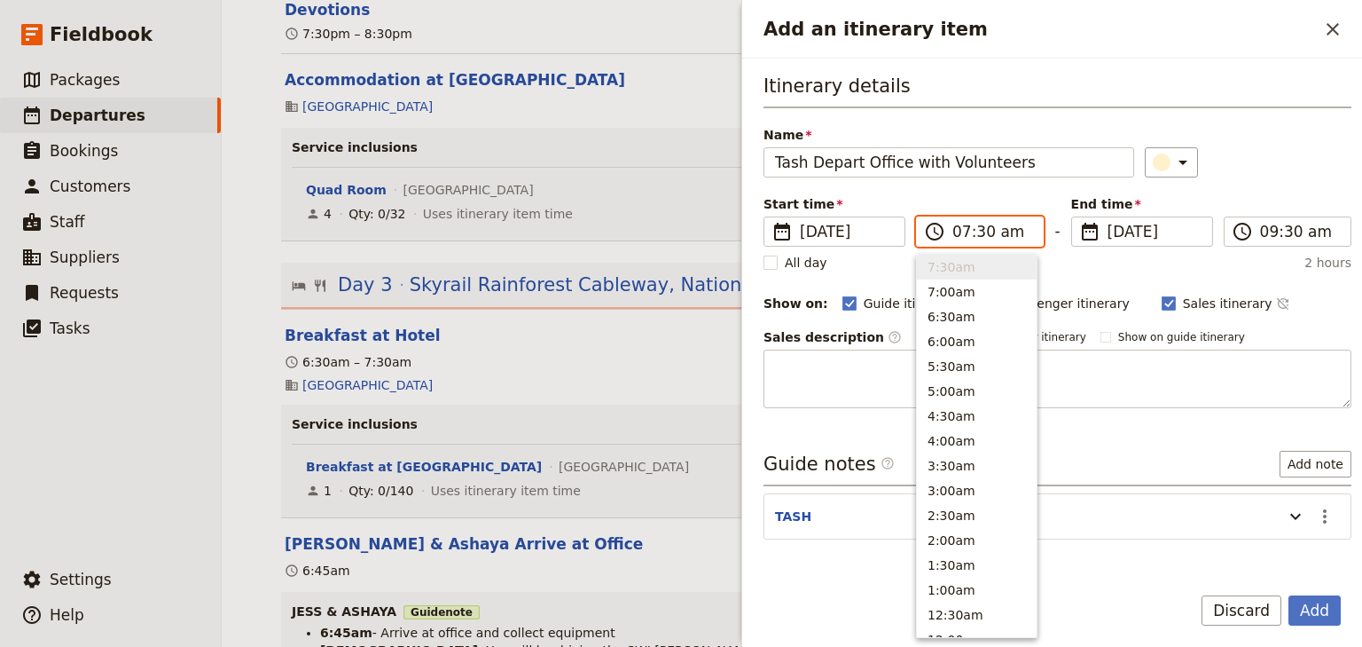
type input "08:30 am"
click at [1262, 231] on input "09:30 am" at bounding box center [1300, 231] width 80 height 21
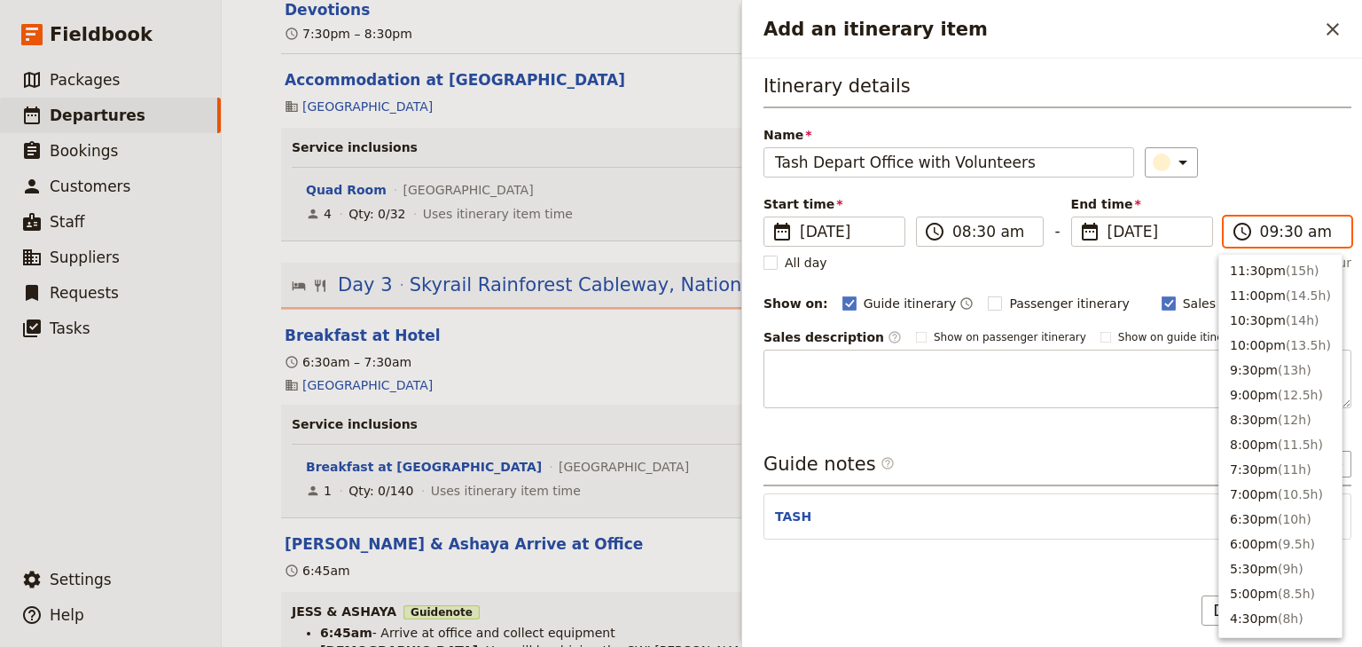
scroll to position [699, 0]
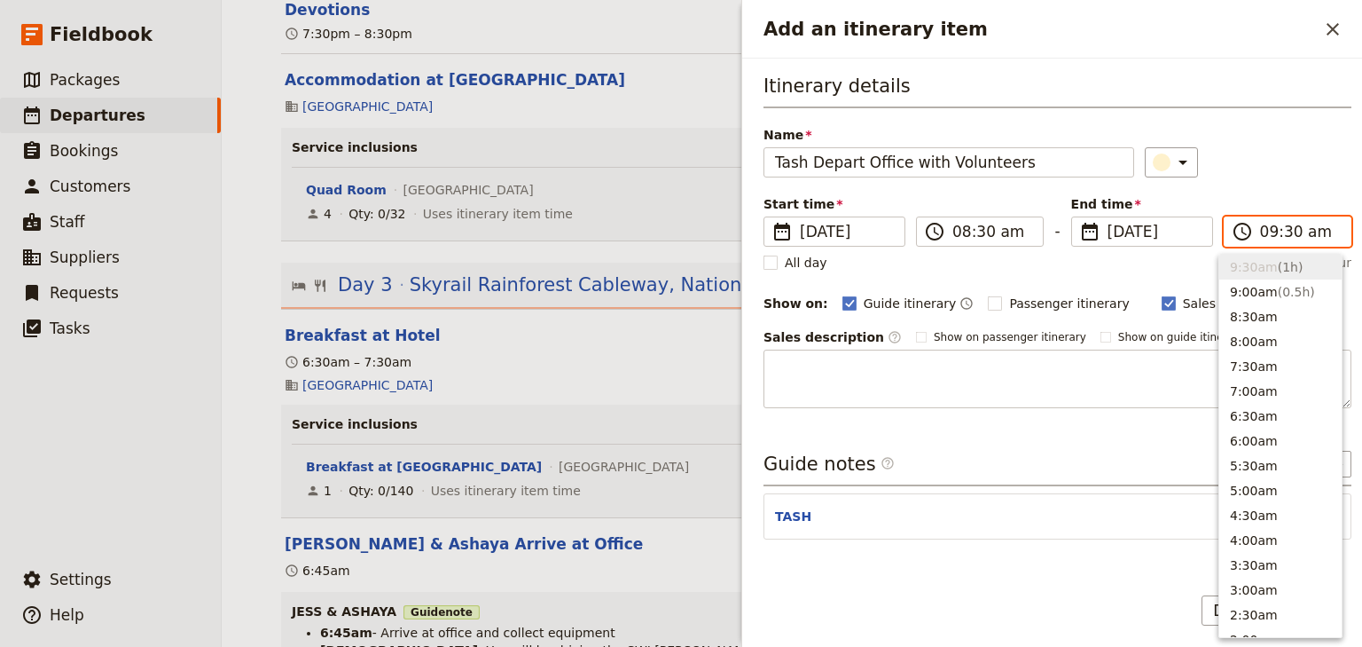
type input "08:30 am"
click at [1256, 175] on div "​" at bounding box center [1248, 162] width 207 height 30
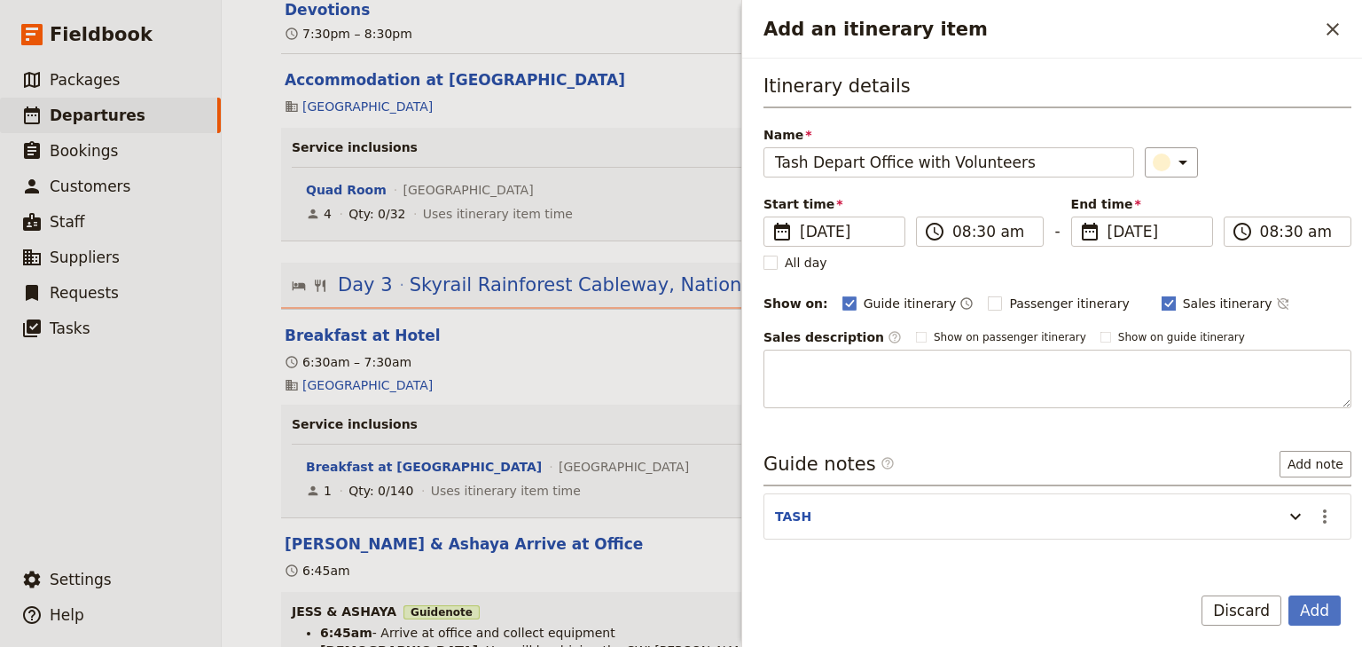
click at [1162, 302] on rect "Add an itinerary item" at bounding box center [1168, 302] width 13 height 13
click at [1161, 294] on input "Sales itinerary" at bounding box center [1161, 294] width 1 height 1
checkbox input "false"
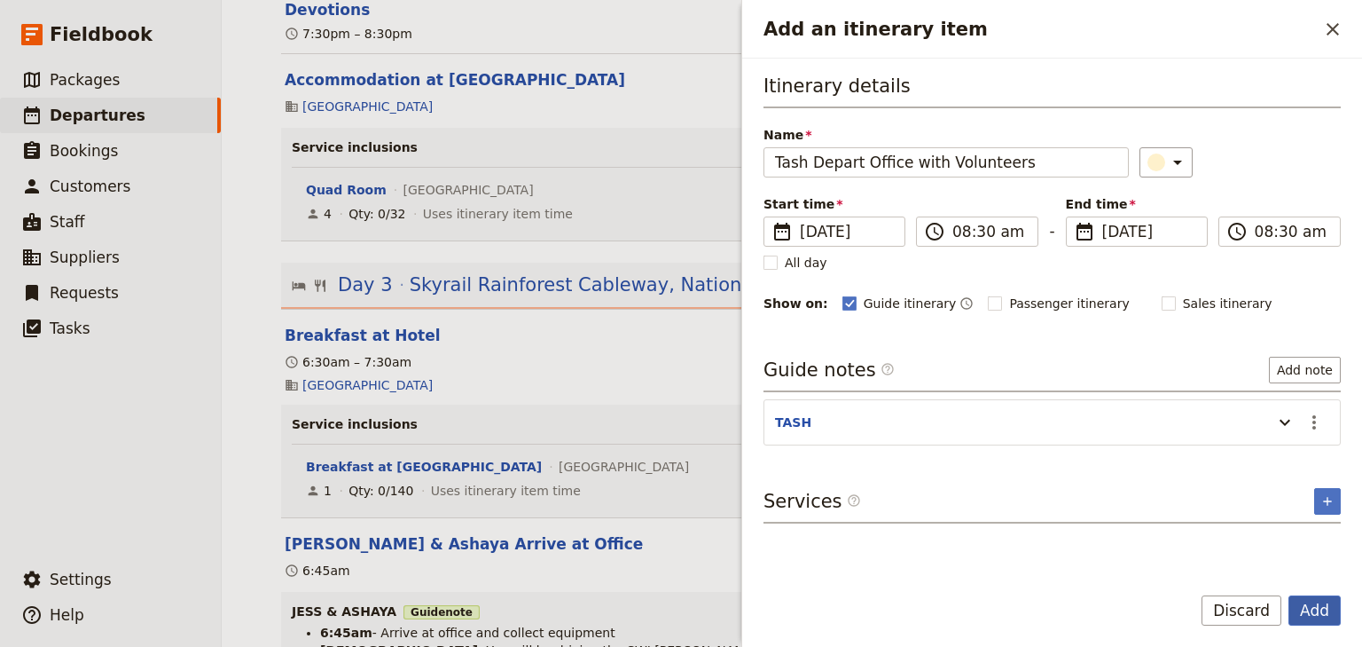
click at [1310, 606] on button "Add" at bounding box center [1315, 610] width 52 height 30
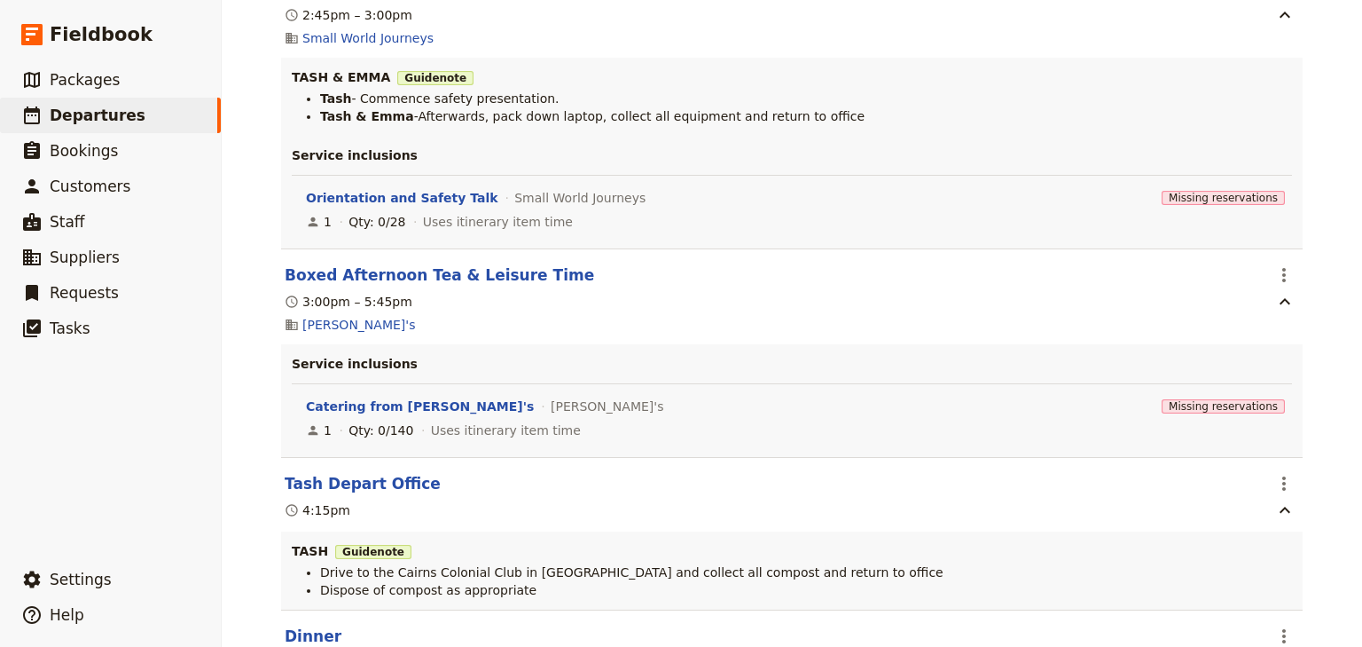
scroll to position [0, 0]
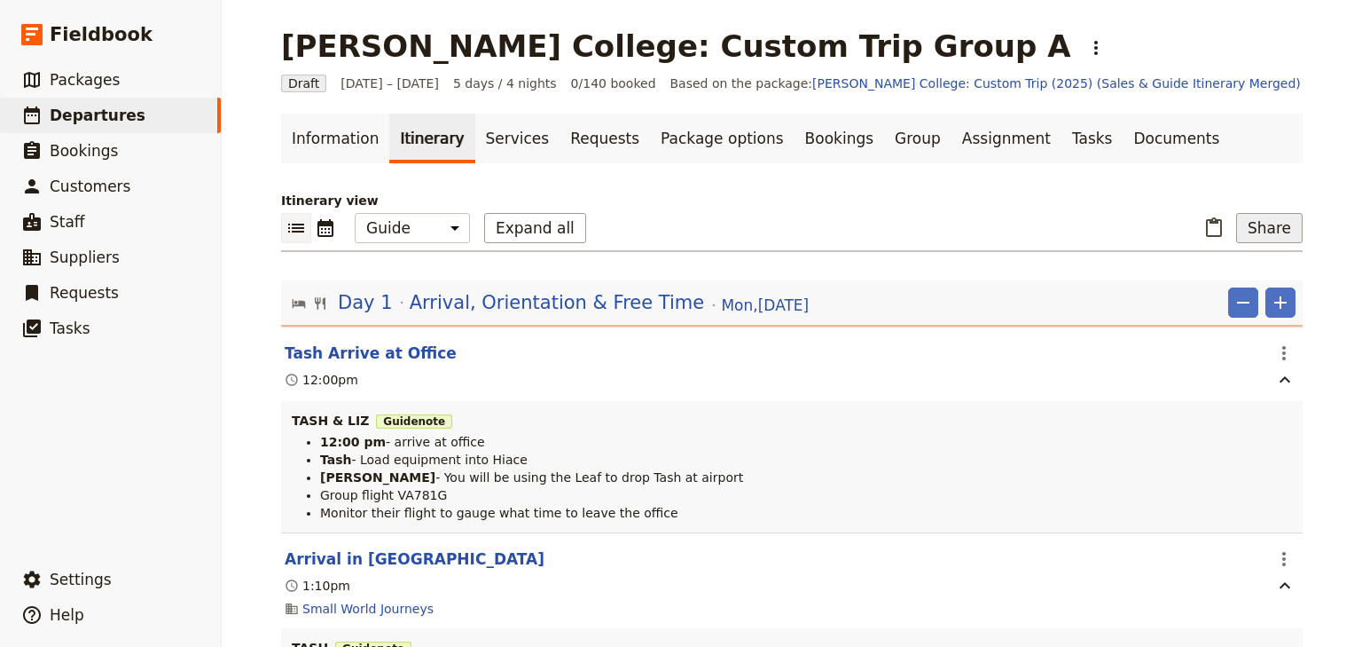
drag, startPoint x: 1256, startPoint y: 231, endPoint x: 1251, endPoint y: 240, distance: 10.7
click at [1256, 231] on button "Share" at bounding box center [1269, 228] width 67 height 30
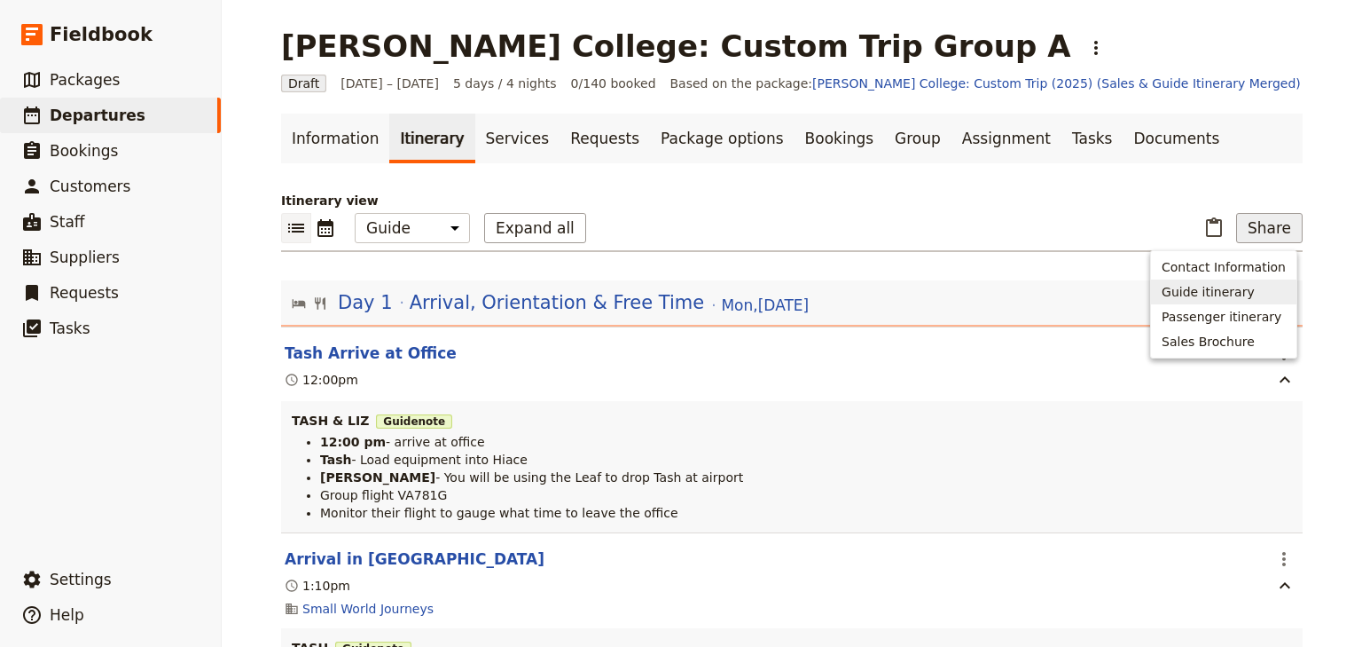
click at [1213, 291] on span "Guide itinerary" at bounding box center [1208, 292] width 93 height 18
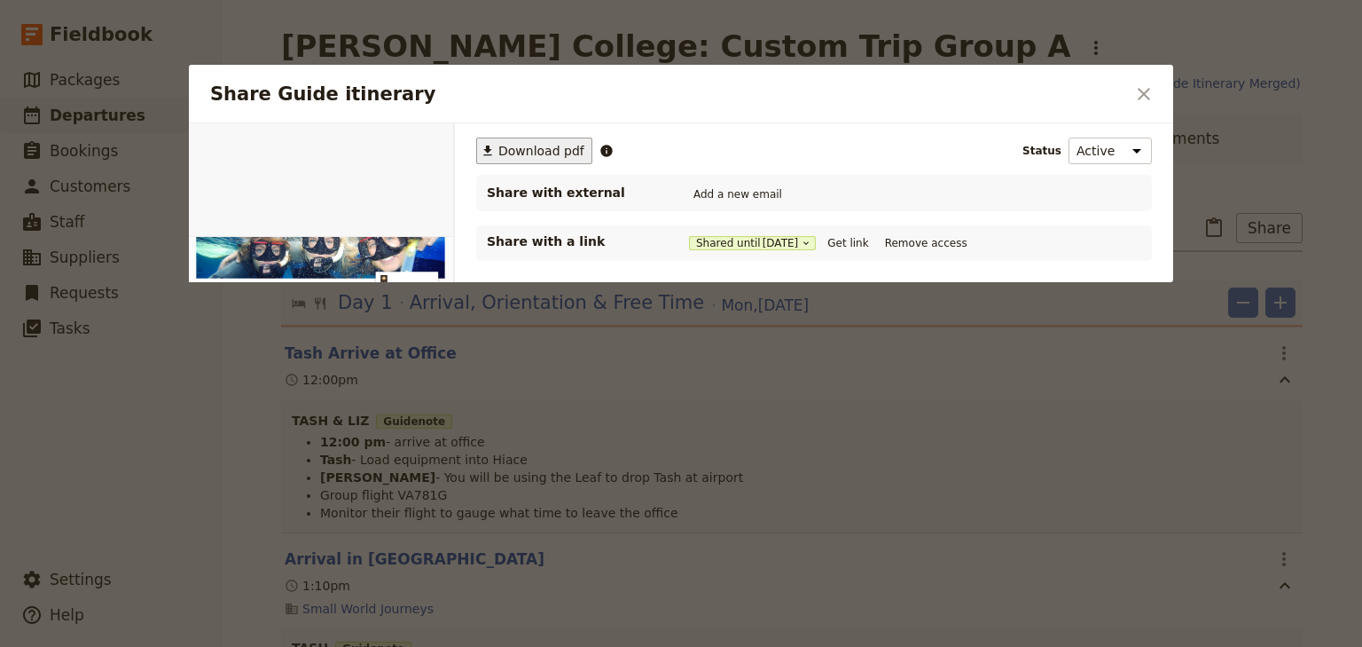
click at [506, 153] on span "Download pdf" at bounding box center [541, 151] width 86 height 18
click at [983, 85] on h2 "Share Guide itinerary" at bounding box center [667, 94] width 915 height 27
click at [1146, 92] on icon "Close dialog" at bounding box center [1144, 94] width 12 height 12
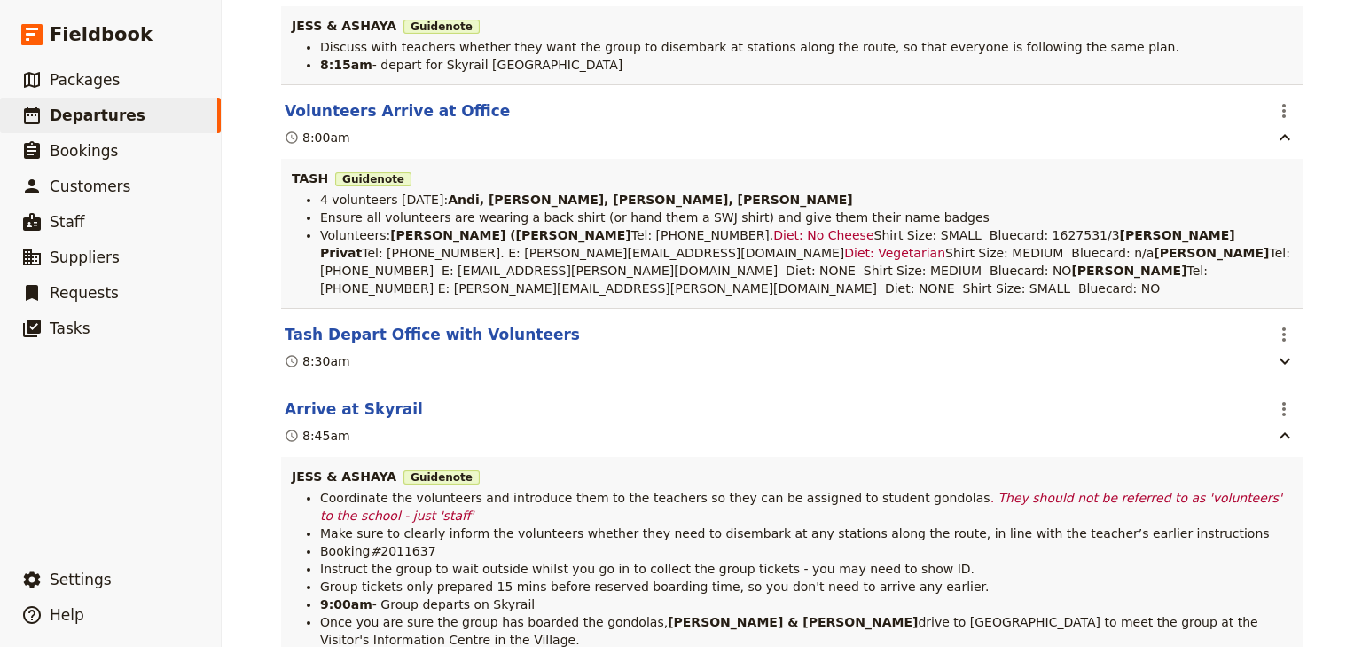
scroll to position [7025, 0]
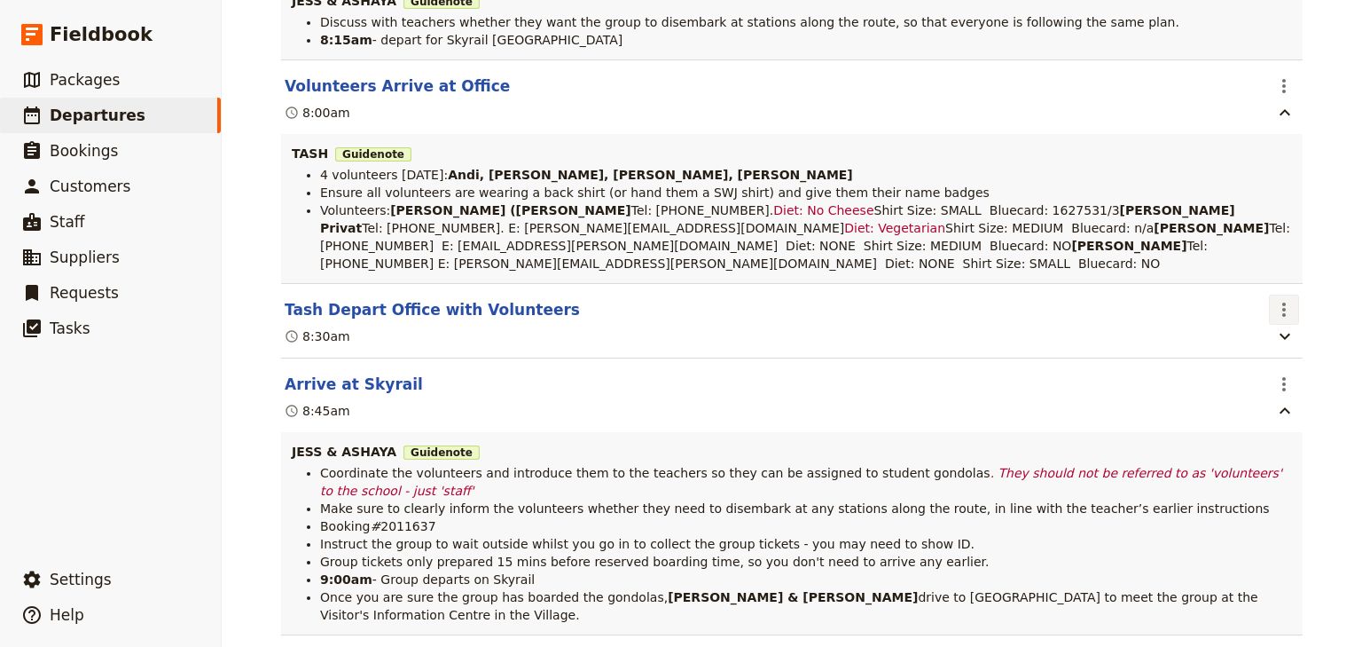
click at [1277, 320] on icon "Actions" at bounding box center [1284, 309] width 21 height 21
click at [1259, 373] on span "Edit this itinerary item" at bounding box center [1195, 374] width 139 height 18
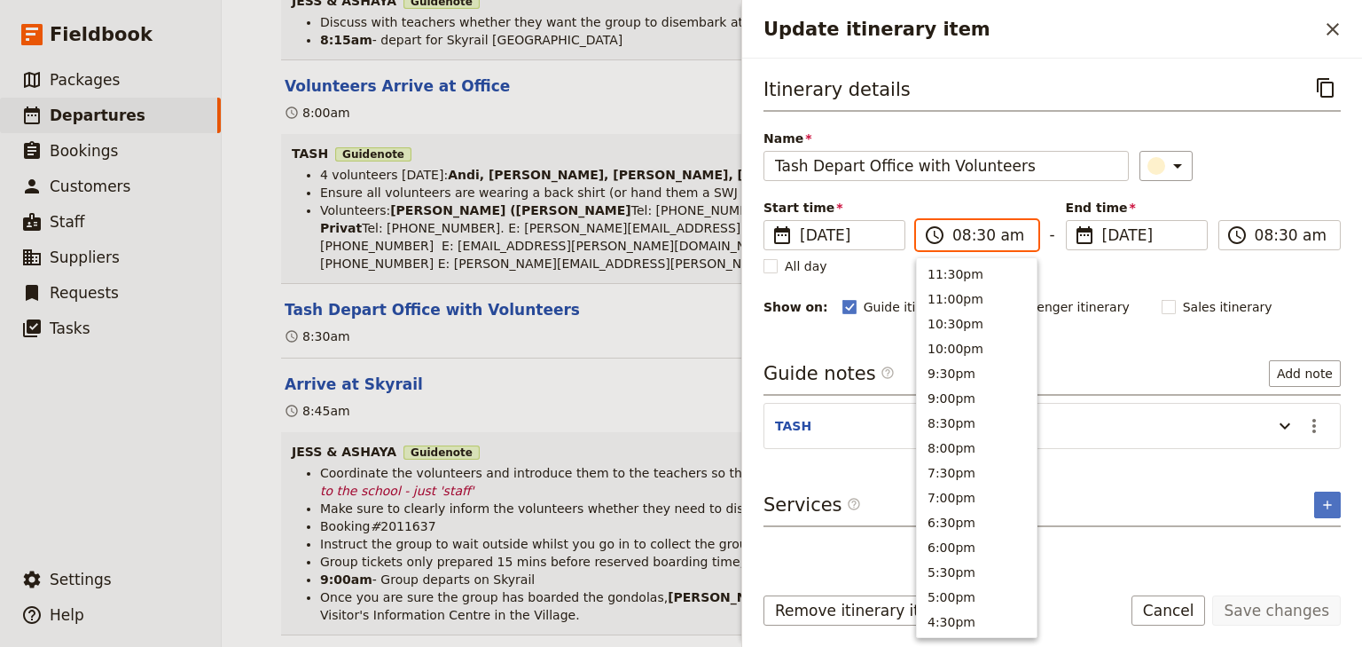
click at [973, 232] on input "08:30 am" at bounding box center [990, 234] width 75 height 21
click at [980, 234] on input "08:30 am" at bounding box center [990, 234] width 75 height 21
type input "08:15 am"
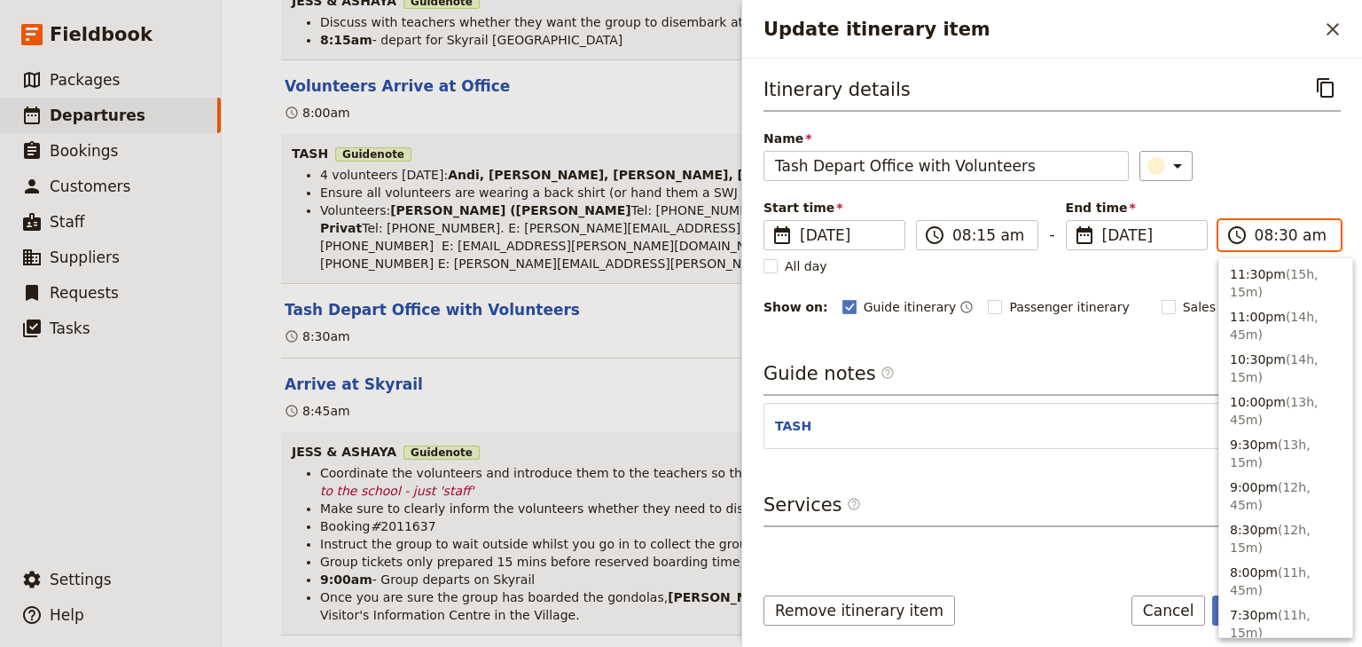
click at [1282, 235] on input "08:30 am" at bounding box center [1292, 234] width 75 height 21
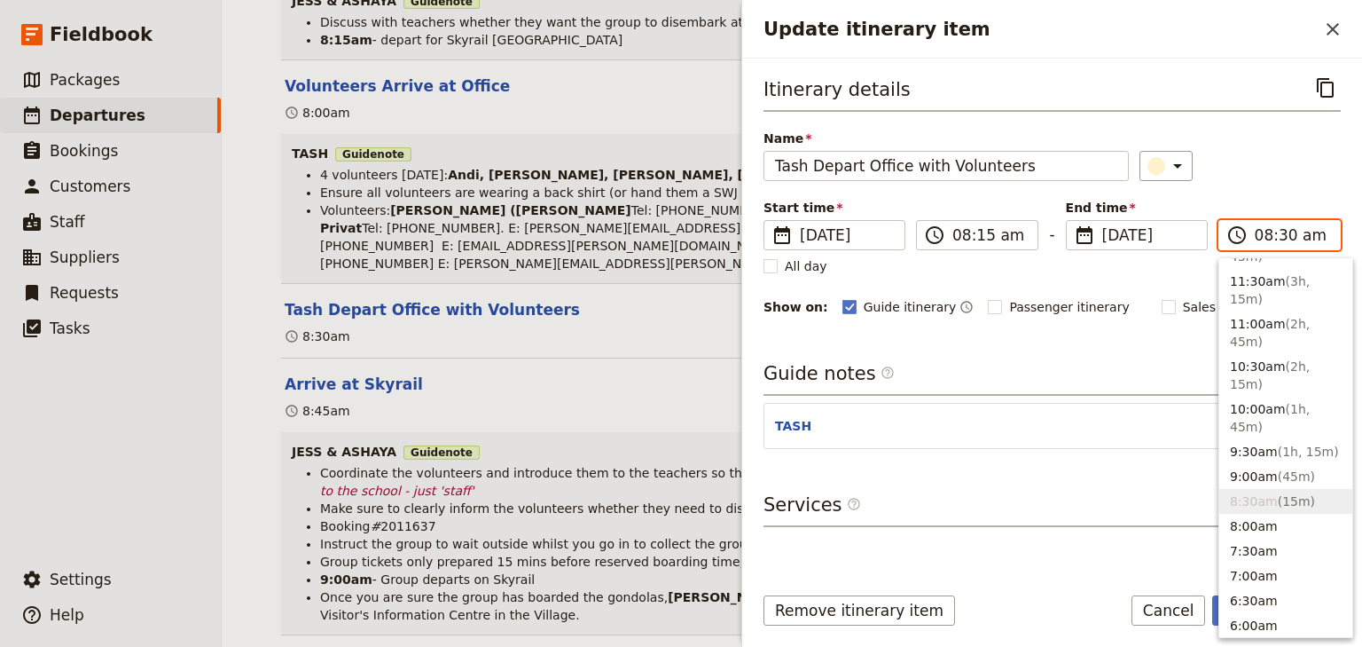
click at [1282, 235] on input "08:30 am" at bounding box center [1292, 234] width 75 height 21
click at [1279, 238] on input "08:30 am" at bounding box center [1292, 234] width 75 height 21
type input "08:15 am"
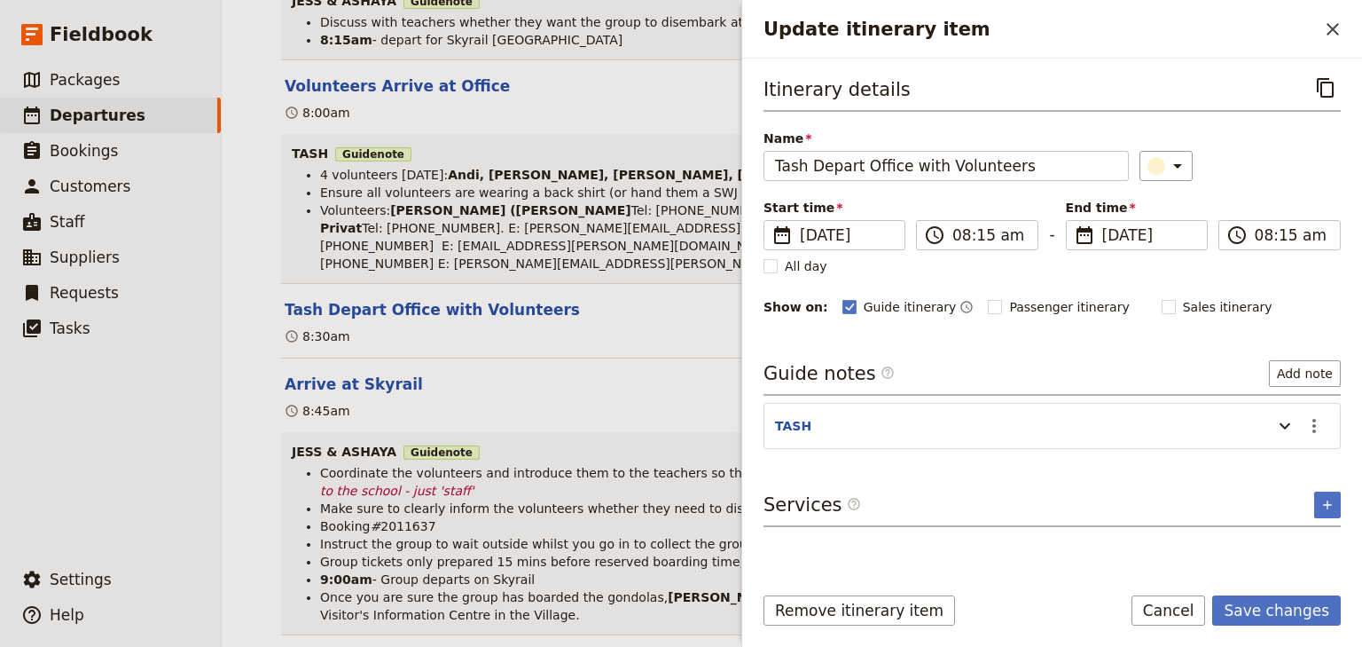
click at [1269, 199] on div "Start time ​ [DATE] [DATE] [DATE] 08:15 ​ 08:15 am - End time ​ [DATE] [DATE] […" at bounding box center [1052, 224] width 577 height 51
click at [1268, 603] on button "Save changes" at bounding box center [1276, 610] width 129 height 30
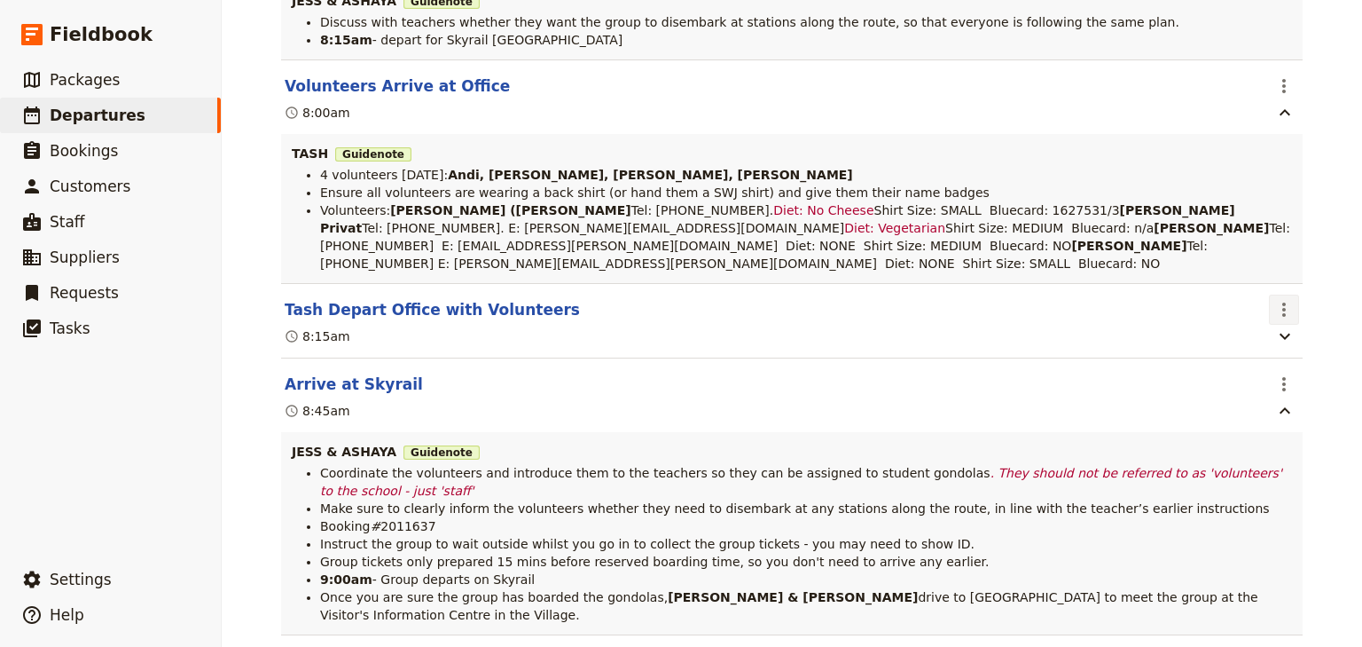
click at [1282, 320] on icon "Actions" at bounding box center [1284, 309] width 21 height 21
click at [1266, 374] on span "Edit this itinerary item" at bounding box center [1195, 374] width 139 height 18
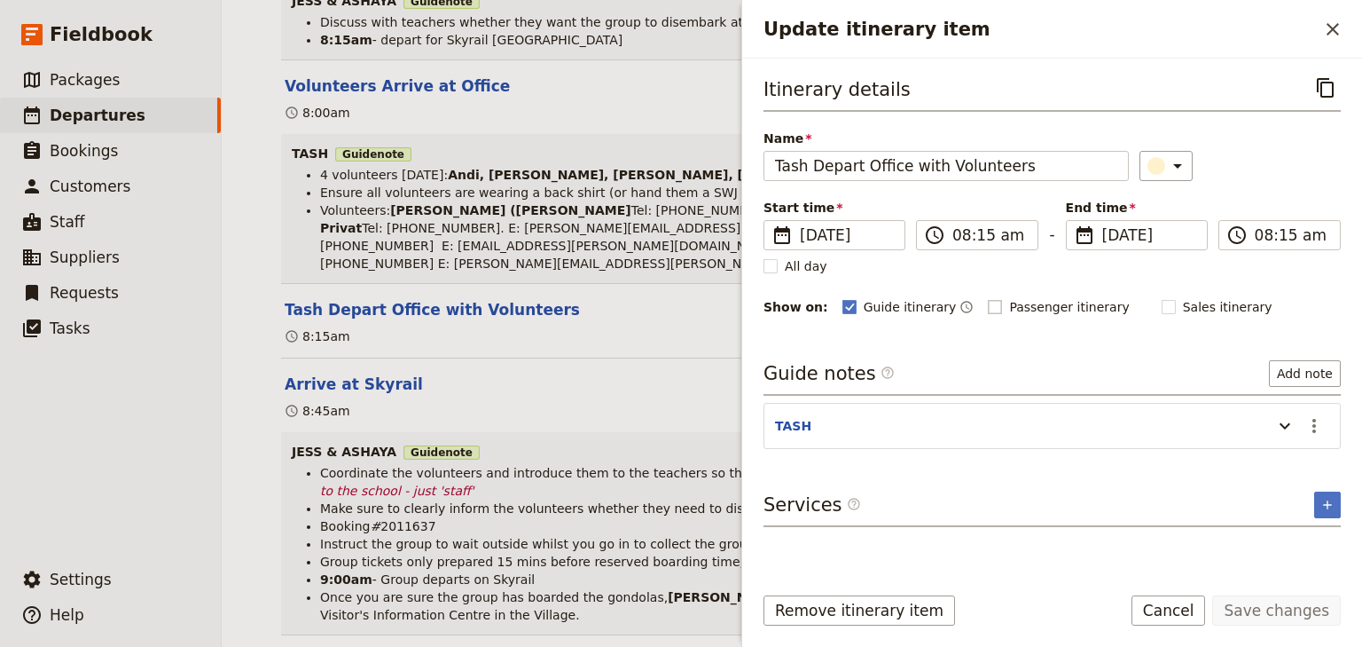
click at [989, 305] on rect "Update itinerary item" at bounding box center [995, 306] width 13 height 13
click at [987, 298] on input "Passenger itinerary" at bounding box center [987, 297] width 1 height 1
checkbox input "true"
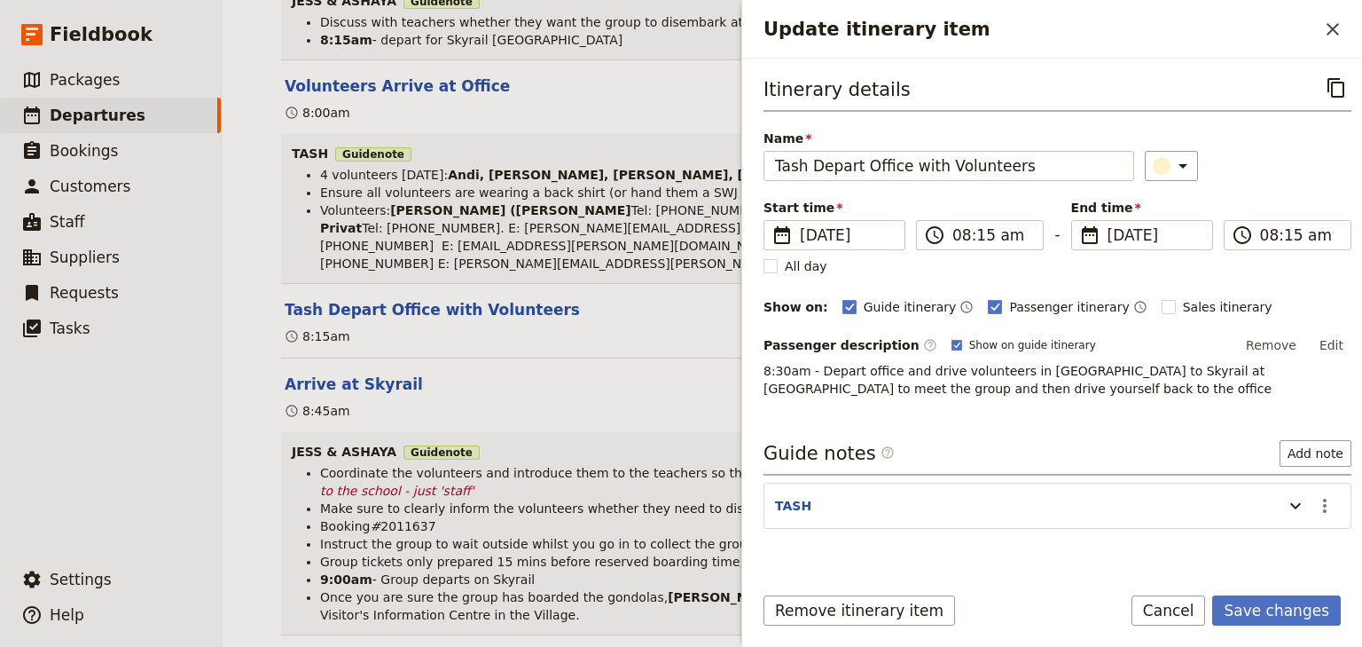
click at [940, 387] on p "8:30am - Depart office and drive volunteers in [GEOGRAPHIC_DATA] to Skyrail at …" at bounding box center [1058, 379] width 588 height 35
click at [1256, 342] on button "Remove" at bounding box center [1271, 345] width 67 height 27
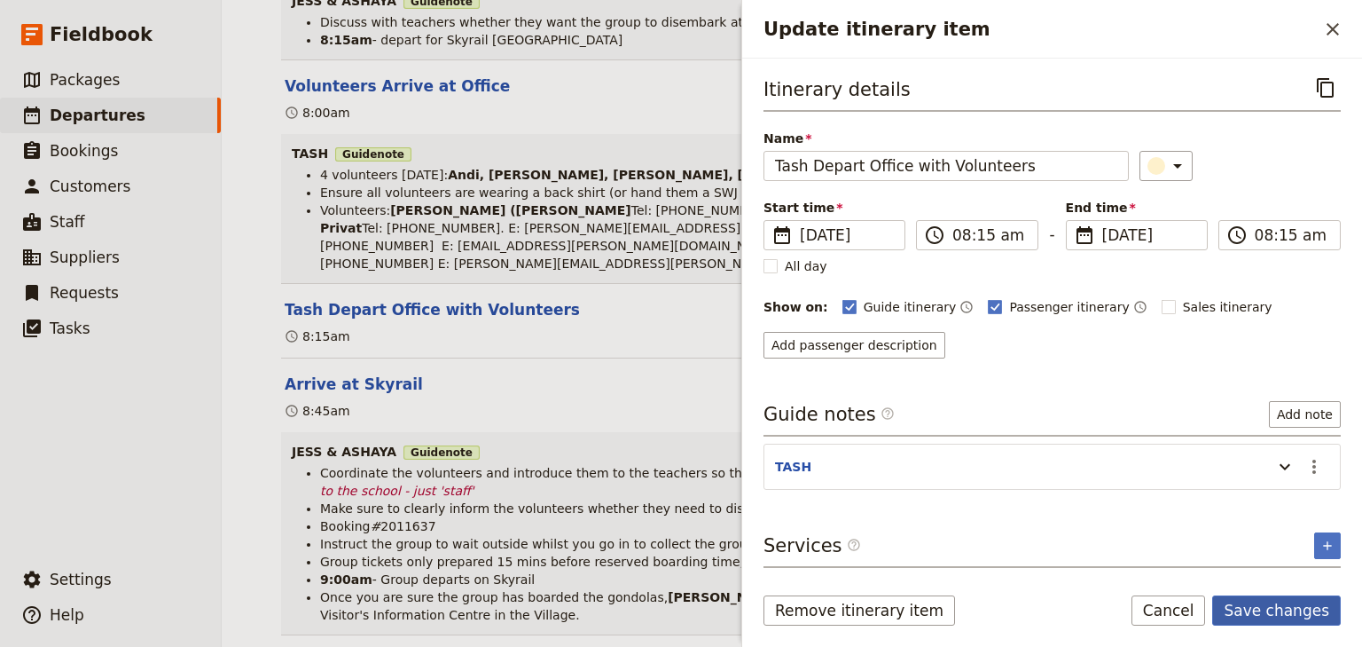
click at [1270, 612] on button "Save changes" at bounding box center [1276, 610] width 129 height 30
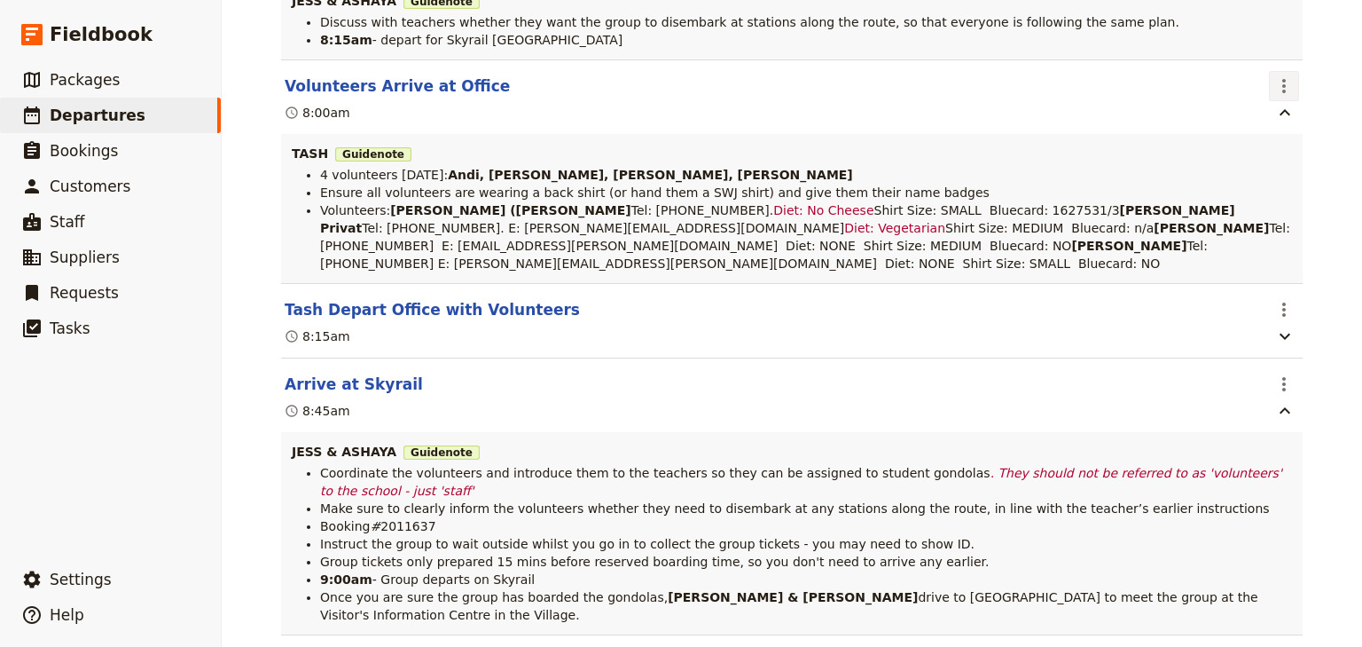
click at [1283, 97] on icon "Actions" at bounding box center [1284, 85] width 21 height 21
click at [1273, 167] on span "Edit this itinerary item" at bounding box center [1204, 167] width 156 height 18
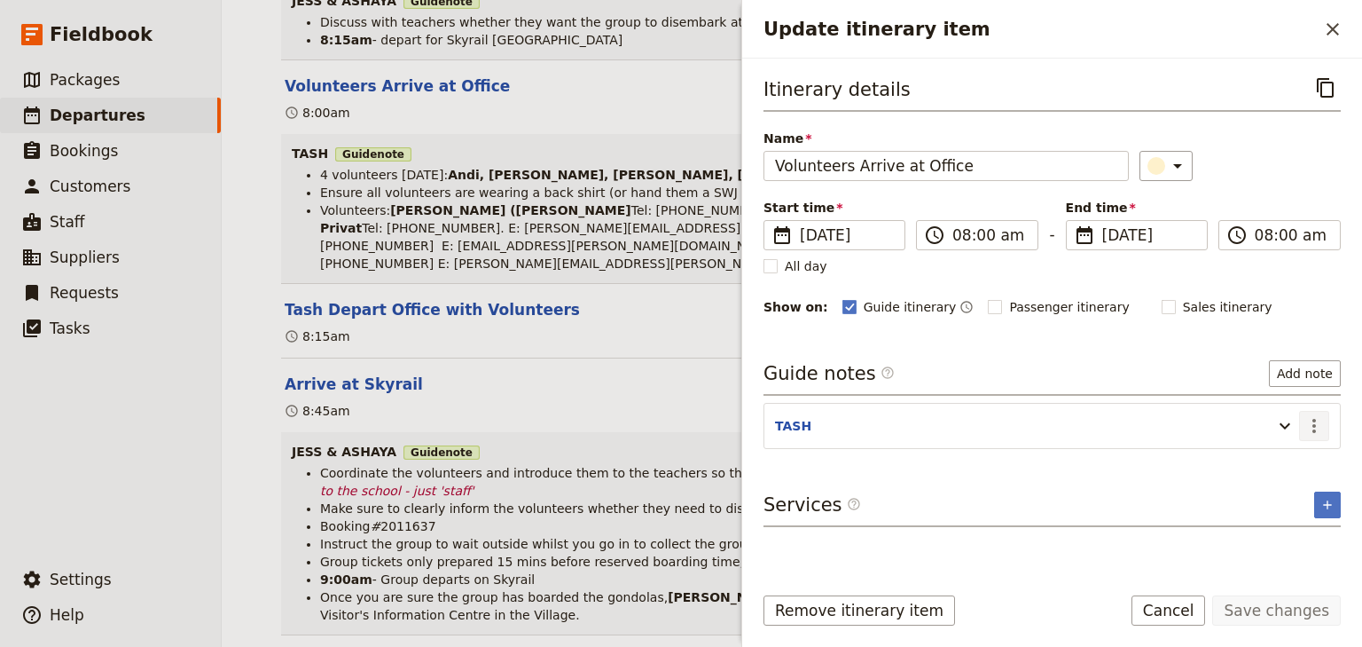
click at [1309, 424] on icon "Actions" at bounding box center [1314, 425] width 21 height 21
click at [1278, 458] on span "Edit note" at bounding box center [1264, 461] width 56 height 18
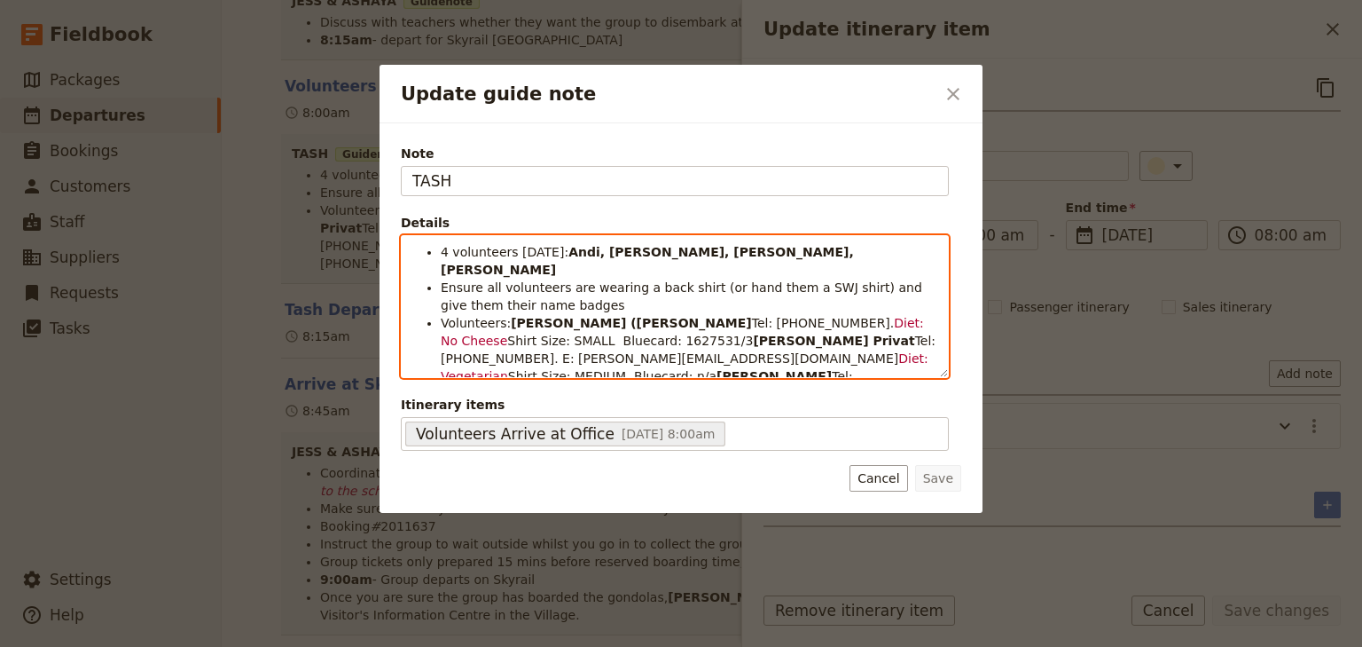
click at [553, 286] on li "Ensure all volunteers are wearing a back shirt (or hand them a SWJ shirt) and g…" at bounding box center [689, 296] width 497 height 35
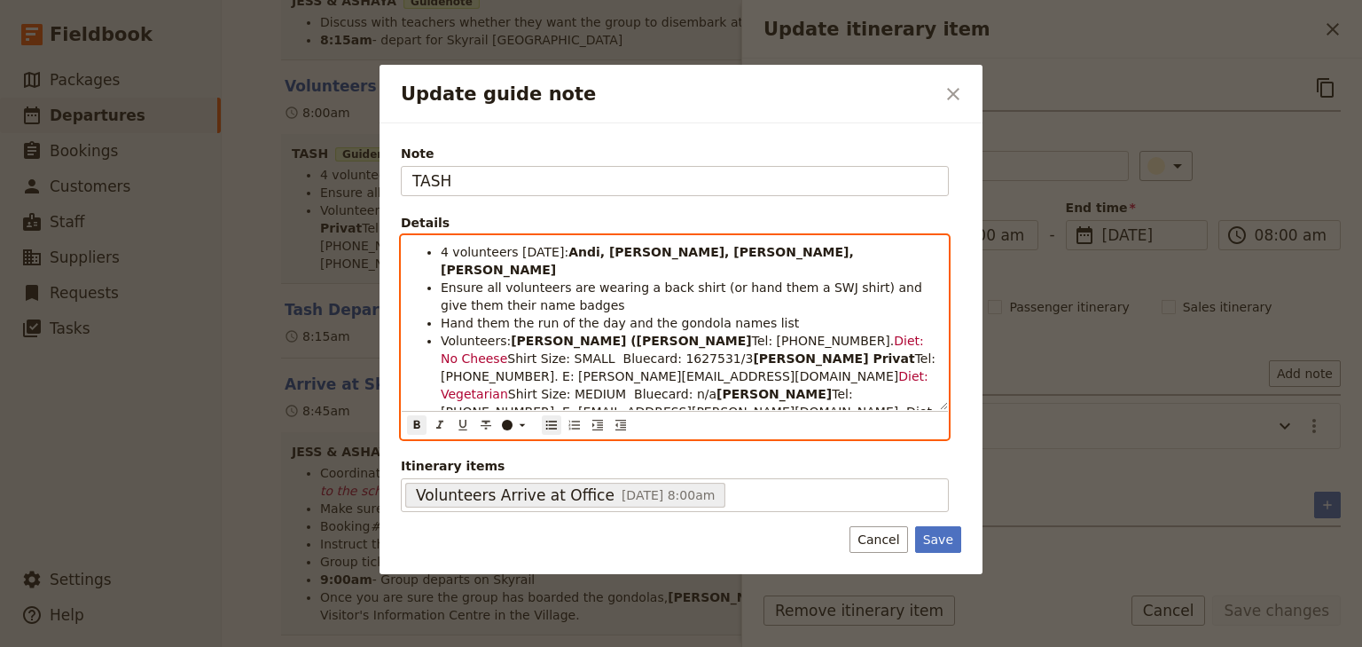
click at [615, 333] on strong "[PERSON_NAME] ([PERSON_NAME]" at bounding box center [631, 340] width 241 height 14
drag, startPoint x: 762, startPoint y: 303, endPoint x: 429, endPoint y: 305, distance: 332.6
click at [441, 314] on li "Hand them the run of the day and the gondola names list" at bounding box center [689, 323] width 497 height 18
click at [526, 351] on span "Shirt Size: SMALL Bluecard: 1627531/3" at bounding box center [630, 358] width 246 height 14
click at [543, 316] on span "Hand them the run of the day and the gondola names list" at bounding box center [620, 323] width 358 height 14
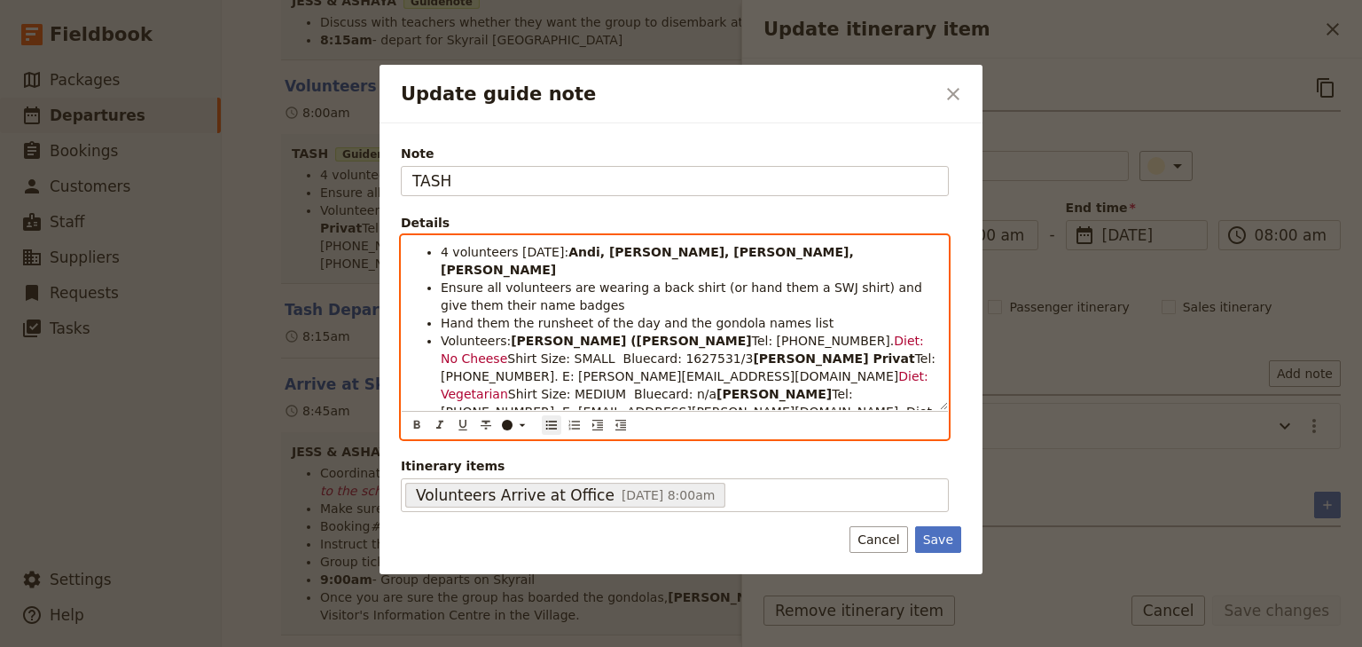
click at [795, 314] on li "Hand them the runsheet of the day and the gondola names list" at bounding box center [689, 323] width 497 height 18
click at [541, 316] on span "Hand them the runsheet of the day and the gondola names list" at bounding box center [637, 323] width 393 height 14
click at [805, 314] on li "Hand them the run-sheet of the day and the gondola names list" at bounding box center [689, 323] width 497 height 18
click at [734, 316] on span "Hand them the run-sheet of the day and the gondola names list" at bounding box center [639, 323] width 397 height 14
click at [830, 280] on span "Ensure all volunteers are wearing a back shirt (or hand them a SWJ shirt) and g…" at bounding box center [683, 296] width 485 height 32
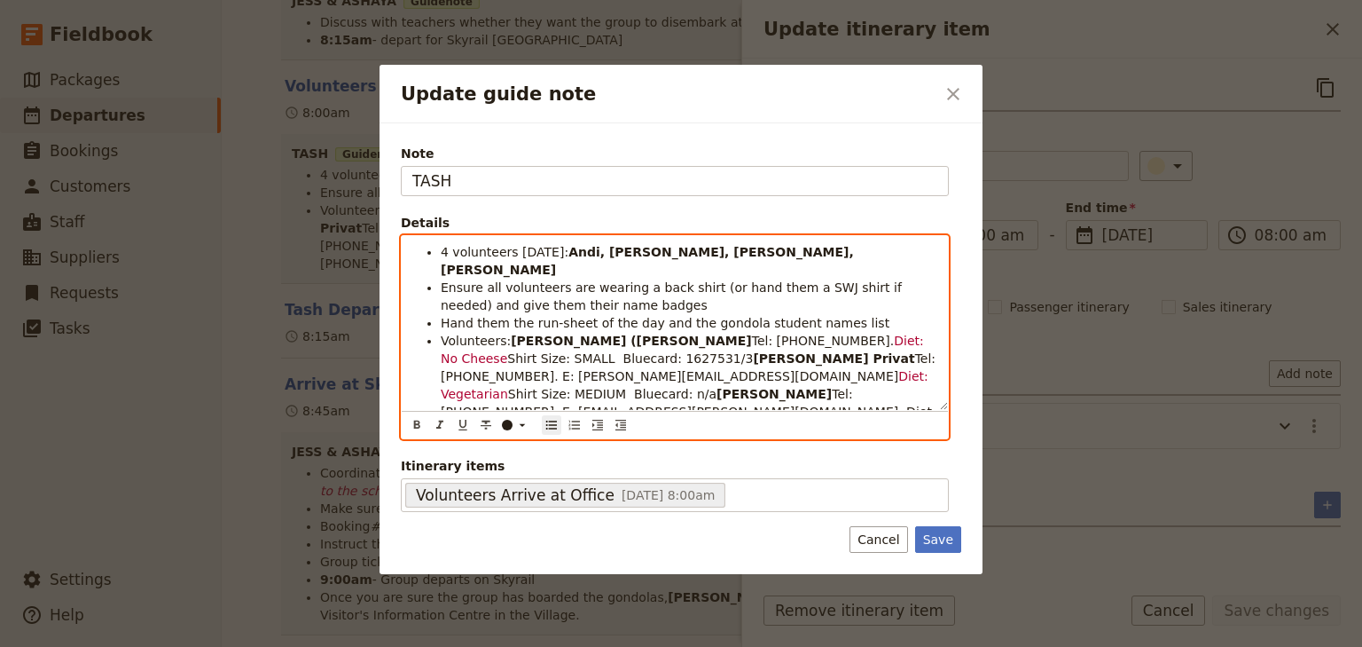
click at [603, 285] on li "Ensure all volunteers are wearing a back shirt (or hand them a SWJ shirt if nee…" at bounding box center [689, 296] width 497 height 35
